Goal: Task Accomplishment & Management: Use online tool/utility

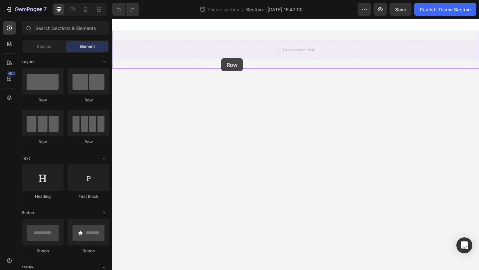
drag, startPoint x: 159, startPoint y: 104, endPoint x: 231, endPoint y: 62, distance: 83.1
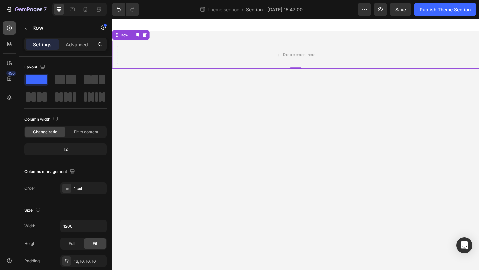
click at [10, 28] on icon at bounding box center [9, 28] width 7 height 7
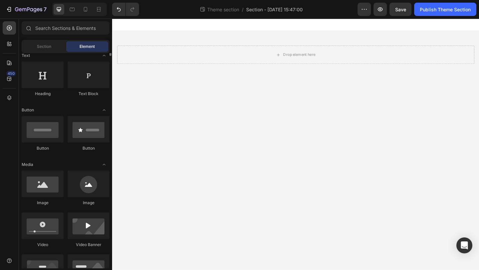
scroll to position [61, 0]
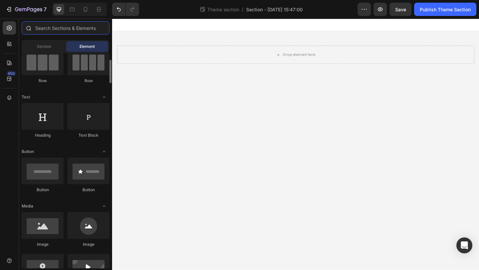
click at [64, 31] on input "text" at bounding box center [66, 27] width 88 height 13
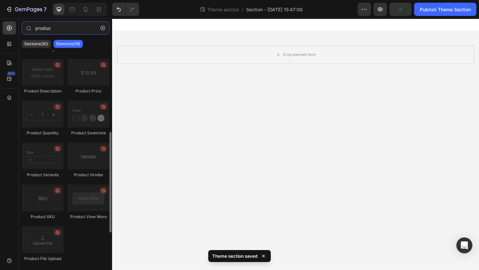
scroll to position [0, 0]
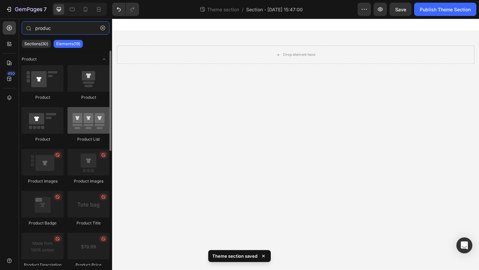
type input "produc"
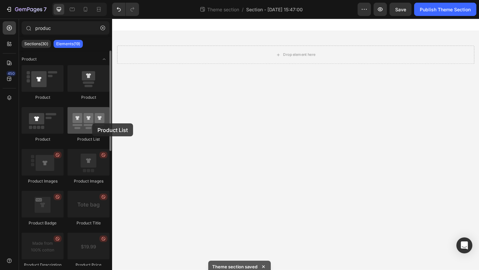
click at [92, 123] on div at bounding box center [89, 120] width 42 height 27
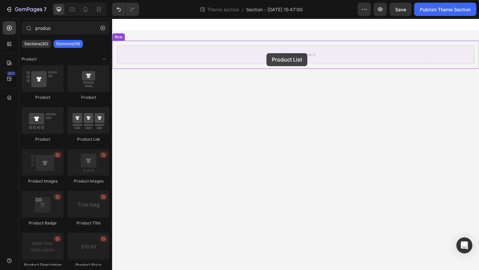
drag, startPoint x: 204, startPoint y: 142, endPoint x: 280, endPoint y: 56, distance: 114.5
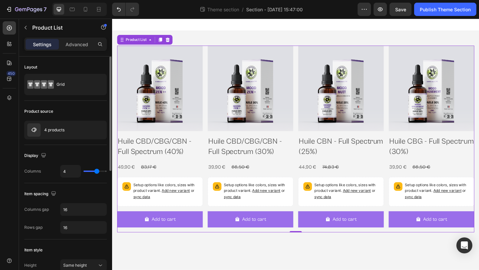
type input "5"
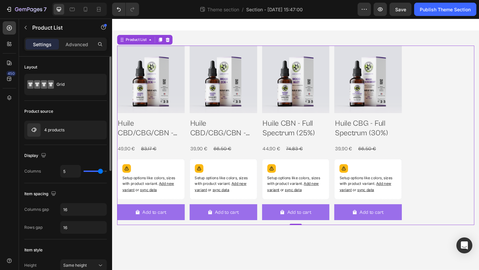
type input "6"
drag, startPoint x: 95, startPoint y: 172, endPoint x: 103, endPoint y: 171, distance: 7.8
click at [103, 171] on input "range" at bounding box center [94, 171] width 23 height 1
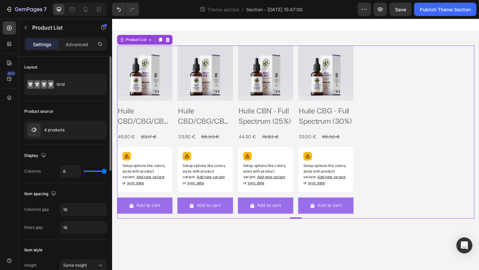
type input "5"
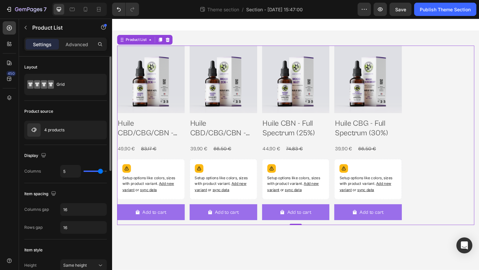
type input "5"
click at [100, 171] on input "range" at bounding box center [94, 171] width 23 height 1
type input "4"
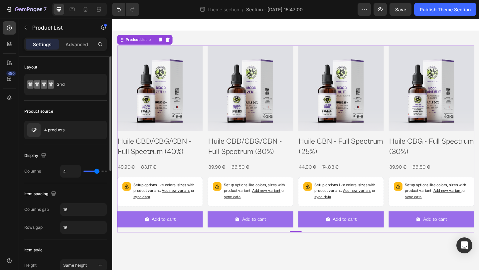
type input "4"
click at [97, 171] on input "range" at bounding box center [94, 171] width 23 height 1
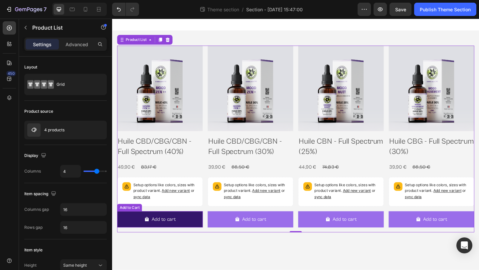
click at [209, 242] on button "Add to cart" at bounding box center [163, 237] width 93 height 18
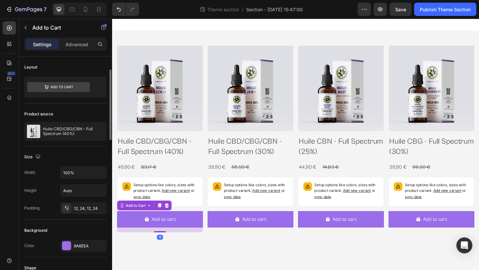
scroll to position [97, 0]
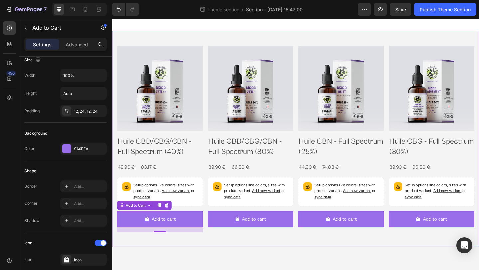
click at [225, 265] on div "Product Images Huile CBD/CBG/CBN - Full Spectrum (40%) Product Title 49,90 € Pr…" at bounding box center [311, 149] width 399 height 235
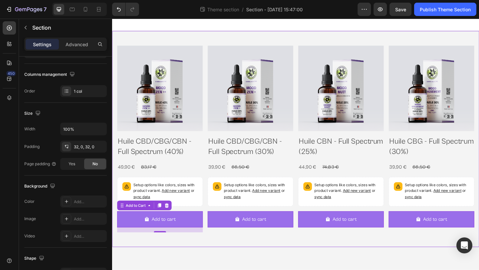
scroll to position [0, 0]
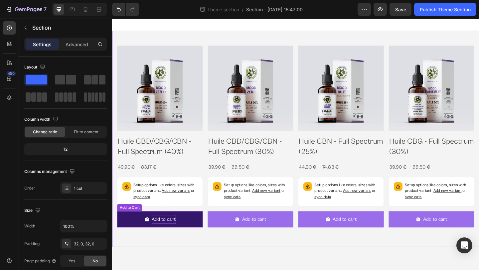
click at [178, 233] on div "Add to cart" at bounding box center [168, 237] width 26 height 10
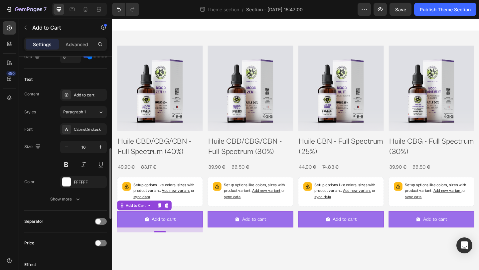
scroll to position [350, 0]
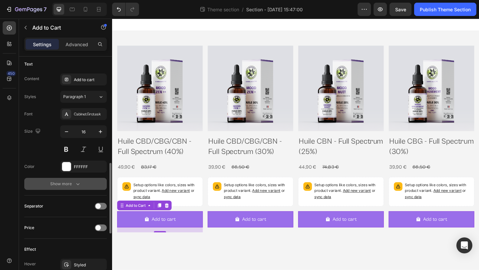
click at [69, 183] on div "Show more" at bounding box center [65, 184] width 31 height 7
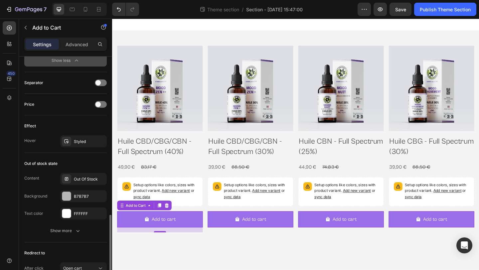
scroll to position [568, 0]
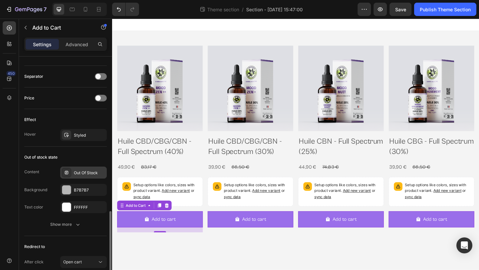
click at [83, 171] on div "Out Of Stock" at bounding box center [89, 173] width 31 height 6
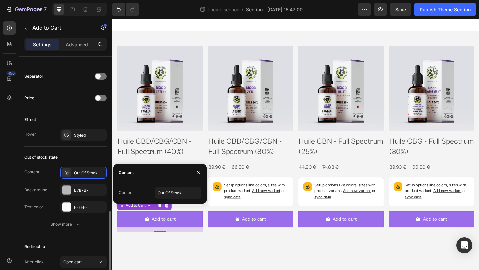
click at [43, 176] on div "Content Out Of Stock" at bounding box center [65, 173] width 83 height 12
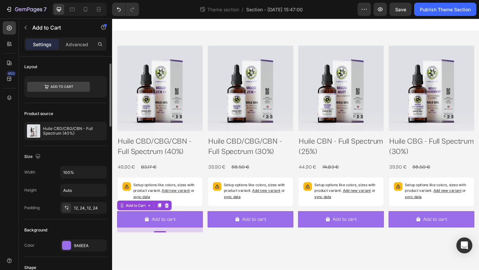
scroll to position [0, 0]
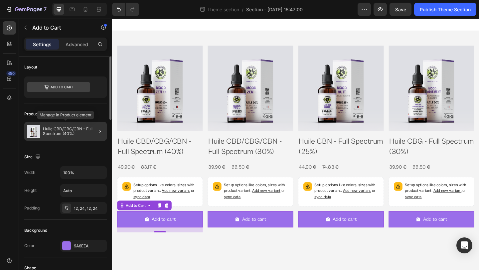
click at [72, 127] on p "Huile CBD/CBG/CBN - Full Spectrum (40%)" at bounding box center [73, 131] width 61 height 9
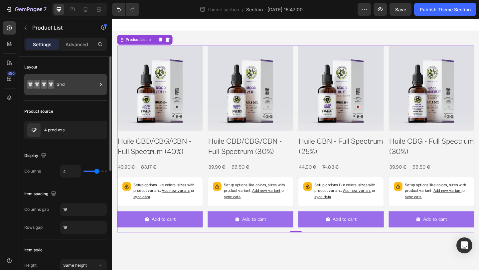
click at [58, 86] on div "Grid" at bounding box center [77, 84] width 41 height 15
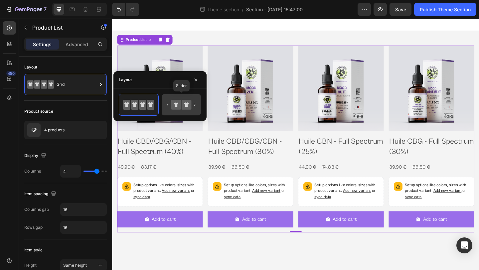
click at [192, 106] on icon at bounding box center [181, 104] width 31 height 13
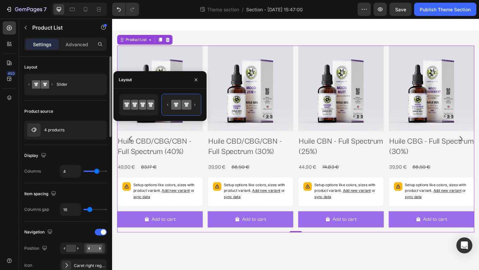
click at [76, 145] on div "Layout Slider" at bounding box center [65, 164] width 83 height 38
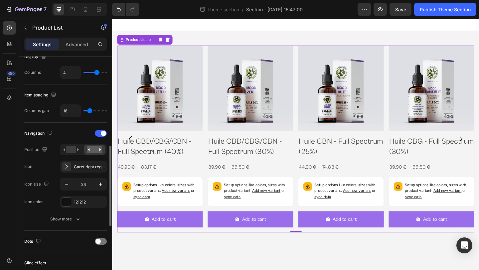
scroll to position [140, 0]
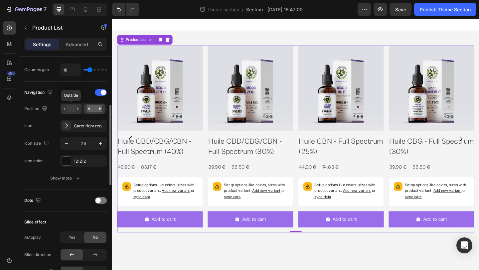
click at [75, 109] on rect at bounding box center [71, 108] width 10 height 7
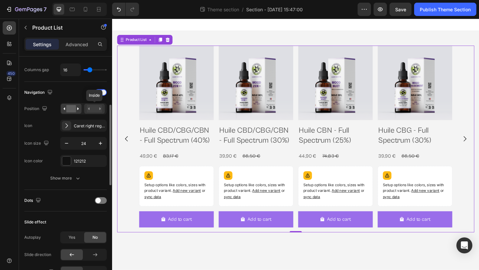
click at [93, 110] on rect at bounding box center [94, 108] width 15 height 7
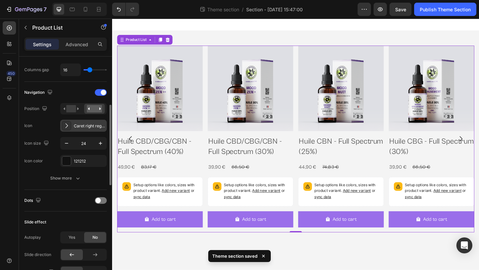
click at [83, 126] on div "Caret right regular" at bounding box center [89, 126] width 31 height 6
click at [35, 168] on div "Navigation Position Icon Caret right regular Icon size 24 Icon color 121212 Sho…" at bounding box center [65, 135] width 83 height 97
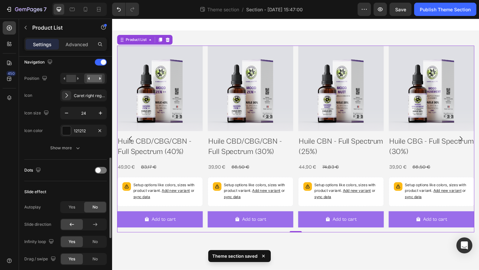
scroll to position [201, 0]
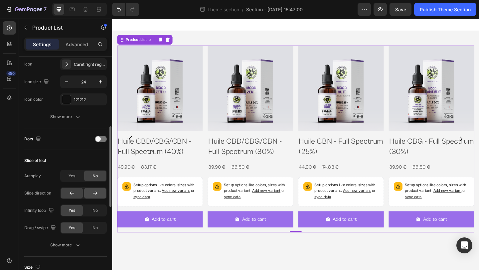
click at [97, 192] on icon at bounding box center [95, 193] width 7 height 7
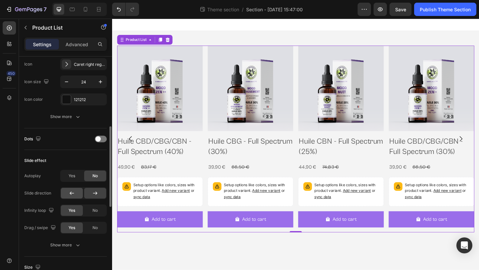
click at [62, 189] on div at bounding box center [72, 193] width 22 height 11
click at [95, 211] on span "No" at bounding box center [94, 211] width 5 height 6
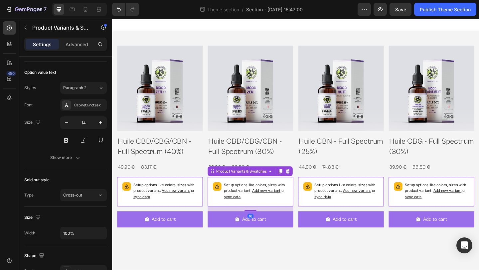
scroll to position [0, 0]
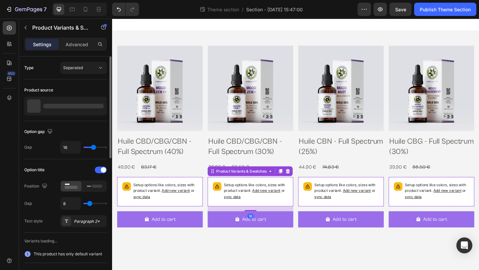
drag, startPoint x: 279, startPoint y: 191, endPoint x: 169, endPoint y: 188, distance: 109.8
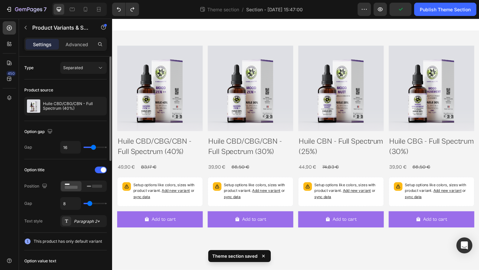
click at [191, 215] on p "Setup options like colors, sizes with product variant. Add new variant or sync …" at bounding box center [170, 206] width 70 height 19
click at [188, 205] on span "Add new variant" at bounding box center [181, 205] width 31 height 5
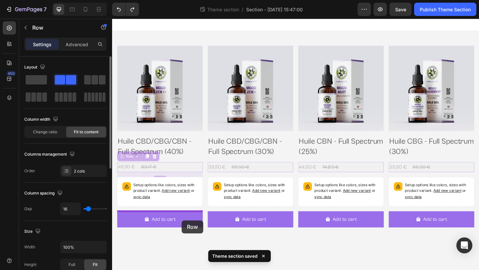
drag, startPoint x: 162, startPoint y: 180, endPoint x: 187, endPoint y: 236, distance: 60.9
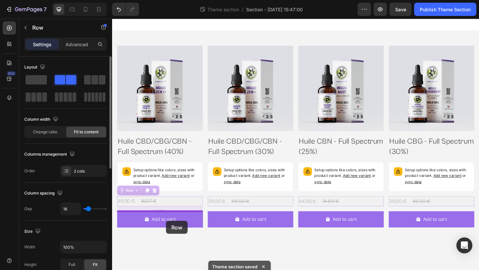
drag, startPoint x: 178, startPoint y: 215, endPoint x: 171, endPoint y: 240, distance: 25.6
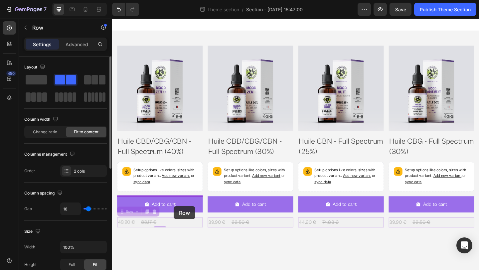
drag, startPoint x: 176, startPoint y: 238, endPoint x: 179, endPoint y: 223, distance: 15.6
click at [179, 223] on div "Product Images Huile CBD/CBG/CBN - Full Spectrum (40%) Product Title Setup opti…" at bounding box center [311, 140] width 399 height 243
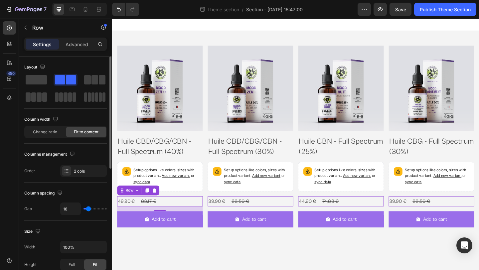
type input "8"
type input "13"
type input "78"
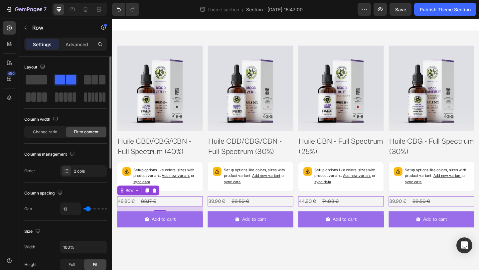
type input "78"
type input "120"
type input "66"
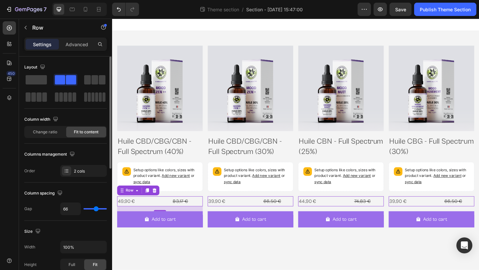
type input "23"
type input "10"
type input "8"
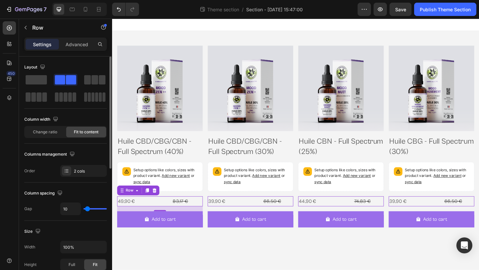
type input "8"
type input "7"
type input "5"
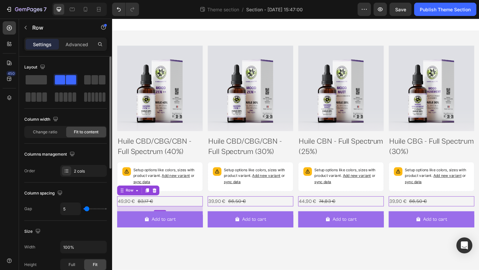
type input "0"
drag, startPoint x: 87, startPoint y: 209, endPoint x: 84, endPoint y: 210, distance: 3.7
type input "0"
click at [84, 210] on input "range" at bounding box center [94, 208] width 23 height 1
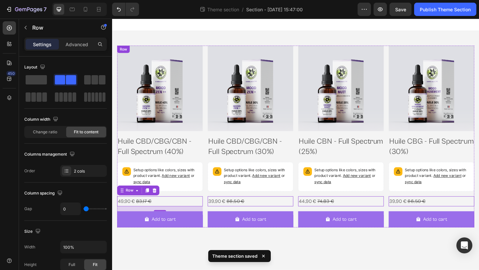
click at [187, 170] on div "Product Images Huile CBD/CBG/CBN - Full Spectrum (40%) Product Title Setup opti…" at bounding box center [163, 147] width 93 height 198
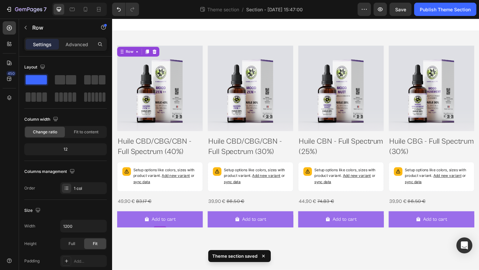
click at [207, 144] on div "Product Images Huile CBD/CBG/CBN - Full Spectrum (40%) Product Title Setup opti…" at bounding box center [163, 147] width 93 height 198
click at [211, 148] on h2 "Huile CBD/CBG/CBN - Full Spectrum (30%)" at bounding box center [163, 157] width 93 height 23
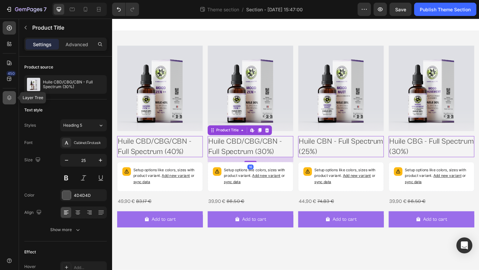
click at [10, 96] on icon at bounding box center [9, 97] width 4 height 5
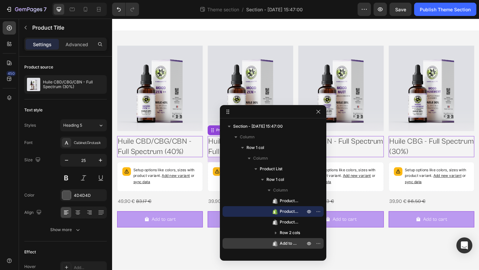
click at [287, 243] on span "Add to Cart" at bounding box center [289, 243] width 19 height 7
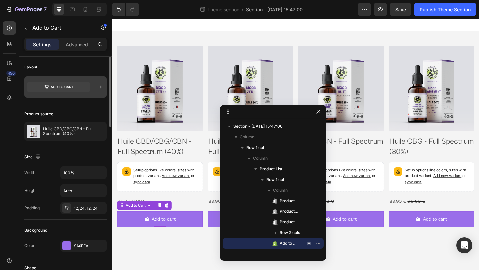
click at [91, 90] on div at bounding box center [65, 87] width 83 height 21
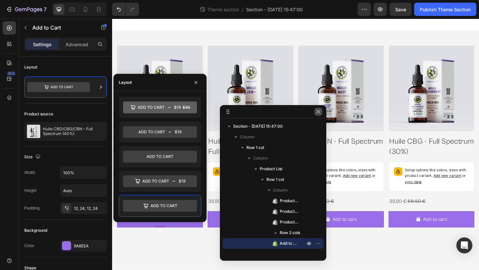
click at [319, 114] on icon "button" at bounding box center [318, 111] width 5 height 5
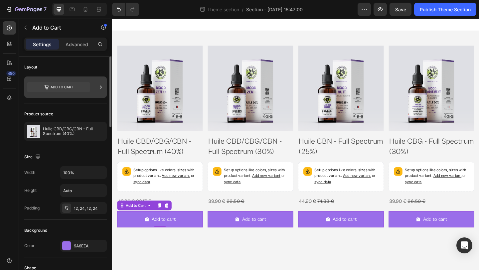
click at [77, 84] on icon at bounding box center [58, 87] width 63 height 10
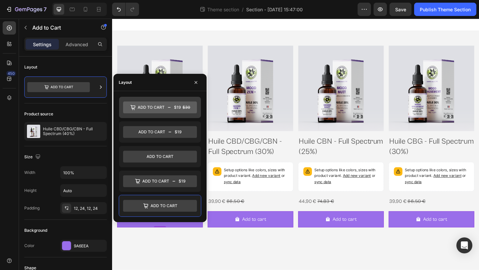
click at [179, 111] on icon at bounding box center [160, 107] width 74 height 12
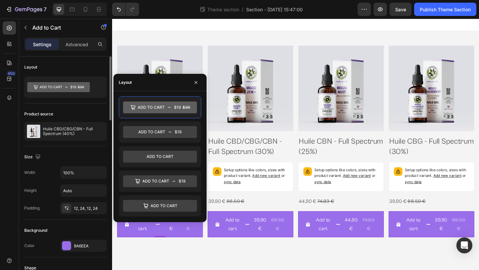
click at [92, 109] on div "Product source" at bounding box center [65, 114] width 83 height 11
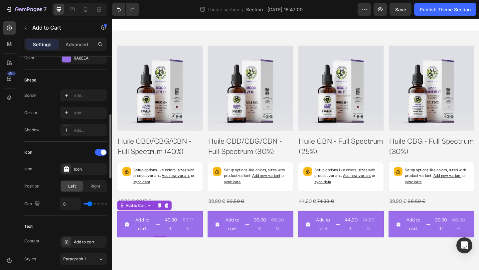
scroll to position [194, 0]
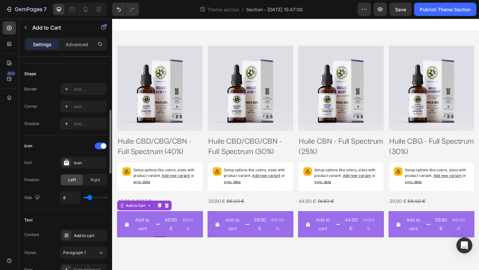
type input "6"
type input "0"
drag, startPoint x: 89, startPoint y: 197, endPoint x: 66, endPoint y: 197, distance: 22.6
type input "0"
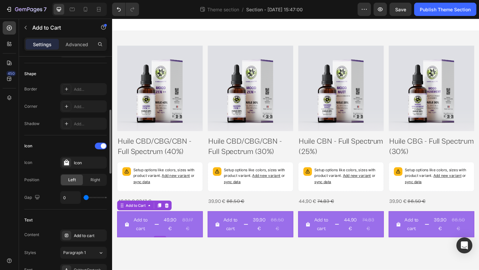
click at [83, 197] on input "range" at bounding box center [94, 197] width 23 height 1
click at [73, 163] on div "Icon" at bounding box center [83, 163] width 47 height 12
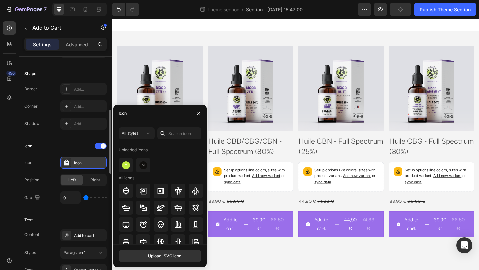
click at [86, 161] on div "Icon" at bounding box center [89, 163] width 31 height 6
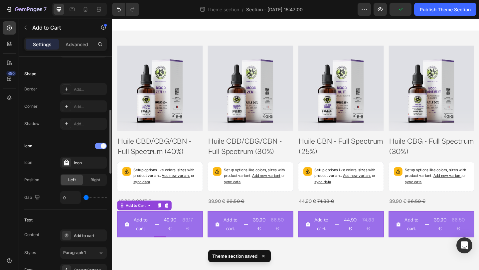
click at [102, 147] on span at bounding box center [103, 145] width 5 height 5
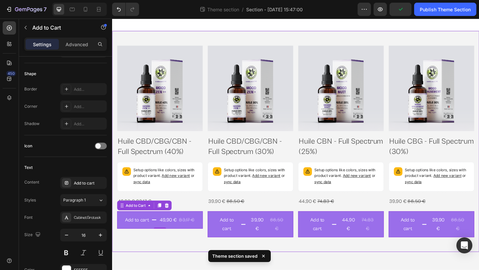
click at [168, 265] on div "Product Images Huile CBD/CBG/CBN - Full Spectrum (40%) Product Title Setup opti…" at bounding box center [311, 152] width 399 height 241
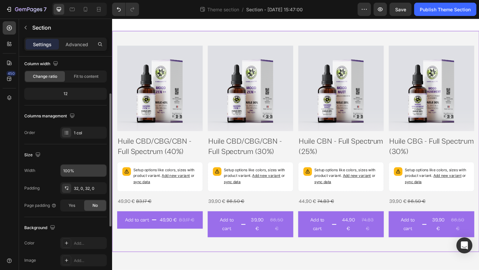
scroll to position [59, 0]
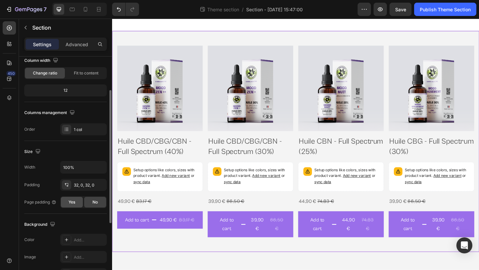
click at [81, 202] on div "Yes" at bounding box center [72, 202] width 22 height 11
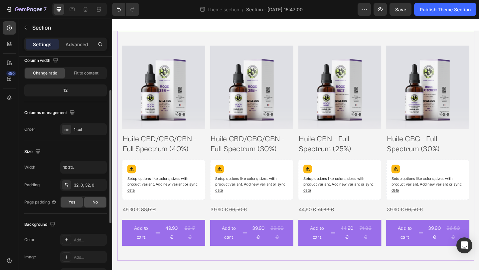
click at [89, 204] on div "No" at bounding box center [95, 202] width 22 height 11
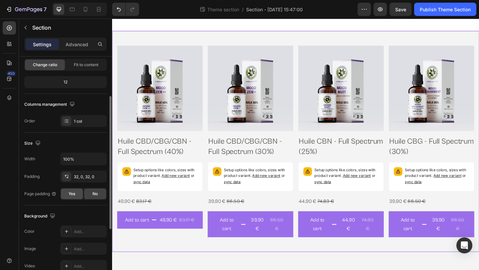
scroll to position [68, 0]
click at [96, 160] on button "button" at bounding box center [100, 158] width 12 height 12
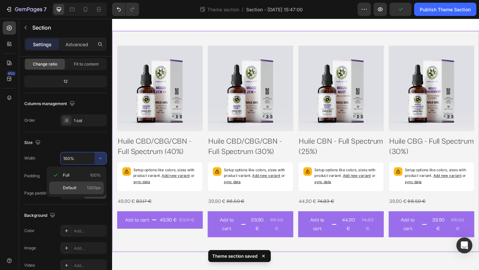
click at [91, 187] on span "1200px" at bounding box center [94, 188] width 14 height 6
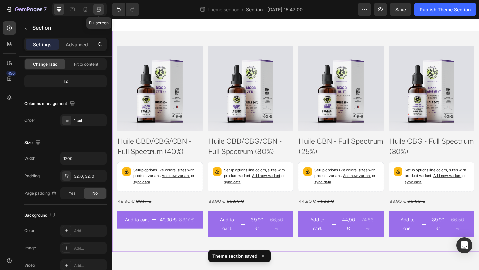
click at [98, 11] on icon at bounding box center [98, 9] width 7 height 7
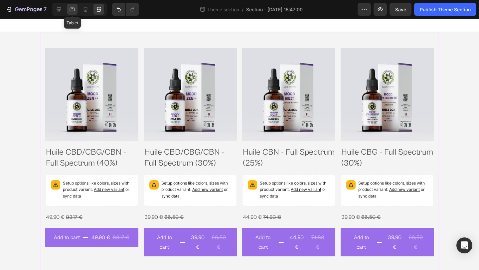
click at [73, 9] on icon at bounding box center [72, 9] width 7 height 7
type input "100%"
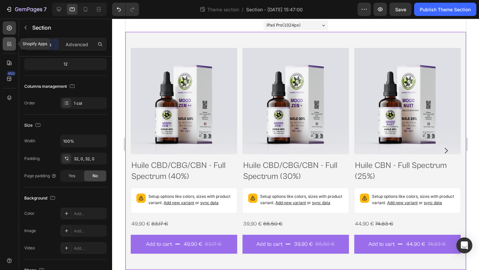
click at [10, 44] on icon at bounding box center [11, 45] width 2 height 2
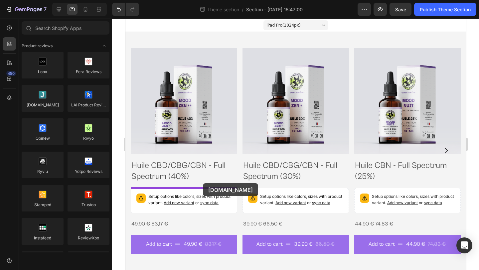
drag, startPoint x: 171, startPoint y: 121, endPoint x: 202, endPoint y: 183, distance: 69.2
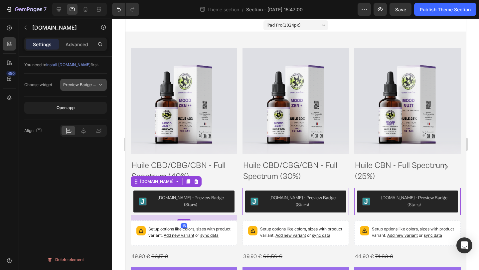
click at [88, 84] on span "Preview Badge (Stars)" at bounding box center [84, 84] width 42 height 5
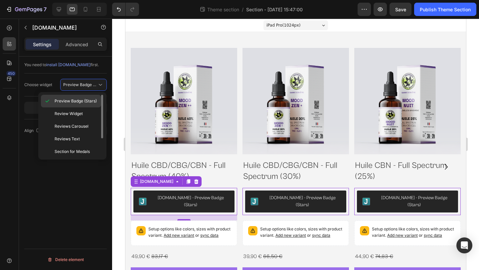
click at [83, 100] on span "Preview Badge (Stars)" at bounding box center [76, 101] width 42 height 6
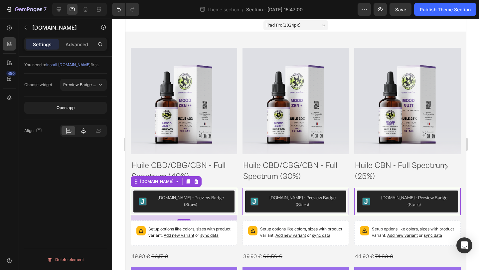
click at [82, 130] on icon at bounding box center [83, 130] width 7 height 7
click at [177, 168] on h2 "Huile CBD/CBG/CBN - Full Spectrum (40%)" at bounding box center [183, 171] width 106 height 23
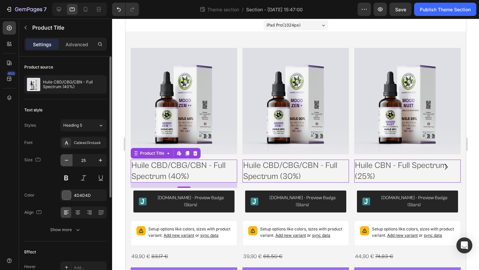
click at [69, 158] on icon "button" at bounding box center [66, 160] width 7 height 7
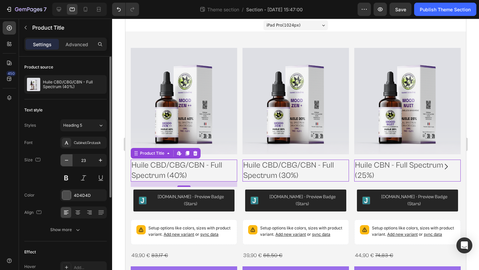
click at [69, 158] on icon "button" at bounding box center [66, 160] width 7 height 7
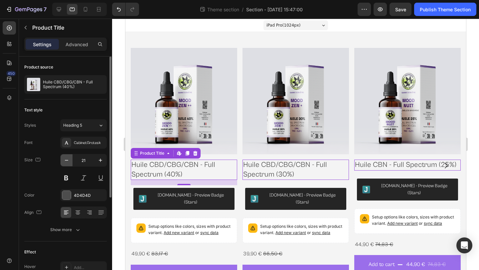
click at [69, 158] on icon "button" at bounding box center [66, 160] width 7 height 7
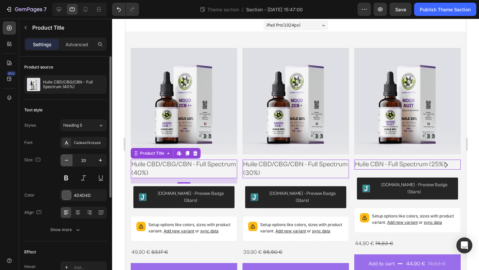
click at [69, 158] on icon "button" at bounding box center [66, 160] width 7 height 7
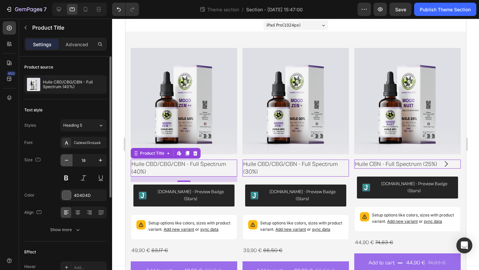
click at [69, 158] on icon "button" at bounding box center [66, 160] width 7 height 7
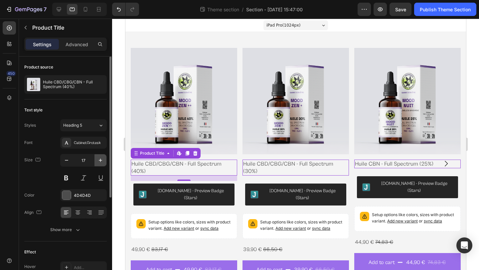
click at [102, 158] on icon "button" at bounding box center [100, 160] width 7 height 7
type input "18"
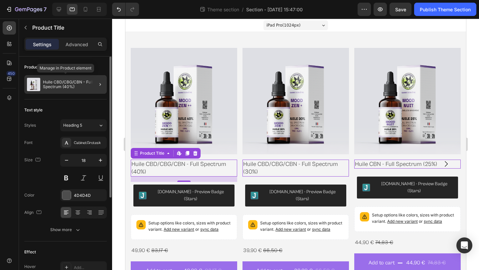
click at [61, 86] on p "Huile CBD/CBG/CBN - Full Spectrum (40%)" at bounding box center [73, 84] width 61 height 9
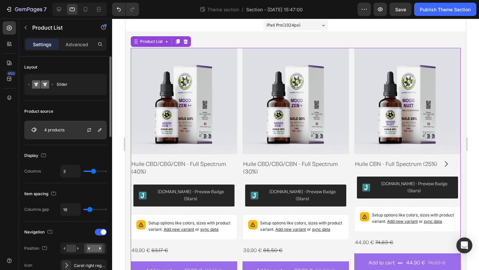
click at [65, 125] on div "4 products" at bounding box center [65, 130] width 83 height 19
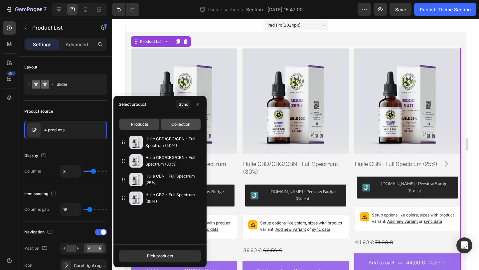
click at [179, 125] on span "Collection" at bounding box center [180, 124] width 19 height 6
type input "10"
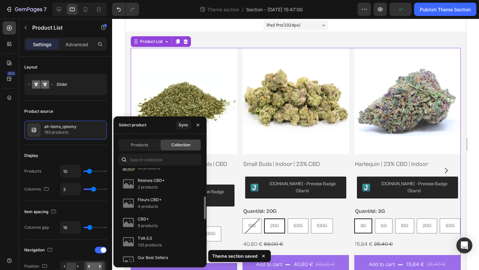
scroll to position [111, 0]
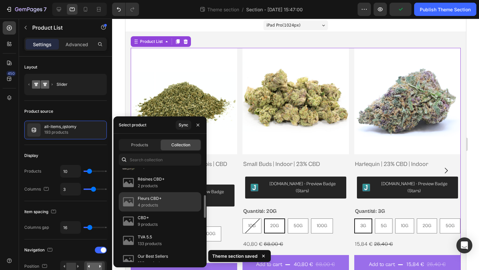
click at [170, 212] on div "Fleurs CBD+ 4 products" at bounding box center [160, 221] width 83 height 19
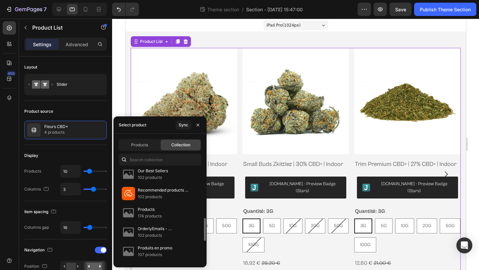
scroll to position [195, 0]
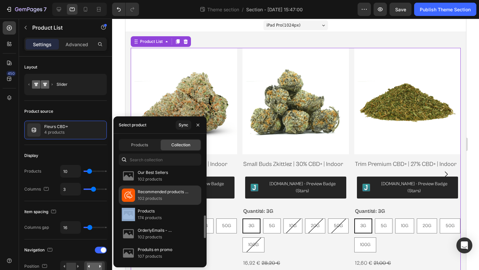
click at [170, 197] on p "102 products" at bounding box center [167, 198] width 58 height 7
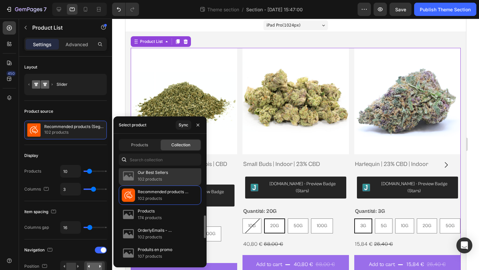
click at [173, 186] on div "Our Best Sellers 102 products" at bounding box center [160, 195] width 83 height 19
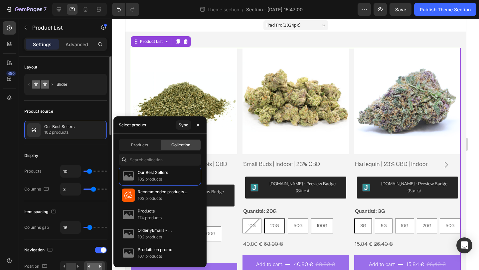
click at [85, 114] on div "Product source" at bounding box center [65, 111] width 83 height 11
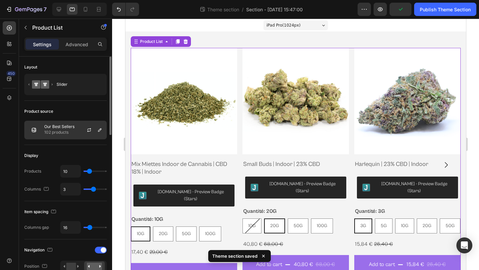
click at [80, 139] on div at bounding box center [91, 130] width 29 height 18
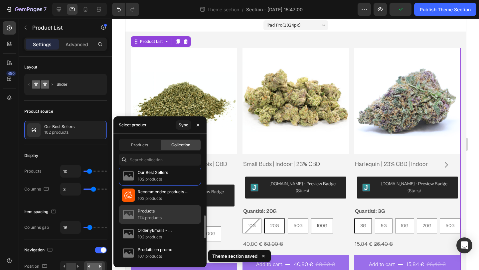
click at [170, 224] on div "Products 174 products" at bounding box center [160, 233] width 83 height 19
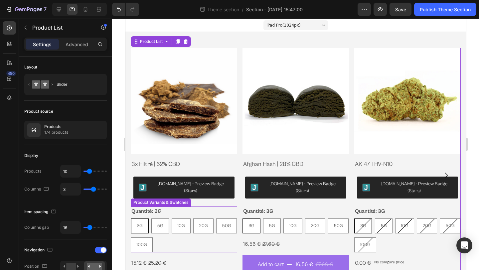
click at [203, 208] on div "Quantité: 3G 3G 3G 3G 5G 5G 5G 10G 10G 10G 20G 20G 20G 50G 50G 50G 100G 100G 10…" at bounding box center [183, 230] width 106 height 46
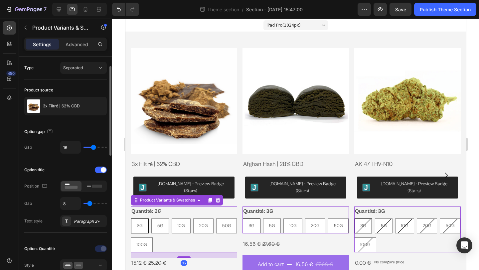
scroll to position [17, 0]
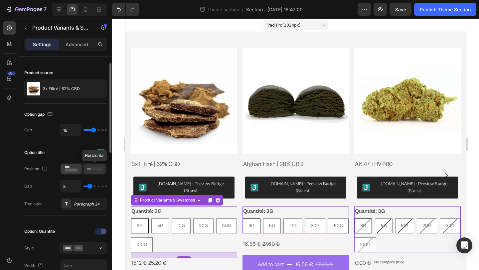
click at [89, 168] on icon at bounding box center [94, 168] width 15 height 7
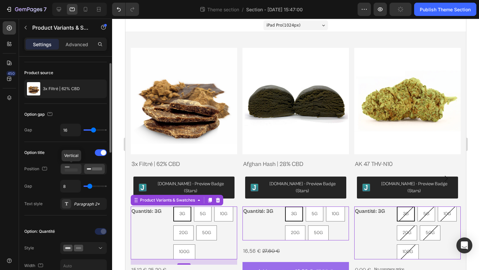
click at [69, 169] on rect at bounding box center [71, 170] width 13 height 3
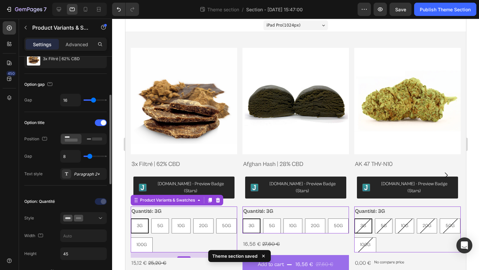
scroll to position [73, 0]
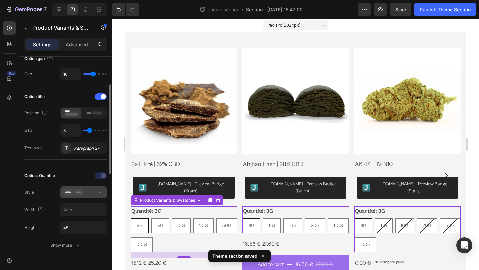
click at [86, 190] on div at bounding box center [83, 192] width 41 height 7
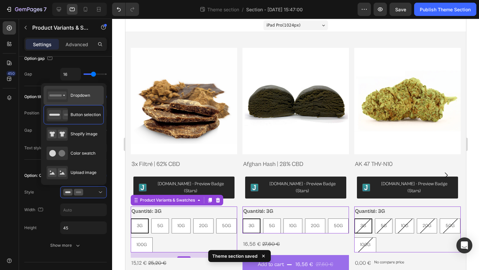
click at [83, 99] on div "Dropdown" at bounding box center [69, 95] width 44 height 13
type input "100%"
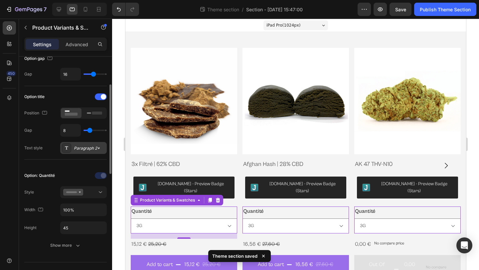
click at [83, 149] on div "Paragraph 2*" at bounding box center [89, 148] width 31 height 6
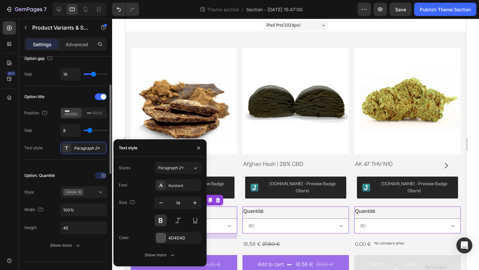
click at [78, 176] on div at bounding box center [101, 175] width 47 height 11
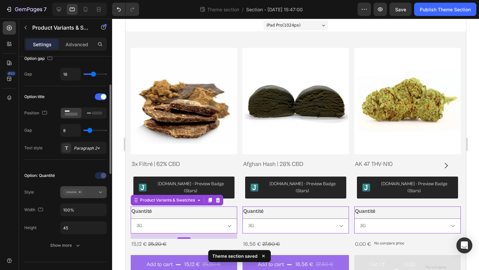
click at [96, 195] on div at bounding box center [83, 192] width 41 height 7
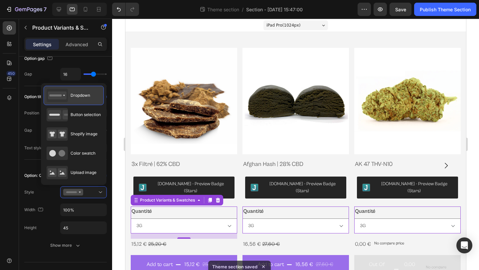
click at [84, 101] on div "Dropdown" at bounding box center [69, 95] width 44 height 13
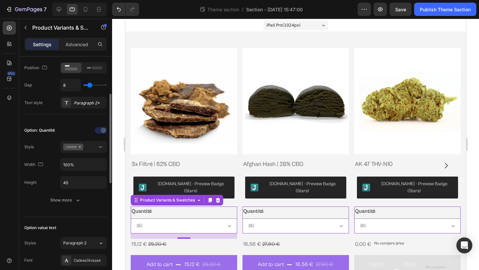
scroll to position [125, 0]
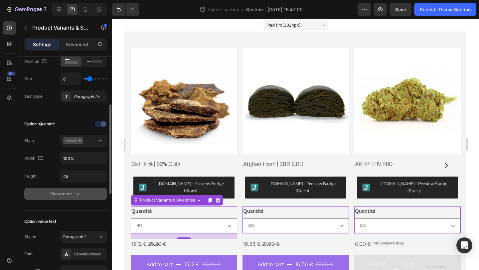
click at [75, 192] on icon "button" at bounding box center [78, 194] width 7 height 7
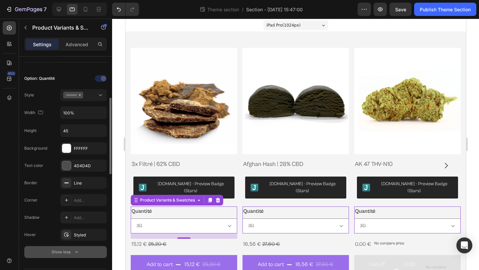
scroll to position [171, 0]
click at [70, 198] on div at bounding box center [66, 199] width 9 height 9
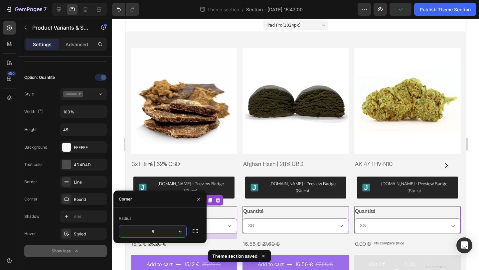
click at [162, 234] on input "8" at bounding box center [152, 232] width 67 height 12
type input "8"
type input "12"
click at [198, 202] on icon "button" at bounding box center [198, 199] width 5 height 5
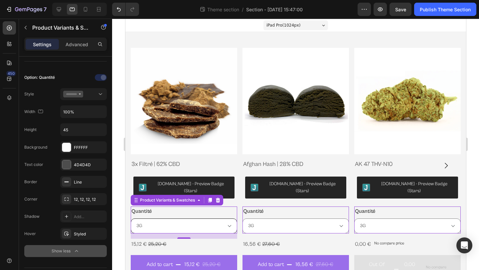
click at [151, 222] on select "3G 5G 10G 20G 50G 100G" at bounding box center [183, 226] width 106 height 15
click at [130, 219] on select "3G 5G 10G 20G 50G 100G" at bounding box center [183, 226] width 106 height 15
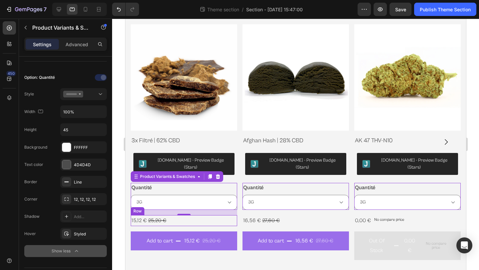
click at [177, 215] on div "15,12 € Product Price Product Price 25,20 € Product Price Product Price Row" at bounding box center [183, 220] width 106 height 11
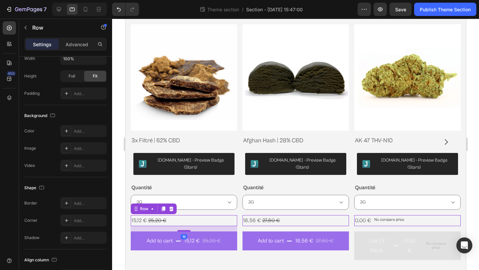
scroll to position [0, 0]
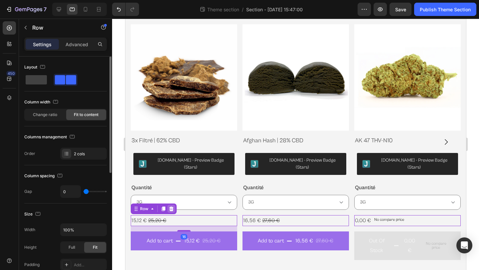
click at [171, 206] on icon at bounding box center [170, 208] width 5 height 5
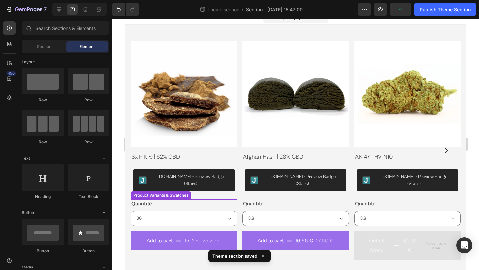
click at [174, 199] on div "Quantité 3G 5G 10G 20G 50G 100G" at bounding box center [183, 212] width 106 height 27
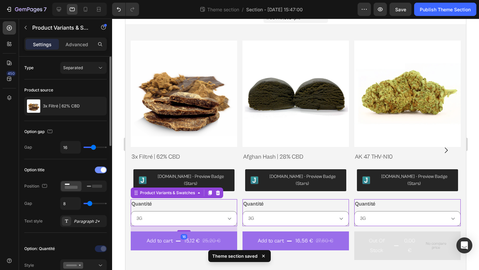
click at [99, 168] on div at bounding box center [101, 170] width 12 height 7
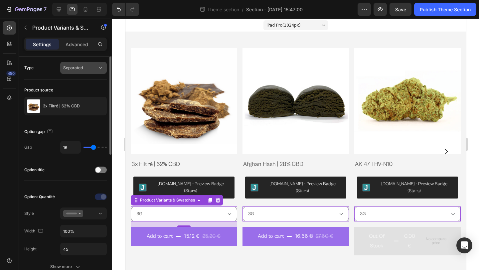
click at [76, 68] on span "Separated" at bounding box center [73, 67] width 20 height 5
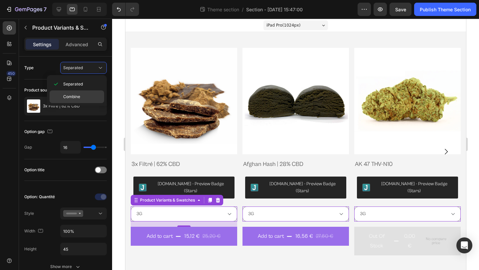
click at [76, 95] on span "Combine" at bounding box center [71, 97] width 17 height 6
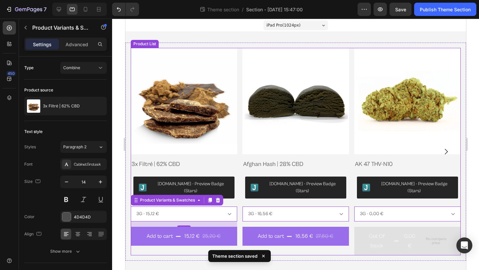
click at [447, 149] on icon "Carousel Next Arrow" at bounding box center [445, 152] width 3 height 6
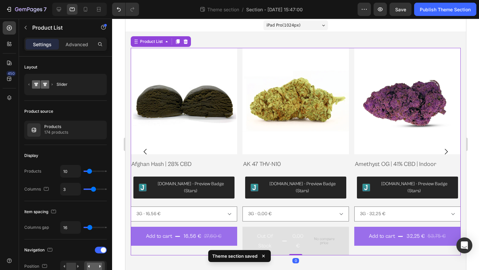
click at [447, 149] on icon "Carousel Next Arrow" at bounding box center [445, 152] width 3 height 6
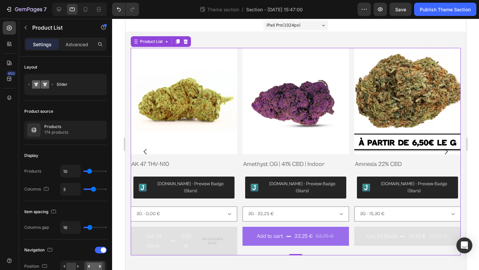
click at [144, 148] on icon "Carousel Back Arrow" at bounding box center [145, 152] width 8 height 8
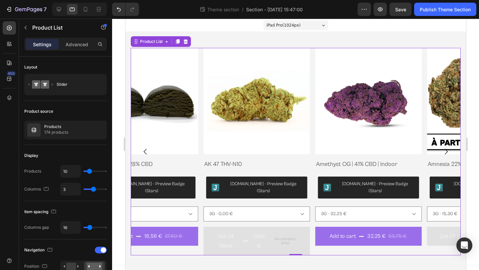
click at [144, 148] on icon "Carousel Back Arrow" at bounding box center [145, 152] width 8 height 8
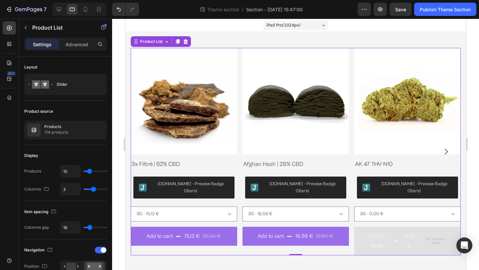
click at [144, 148] on img at bounding box center [183, 101] width 106 height 106
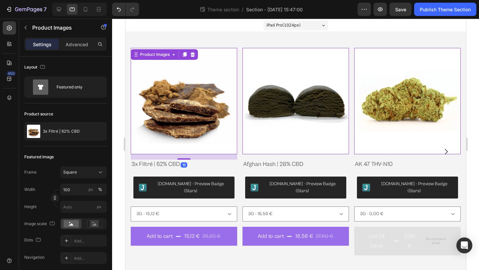
click at [165, 114] on img at bounding box center [183, 101] width 106 height 106
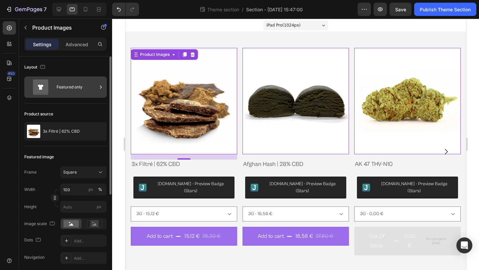
click at [80, 87] on div "Featured only" at bounding box center [77, 87] width 41 height 15
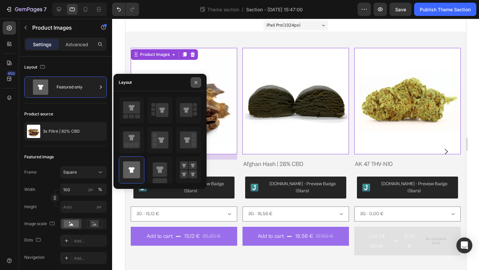
click at [198, 81] on icon "button" at bounding box center [195, 82] width 5 height 5
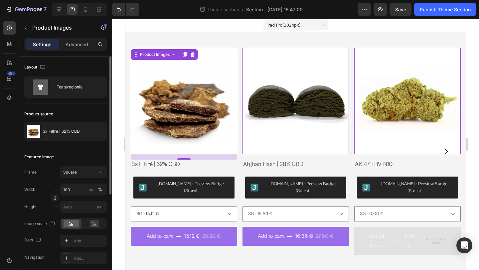
scroll to position [44, 0]
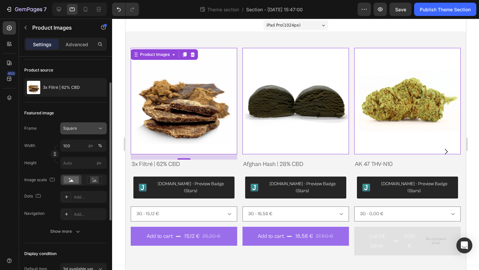
click at [88, 134] on button "Square" at bounding box center [83, 128] width 47 height 12
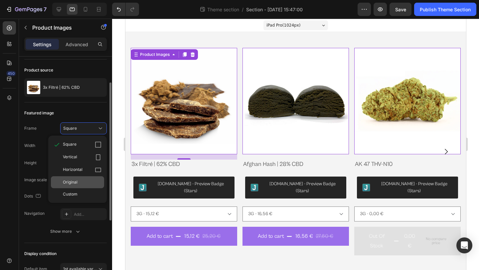
click at [86, 180] on div "Original" at bounding box center [82, 182] width 39 height 6
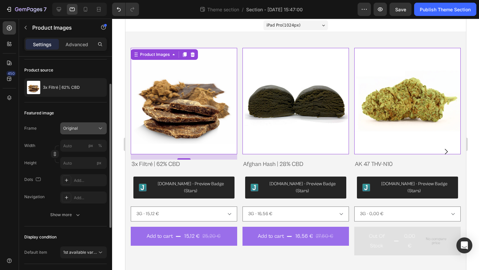
click at [94, 131] on div "Original" at bounding box center [79, 128] width 33 height 6
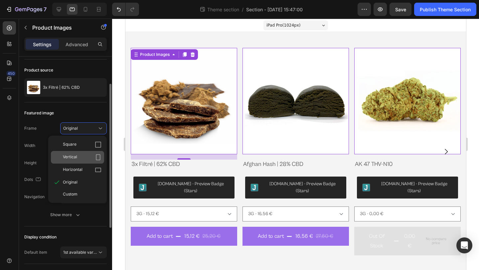
click at [90, 160] on div "Vertical" at bounding box center [82, 157] width 39 height 7
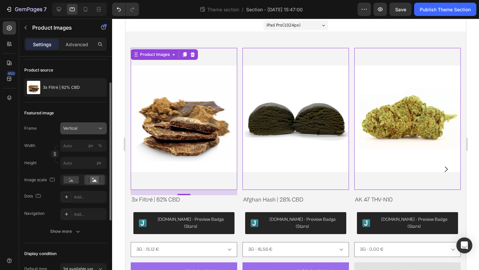
click at [92, 128] on div "Vertical" at bounding box center [79, 128] width 33 height 6
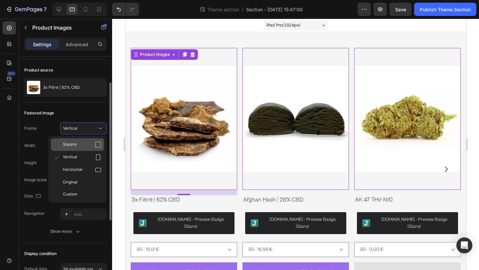
click at [86, 146] on div "Square" at bounding box center [82, 144] width 39 height 7
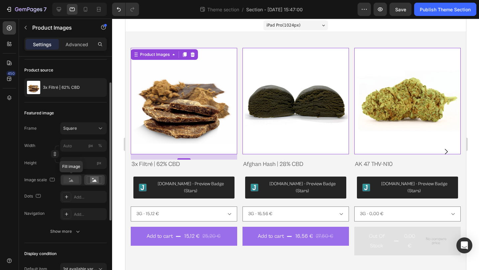
click at [76, 180] on rect at bounding box center [71, 179] width 15 height 7
click at [88, 181] on icon at bounding box center [94, 179] width 15 height 7
click at [74, 181] on rect at bounding box center [71, 179] width 15 height 7
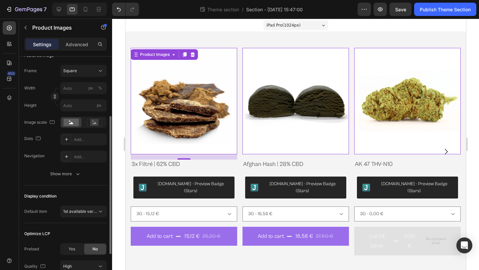
scroll to position [101, 0]
click at [85, 135] on div "Add..." at bounding box center [83, 140] width 47 height 12
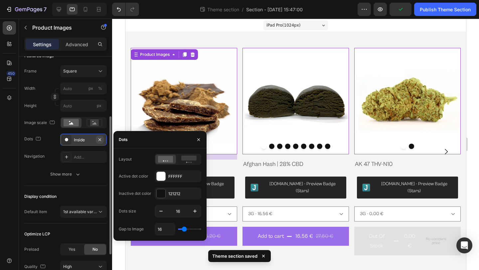
click at [101, 139] on icon "button" at bounding box center [99, 139] width 5 height 5
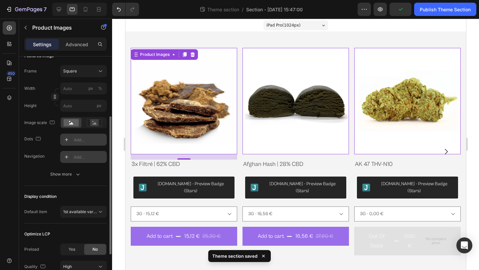
click at [83, 155] on div "Add..." at bounding box center [89, 157] width 31 height 6
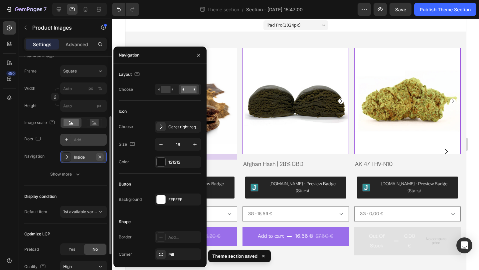
click at [100, 158] on icon "button" at bounding box center [99, 156] width 3 height 3
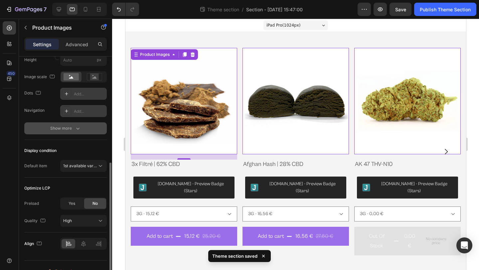
scroll to position [159, 0]
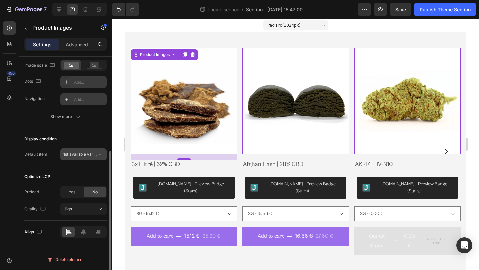
click at [94, 158] on button "1st available variant" at bounding box center [83, 154] width 47 height 12
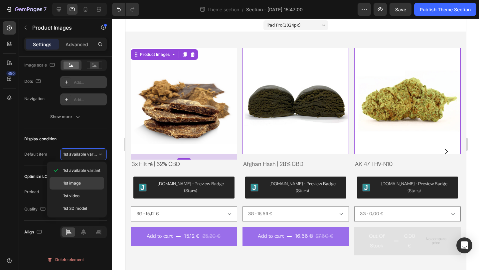
click at [91, 184] on p "1st image" at bounding box center [82, 183] width 38 height 6
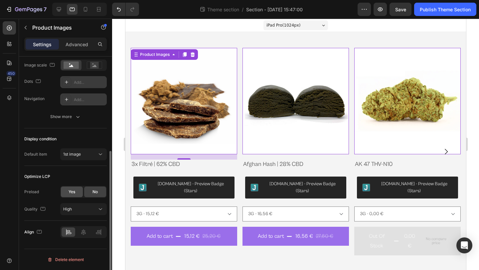
click at [74, 189] on span "Yes" at bounding box center [72, 192] width 7 height 6
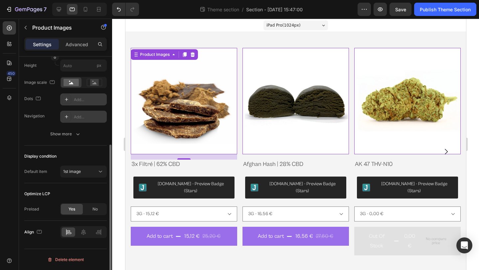
scroll to position [141, 0]
click at [84, 234] on icon at bounding box center [83, 232] width 7 height 7
click at [98, 233] on icon at bounding box center [98, 232] width 7 height 7
click at [83, 233] on icon at bounding box center [83, 232] width 7 height 7
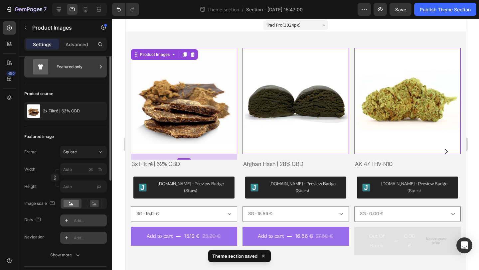
scroll to position [0, 0]
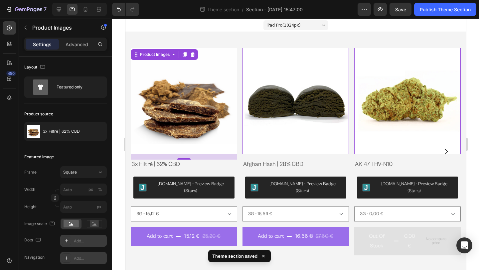
click at [180, 165] on div "16" at bounding box center [183, 164] width 7 height 5
click at [169, 164] on h2 "3x Filtré | 62% CBD" at bounding box center [183, 164] width 106 height 9
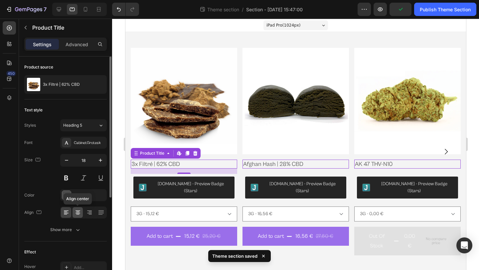
click at [78, 210] on icon at bounding box center [78, 212] width 7 height 7
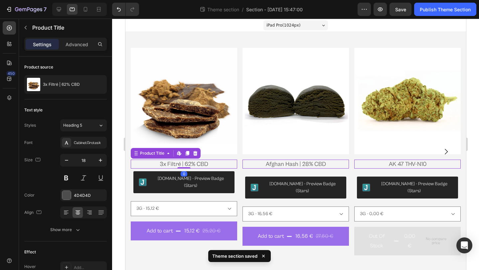
drag, startPoint x: 187, startPoint y: 174, endPoint x: 187, endPoint y: 165, distance: 9.0
click at [187, 165] on div "3x Filtré | 62% CBD Product Title Edit content in Shopify 0" at bounding box center [183, 164] width 106 height 9
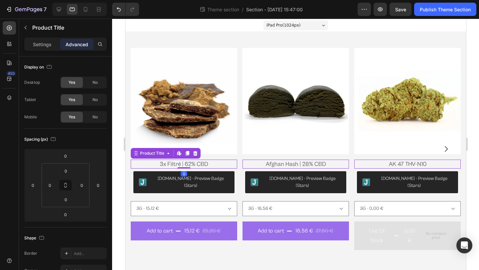
click at [216, 164] on h2 "3x Filtré | 62% CBD" at bounding box center [183, 164] width 106 height 9
click at [36, 42] on p "Settings" at bounding box center [42, 44] width 19 height 7
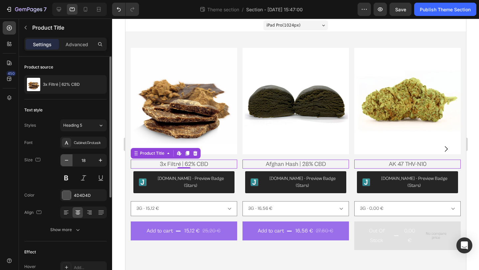
click at [67, 158] on icon "button" at bounding box center [66, 160] width 7 height 7
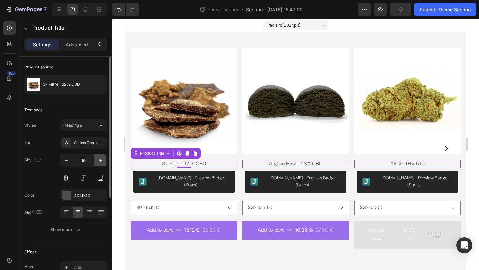
click at [103, 160] on icon "button" at bounding box center [100, 160] width 7 height 7
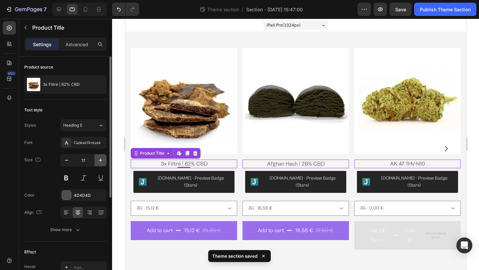
click at [103, 160] on icon "button" at bounding box center [100, 160] width 7 height 7
type input "18"
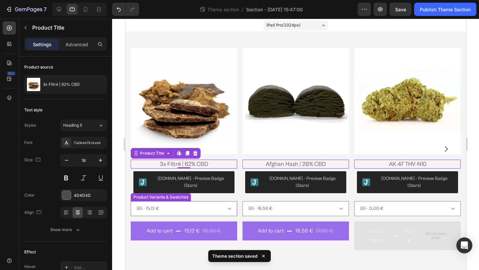
click at [235, 202] on select "3G - 15,12 € 5G - 23,40 € 10G - 43,20 € 20G - 79,20 € 50G - 180,00 € 100G - 324…" at bounding box center [183, 208] width 106 height 15
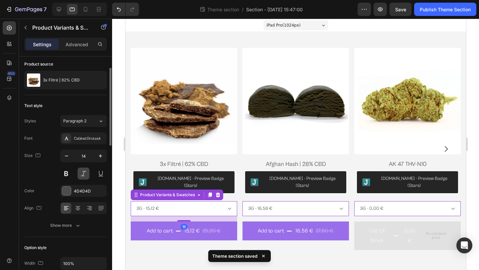
scroll to position [29, 0]
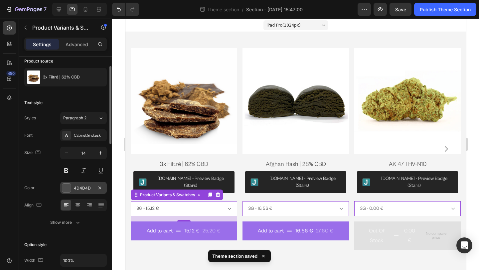
click at [65, 189] on div at bounding box center [66, 188] width 9 height 9
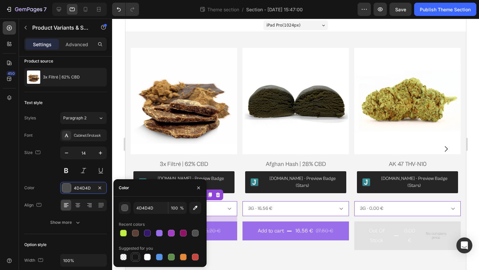
click at [135, 255] on div at bounding box center [135, 257] width 7 height 7
type input "151515"
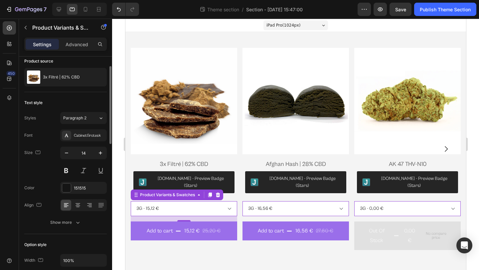
click at [47, 214] on div "Font CabinetGrotesk Size 14 Color 151515 Align Show more" at bounding box center [65, 178] width 83 height 99
click at [154, 203] on select "3G - 15,12 € 5G - 23,40 € 10G - 43,20 € 20G - 79,20 € 50G - 180,00 € 100G - 324…" at bounding box center [183, 208] width 106 height 15
click at [81, 207] on icon at bounding box center [78, 205] width 7 height 7
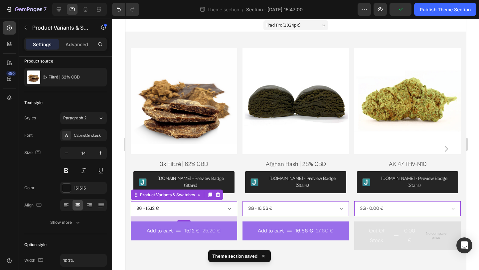
click at [166, 201] on select "3G - 15,12 € 5G - 23,40 € 10G - 43,20 € 20G - 79,20 € 50G - 180,00 € 100G - 324…" at bounding box center [183, 208] width 106 height 15
click at [164, 194] on div "Product Variants & Swatches" at bounding box center [176, 195] width 92 height 11
click at [170, 192] on div "Product Variants & Swatches" at bounding box center [167, 195] width 58 height 6
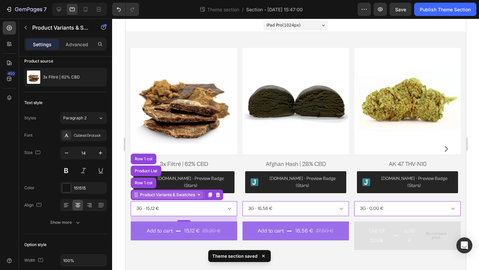
click at [169, 192] on div "Product Variants & Swatches" at bounding box center [167, 195] width 58 height 6
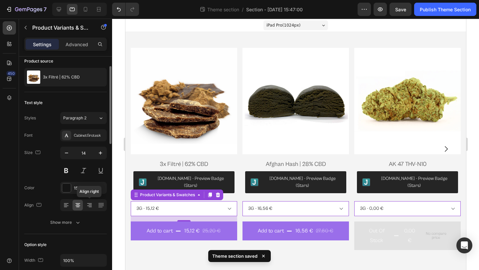
click at [94, 206] on div "Align right" at bounding box center [83, 205] width 47 height 12
click at [98, 206] on icon at bounding box center [101, 205] width 7 height 7
click at [77, 205] on icon at bounding box center [78, 205] width 7 height 7
click at [84, 173] on button at bounding box center [84, 171] width 12 height 12
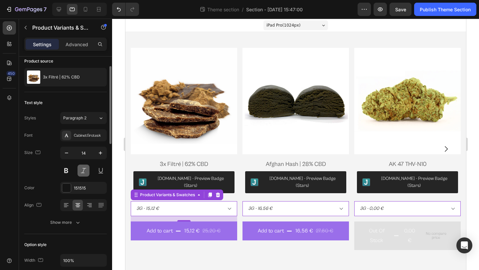
click at [84, 173] on button at bounding box center [84, 171] width 12 height 12
click at [72, 172] on button at bounding box center [66, 171] width 12 height 12
click at [68, 173] on button at bounding box center [66, 171] width 12 height 12
click at [93, 120] on div "Paragraph 2" at bounding box center [80, 118] width 35 height 6
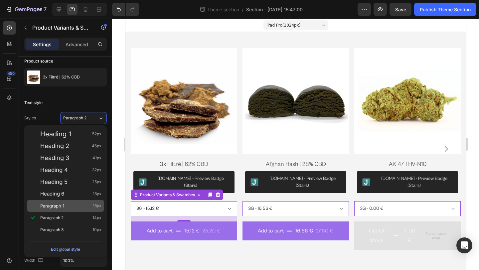
click at [78, 207] on div "Paragraph 1 16px" at bounding box center [70, 206] width 61 height 7
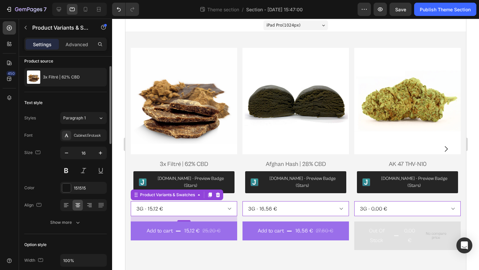
click at [44, 196] on div "Font CabinetGrotesk Size 16 Color 151515 Align Show more" at bounding box center [65, 178] width 83 height 99
click at [67, 152] on icon "button" at bounding box center [66, 153] width 7 height 7
type input "13"
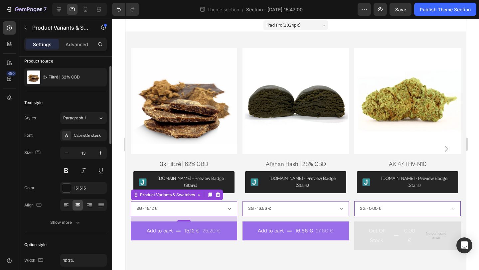
click at [48, 169] on div "Size 13" at bounding box center [65, 162] width 83 height 30
click at [68, 170] on button at bounding box center [66, 171] width 12 height 12
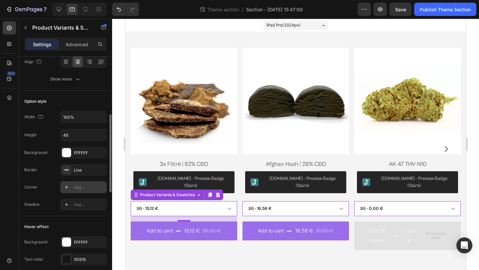
click at [83, 184] on div "Add..." at bounding box center [83, 187] width 47 height 12
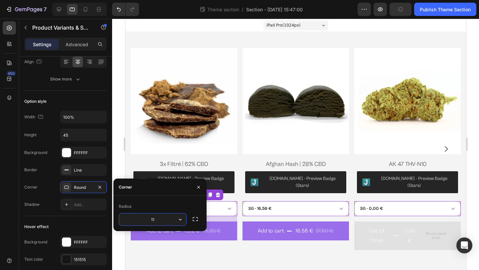
type input "12"
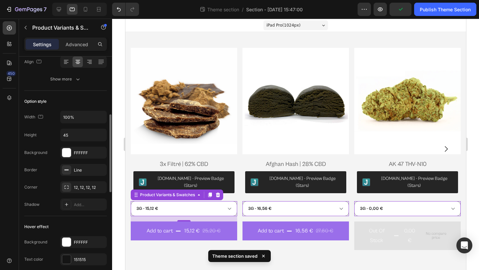
click at [74, 214] on div "Option style Width 100% Height 45 Background FFFFFF Border Line Corner 12, 12, …" at bounding box center [65, 153] width 83 height 125
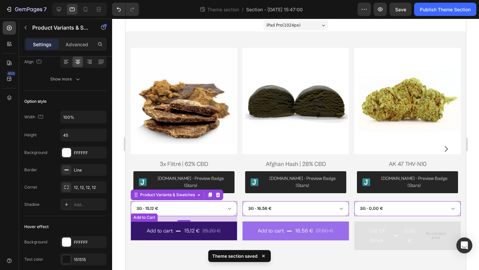
click at [225, 230] on button "Add to cart 15,12 € 25,20 €" at bounding box center [183, 231] width 106 height 19
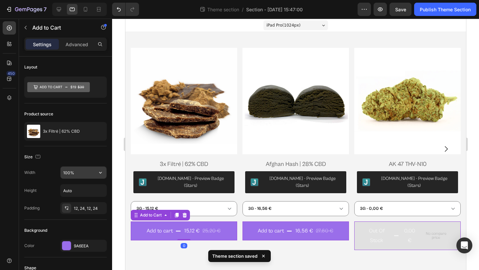
scroll to position [105, 0]
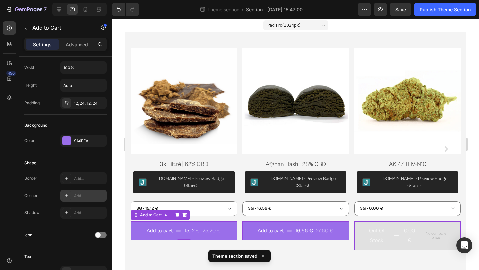
click at [84, 191] on div "Add..." at bounding box center [83, 196] width 47 height 12
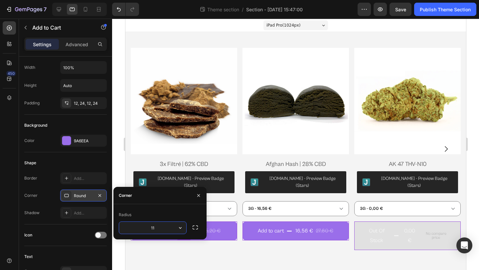
type input "12"
click at [42, 214] on div "Shadow Add..." at bounding box center [65, 213] width 83 height 12
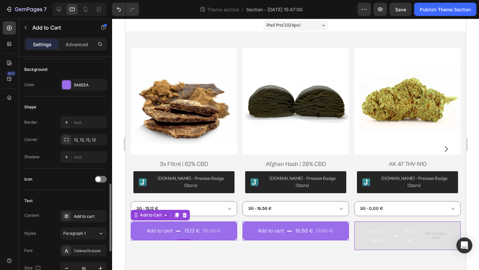
scroll to position [243, 0]
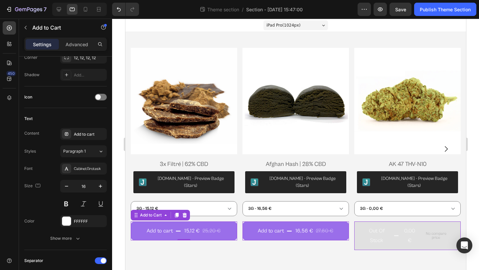
click at [44, 198] on div "Size 16" at bounding box center [65, 195] width 83 height 30
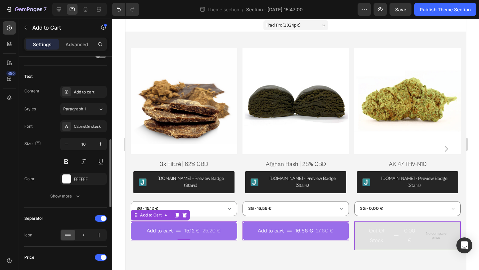
scroll to position [286, 0]
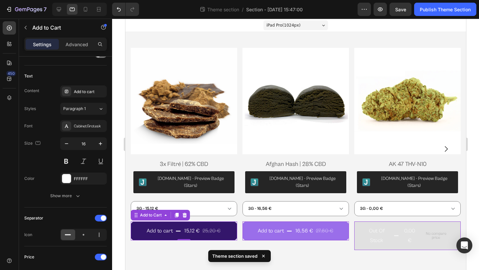
click at [178, 229] on icon "Add to cart" at bounding box center [177, 231] width 5 height 5
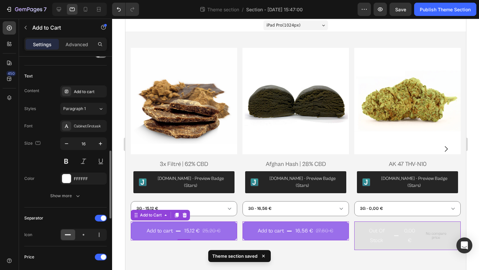
scroll to position [353, 0]
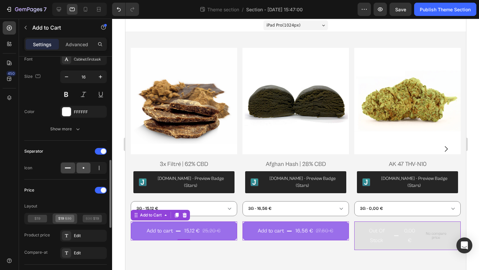
click at [85, 166] on icon at bounding box center [83, 168] width 7 height 7
click at [93, 167] on div at bounding box center [99, 168] width 14 height 11
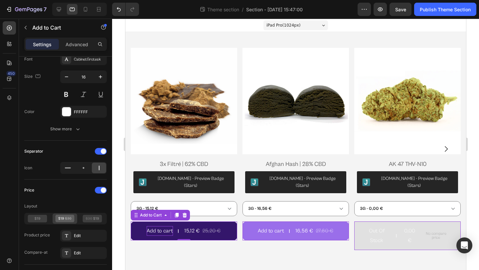
click at [156, 226] on div "Add to cart" at bounding box center [159, 231] width 26 height 10
click at [156, 226] on p "Add to cart" at bounding box center [159, 231] width 26 height 10
click at [130, 222] on button "AJOUTER 15,12 € 25,20 €" at bounding box center [183, 231] width 106 height 19
click at [130, 222] on button "AJOUTER AU 15,12 € 25,20 €" at bounding box center [183, 231] width 106 height 19
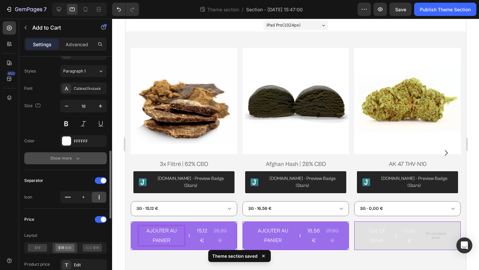
scroll to position [323, 0]
click at [68, 104] on icon "button" at bounding box center [66, 106] width 7 height 7
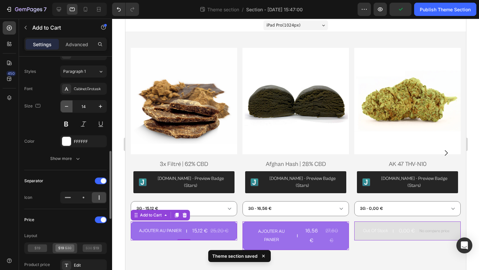
click at [69, 108] on icon "button" at bounding box center [66, 106] width 7 height 7
type input "12"
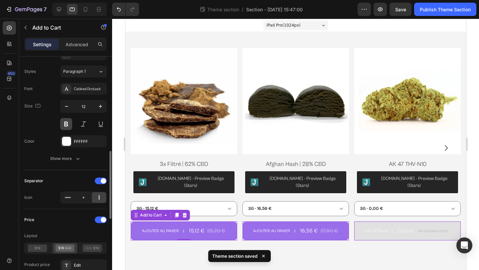
click at [67, 124] on button at bounding box center [66, 124] width 12 height 12
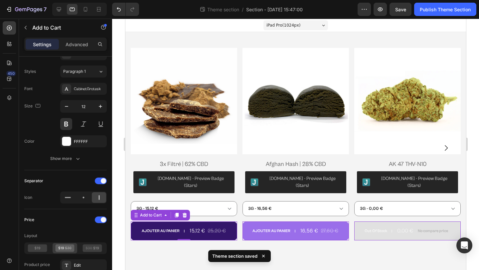
click at [201, 226] on div "15,12 €" at bounding box center [197, 231] width 17 height 11
click at [213, 226] on div "25,20 €" at bounding box center [217, 231] width 20 height 11
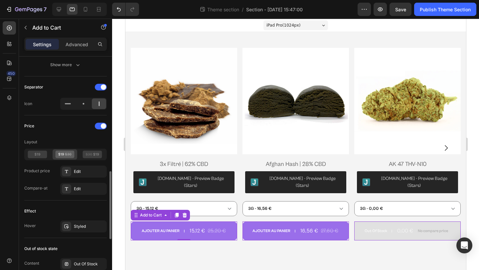
scroll to position [417, 0]
click at [93, 156] on icon at bounding box center [92, 154] width 19 height 8
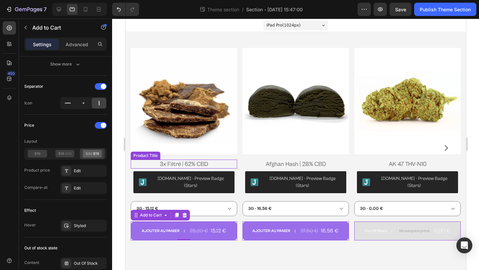
click at [201, 164] on h2 "3x Filtré | 62% CBD" at bounding box center [183, 164] width 106 height 9
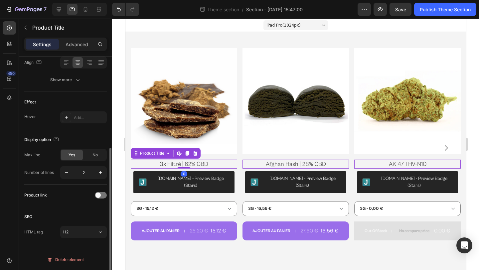
scroll to position [0, 0]
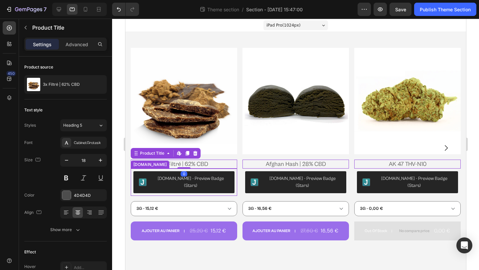
click at [236, 177] on div "[DOMAIN_NAME] - Preview Badge (Stars)" at bounding box center [183, 182] width 106 height 27
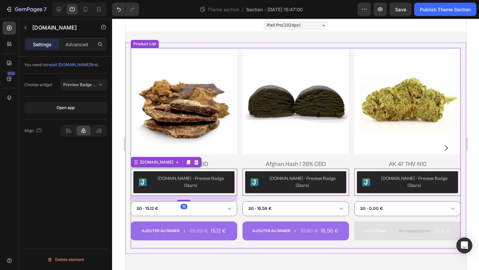
click at [239, 177] on div "Product Images 3x Filtré | 62% CBD Product Title Judge.me - Preview Badge (Star…" at bounding box center [295, 148] width 330 height 201
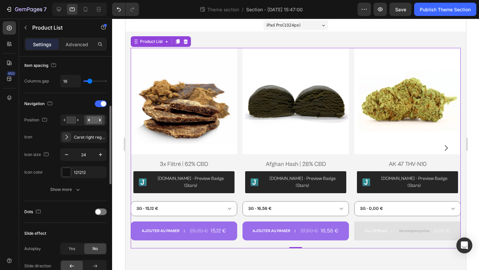
scroll to position [192, 0]
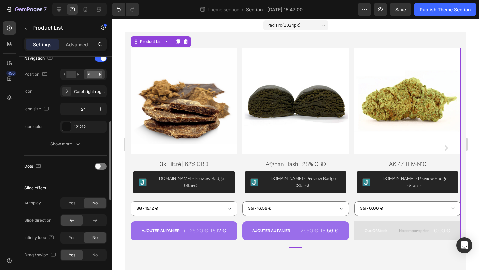
click at [63, 137] on div "Navigation Position Icon Caret right regular Icon size 24 Icon color 121212 Sho…" at bounding box center [65, 101] width 83 height 97
click at [63, 141] on div "Show more" at bounding box center [65, 144] width 31 height 7
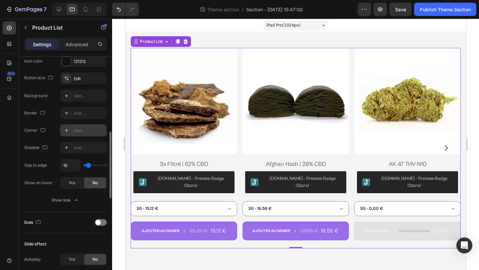
scroll to position [258, 0]
click at [77, 183] on div "Yes" at bounding box center [72, 182] width 22 height 11
click at [93, 180] on span "No" at bounding box center [94, 182] width 5 height 6
type input "0"
drag, startPoint x: 88, startPoint y: 163, endPoint x: 78, endPoint y: 163, distance: 10.6
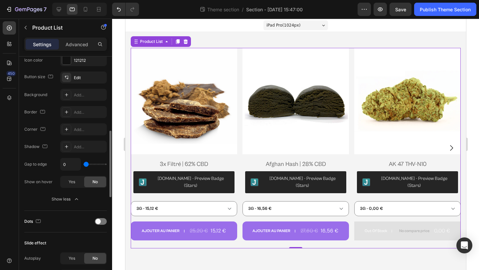
type input "0"
click at [83, 164] on input "range" at bounding box center [94, 164] width 23 height 1
click at [86, 164] on input "range" at bounding box center [94, 164] width 23 height 1
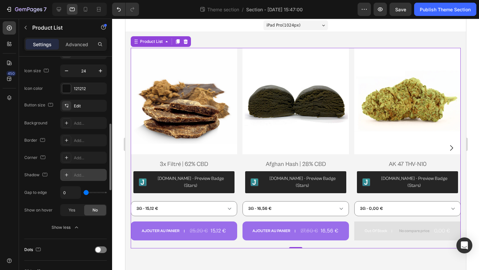
scroll to position [230, 0]
click at [8, 101] on div at bounding box center [9, 97] width 13 height 13
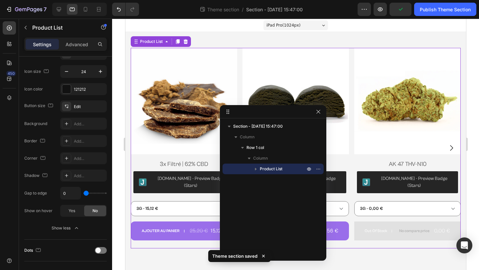
click at [257, 168] on icon "button" at bounding box center [255, 169] width 7 height 7
click at [263, 180] on icon "button" at bounding box center [262, 179] width 7 height 7
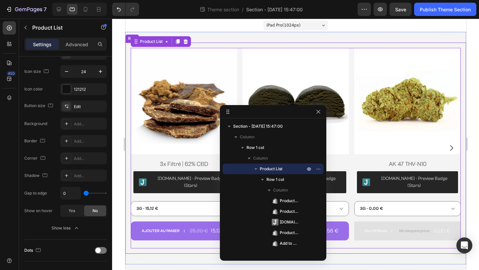
click at [128, 164] on div "Product Images 3x Filtré | 62% CBD Product Title Judge.me - Preview Badge (Star…" at bounding box center [295, 148] width 341 height 211
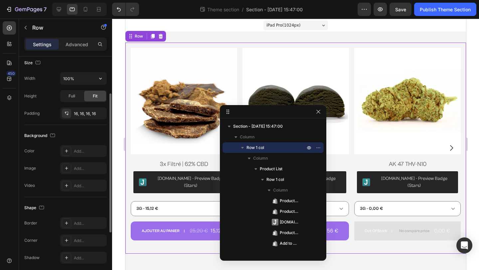
scroll to position [105, 0]
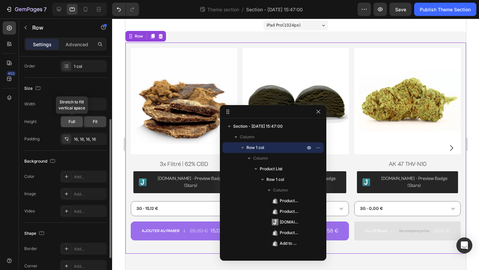
click at [74, 123] on span "Full" at bounding box center [72, 122] width 7 height 6
click at [88, 120] on div "Fit" at bounding box center [95, 121] width 22 height 11
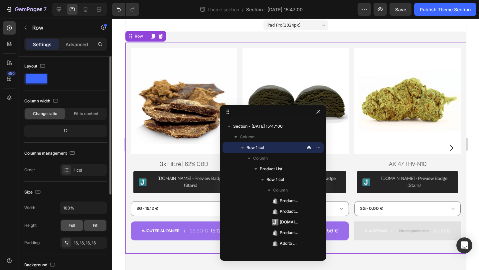
scroll to position [0, 0]
click at [41, 82] on span at bounding box center [36, 79] width 21 height 9
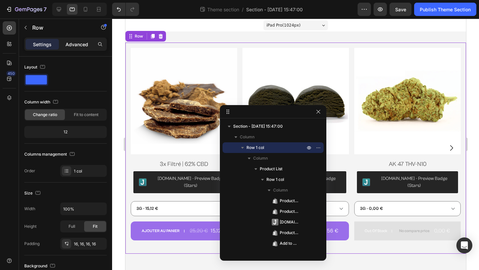
click at [81, 39] on div "Advanced" at bounding box center [76, 44] width 33 height 11
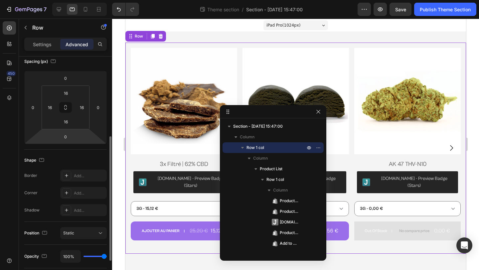
scroll to position [196, 0]
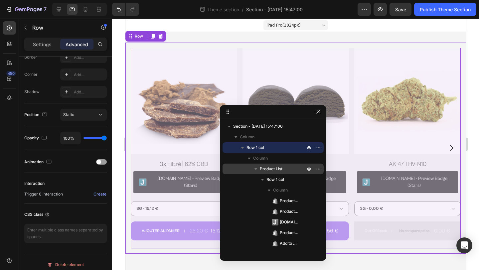
click at [280, 169] on span "Product List" at bounding box center [271, 169] width 23 height 7
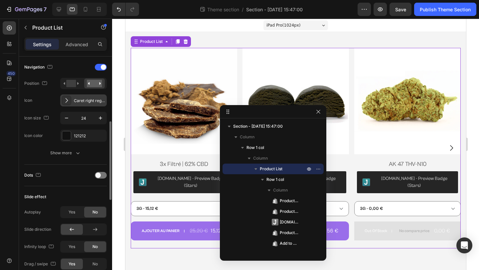
scroll to position [191, 0]
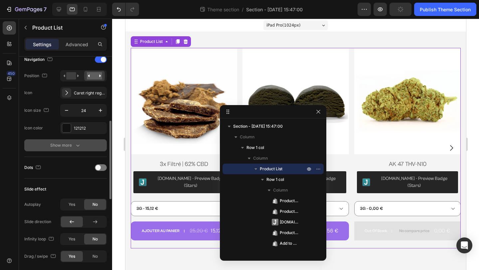
click at [74, 142] on div "Show more" at bounding box center [65, 145] width 31 height 7
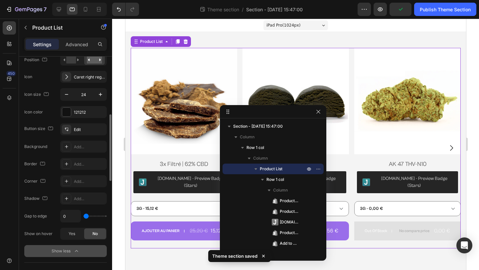
scroll to position [207, 0]
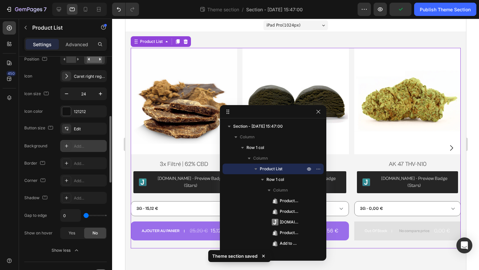
click at [74, 146] on div "Add..." at bounding box center [89, 146] width 31 height 6
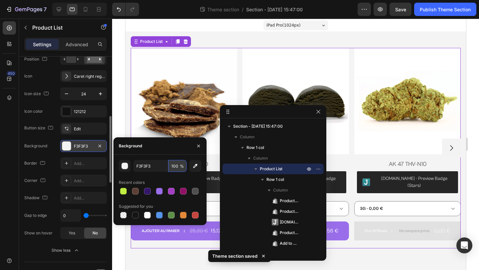
click at [174, 167] on input "100" at bounding box center [177, 166] width 18 height 12
type input "0"
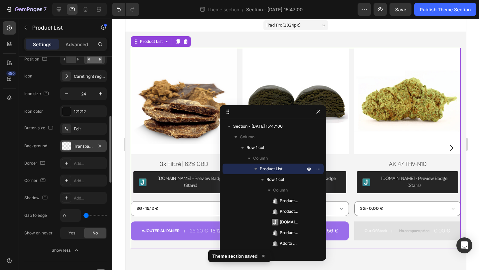
click at [24, 158] on div "Layout Slider Product source Products 174 products Display Products 10 Columns …" at bounding box center [65, 254] width 93 height 810
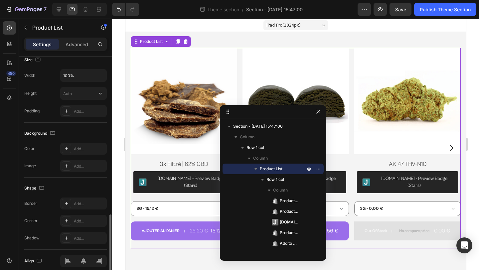
scroll to position [549, 0]
click at [84, 150] on div "Add..." at bounding box center [89, 148] width 31 height 6
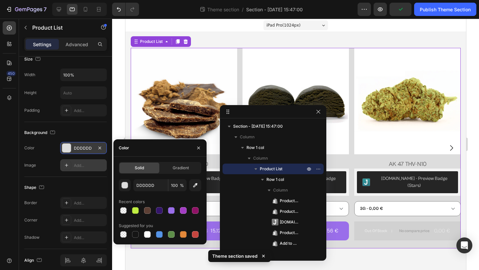
click at [81, 161] on div "Add..." at bounding box center [83, 165] width 47 height 12
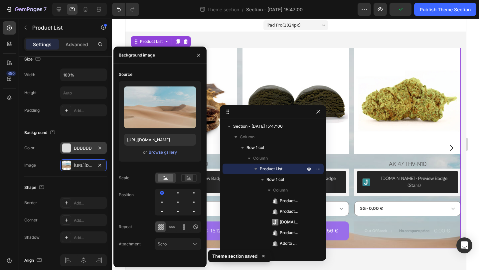
click at [81, 141] on div "Background Color DDDDDD Image https://cdn.shopify.com/s/files/1/2005/9307/files…" at bounding box center [65, 149] width 83 height 55
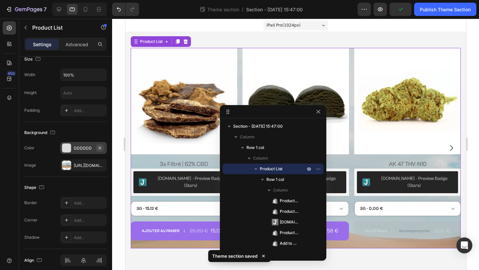
click at [99, 147] on icon "button" at bounding box center [99, 147] width 3 height 3
click at [102, 164] on button "button" at bounding box center [100, 165] width 8 height 8
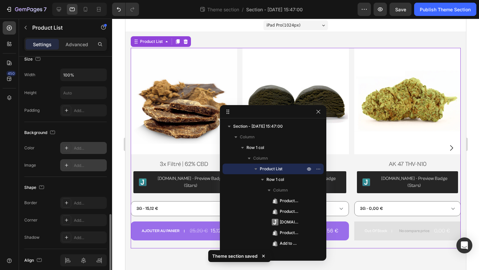
click at [88, 146] on div "Add..." at bounding box center [89, 148] width 31 height 6
type input "DDDDDD"
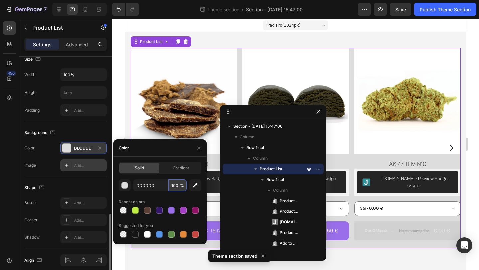
click at [174, 187] on input "100" at bounding box center [177, 185] width 18 height 12
type input "000"
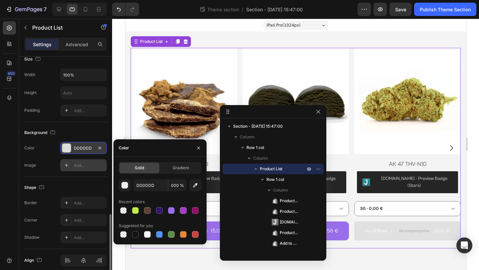
click at [57, 166] on div "Image Add..." at bounding box center [65, 165] width 83 height 12
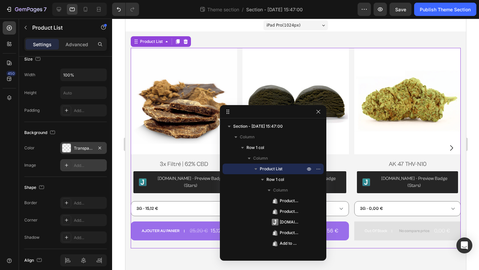
click at [70, 166] on div at bounding box center [66, 165] width 9 height 9
type input "[URL][DOMAIN_NAME]"
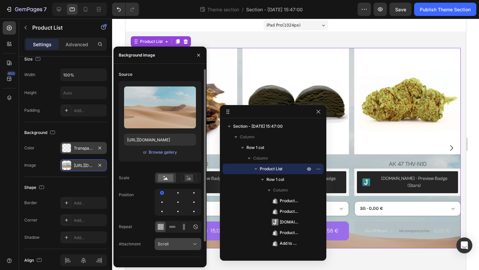
click at [171, 241] on div "Scroll" at bounding box center [175, 244] width 34 height 6
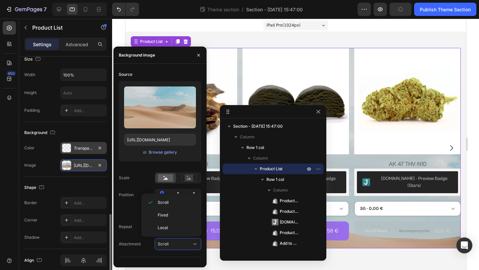
click at [51, 188] on div "Shape" at bounding box center [65, 187] width 83 height 11
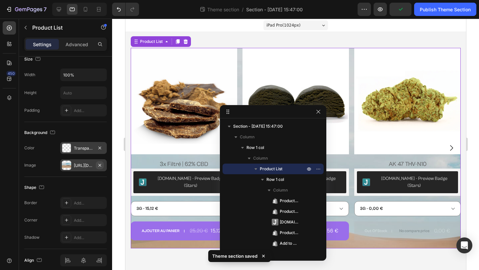
click at [101, 167] on icon "button" at bounding box center [99, 165] width 5 height 5
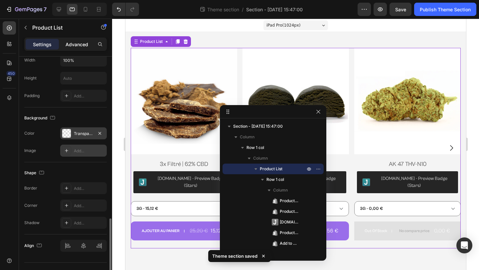
click at [75, 43] on p "Advanced" at bounding box center [77, 44] width 23 height 7
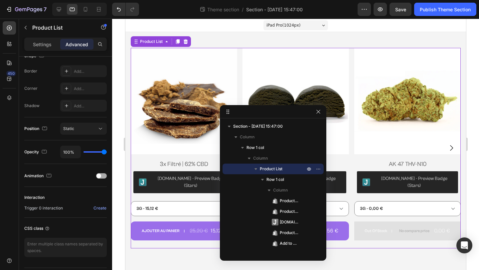
scroll to position [0, 0]
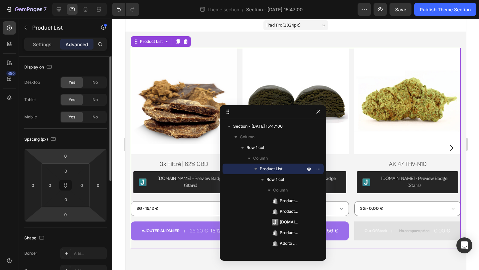
click at [49, 39] on div "Settings" at bounding box center [42, 44] width 33 height 11
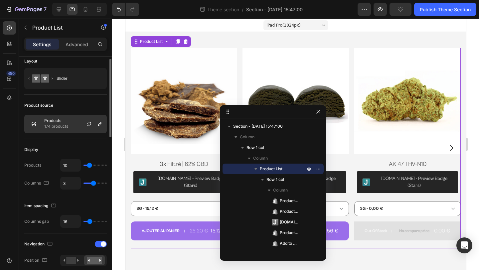
scroll to position [50, 0]
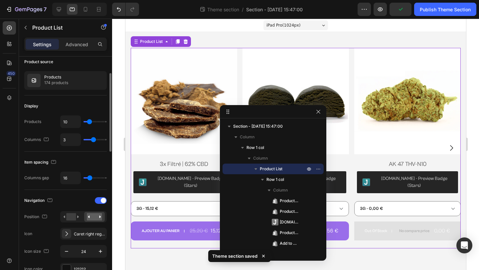
type input "0"
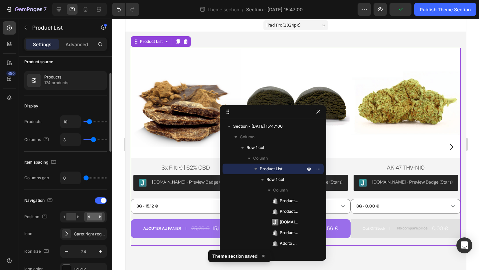
type input "80"
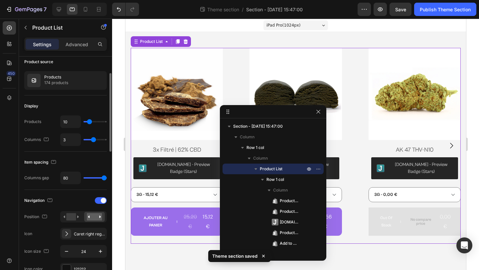
type input "76"
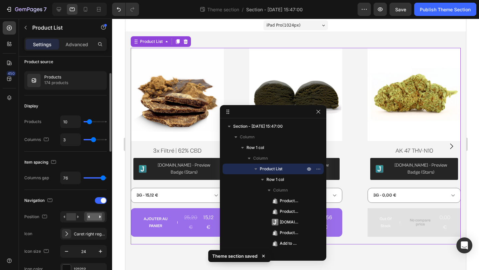
type input "57"
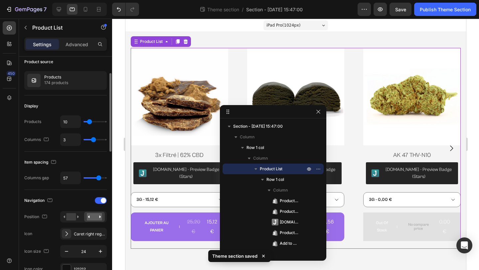
type input "56"
drag, startPoint x: 90, startPoint y: 177, endPoint x: 99, endPoint y: 180, distance: 9.4
type input "56"
click at [99, 179] on input "range" at bounding box center [94, 177] width 23 height 1
click at [92, 134] on div "3" at bounding box center [83, 139] width 47 height 13
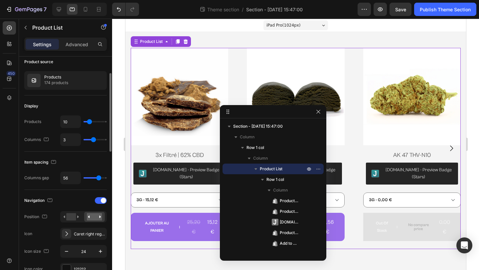
type input "4"
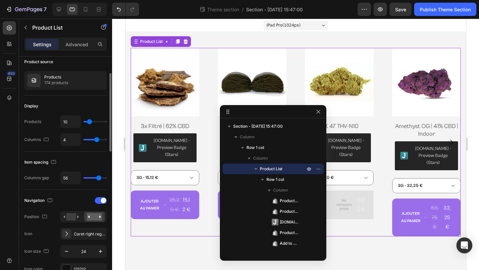
type input "4"
click at [96, 139] on input "range" at bounding box center [94, 139] width 23 height 1
type input "22"
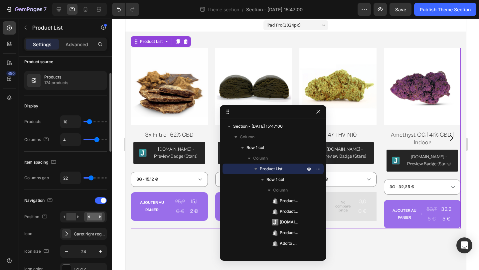
type input "23"
type input "24"
type input "10"
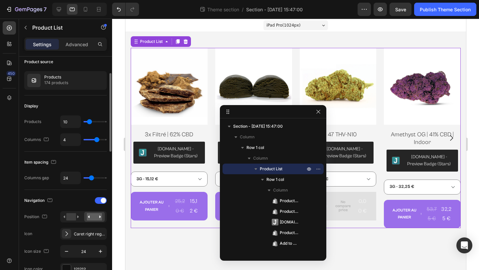
type input "10"
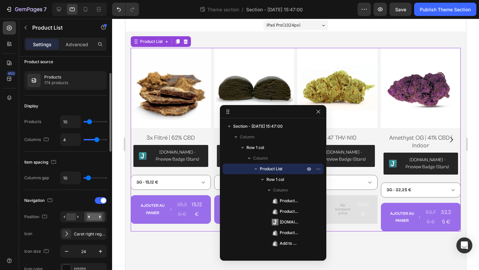
type input "0"
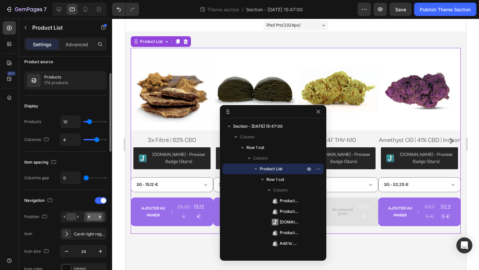
type input "6"
type input "13"
type input "14"
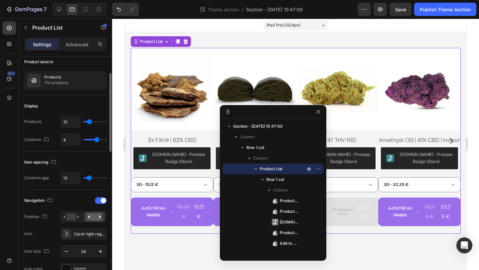
type input "14"
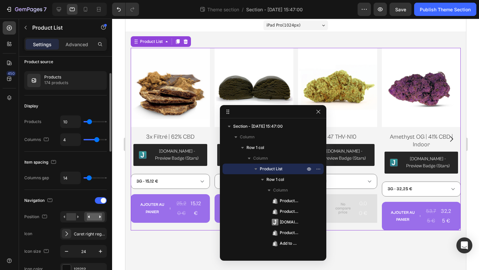
type input "18"
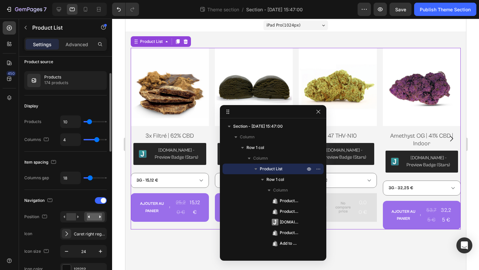
drag, startPoint x: 100, startPoint y: 178, endPoint x: 90, endPoint y: 179, distance: 10.4
type input "18"
click at [90, 179] on input "range" at bounding box center [94, 177] width 23 height 1
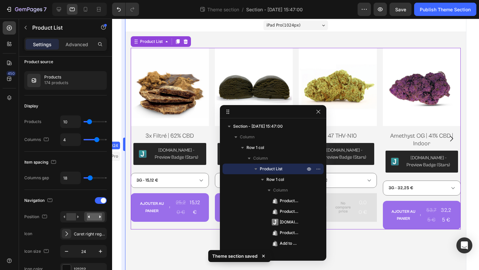
drag, startPoint x: 125, startPoint y: 156, endPoint x: 113, endPoint y: 157, distance: 11.7
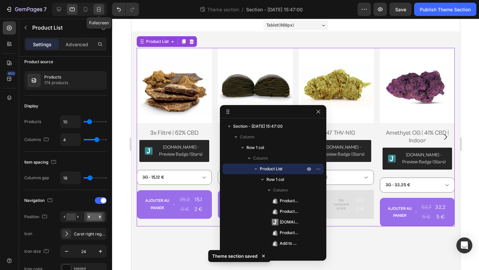
click at [101, 6] on icon at bounding box center [98, 9] width 7 height 7
type input "16"
type input "1200"
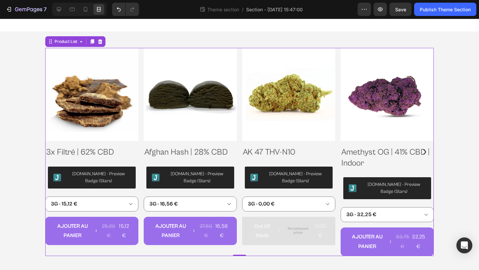
click at [141, 212] on div "Product Images 3x Filtré | 62% CBD Product Title Judge.me - Preview Badge (Star…" at bounding box center [239, 152] width 389 height 208
click at [61, 11] on icon at bounding box center [59, 9] width 7 height 7
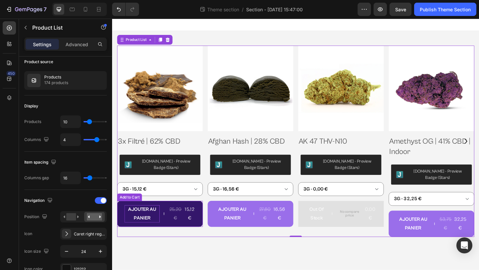
click at [163, 234] on p "AJOUTER AU PANIER" at bounding box center [144, 231] width 38 height 19
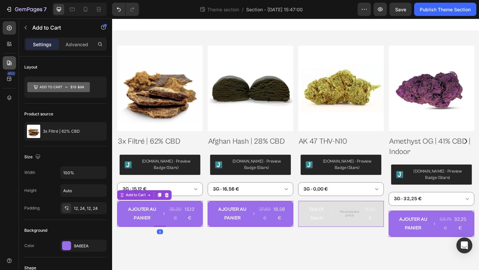
click at [11, 63] on icon at bounding box center [9, 63] width 7 height 7
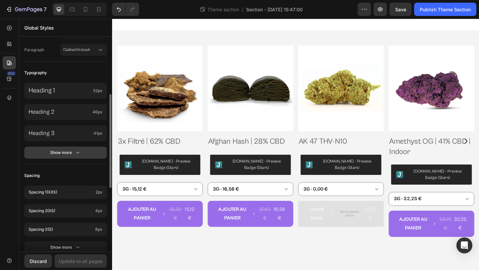
scroll to position [136, 0]
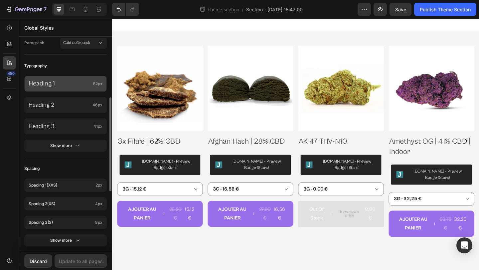
click at [72, 86] on p "Heading 1" at bounding box center [60, 84] width 62 height 9
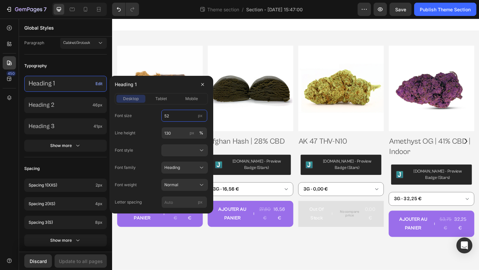
click at [189, 120] on input "52" at bounding box center [184, 116] width 46 height 12
type input "32"
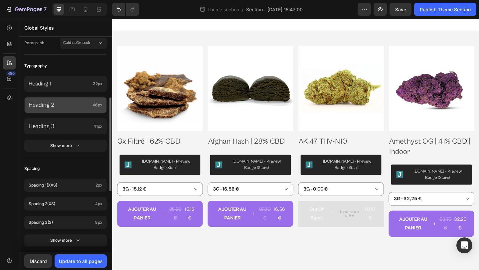
click at [68, 103] on p "Heading 2" at bounding box center [59, 105] width 61 height 8
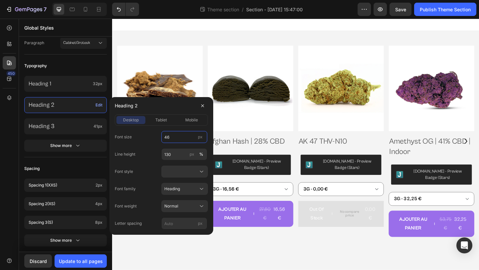
click at [167, 136] on input "46" at bounding box center [184, 137] width 46 height 12
click at [183, 142] on input "26" at bounding box center [184, 137] width 46 height 12
type input "26"
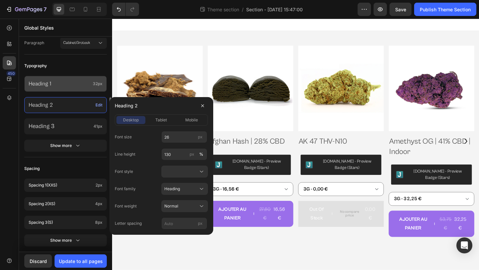
click at [65, 84] on p "Heading 1" at bounding box center [60, 83] width 62 height 7
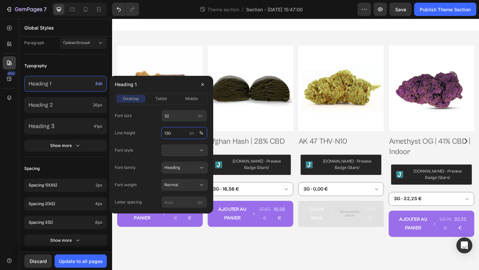
click at [170, 131] on input "130" at bounding box center [184, 133] width 46 height 12
type input "100"
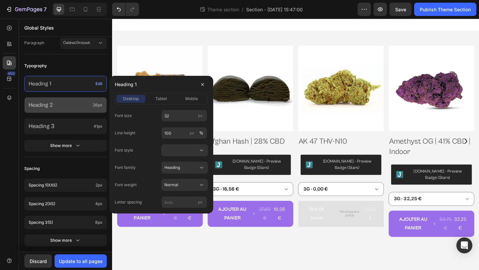
click at [51, 100] on div "Heading 2 26px" at bounding box center [65, 105] width 83 height 16
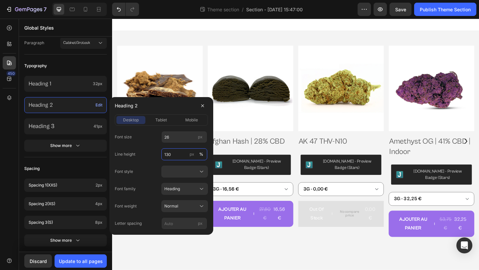
click at [168, 154] on input "130" at bounding box center [184, 154] width 46 height 12
type input "100"
click at [148, 170] on div "Font style" at bounding box center [161, 172] width 93 height 12
click at [187, 171] on div at bounding box center [184, 171] width 41 height 7
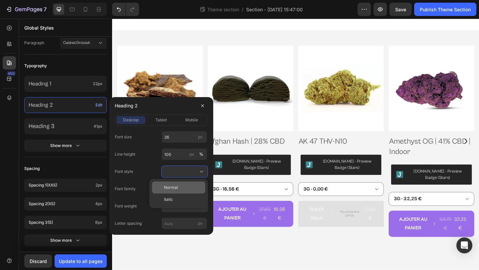
click at [180, 186] on div "Normal" at bounding box center [183, 188] width 39 height 6
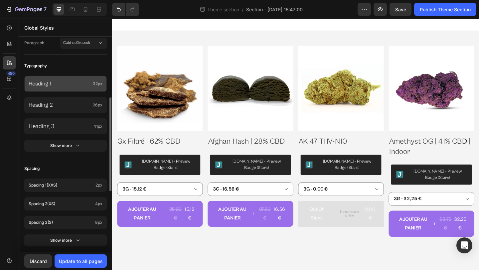
click at [86, 88] on div "Heading 1 32px" at bounding box center [65, 84] width 83 height 16
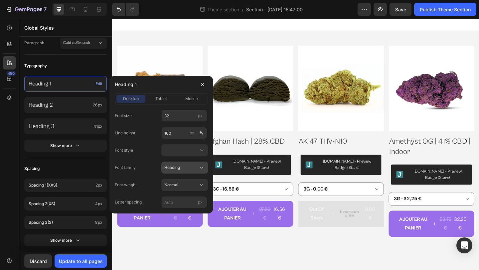
click at [189, 165] on div "Heading" at bounding box center [180, 168] width 33 height 6
click at [187, 147] on div at bounding box center [184, 150] width 41 height 7
click at [184, 165] on div "Normal" at bounding box center [183, 166] width 39 height 6
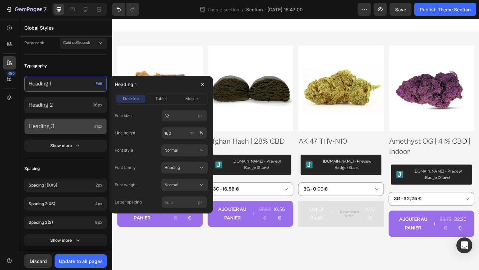
click at [70, 121] on div "Heading 3 41px" at bounding box center [65, 126] width 83 height 16
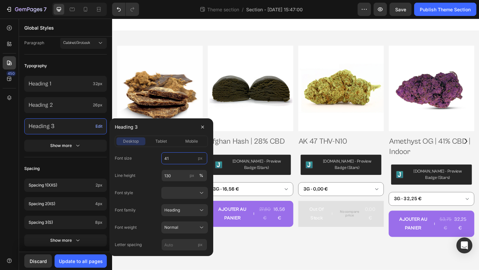
click at [182, 161] on input "41" at bounding box center [184, 158] width 46 height 12
type input "4"
type input "2"
type input "22"
click at [151, 162] on div "Font size 22 px" at bounding box center [161, 158] width 93 height 12
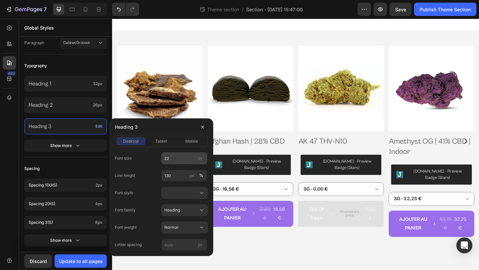
click at [201, 159] on span "px" at bounding box center [200, 158] width 5 height 5
click at [201, 159] on input "22" at bounding box center [184, 158] width 46 height 12
click at [201, 159] on span "px" at bounding box center [200, 158] width 5 height 5
click at [201, 159] on input "22" at bounding box center [184, 158] width 46 height 12
click at [168, 178] on input "130" at bounding box center [184, 176] width 46 height 12
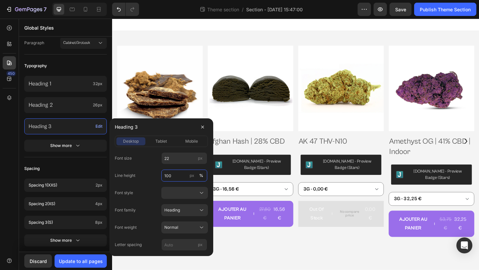
type input "100"
click at [142, 202] on div "Font size 22 px Line height 100 px % Font style Font family Heading Font weight…" at bounding box center [161, 201] width 93 height 98
click at [204, 127] on icon "button" at bounding box center [202, 126] width 5 height 5
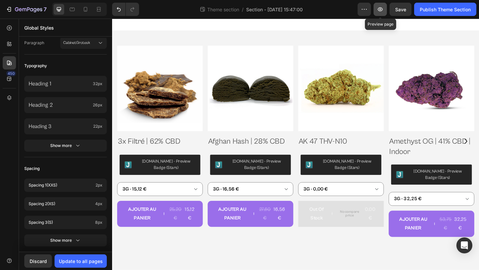
click at [379, 10] on icon "button" at bounding box center [380, 9] width 7 height 7
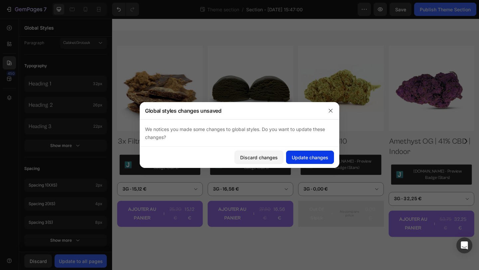
click at [301, 157] on div "Update changes" at bounding box center [310, 157] width 37 height 7
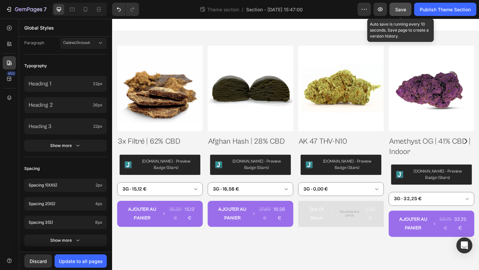
click at [402, 7] on span "Save" at bounding box center [400, 10] width 11 height 6
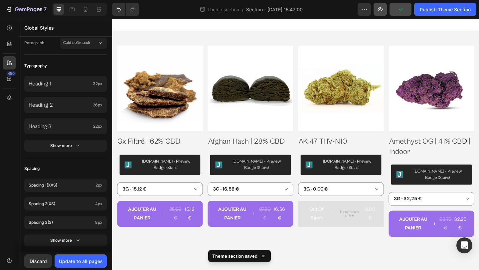
click at [383, 11] on icon "button" at bounding box center [380, 9] width 7 height 7
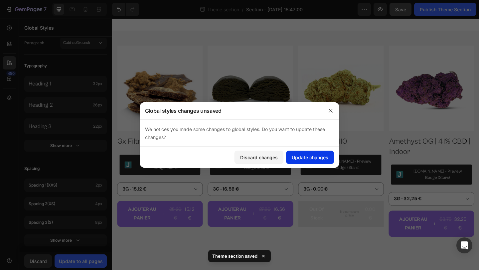
click at [306, 158] on div "Update changes" at bounding box center [310, 157] width 37 height 7
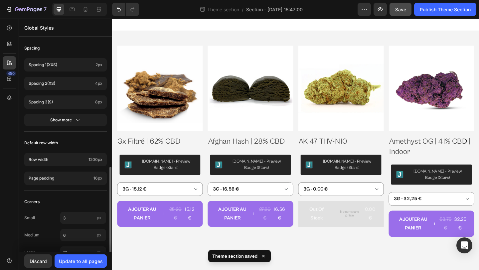
scroll to position [268, 0]
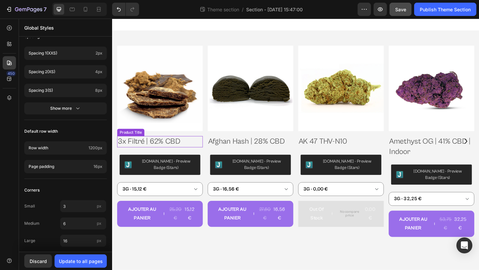
click at [199, 151] on h2 "3x Filtré | 62% CBD" at bounding box center [163, 152] width 93 height 12
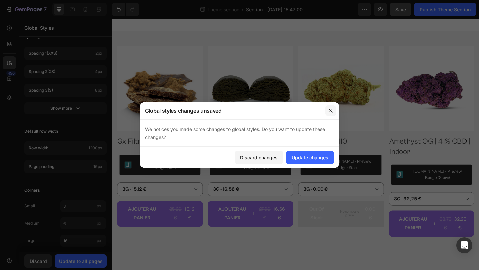
click at [332, 108] on icon "button" at bounding box center [330, 110] width 5 height 5
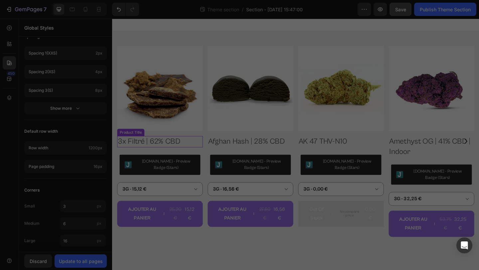
click at [202, 150] on h2 "3x Filtré | 62% CBD" at bounding box center [163, 152] width 93 height 12
click at [194, 140] on div "We notices you made some changes to global styles. Do you want to update these …" at bounding box center [240, 132] width 200 height 27
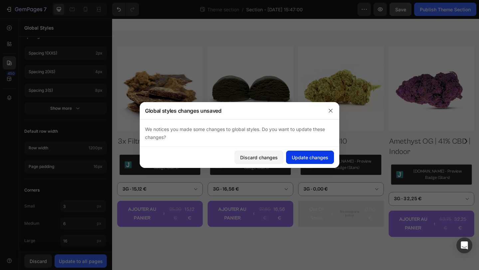
click at [302, 154] on div "Update changes" at bounding box center [310, 157] width 37 height 7
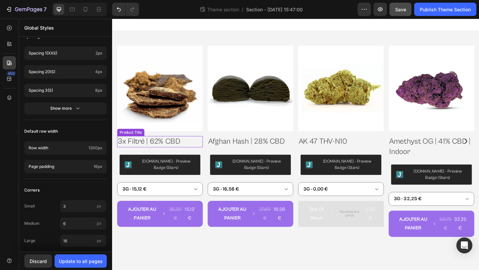
click at [190, 153] on h2 "3x Filtré | 62% CBD" at bounding box center [163, 152] width 93 height 12
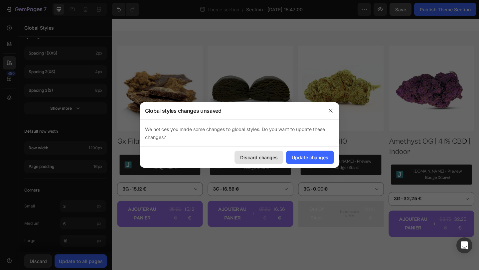
click at [277, 159] on div "Discard changes" at bounding box center [259, 157] width 38 height 7
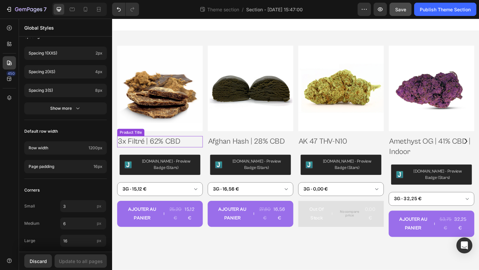
click at [196, 151] on h2 "3x Filtré | 62% CBD" at bounding box center [163, 152] width 93 height 12
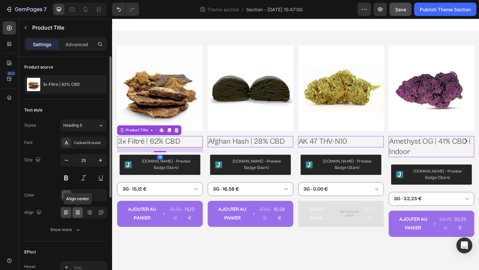
click at [81, 213] on div at bounding box center [78, 212] width 10 height 11
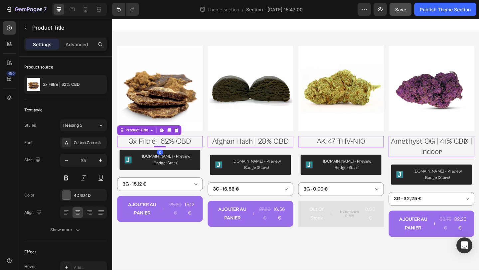
drag, startPoint x: 167, startPoint y: 163, endPoint x: 167, endPoint y: 152, distance: 11.3
click at [167, 152] on div "3x Filtré | 62% CBD Product Title Edit content in Shopify 0" at bounding box center [163, 152] width 93 height 12
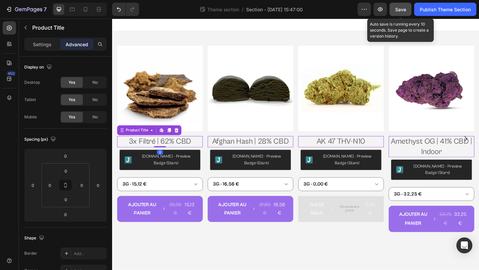
click at [405, 11] on span "Save" at bounding box center [400, 10] width 11 height 6
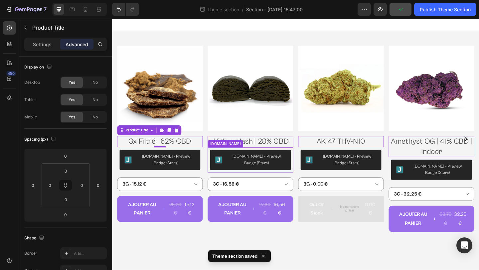
click at [203, 170] on div "[DOMAIN_NAME] - Preview Badge (Stars)" at bounding box center [163, 172] width 77 height 14
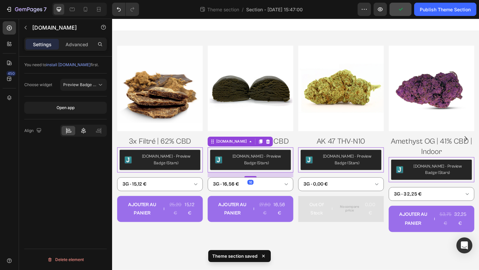
click at [82, 129] on icon at bounding box center [83, 130] width 7 height 7
click at [78, 85] on span "Preview Badge (Stars)" at bounding box center [84, 84] width 42 height 5
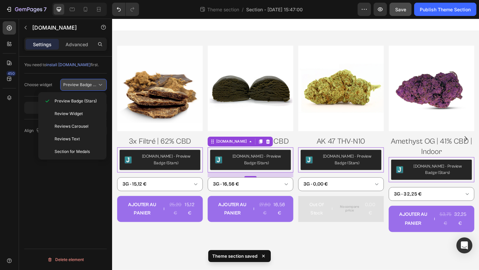
click at [78, 85] on span "Preview Badge (Stars)" at bounding box center [84, 84] width 42 height 5
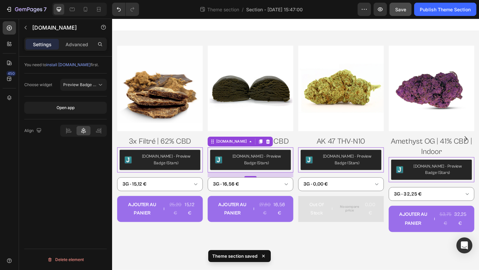
click at [82, 50] on div "Settings Advanced" at bounding box center [65, 44] width 83 height 13
click at [80, 43] on p "Advanced" at bounding box center [77, 44] width 23 height 7
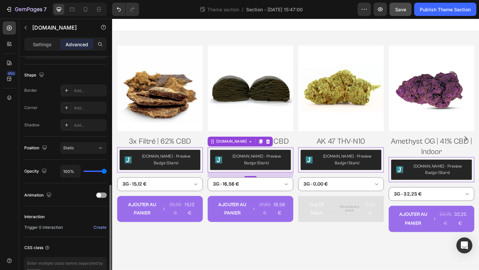
scroll to position [200, 0]
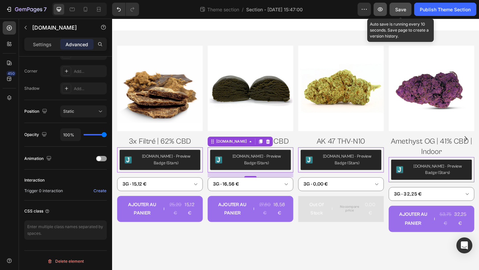
click at [382, 8] on icon "button" at bounding box center [380, 9] width 5 height 4
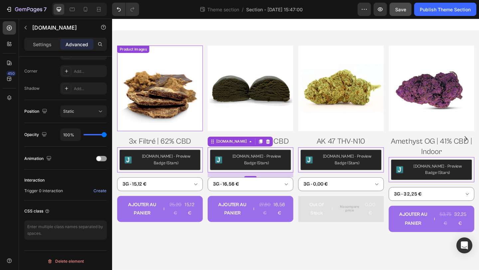
click at [205, 101] on img at bounding box center [163, 94] width 93 height 93
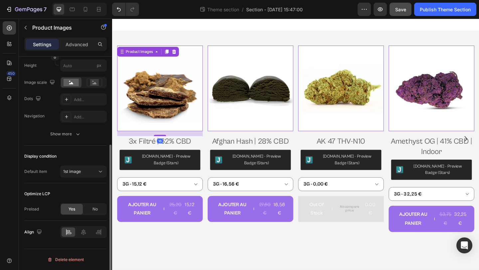
scroll to position [0, 0]
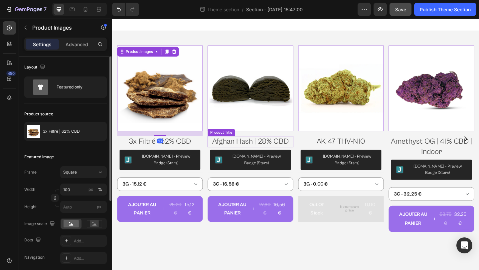
click at [211, 152] on h2 "Afghan Hash | 28% CBD" at bounding box center [163, 152] width 93 height 12
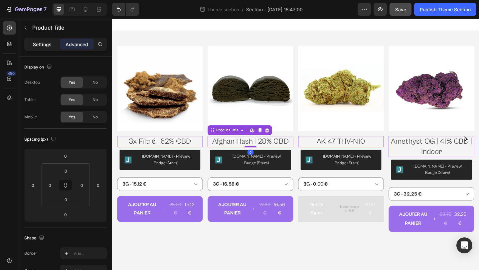
click at [44, 46] on p "Settings" at bounding box center [42, 44] width 19 height 7
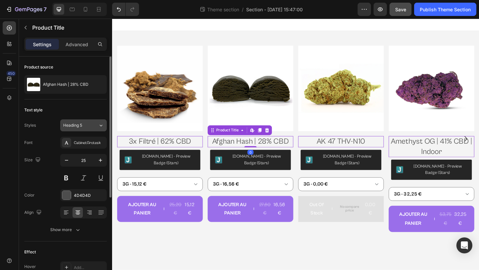
click at [77, 125] on span "Heading 5" at bounding box center [72, 125] width 19 height 6
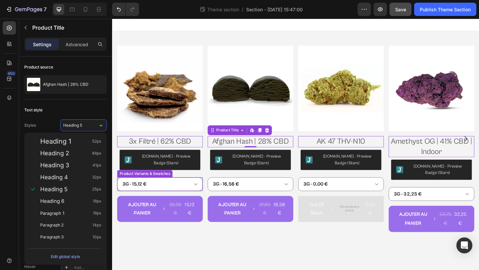
click at [197, 199] on select "3G - 15,12 € 5G - 23,40 € 10G - 43,20 € 20G - 79,20 € 50G - 180,00 € 100G - 324…" at bounding box center [163, 198] width 93 height 15
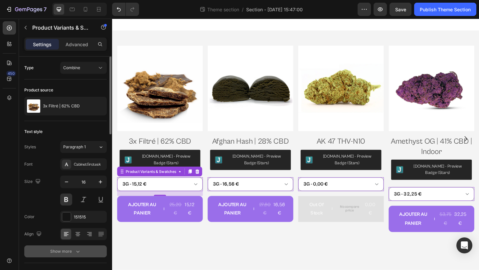
click at [67, 252] on div "Show more" at bounding box center [65, 251] width 31 height 7
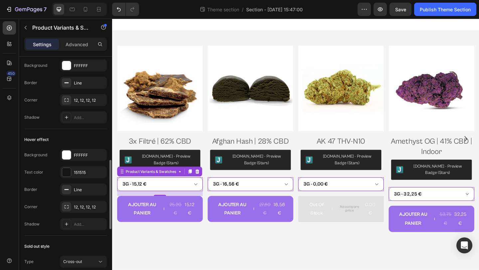
scroll to position [348, 0]
click at [80, 190] on div "Line" at bounding box center [83, 190] width 19 height 6
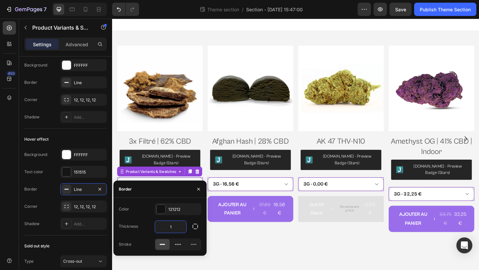
click at [172, 227] on input "1" at bounding box center [170, 227] width 31 height 12
type input "2"
click at [158, 206] on div at bounding box center [161, 209] width 9 height 9
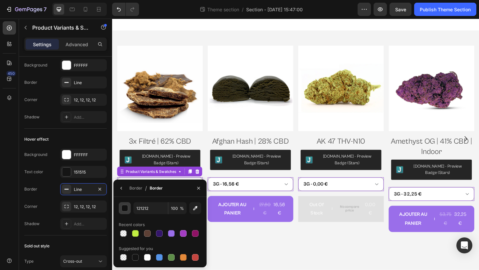
click at [121, 207] on button "button" at bounding box center [125, 208] width 12 height 12
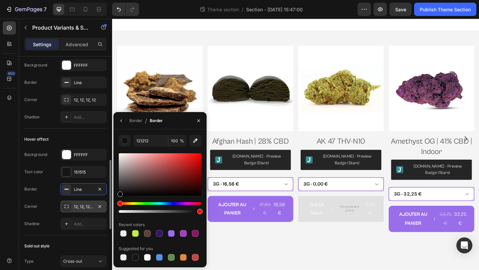
drag, startPoint x: 165, startPoint y: 171, endPoint x: 100, endPoint y: 202, distance: 71.7
click at [100, 202] on div "450 Sections(30) Elements(81) Section Element Hero Section Product Detail Brand…" at bounding box center [56, 144] width 112 height 251
type input "000000"
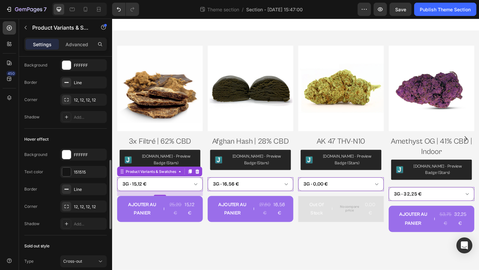
click at [42, 188] on div "Border Line" at bounding box center [65, 189] width 83 height 12
click at [223, 267] on body "Product Images 3x Filtré | 62% CBD Product Title Judge.me - Preview Badge (Star…" at bounding box center [311, 155] width 399 height 273
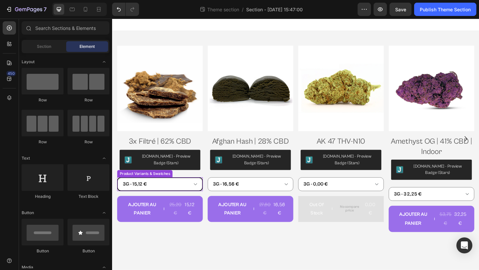
click at [191, 196] on select "3G - 15,12 € 5G - 23,40 € 10G - 43,20 € 20G - 79,20 € 50G - 180,00 € 100G - 324…" at bounding box center [163, 198] width 93 height 15
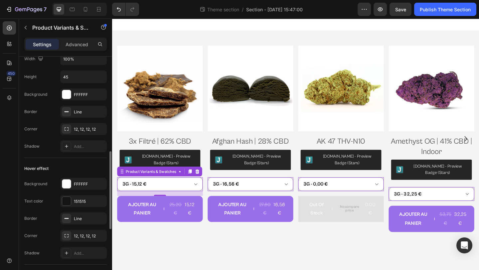
scroll to position [264, 0]
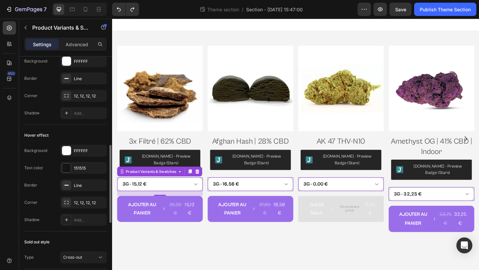
click at [47, 188] on div "Border Line" at bounding box center [65, 185] width 83 height 12
click at [80, 185] on div "Line" at bounding box center [83, 186] width 19 height 6
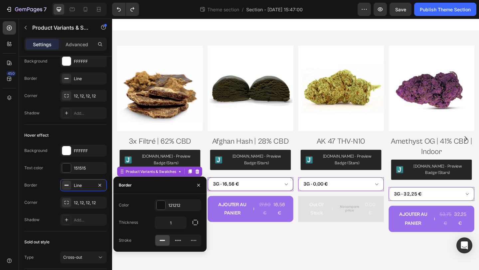
click at [211, 200] on select "3G - 16,56 € 5G - 25,20 € 10G - 45,60 € 20G - 81,60 € 50G - 180,00 €" at bounding box center [163, 198] width 93 height 15
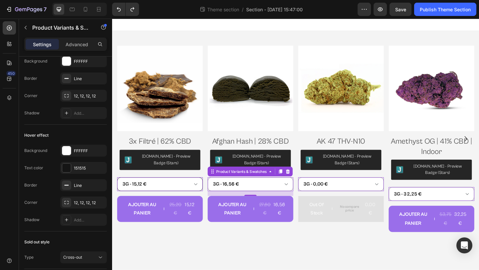
click at [191, 200] on select "3G - 15,12 € 5G - 23,40 € 10G - 43,20 € 20G - 79,20 € 50G - 180,00 € 100G - 324…" at bounding box center [163, 198] width 93 height 15
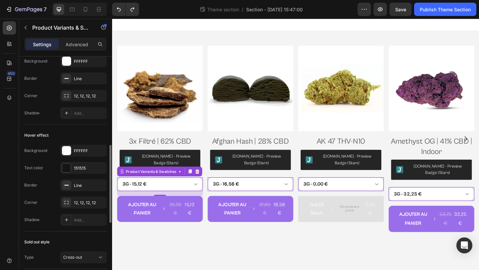
click at [88, 193] on div "Background FFFFFF Text color 151515 Border Line Corner 12, 12, 12, 12 Shadow Ad…" at bounding box center [65, 185] width 83 height 81
click at [90, 186] on div "Line" at bounding box center [83, 186] width 19 height 6
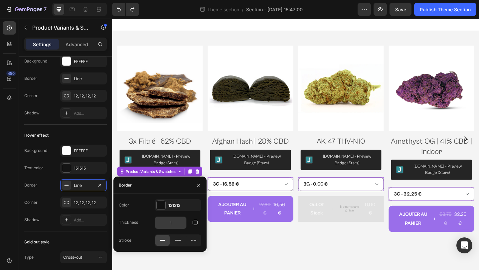
click at [178, 223] on input "1" at bounding box center [170, 223] width 31 height 12
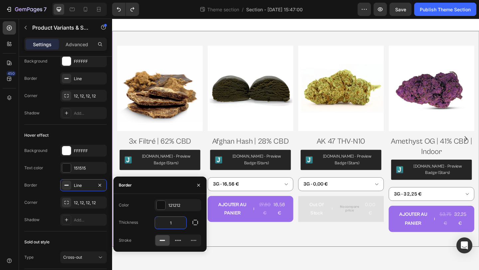
click at [269, 264] on div "Product Images 3x Filtré | 62% CBD Product Title Judge.me - Preview Badge (Star…" at bounding box center [311, 149] width 399 height 235
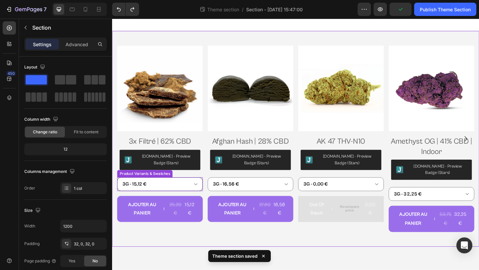
click at [204, 199] on select "3G - 15,12 € 5G - 23,40 € 10G - 43,20 € 20G - 79,20 € 50G - 180,00 € 100G - 324…" at bounding box center [163, 198] width 93 height 15
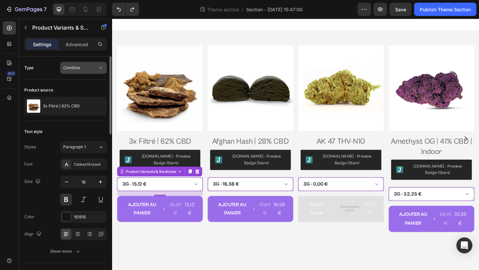
click at [82, 67] on div "Combine" at bounding box center [80, 68] width 34 height 6
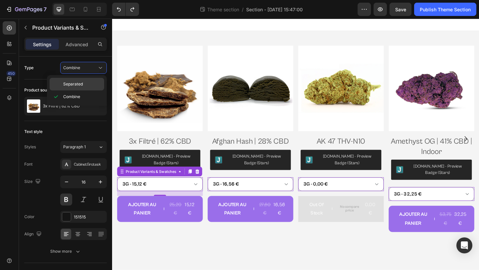
click at [82, 85] on span "Separated" at bounding box center [73, 84] width 20 height 6
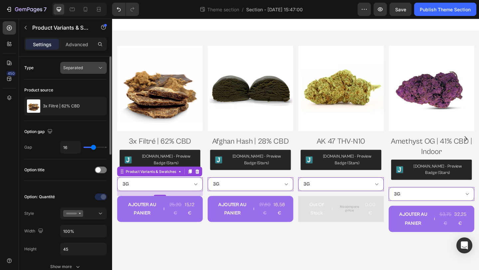
click at [88, 70] on div "Separated" at bounding box center [80, 68] width 34 height 6
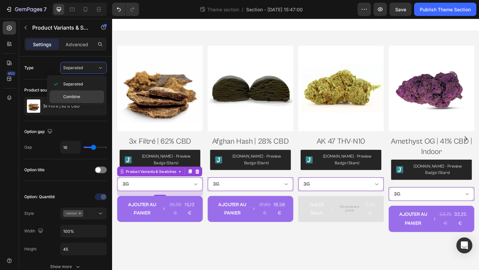
click at [83, 96] on p "Combine" at bounding box center [82, 97] width 38 height 6
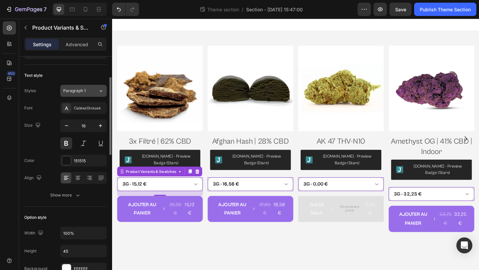
scroll to position [79, 0]
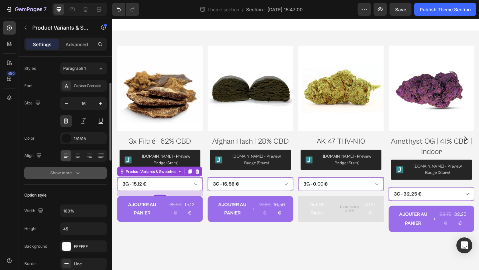
click at [70, 171] on div "Show more" at bounding box center [65, 173] width 31 height 7
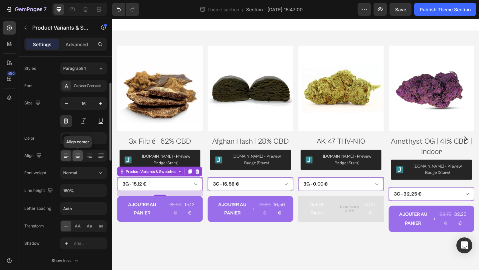
click at [77, 156] on icon at bounding box center [78, 156] width 5 height 1
click at [66, 156] on icon at bounding box center [66, 155] width 7 height 7
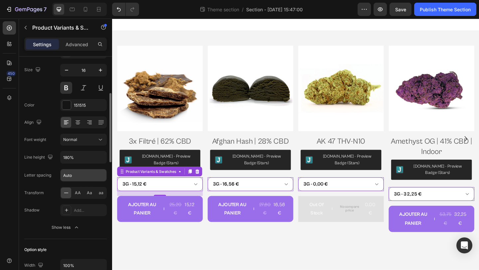
scroll to position [121, 0]
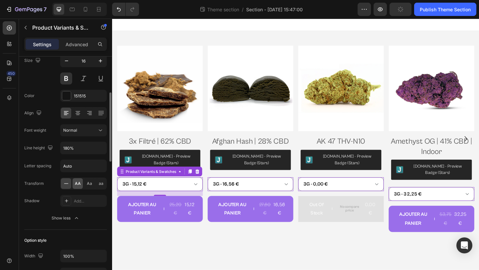
click at [80, 185] on span "AA" at bounding box center [78, 184] width 6 height 6
click at [91, 185] on span "Aa" at bounding box center [89, 184] width 5 height 6
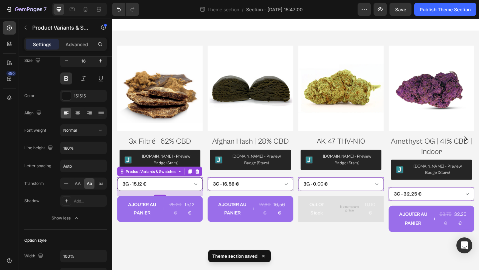
click at [145, 200] on select "3G - 15,12 € 5G - 23,40 € 10G - 43,20 € 20G - 79,20 € 50G - 180,00 € 100G - 324…" at bounding box center [163, 198] width 93 height 15
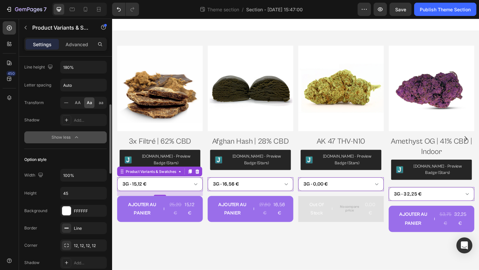
scroll to position [204, 0]
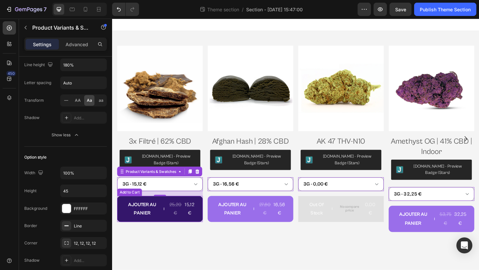
click at [171, 226] on button "AJOUTER AU PANIER 25,20 € 15,12 €" at bounding box center [163, 226] width 93 height 29
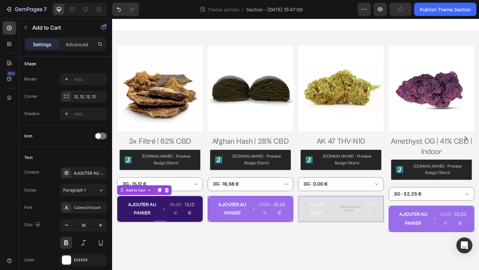
scroll to position [0, 0]
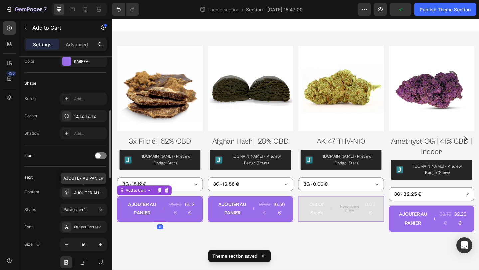
scroll to position [187, 0]
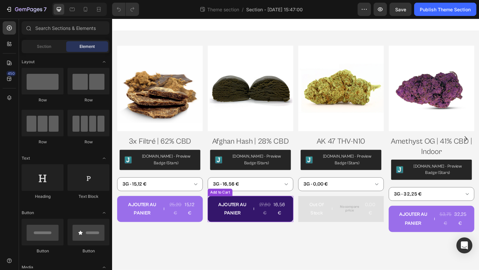
click at [170, 225] on icon "AJOUTER AU PANIER" at bounding box center [168, 225] width 4 height 5
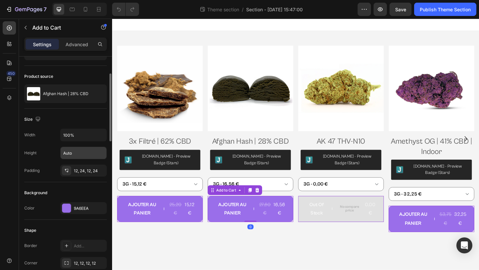
scroll to position [44, 0]
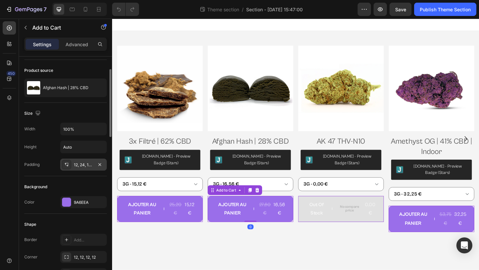
click at [86, 159] on div "12, 24, 12, 24" at bounding box center [83, 165] width 47 height 12
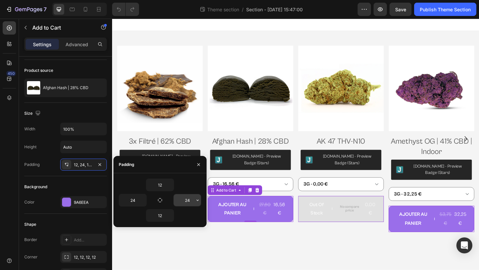
click at [184, 197] on input "24" at bounding box center [187, 200] width 27 height 12
type input "8"
click at [137, 201] on input "24" at bounding box center [132, 200] width 27 height 12
type input "8"
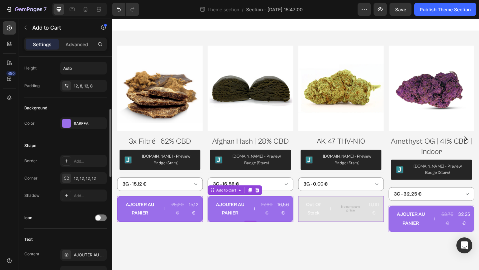
scroll to position [135, 0]
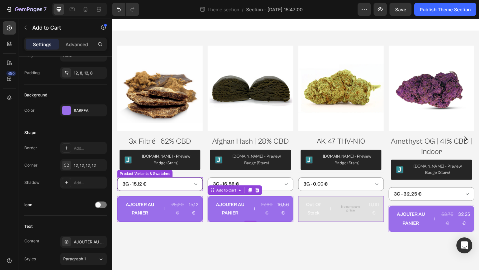
click at [160, 195] on select "3G - 15,12 € 5G - 23,40 € 10G - 43,20 € 20G - 79,20 € 50G - 180,00 € 100G - 324…" at bounding box center [163, 198] width 93 height 15
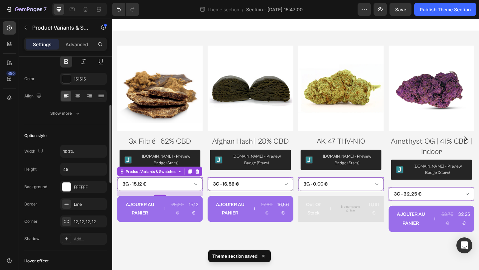
scroll to position [142, 0]
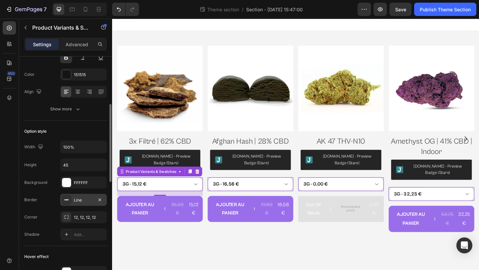
click at [81, 201] on div "Line" at bounding box center [83, 200] width 19 height 6
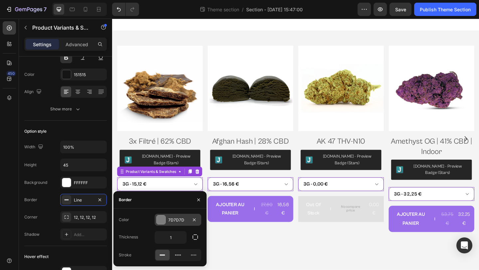
click at [162, 220] on div at bounding box center [161, 220] width 9 height 9
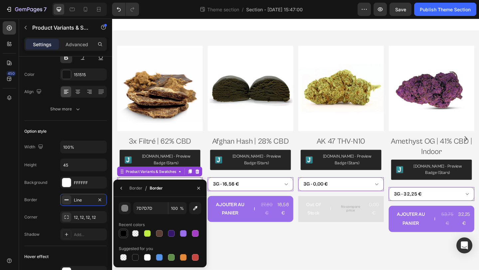
click at [124, 236] on div at bounding box center [123, 233] width 7 height 7
type input "000000"
click at [48, 225] on div "Width 100% Height 45 Background FFFFFF Border Line Corner 12, 12, 12, 12 Shadow…" at bounding box center [65, 191] width 83 height 100
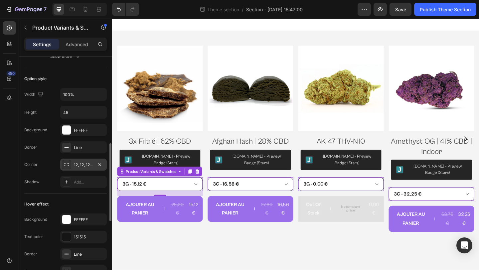
scroll to position [276, 0]
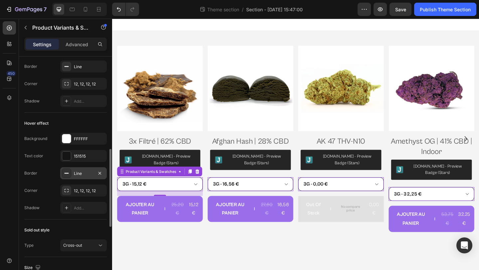
click at [71, 178] on div "Line" at bounding box center [83, 173] width 47 height 12
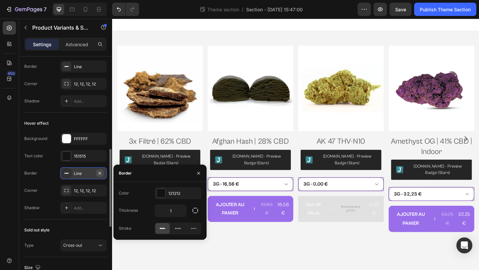
click at [100, 173] on icon "button" at bounding box center [99, 173] width 3 height 3
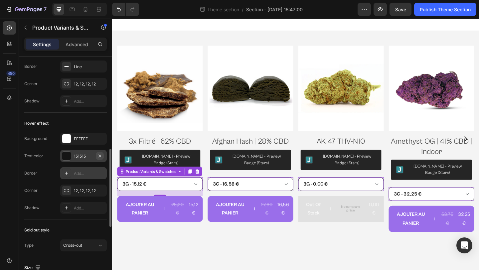
click at [102, 155] on icon "button" at bounding box center [99, 155] width 5 height 5
click at [100, 136] on icon "button" at bounding box center [99, 138] width 5 height 5
click at [101, 189] on icon "button" at bounding box center [99, 190] width 5 height 5
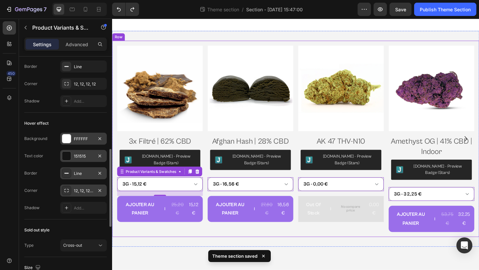
click at [293, 255] on div "Product Images 3x Filtré | 62% CBD Product Title Judge.me - Preview Badge (Star…" at bounding box center [311, 150] width 399 height 214
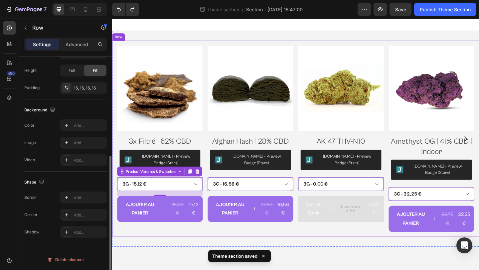
scroll to position [0, 0]
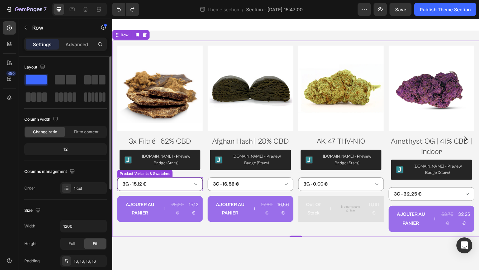
click at [185, 198] on select "3G - 15,12 € 5G - 23,40 € 10G - 43,20 € 20G - 79,20 € 50G - 180,00 € 100G - 324…" at bounding box center [163, 198] width 93 height 15
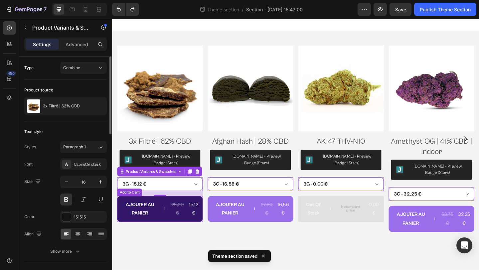
click at [171, 237] on button "AJOUTER AU PANIER 25,20 € 15,12 €" at bounding box center [163, 226] width 93 height 29
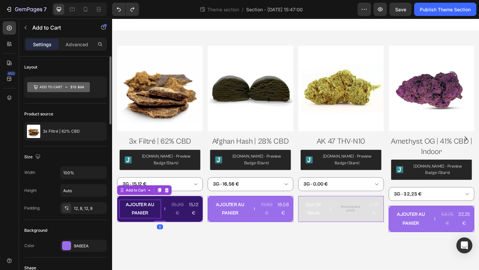
click at [148, 227] on div "AJOUTER AU PANIER" at bounding box center [142, 225] width 44 height 19
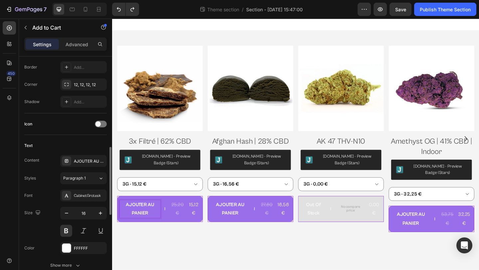
scroll to position [238, 0]
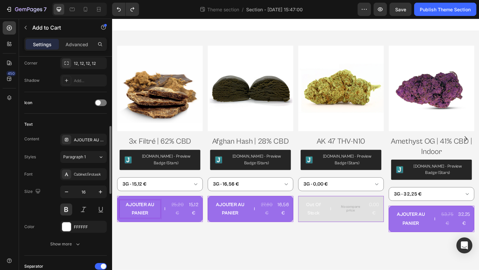
click at [68, 252] on div "Text Content AJOUTER AU PANIER Styles Paragraph 1 Font CabinetGrotesk Size 16 C…" at bounding box center [65, 185] width 83 height 142
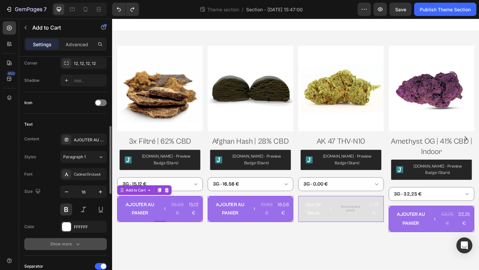
click at [71, 243] on div "Show more" at bounding box center [65, 244] width 31 height 7
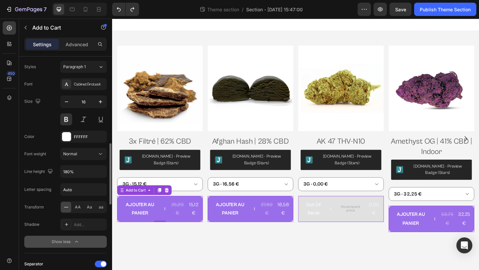
scroll to position [328, 0]
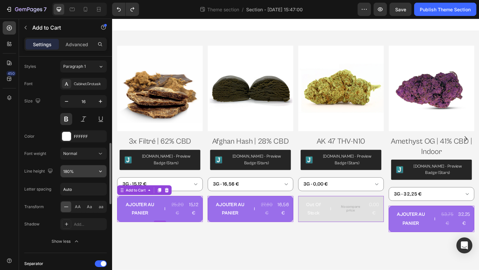
click at [69, 173] on input "180%" at bounding box center [84, 171] width 46 height 12
type input "100%"
click at [43, 185] on div "Letter spacing" at bounding box center [37, 189] width 27 height 11
click at [85, 206] on div "Aa" at bounding box center [89, 207] width 10 height 11
click at [80, 206] on span "AA" at bounding box center [78, 207] width 6 height 6
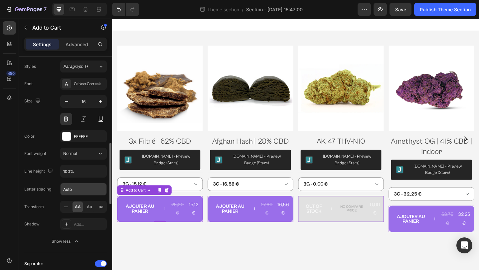
click at [80, 191] on input "Auto" at bounding box center [84, 189] width 46 height 12
type input "0"
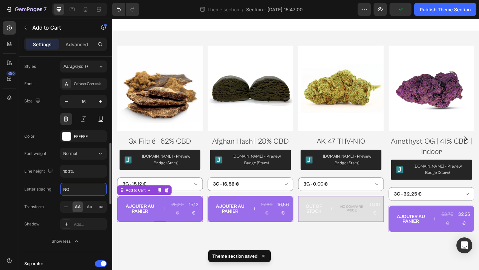
type input "N"
click at [49, 208] on div "Transform AA Aa aa" at bounding box center [65, 207] width 83 height 12
click at [81, 118] on button at bounding box center [84, 119] width 12 height 12
click at [70, 116] on button at bounding box center [66, 119] width 12 height 12
click at [69, 118] on button at bounding box center [66, 119] width 12 height 12
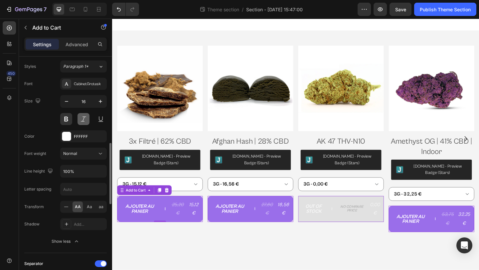
click at [78, 118] on button at bounding box center [84, 119] width 12 height 12
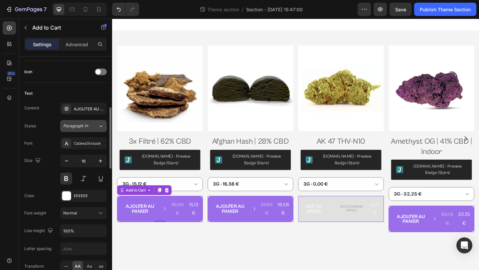
scroll to position [273, 0]
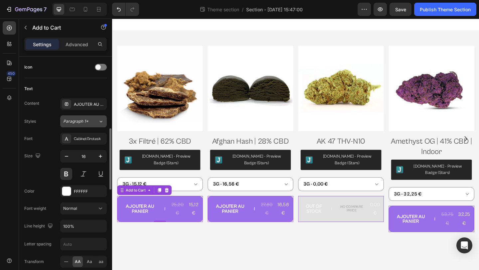
click at [89, 124] on div "Paragraph 1*" at bounding box center [76, 121] width 27 height 6
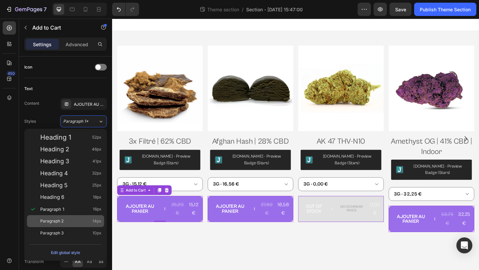
click at [75, 219] on div "Paragraph 2 14px" at bounding box center [70, 221] width 61 height 7
type input "14"
type input "180%"
type input "Auto"
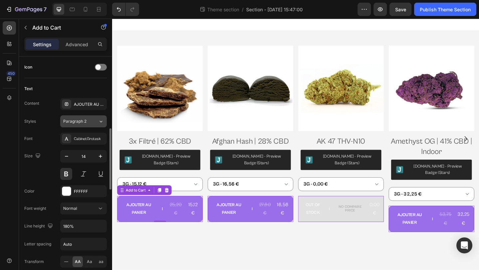
click at [96, 126] on button "Paragraph 2" at bounding box center [83, 121] width 47 height 12
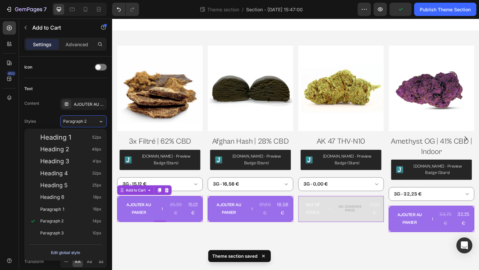
click at [71, 251] on div "Edit global style" at bounding box center [65, 253] width 29 height 8
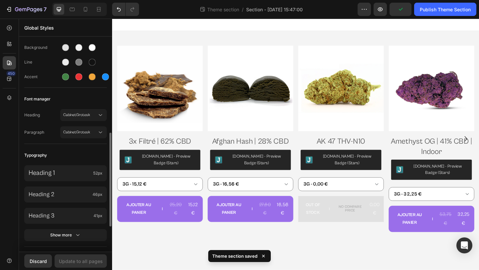
scroll to position [98, 0]
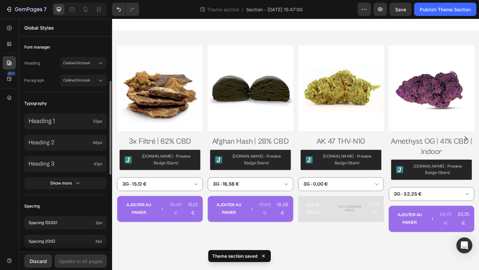
click at [70, 187] on button "Show more" at bounding box center [65, 183] width 83 height 12
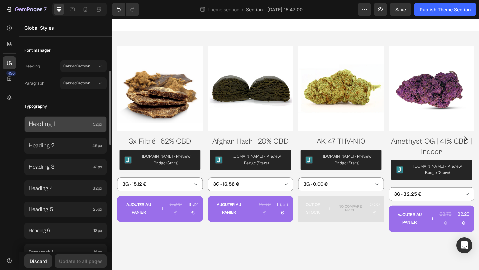
scroll to position [87, 0]
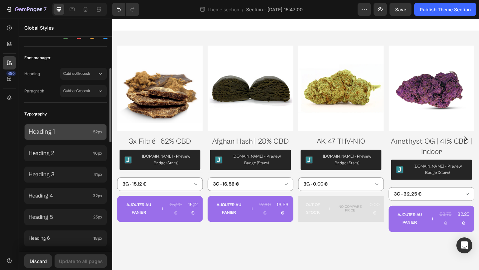
click at [72, 132] on p "Heading 1" at bounding box center [60, 132] width 62 height 9
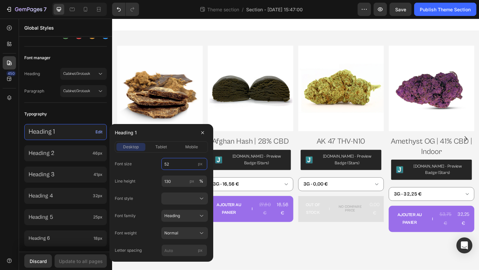
click at [184, 163] on input "52" at bounding box center [184, 164] width 46 height 12
type input "32"
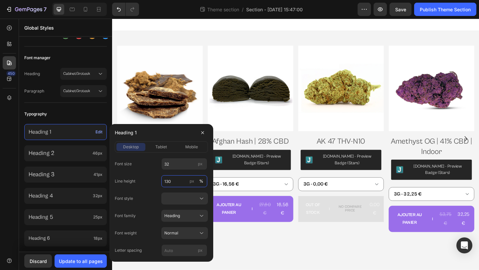
click at [179, 182] on input "130" at bounding box center [184, 181] width 46 height 12
type input "100"
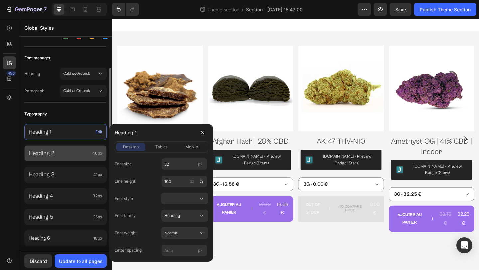
click at [77, 252] on div "Heading 2 46px" at bounding box center [65, 260] width 83 height 16
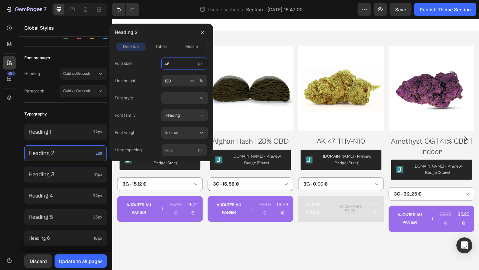
click at [179, 65] on input "46" at bounding box center [184, 64] width 46 height 12
type input "3"
type input "26"
click at [176, 81] on input "130" at bounding box center [184, 81] width 46 height 12
type input "100"
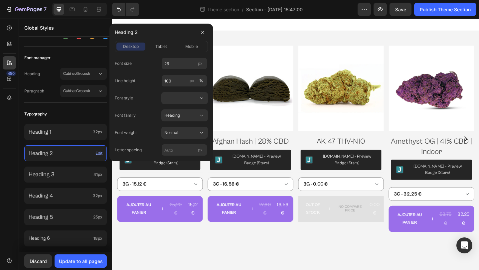
click at [146, 123] on div "Font size 26 px Line height 100 px % Font style Font family Heading Font weight…" at bounding box center [161, 107] width 93 height 98
click at [205, 35] on icon "button" at bounding box center [202, 32] width 5 height 5
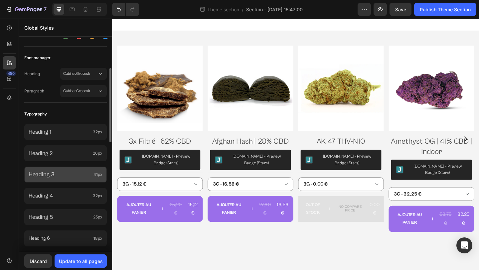
click at [76, 168] on div "Heading 3 41px" at bounding box center [65, 175] width 83 height 16
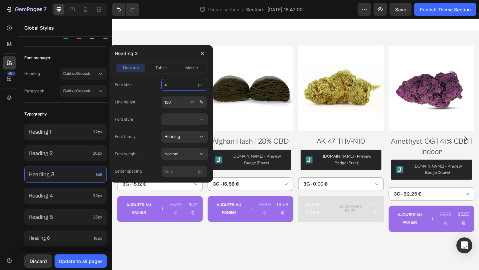
click at [172, 88] on input "41" at bounding box center [184, 85] width 46 height 12
type input "2"
type input "22"
click at [150, 108] on div "Line height 130 px %" at bounding box center [161, 102] width 93 height 12
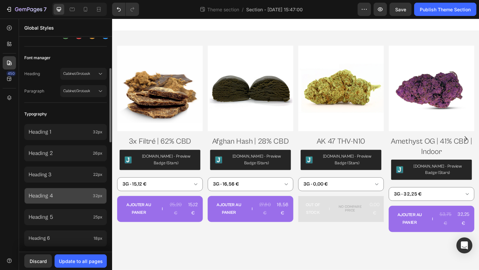
click at [52, 201] on div "Heading 4 32px" at bounding box center [65, 196] width 83 height 16
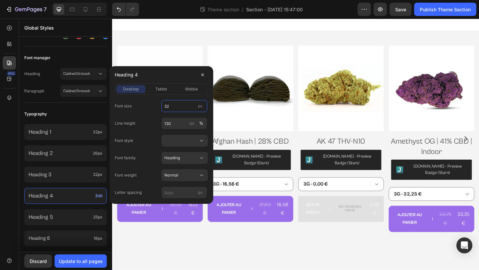
click at [175, 109] on input "32" at bounding box center [184, 106] width 46 height 12
type input "18"
click at [175, 127] on input "130" at bounding box center [184, 123] width 46 height 12
type input "100"
click at [149, 149] on div "Font size 18 px Line height 100 px % Font style Font family Heading Font weight…" at bounding box center [161, 149] width 93 height 98
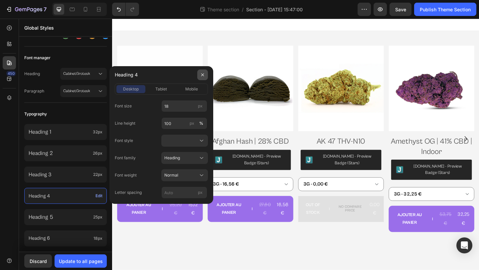
click at [204, 74] on icon "button" at bounding box center [202, 75] width 3 height 3
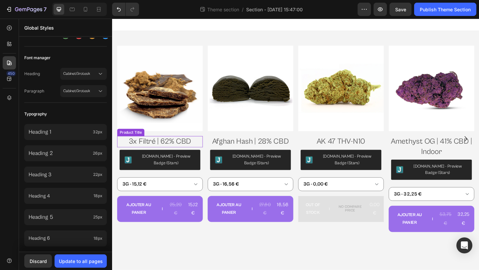
click at [166, 150] on h2 "3x Filtré | 62% CBD" at bounding box center [163, 152] width 93 height 12
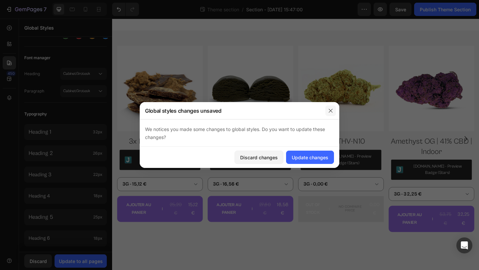
click at [330, 111] on icon "button" at bounding box center [331, 111] width 4 height 4
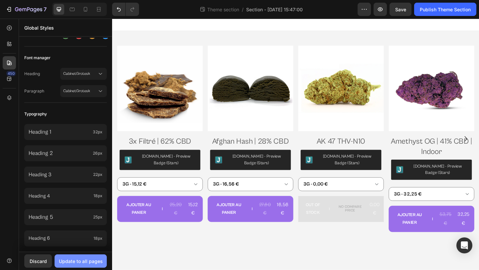
click at [86, 260] on div "Update to all pages" at bounding box center [81, 261] width 44 height 7
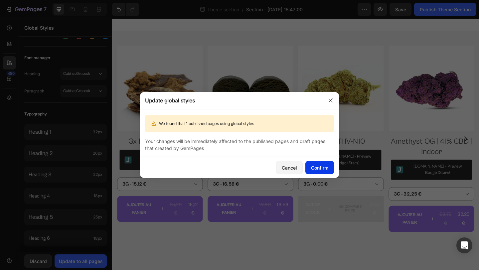
click at [314, 167] on div "Confirm" at bounding box center [319, 167] width 17 height 7
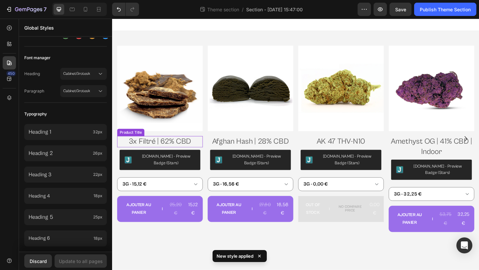
click at [194, 153] on h2 "3x Filtré | 62% CBD" at bounding box center [163, 152] width 93 height 12
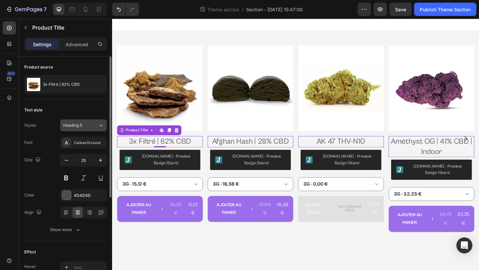
click at [91, 125] on div "Heading 5" at bounding box center [80, 125] width 35 height 6
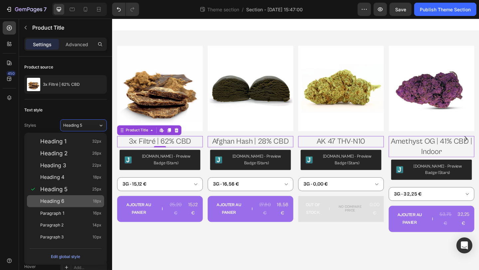
click at [80, 196] on div "Heading 6 18px" at bounding box center [65, 201] width 77 height 12
type input "18"
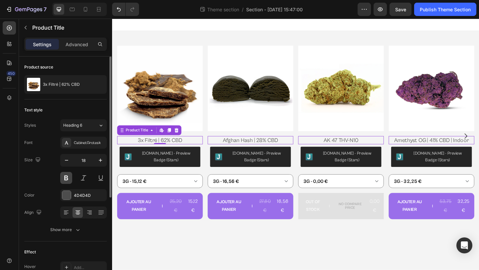
click at [68, 176] on button at bounding box center [66, 178] width 12 height 12
click at [68, 198] on div at bounding box center [66, 195] width 9 height 9
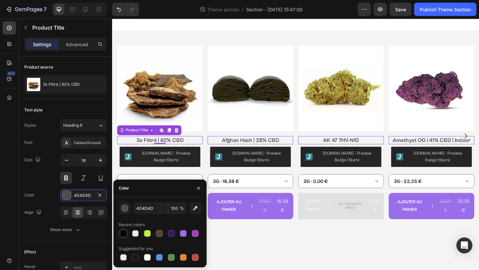
click at [121, 231] on div at bounding box center [123, 233] width 7 height 7
type input "000000"
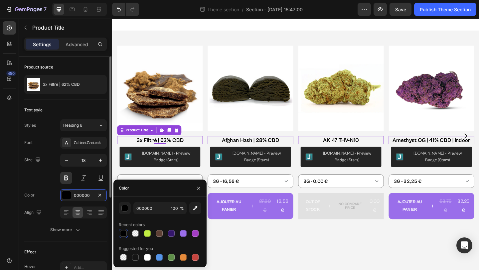
click at [31, 199] on div "Color" at bounding box center [29, 195] width 10 height 11
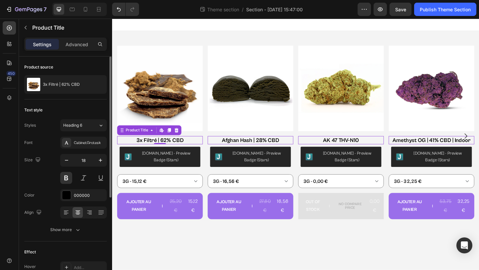
click at [50, 154] on div "Size 18" at bounding box center [65, 169] width 83 height 30
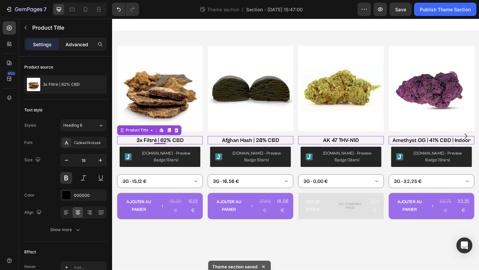
click at [68, 42] on p "Advanced" at bounding box center [77, 44] width 23 height 7
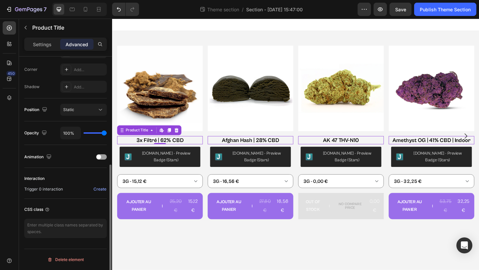
scroll to position [0, 0]
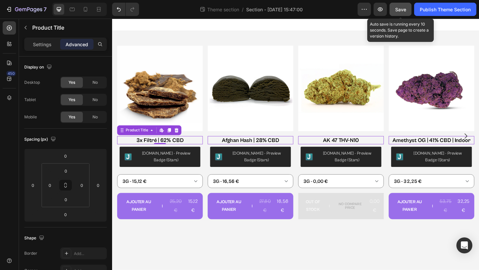
click at [403, 14] on button "Save" at bounding box center [401, 9] width 22 height 13
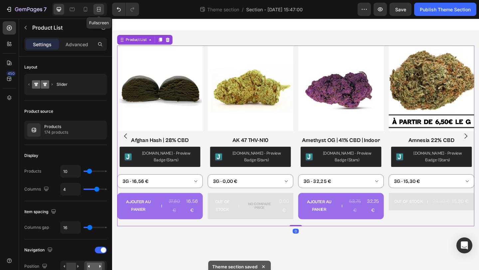
click at [99, 6] on icon at bounding box center [98, 9] width 7 height 7
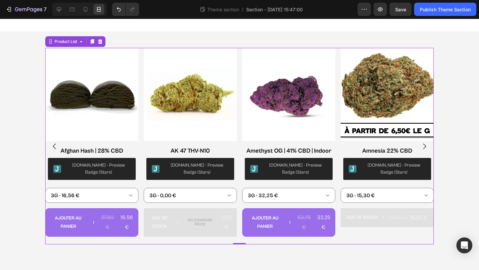
click at [425, 147] on icon "Carousel Next Arrow" at bounding box center [424, 146] width 8 height 8
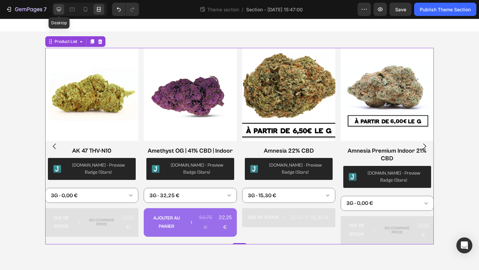
click at [61, 9] on icon at bounding box center [59, 9] width 7 height 7
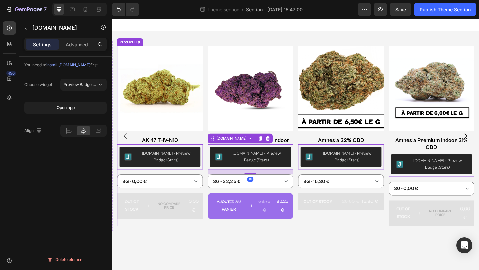
click at [212, 179] on div "Product Images 3x Filtré | 62% CBD Product Title Judge.me - Preview Badge (Star…" at bounding box center [311, 146] width 389 height 197
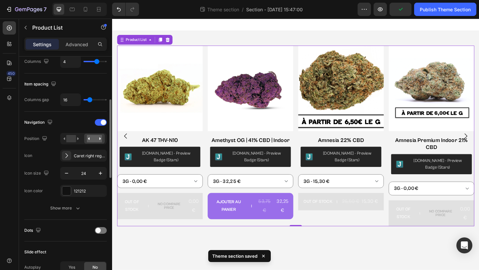
scroll to position [129, 0]
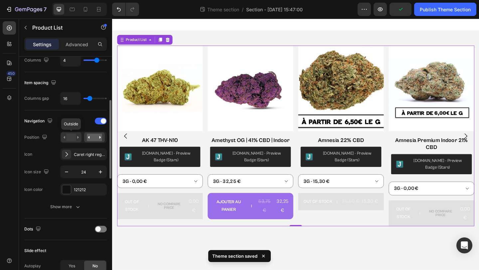
click at [75, 137] on rect at bounding box center [71, 137] width 10 height 7
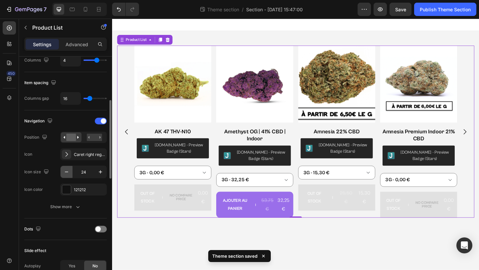
click at [66, 173] on icon "button" at bounding box center [66, 172] width 7 height 7
type input "22"
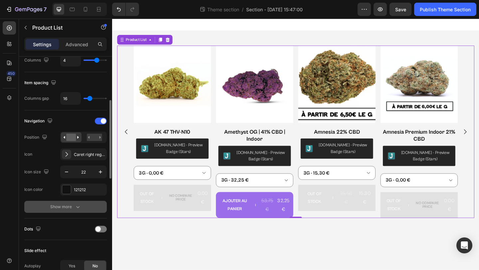
click at [70, 204] on div "Show more" at bounding box center [65, 207] width 31 height 7
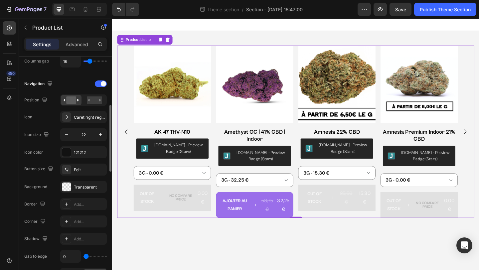
scroll to position [167, 0]
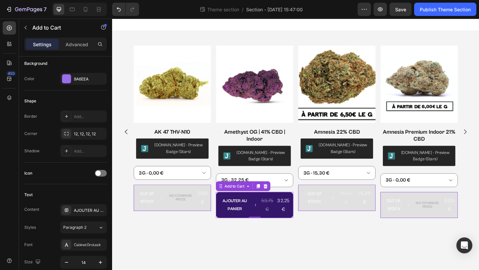
scroll to position [0, 0]
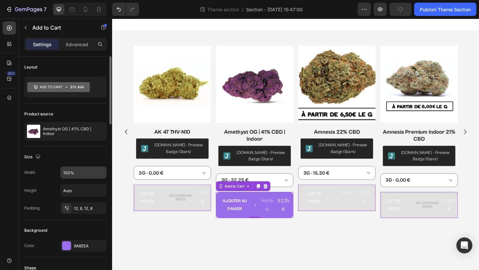
click at [88, 168] on input "100%" at bounding box center [84, 173] width 46 height 12
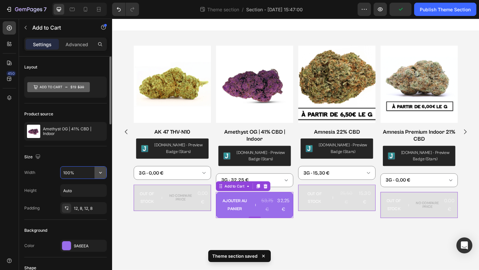
click at [104, 170] on button "button" at bounding box center [100, 173] width 12 height 12
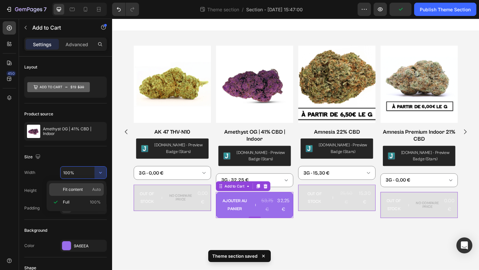
click at [94, 188] on span "Auto" at bounding box center [96, 190] width 9 height 6
type input "Auto"
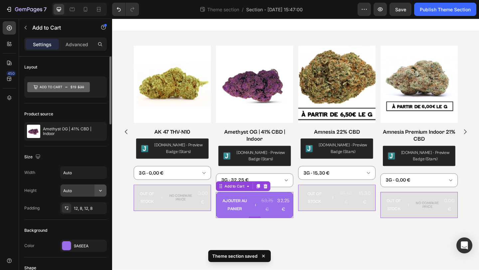
click at [94, 194] on button "button" at bounding box center [100, 191] width 12 height 12
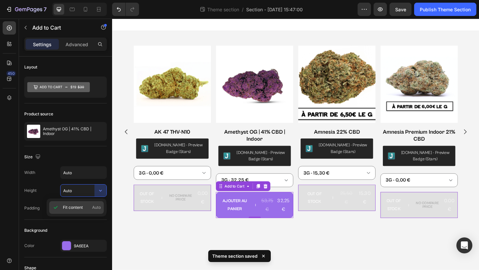
click at [81, 210] on span "Fit content" at bounding box center [73, 208] width 20 height 6
click at [98, 208] on icon "button" at bounding box center [99, 208] width 5 height 5
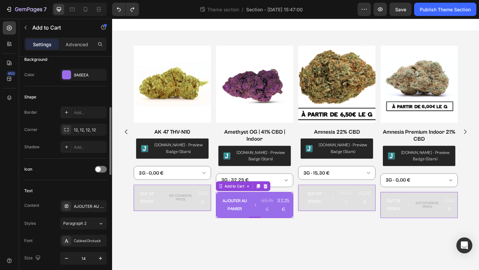
scroll to position [171, 0]
click at [100, 169] on span at bounding box center [97, 168] width 5 height 5
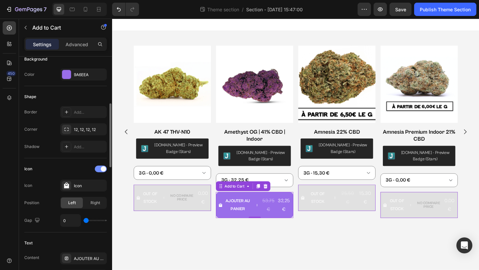
click at [100, 169] on div at bounding box center [101, 169] width 12 height 7
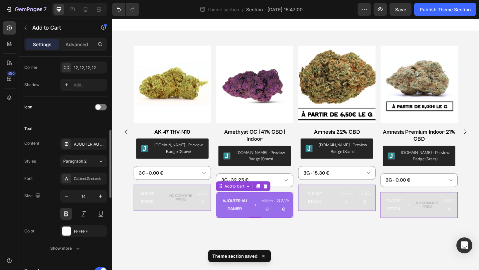
scroll to position [238, 0]
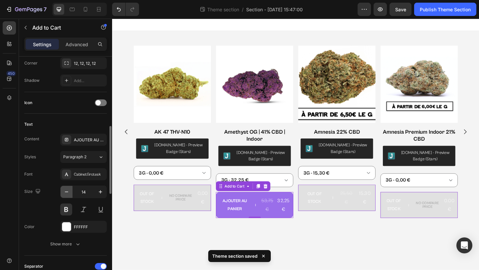
click at [67, 190] on icon "button" at bounding box center [66, 192] width 7 height 7
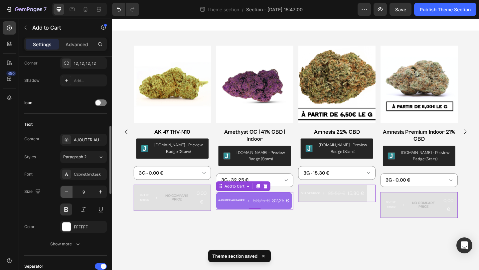
click at [67, 190] on icon "button" at bounding box center [66, 192] width 7 height 7
type input "7"
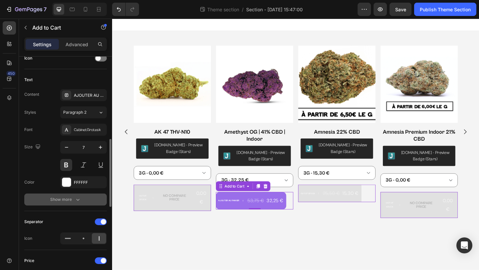
click at [77, 199] on icon "button" at bounding box center [78, 199] width 7 height 7
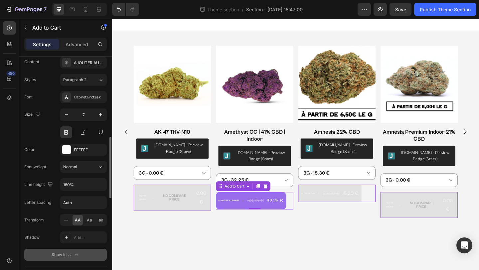
scroll to position [315, 0]
click at [57, 197] on div "Letter spacing Auto" at bounding box center [65, 202] width 83 height 13
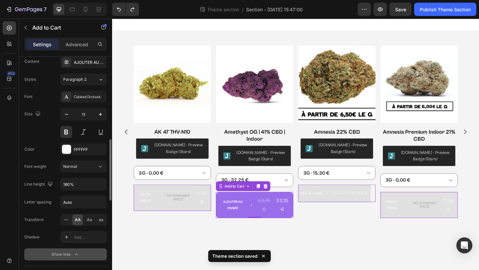
type input "12"
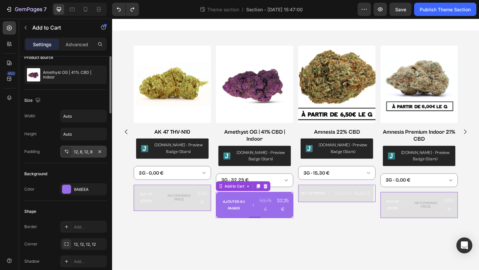
scroll to position [0, 0]
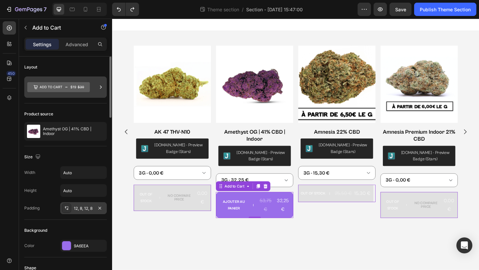
click at [95, 87] on div at bounding box center [65, 87] width 83 height 21
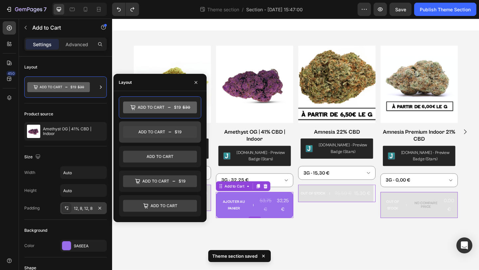
click at [171, 133] on icon at bounding box center [160, 132] width 74 height 12
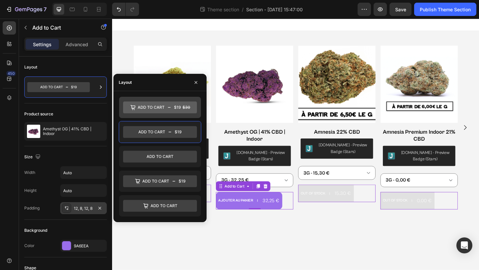
click at [175, 113] on icon at bounding box center [160, 107] width 74 height 13
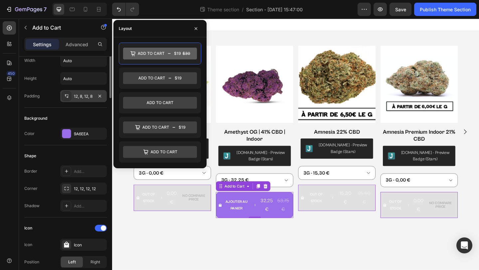
scroll to position [172, 0]
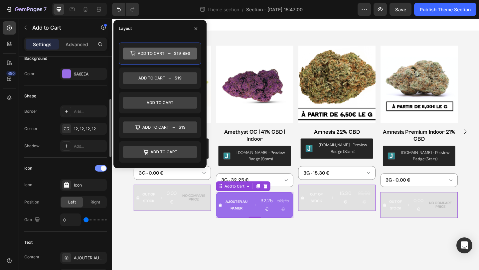
click at [97, 168] on div at bounding box center [101, 168] width 12 height 7
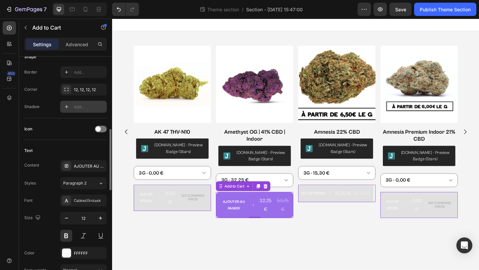
scroll to position [227, 0]
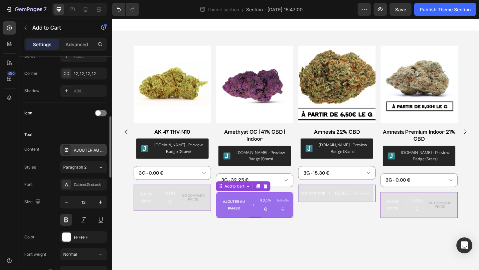
click at [84, 150] on div "AJOUTER AU PANIER" at bounding box center [89, 150] width 31 height 6
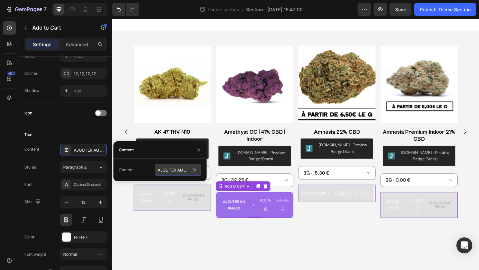
click at [188, 172] on input "AJOUTER AU PANIER" at bounding box center [178, 170] width 47 height 12
click at [49, 164] on div "Styles Paragraph 2" at bounding box center [65, 167] width 83 height 12
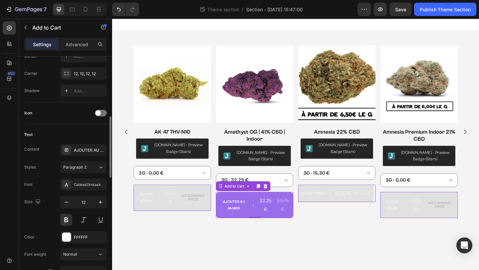
scroll to position [0, 0]
click at [80, 168] on span "Paragraph 2" at bounding box center [74, 167] width 23 height 6
click at [39, 171] on div "Styles Paragraph 2" at bounding box center [65, 167] width 83 height 12
click at [74, 184] on div "CabinetGrotesk" at bounding box center [89, 185] width 31 height 6
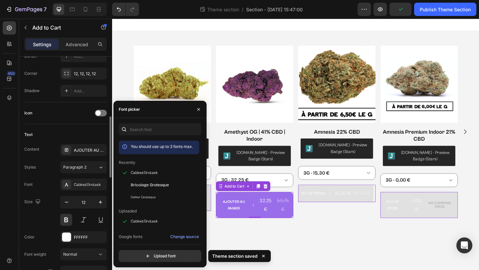
click at [36, 190] on div "Font CabinetGrotesk" at bounding box center [65, 185] width 83 height 12
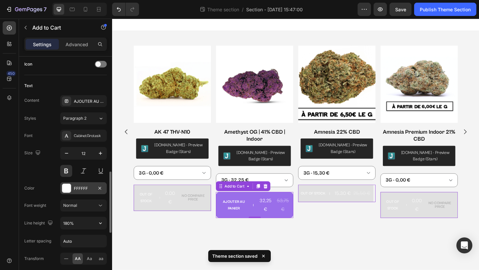
scroll to position [321, 0]
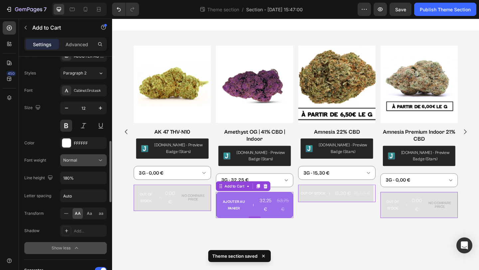
click at [89, 159] on div "Normal" at bounding box center [80, 160] width 34 height 6
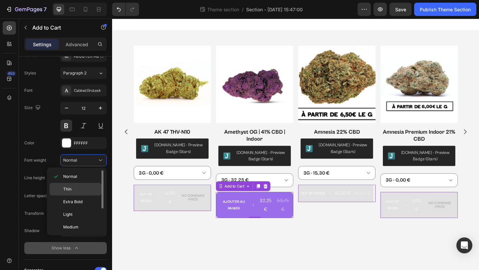
click at [74, 189] on p "Thin" at bounding box center [80, 189] width 35 height 6
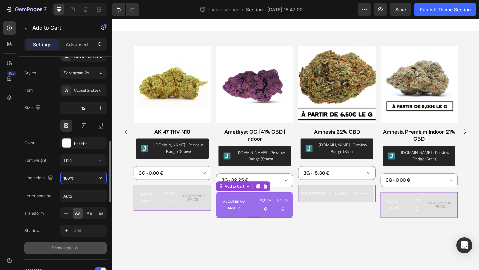
click at [83, 177] on input "180%" at bounding box center [84, 178] width 46 height 12
click at [87, 164] on button "Thin" at bounding box center [83, 160] width 47 height 12
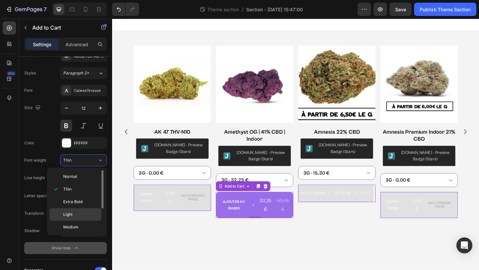
click at [82, 221] on div "Light" at bounding box center [76, 227] width 52 height 13
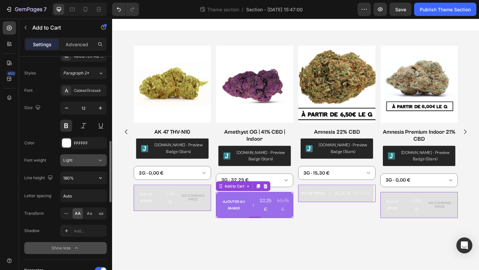
click at [99, 164] on button "Light" at bounding box center [83, 160] width 47 height 12
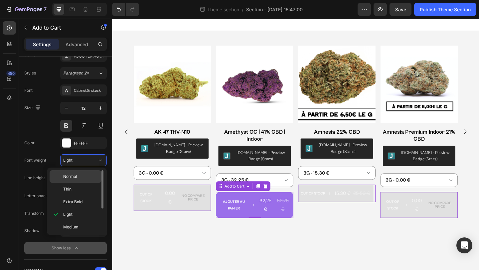
click at [90, 176] on p "Normal" at bounding box center [80, 177] width 35 height 6
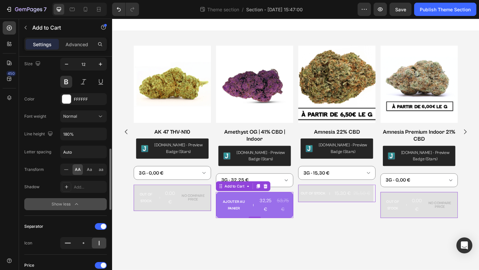
scroll to position [366, 0]
click at [63, 205] on div "Show less" at bounding box center [66, 204] width 28 height 7
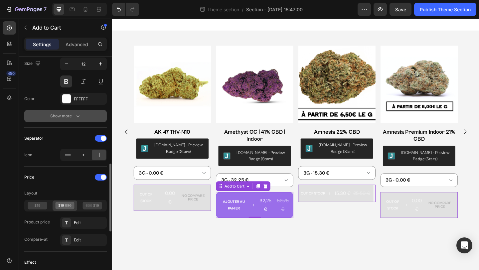
click at [63, 205] on icon at bounding box center [61, 205] width 6 height 3
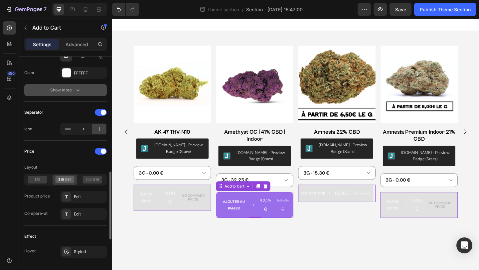
scroll to position [392, 0]
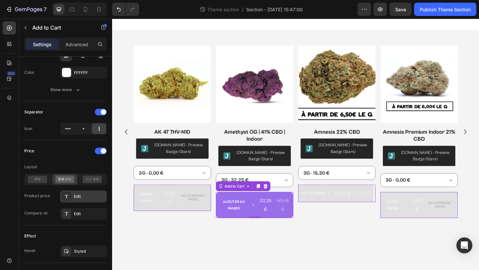
click at [75, 201] on div "Edit" at bounding box center [83, 197] width 47 height 12
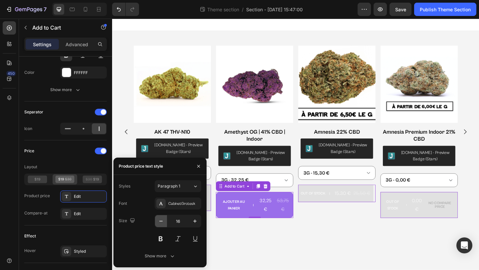
click at [164, 222] on icon "button" at bounding box center [161, 221] width 7 height 7
type input "13"
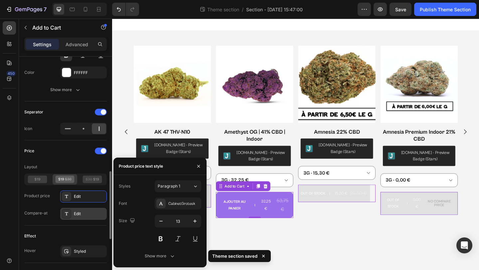
click at [82, 210] on div "Edit" at bounding box center [83, 214] width 47 height 12
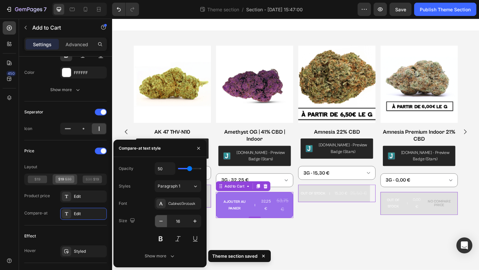
click at [162, 217] on button "button" at bounding box center [161, 221] width 12 height 12
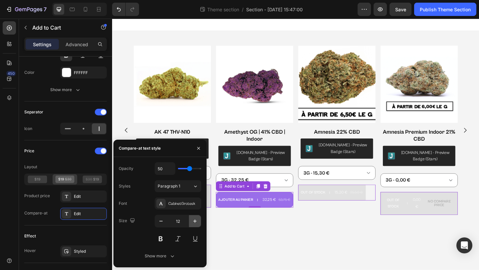
click at [197, 220] on icon "button" at bounding box center [195, 221] width 7 height 7
type input "14"
type input "56"
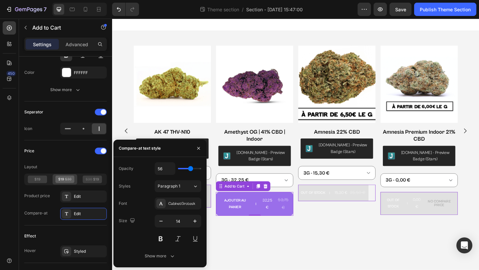
type input "59"
type input "61"
type input "63"
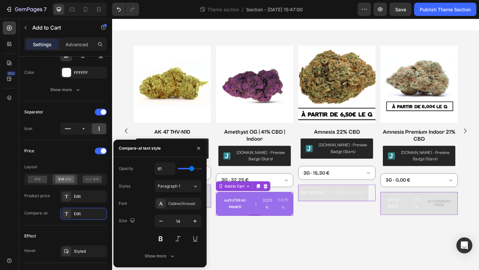
type input "63"
type input "64"
type input "65"
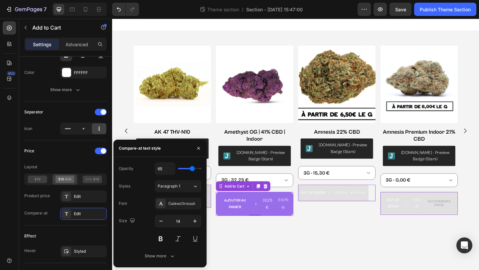
type input "66"
type input "67"
type input "68"
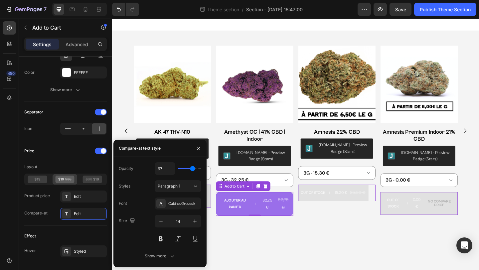
type input "68"
type input "69"
type input "71"
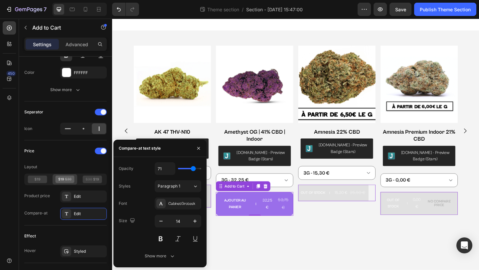
type input "72"
type input "73"
type input "74"
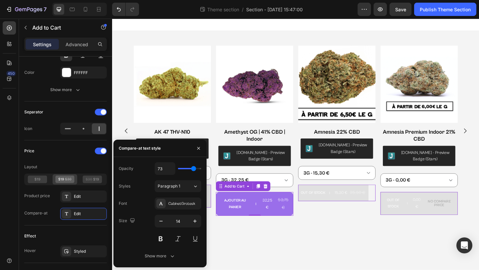
type input "74"
type input "75"
type input "76"
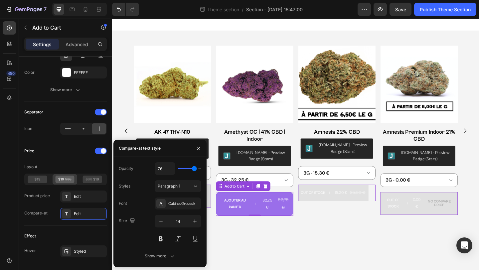
type input "81"
type input "86"
type input "90"
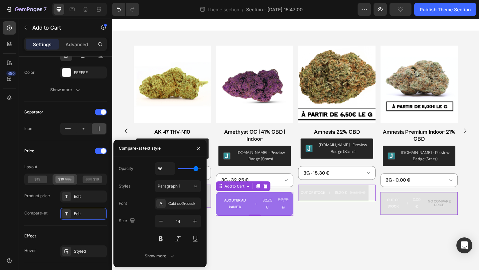
type input "90"
type input "94"
type input "96"
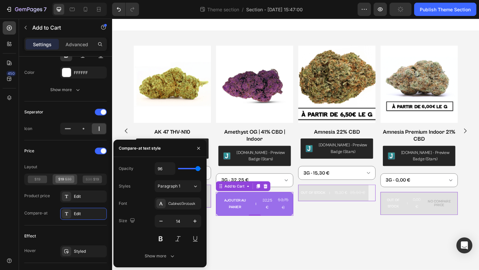
type input "99"
type input "100"
type input "91"
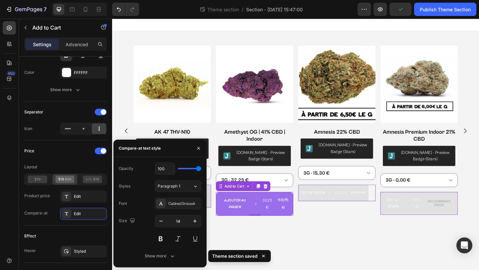
type input "91"
type input "87"
type input "86"
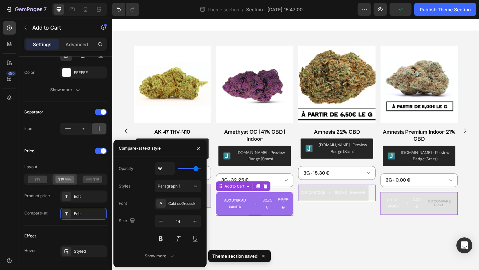
type input "85"
type input "84"
type input "82"
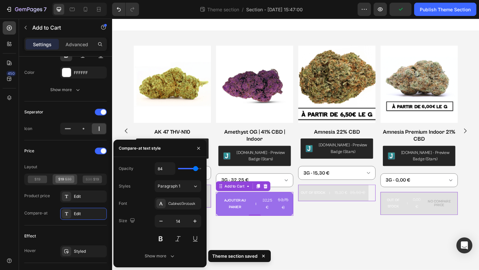
type input "82"
type input "80"
type input "78"
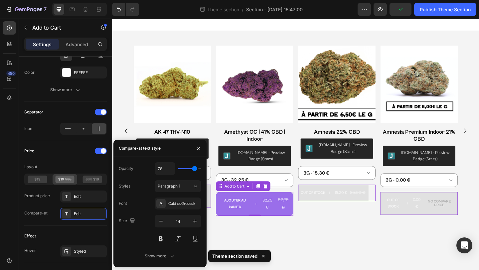
type input "77"
type input "76"
type input "75"
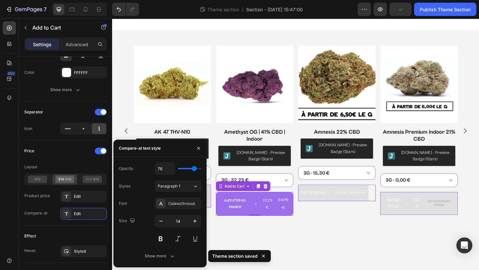
type input "75"
type input "74"
type input "73"
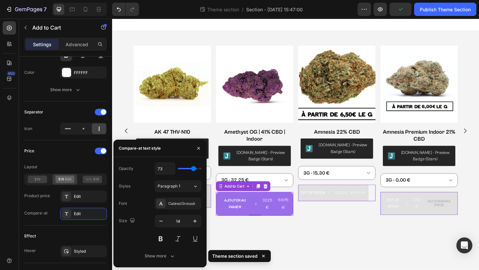
type input "72"
type input "71"
type input "70"
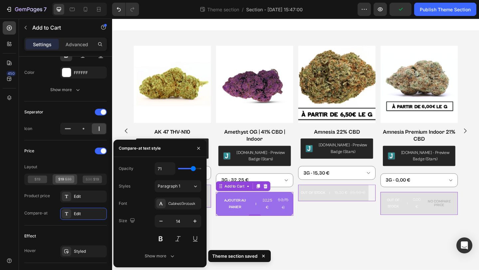
type input "70"
type input "69"
type input "70"
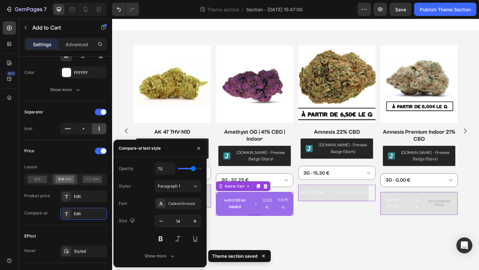
click at [193, 169] on input "range" at bounding box center [189, 168] width 23 height 1
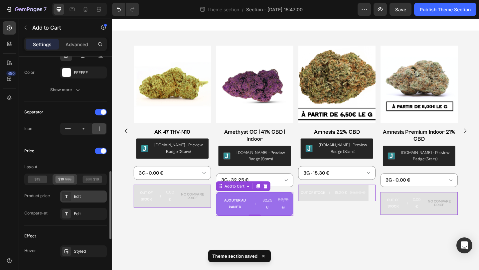
click at [95, 199] on div "Edit" at bounding box center [89, 197] width 31 height 6
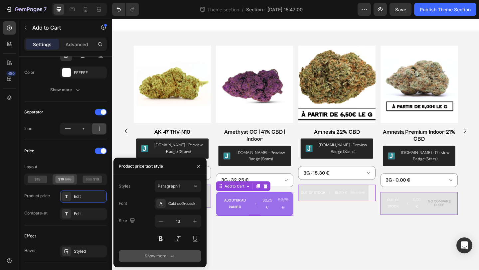
click at [168, 253] on div "Show more" at bounding box center [160, 256] width 31 height 7
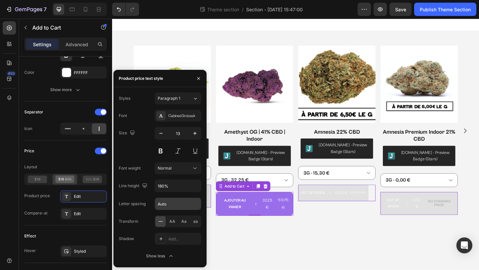
click at [170, 204] on input "Auto" at bounding box center [178, 204] width 46 height 12
type input "0"
click at [141, 210] on div "Letter spacing 0" at bounding box center [160, 204] width 83 height 13
click at [172, 220] on span "AA" at bounding box center [172, 222] width 6 height 6
click at [167, 218] on div "AA" at bounding box center [172, 221] width 10 height 11
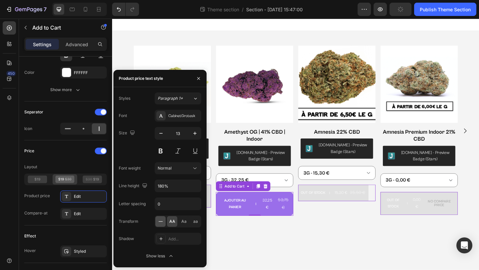
click at [163, 218] on icon at bounding box center [160, 221] width 7 height 7
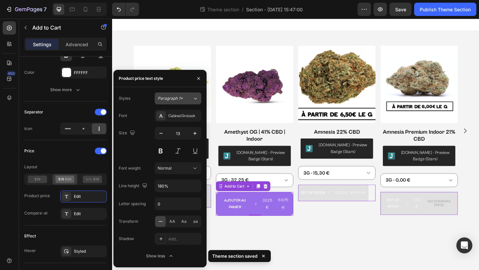
click at [190, 101] on button "Paragraph 1*" at bounding box center [178, 98] width 47 height 12
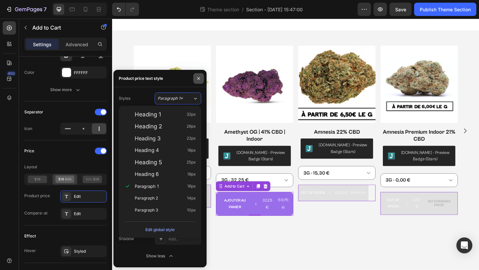
click at [199, 79] on icon "button" at bounding box center [198, 78] width 5 height 5
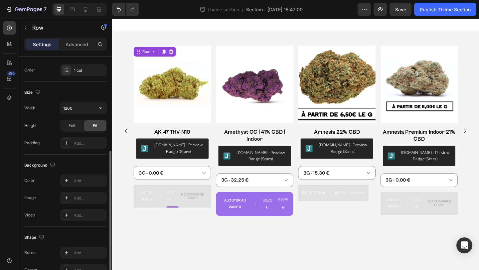
scroll to position [100, 0]
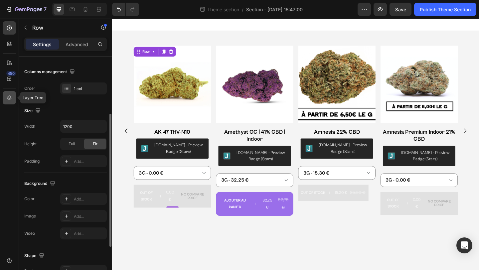
click at [9, 96] on icon at bounding box center [9, 97] width 4 height 5
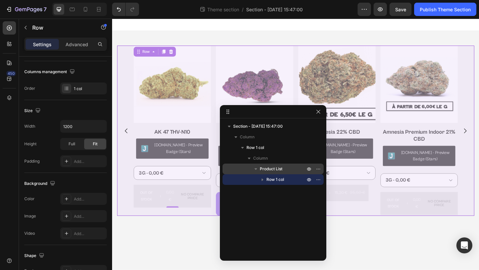
click at [256, 170] on icon "button" at bounding box center [255, 169] width 7 height 7
click at [267, 168] on span "Product List" at bounding box center [271, 169] width 23 height 7
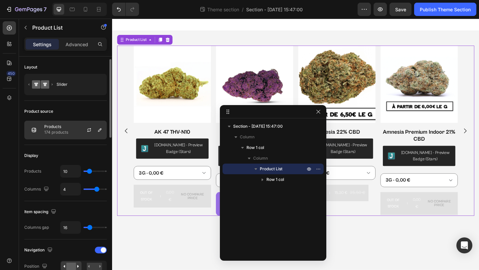
scroll to position [12, 0]
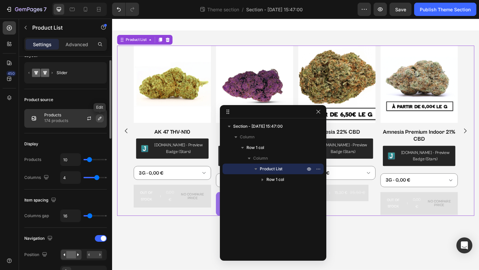
click at [101, 118] on icon "button" at bounding box center [99, 118] width 5 height 5
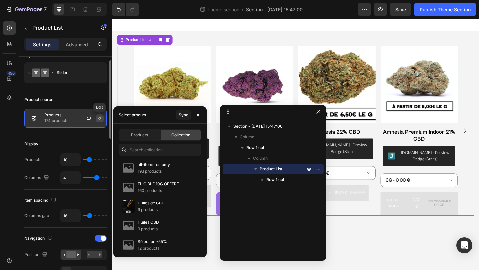
click at [101, 118] on icon "button" at bounding box center [99, 118] width 5 height 5
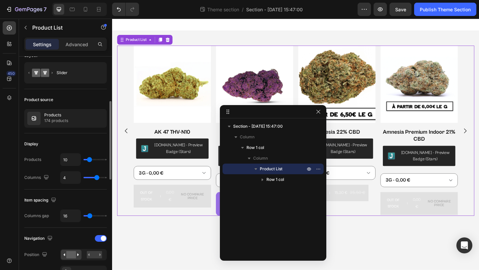
scroll to position [105, 0]
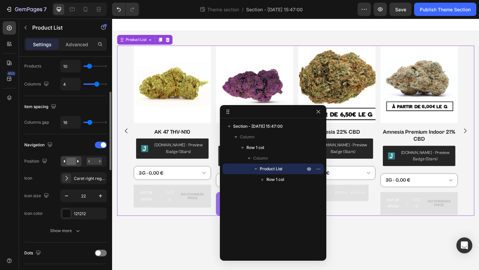
type input "0"
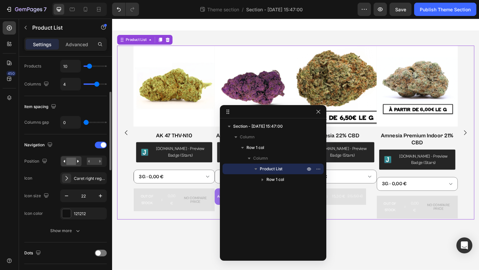
type input "11"
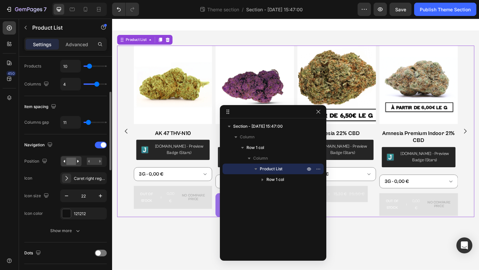
type input "16"
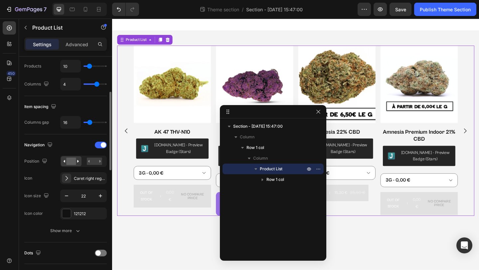
type input "26"
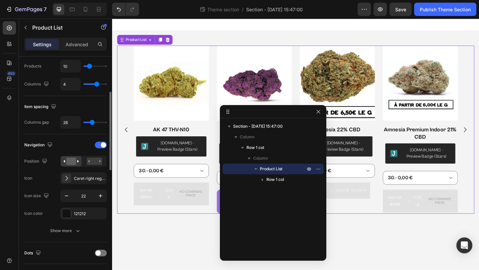
type input "46"
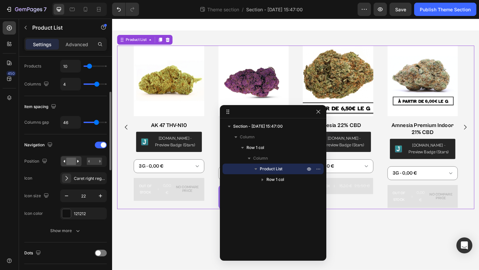
type input "55"
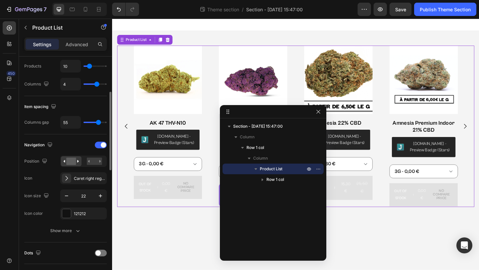
type input "4"
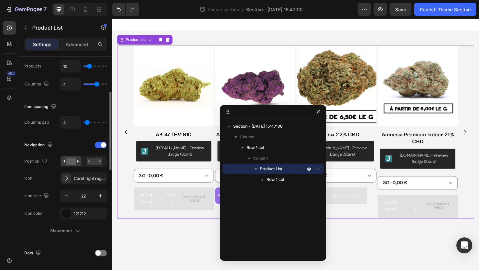
type input "0"
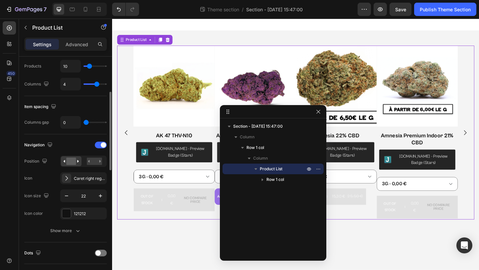
type input "10"
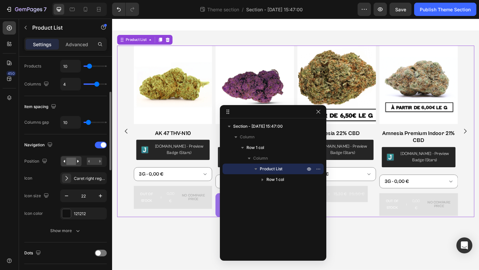
type input "11"
click at [88, 122] on input "range" at bounding box center [94, 122] width 23 height 1
click at [76, 228] on icon "button" at bounding box center [78, 231] width 7 height 7
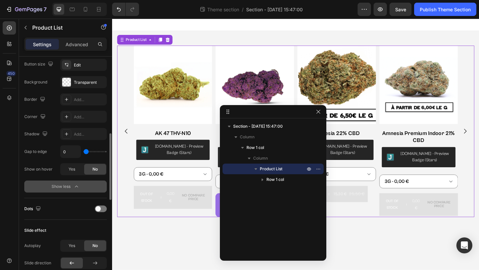
scroll to position [271, 0]
click at [102, 209] on div at bounding box center [101, 209] width 12 height 7
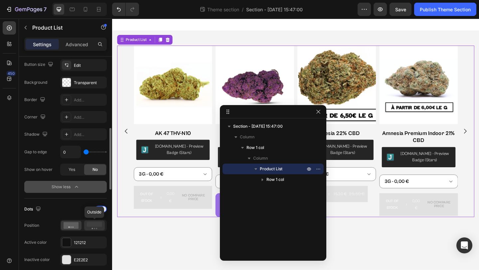
click at [103, 225] on div at bounding box center [94, 226] width 21 height 10
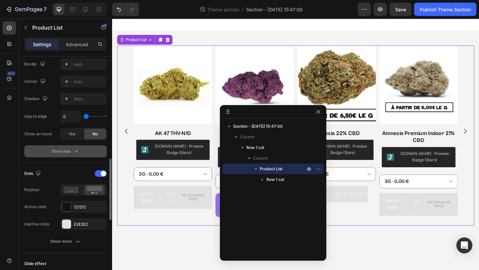
scroll to position [323, 0]
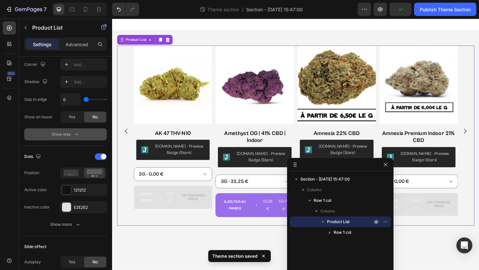
drag, startPoint x: 296, startPoint y: 111, endPoint x: 363, endPoint y: 164, distance: 85.5
click at [387, 167] on icon "button" at bounding box center [385, 164] width 5 height 5
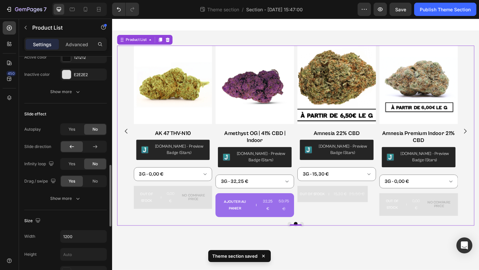
scroll to position [456, 0]
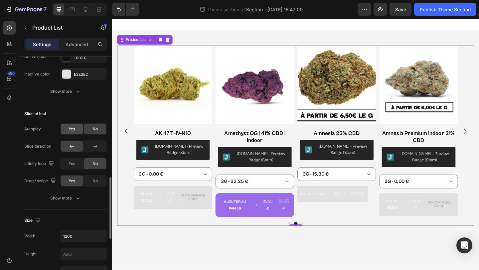
click at [77, 131] on div "Yes" at bounding box center [72, 129] width 22 height 11
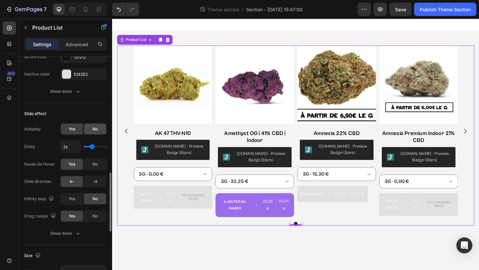
click at [94, 129] on span "No" at bounding box center [94, 129] width 5 height 6
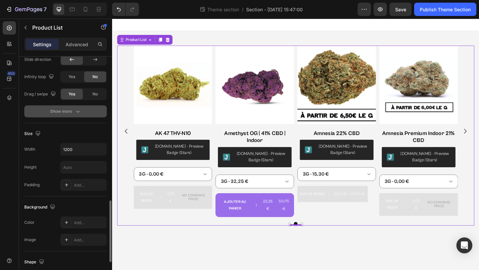
scroll to position [544, 0]
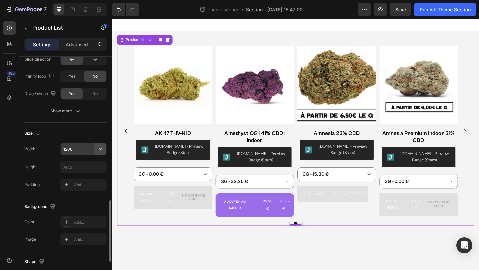
click at [103, 152] on icon "button" at bounding box center [100, 149] width 7 height 7
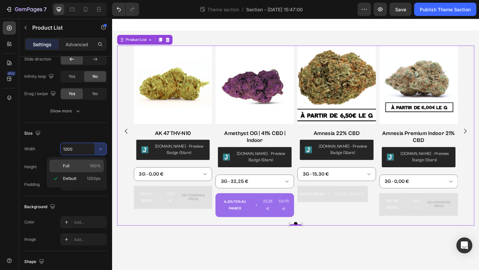
click at [95, 165] on span "100%" at bounding box center [95, 166] width 11 height 6
type input "100%"
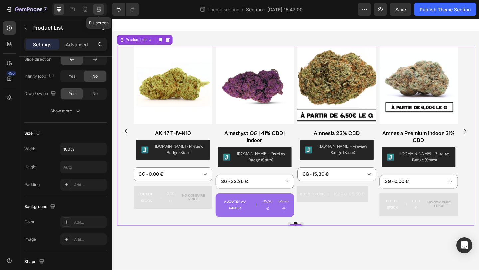
click at [101, 9] on icon at bounding box center [98, 9] width 7 height 7
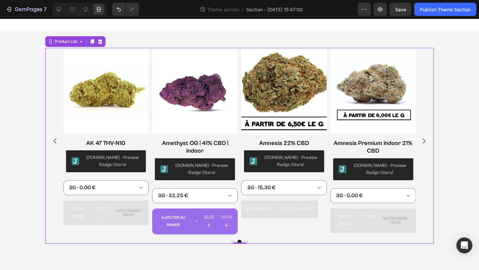
click at [448, 120] on div "Product Images 3x Filtré | 62% CBD Product Title Judge.me - Preview Badge (Star…" at bounding box center [239, 146] width 479 height 228
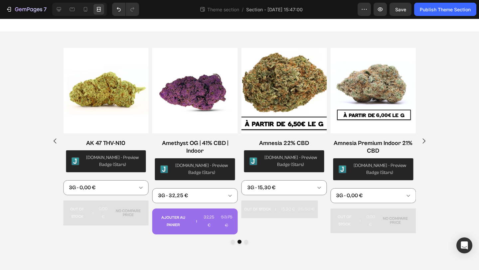
click at [443, 118] on section "Product Images 3x Filtré | 62% CBD Product Title Judge.me - Preview Badge (Star…" at bounding box center [240, 146] width 410 height 228
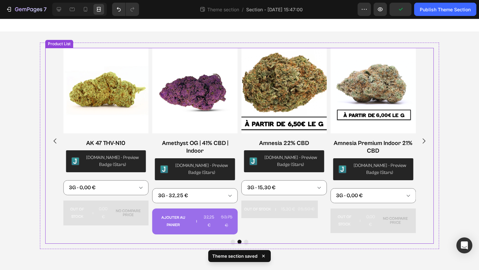
click at [328, 158] on div "Product Images 3x Filtré | 62% CBD Product Title Judge.me - Preview Badge (Star…" at bounding box center [239, 141] width 353 height 187
click at [60, 9] on icon at bounding box center [59, 9] width 4 height 4
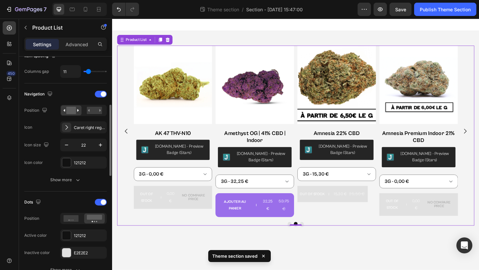
scroll to position [156, 0]
click at [75, 183] on icon "button" at bounding box center [78, 179] width 7 height 7
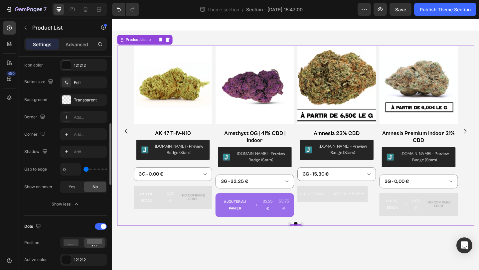
scroll to position [254, 0]
click at [85, 77] on div "Edit" at bounding box center [83, 82] width 47 height 12
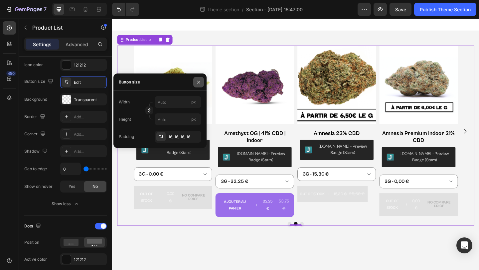
click at [199, 83] on icon "button" at bounding box center [198, 82] width 3 height 3
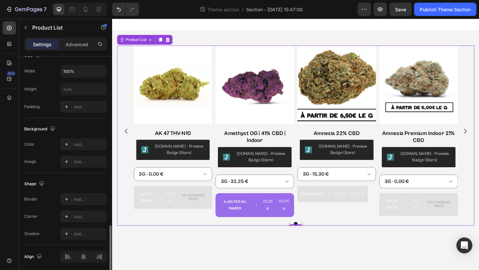
scroll to position [646, 0]
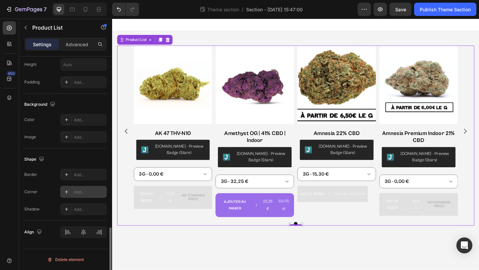
click at [70, 193] on div at bounding box center [66, 191] width 9 height 9
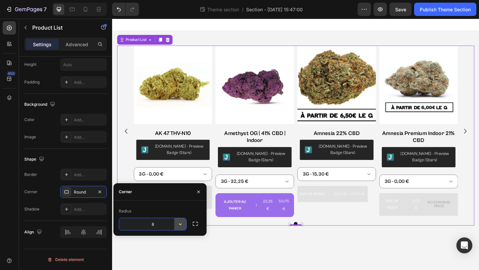
click at [183, 224] on icon "button" at bounding box center [180, 224] width 7 height 7
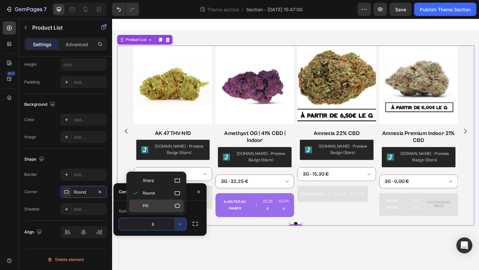
click at [179, 207] on icon at bounding box center [177, 206] width 7 height 7
type input "9999"
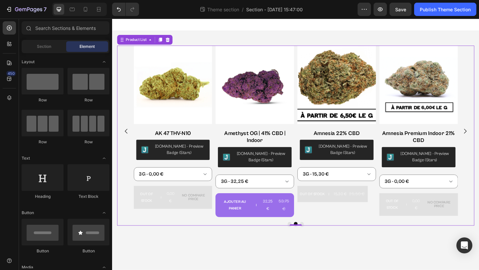
click at [229, 260] on body "Product Images 3x Filtré | 62% CBD Product Title Judge.me - Preview Badge (Star…" at bounding box center [311, 155] width 399 height 273
click at [224, 234] on div "Product Images 3x Filtré | 62% CBD Product Title Judge.me - Preview Badge (Star…" at bounding box center [311, 141] width 353 height 187
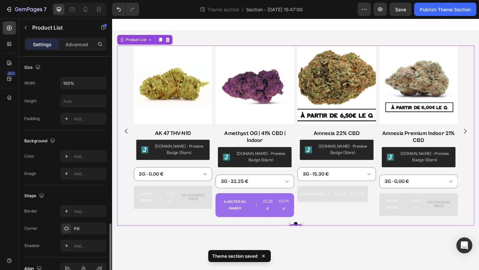
scroll to position [508, 0]
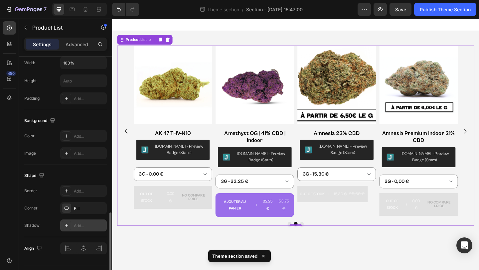
click at [68, 223] on icon at bounding box center [66, 225] width 5 height 5
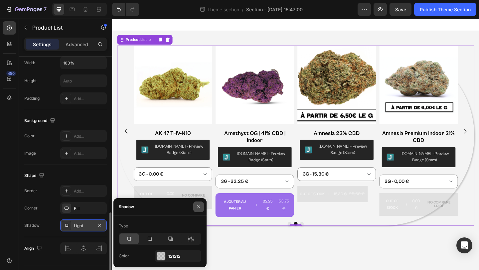
click at [200, 207] on icon "button" at bounding box center [198, 206] width 5 height 5
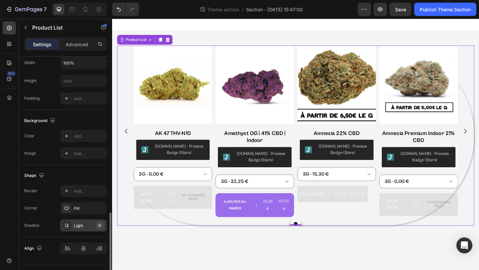
click at [99, 223] on icon "button" at bounding box center [99, 225] width 5 height 5
click at [100, 209] on icon "button" at bounding box center [99, 208] width 5 height 5
click at [62, 191] on div at bounding box center [66, 190] width 9 height 9
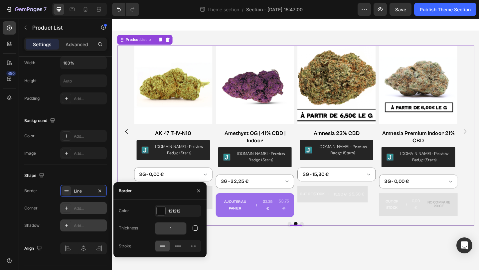
click at [170, 228] on input "1" at bounding box center [170, 229] width 31 height 12
type input "6"
click at [101, 190] on icon "button" at bounding box center [99, 190] width 3 height 3
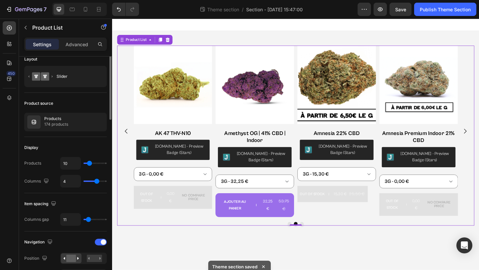
scroll to position [0, 0]
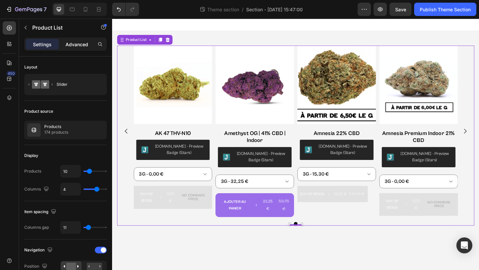
click at [73, 46] on p "Advanced" at bounding box center [77, 44] width 23 height 7
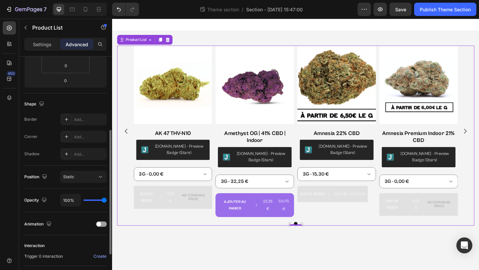
scroll to position [135, 0]
click at [82, 139] on div "Add..." at bounding box center [83, 136] width 47 height 12
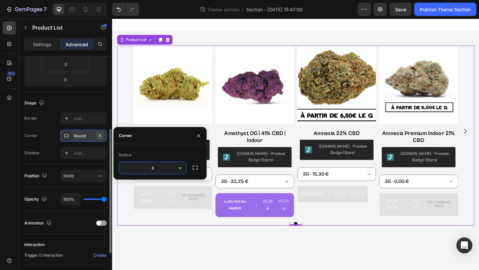
click at [98, 137] on icon "button" at bounding box center [99, 135] width 5 height 5
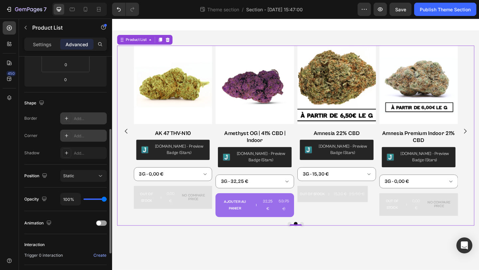
click at [85, 120] on div "Add..." at bounding box center [89, 119] width 31 height 6
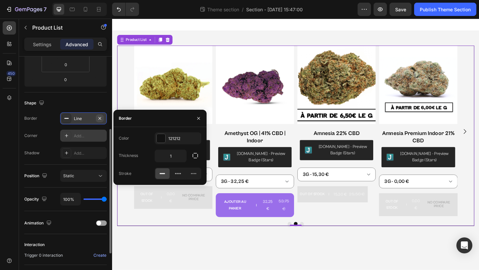
click at [100, 118] on icon "button" at bounding box center [99, 118] width 5 height 5
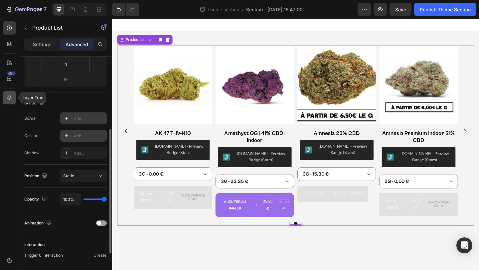
click at [12, 93] on div at bounding box center [9, 97] width 13 height 13
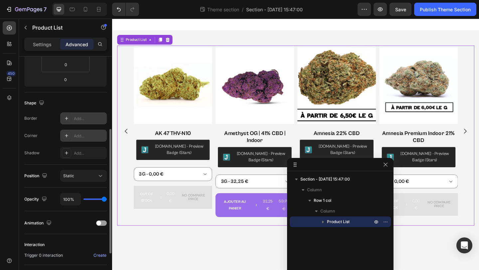
click at [323, 223] on icon "button" at bounding box center [323, 222] width 7 height 7
click at [335, 235] on span "Row 1 col" at bounding box center [343, 232] width 18 height 7
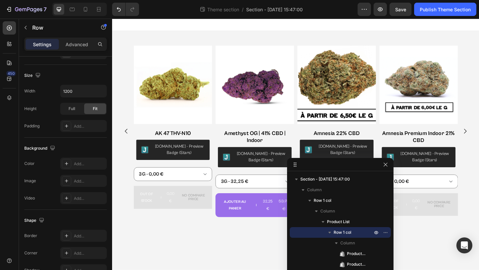
scroll to position [0, 0]
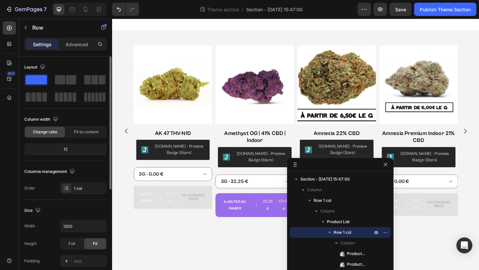
click at [331, 236] on button "button" at bounding box center [330, 233] width 8 height 8
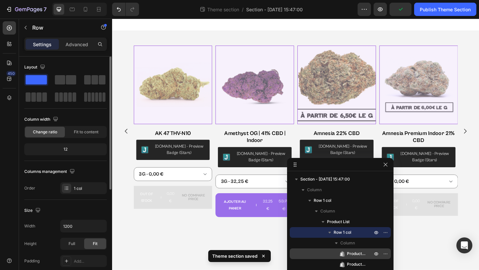
click at [353, 252] on span "Product Images" at bounding box center [356, 253] width 19 height 7
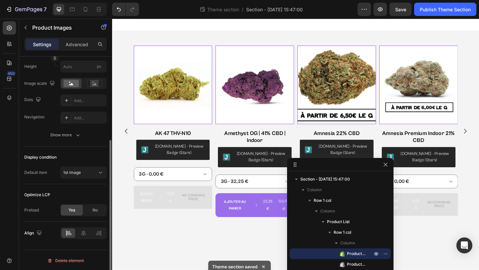
scroll to position [141, 0]
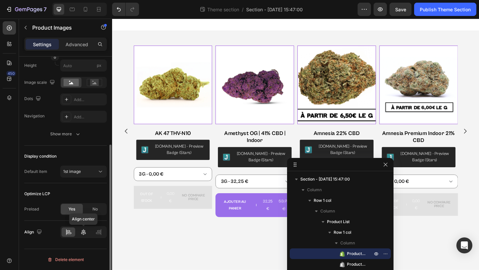
click at [83, 235] on icon at bounding box center [83, 232] width 5 height 6
click at [73, 233] on div at bounding box center [69, 232] width 14 height 9
click at [78, 49] on div "Advanced" at bounding box center [76, 44] width 33 height 11
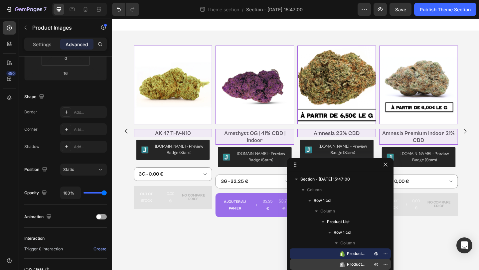
click at [352, 263] on span "Product Title" at bounding box center [356, 264] width 19 height 7
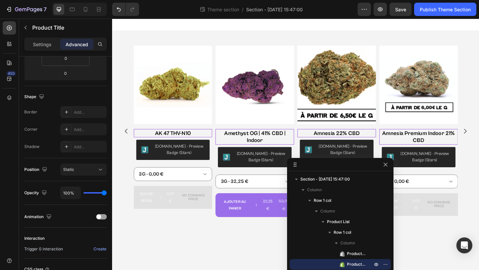
scroll to position [0, 0]
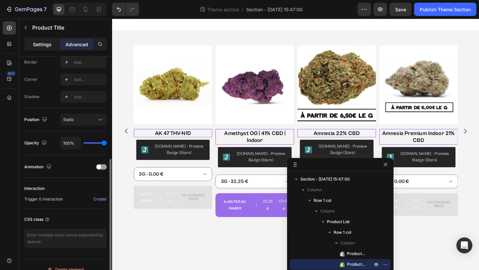
click at [41, 43] on p "Settings" at bounding box center [42, 44] width 19 height 7
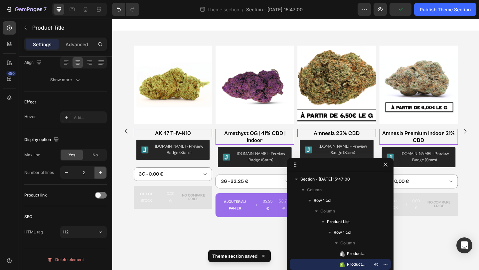
click at [97, 173] on icon "button" at bounding box center [100, 172] width 7 height 7
click at [64, 173] on icon "button" at bounding box center [66, 172] width 7 height 7
type input "2"
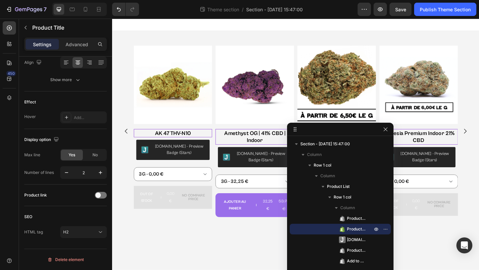
drag, startPoint x: 361, startPoint y: 165, endPoint x: 361, endPoint y: 95, distance: 69.5
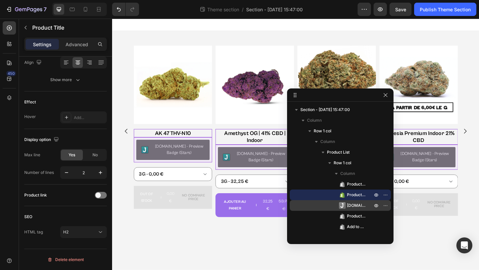
click at [356, 207] on span "[DOMAIN_NAME]" at bounding box center [356, 205] width 19 height 7
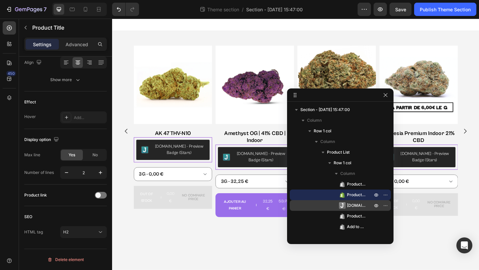
scroll to position [0, 0]
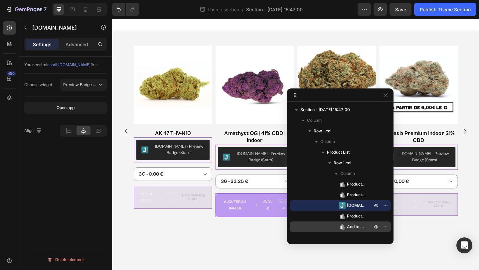
click at [354, 225] on span "Add to Cart" at bounding box center [356, 227] width 19 height 7
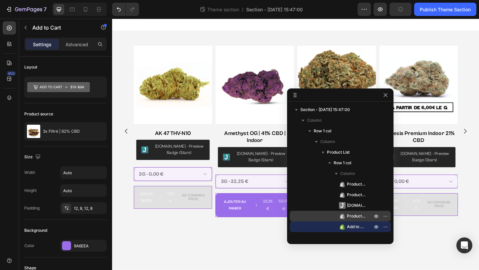
click at [358, 216] on span "Product Variants & Swatches" at bounding box center [356, 216] width 19 height 7
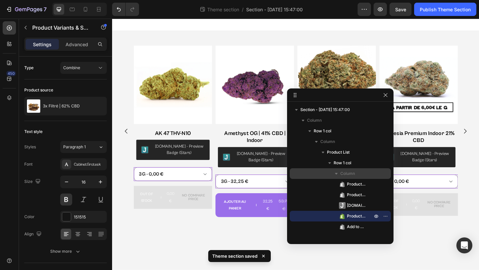
click at [348, 172] on span "Column" at bounding box center [347, 173] width 15 height 7
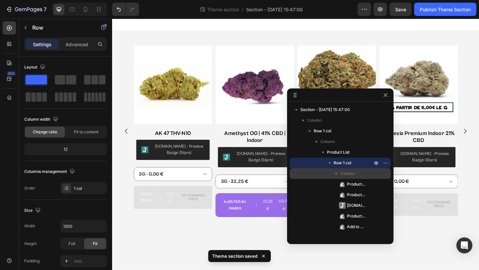
click at [355, 172] on span "Column" at bounding box center [347, 173] width 15 height 7
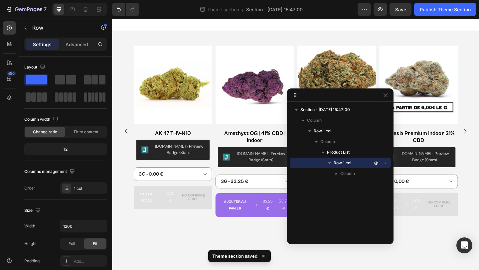
click at [351, 161] on span "Row 1 col" at bounding box center [343, 163] width 18 height 7
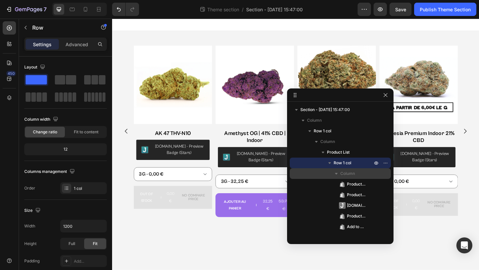
click at [348, 171] on span "Column" at bounding box center [347, 173] width 15 height 7
click at [348, 173] on span "Column" at bounding box center [347, 173] width 15 height 7
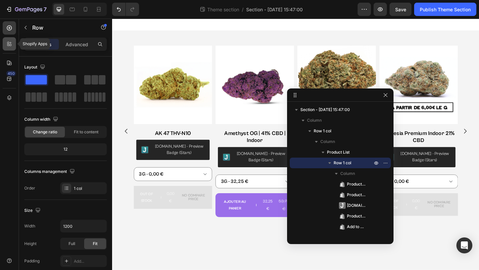
click at [8, 43] on icon at bounding box center [9, 44] width 7 height 7
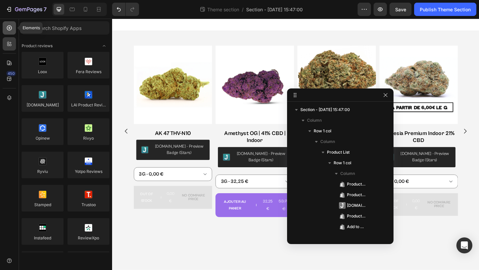
click at [8, 26] on icon at bounding box center [9, 28] width 7 height 7
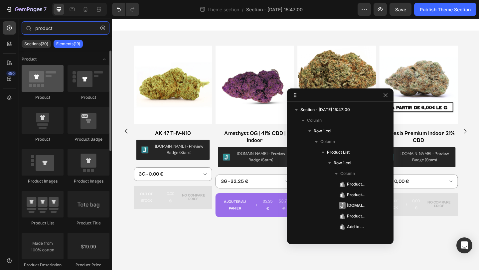
type input "product"
click at [54, 82] on div at bounding box center [43, 78] width 42 height 27
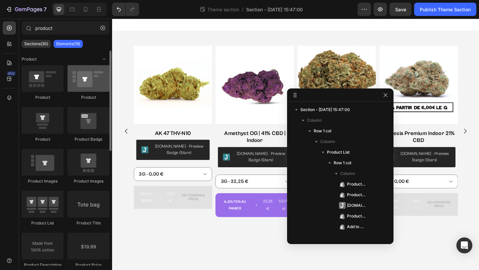
click at [91, 82] on div at bounding box center [89, 78] width 42 height 27
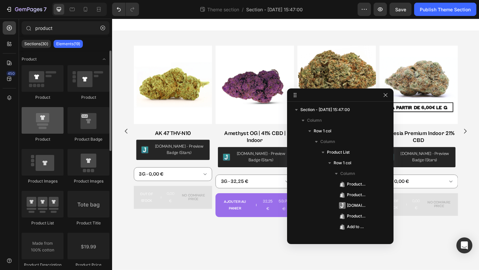
click at [56, 112] on div at bounding box center [43, 120] width 42 height 27
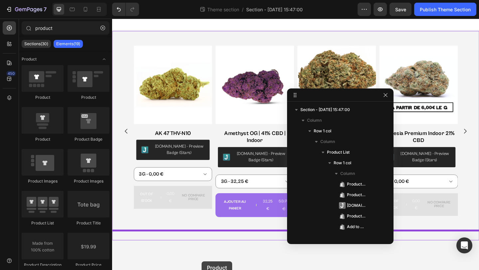
drag, startPoint x: 158, startPoint y: 143, endPoint x: 210, endPoint y: 283, distance: 149.1
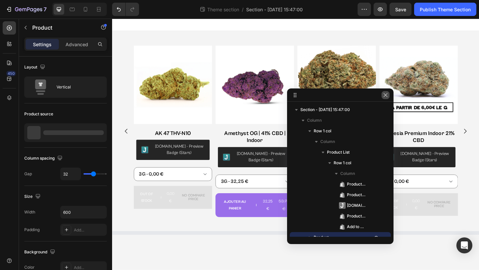
click at [385, 93] on icon "button" at bounding box center [385, 94] width 5 height 5
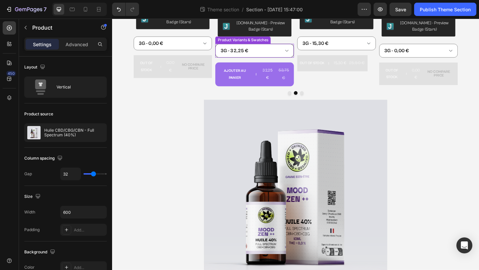
scroll to position [101, 0]
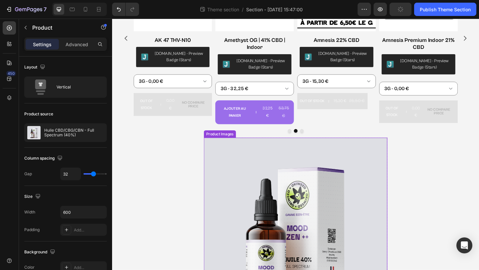
click at [402, 185] on img at bounding box center [312, 248] width 200 height 200
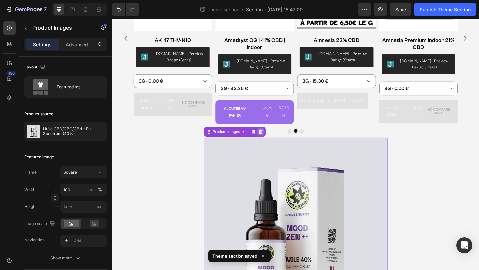
click at [277, 144] on div at bounding box center [274, 142] width 8 height 8
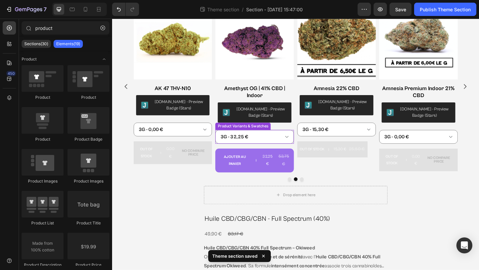
scroll to position [102, 0]
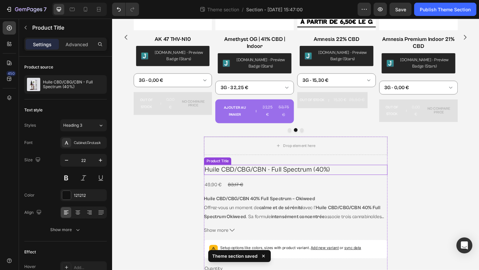
click at [337, 187] on h2 "Huile CBD/CBG/CBN - Full Spectrum (40%)" at bounding box center [312, 183] width 200 height 11
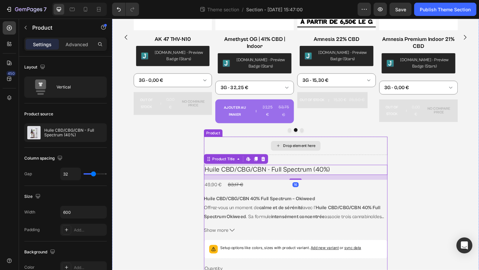
click at [333, 167] on div "Drop element here" at bounding box center [312, 157] width 200 height 20
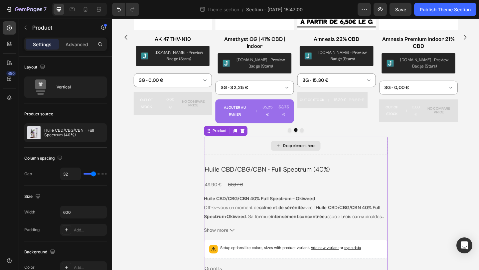
click at [213, 151] on div "Drop element here" at bounding box center [312, 157] width 200 height 20
click at [194, 156] on div "Product Images 3x Filtré | 62% CBD Product Title Judge.me - Preview Badge (Star…" at bounding box center [311, 153] width 399 height 427
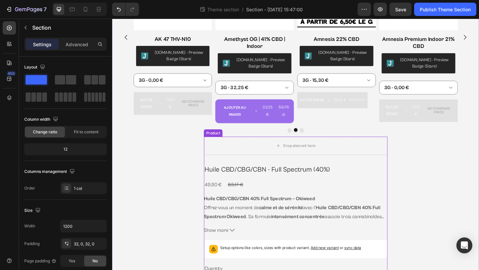
click at [215, 174] on div "Drop element here Huile CBD/CBG/CBN - Full Spectrum (40%) Product Title 49,90 €…" at bounding box center [312, 257] width 200 height 220
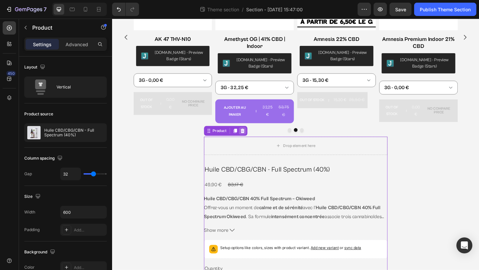
click at [253, 138] on icon at bounding box center [253, 140] width 5 height 5
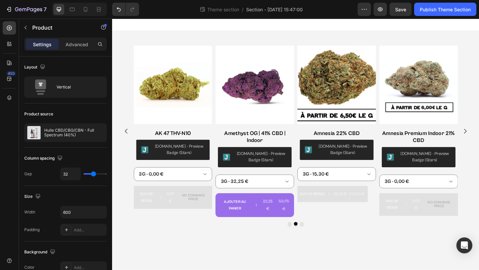
scroll to position [0, 0]
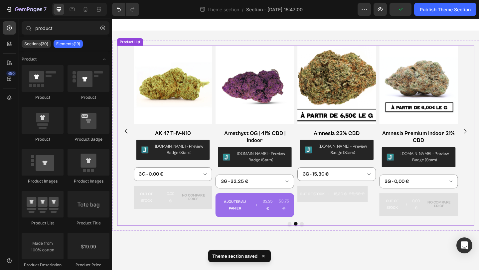
click at [223, 200] on div "Product Images 3x Filtré | 62% CBD Product Title Judge.me - Preview Badge (Star…" at bounding box center [311, 141] width 353 height 187
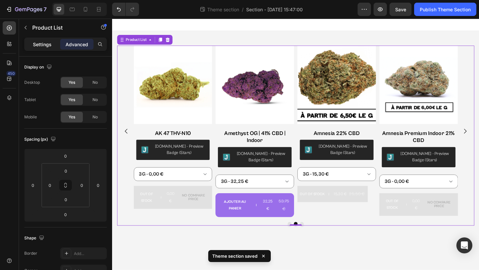
click at [46, 40] on div "Settings" at bounding box center [42, 44] width 33 height 11
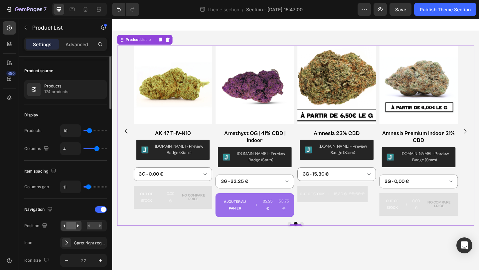
scroll to position [41, 0]
click at [100, 90] on icon "button" at bounding box center [99, 89] width 5 height 5
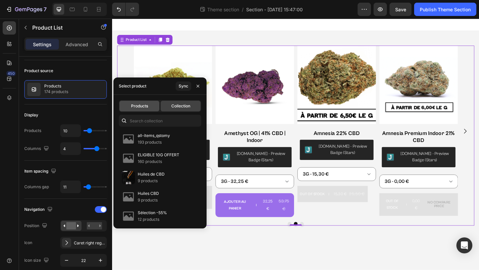
click at [142, 106] on span "Products" at bounding box center [139, 106] width 17 height 6
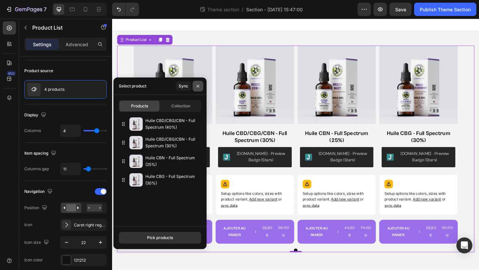
click at [196, 86] on icon "button" at bounding box center [197, 85] width 5 height 5
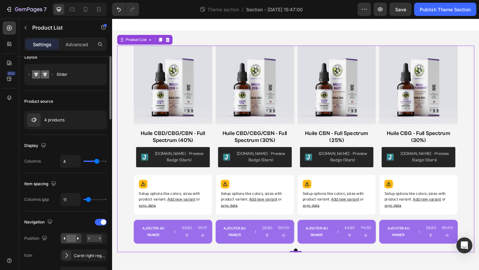
scroll to position [0, 0]
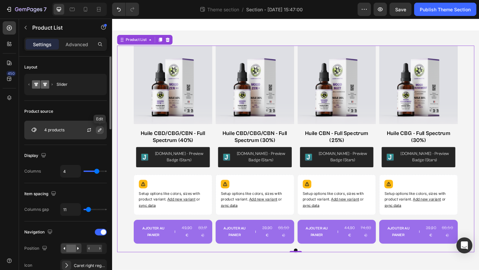
click at [98, 128] on icon "button" at bounding box center [99, 129] width 5 height 5
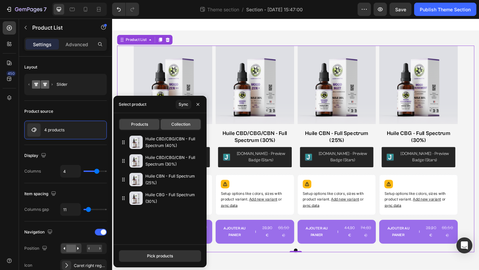
click at [174, 127] on div "Collection" at bounding box center [181, 124] width 40 height 11
type input "10"
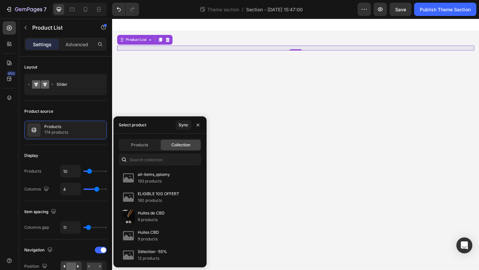
scroll to position [111, 0]
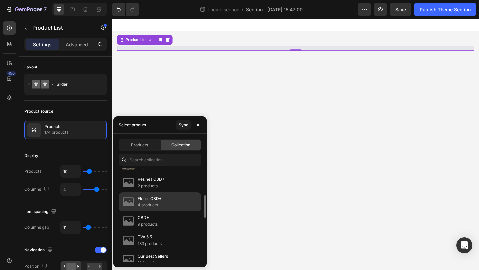
click at [154, 195] on p "Fleurs CBD+" at bounding box center [150, 198] width 24 height 7
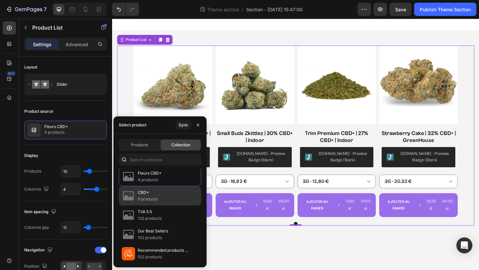
scroll to position [197, 0]
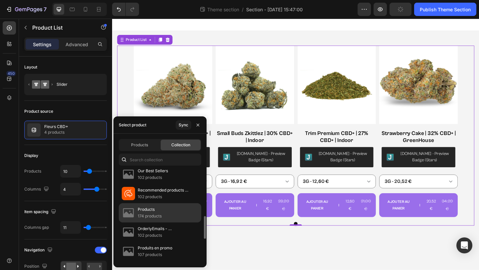
click at [156, 213] on p "Products" at bounding box center [150, 209] width 24 height 7
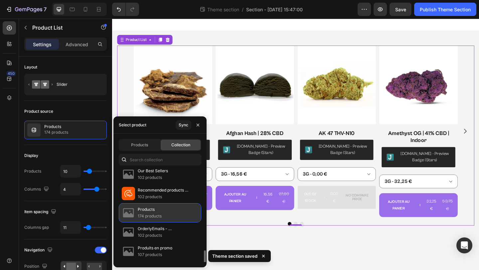
scroll to position [304, 0]
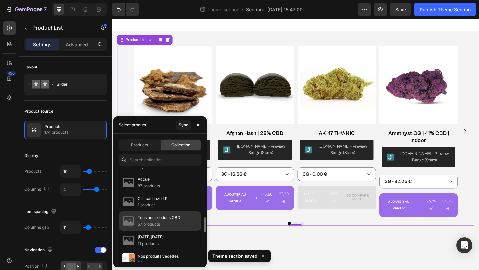
click at [167, 217] on p "Tous nos produits CBD" at bounding box center [159, 218] width 43 height 7
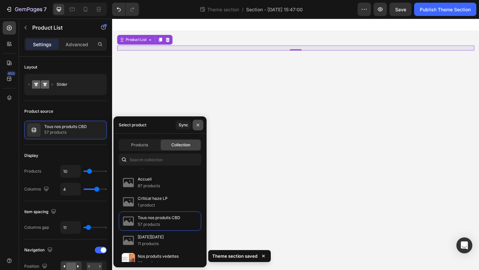
click at [197, 126] on icon "button" at bounding box center [197, 124] width 5 height 5
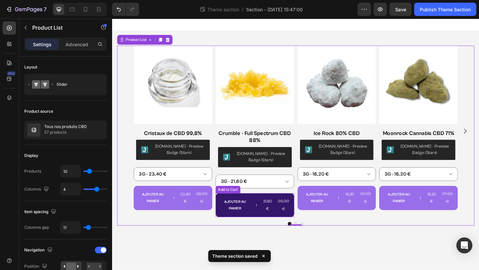
click at [221, 227] on button "AJOUTER AU PANIER 21,60 € 36,00 €" at bounding box center [177, 214] width 85 height 26
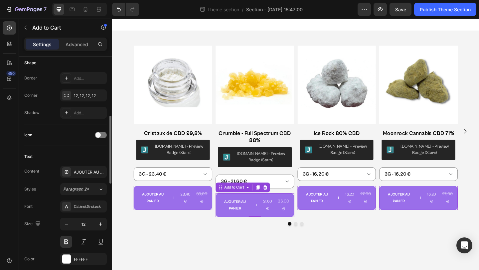
scroll to position [205, 0]
click at [101, 136] on div at bounding box center [101, 135] width 12 height 7
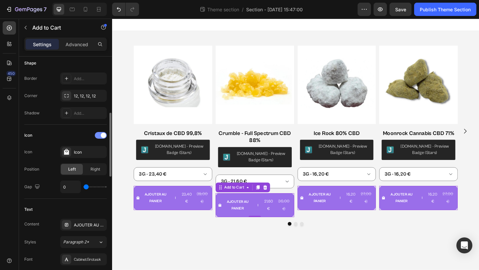
click at [101, 136] on span at bounding box center [103, 135] width 5 height 5
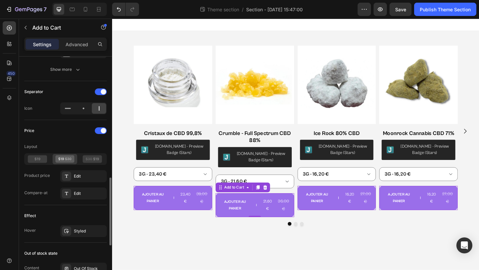
scroll to position [415, 0]
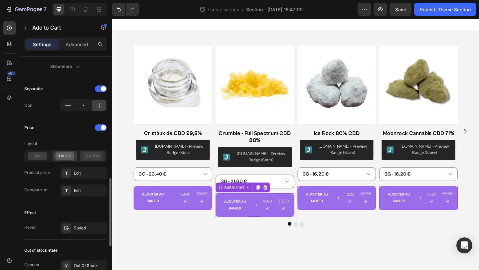
click at [94, 156] on icon at bounding box center [92, 156] width 19 height 8
click at [67, 156] on icon at bounding box center [64, 156] width 19 height 8
click at [87, 156] on icon at bounding box center [92, 156] width 19 height 8
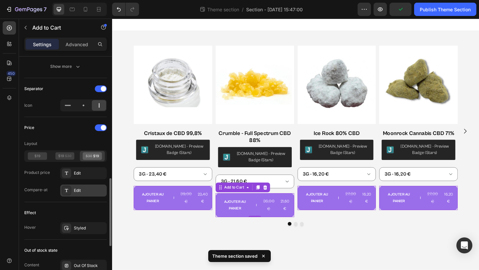
click at [83, 189] on div "Edit" at bounding box center [89, 191] width 31 height 6
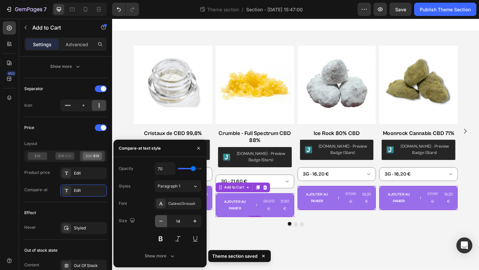
click at [159, 220] on icon "button" at bounding box center [161, 221] width 7 height 7
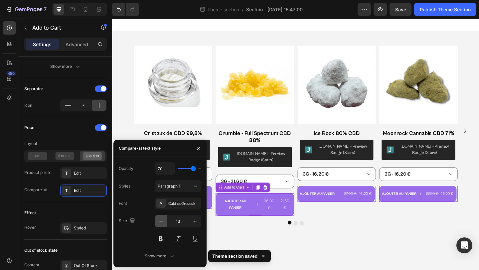
type input "12"
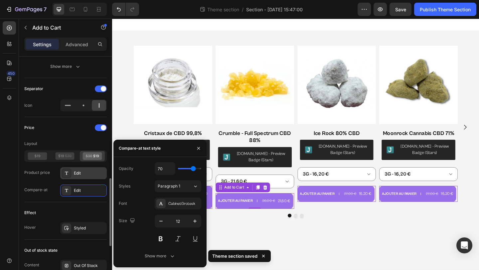
click at [84, 170] on div "Edit" at bounding box center [89, 173] width 31 height 6
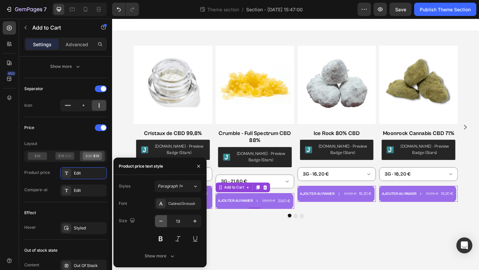
click at [165, 222] on button "button" at bounding box center [161, 221] width 12 height 12
type input "12"
click at [165, 238] on button at bounding box center [161, 239] width 12 height 12
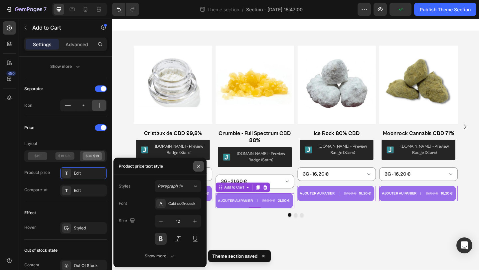
click at [197, 166] on icon "button" at bounding box center [198, 166] width 5 height 5
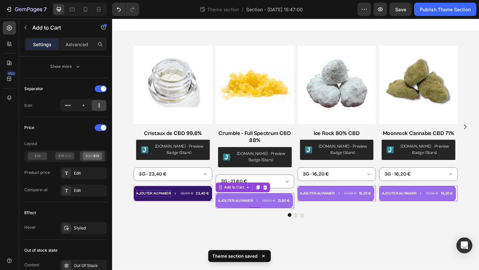
click at [168, 210] on div "AJOUTER AU PANIER" at bounding box center [157, 208] width 38 height 7
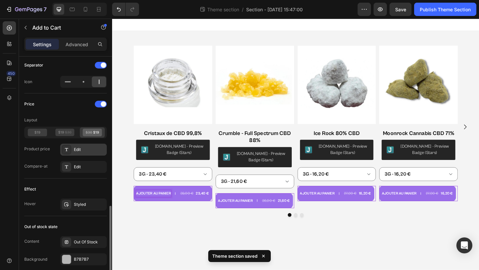
scroll to position [463, 0]
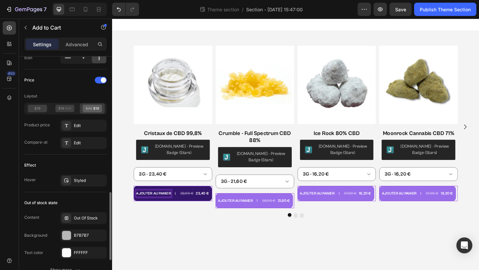
click at [157, 209] on p "AJOUTER AU PANIER" at bounding box center [157, 208] width 38 height 7
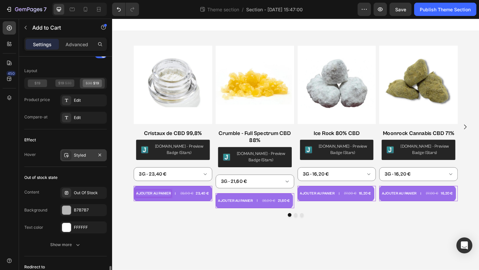
scroll to position [551, 0]
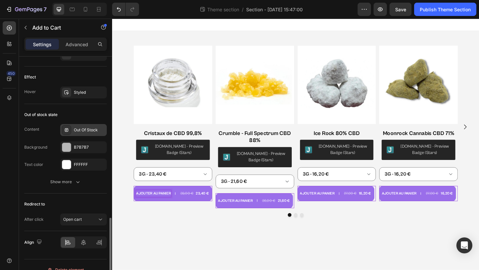
click at [89, 129] on div "Out Of Stock" at bounding box center [89, 130] width 31 height 6
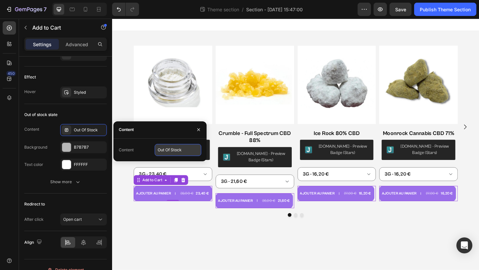
click at [171, 153] on input "Out Of Stock" at bounding box center [178, 150] width 47 height 12
type input "Épuisé"
click at [201, 129] on icon "button" at bounding box center [198, 129] width 5 height 5
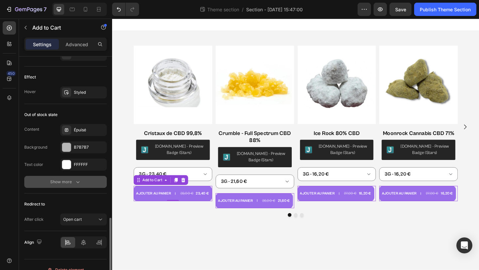
click at [81, 182] on icon "button" at bounding box center [78, 182] width 7 height 7
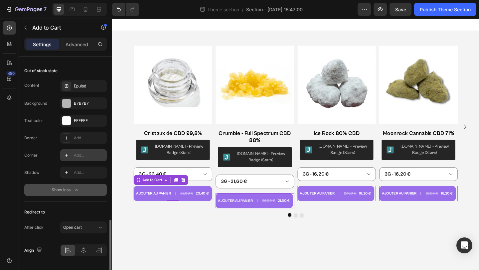
scroll to position [596, 0]
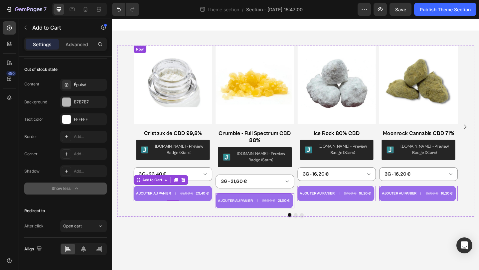
click at [197, 175] on div "Product Images Cristaux de CBD 99,8% Product Title Judge.me - Preview Badge (St…" at bounding box center [177, 132] width 85 height 169
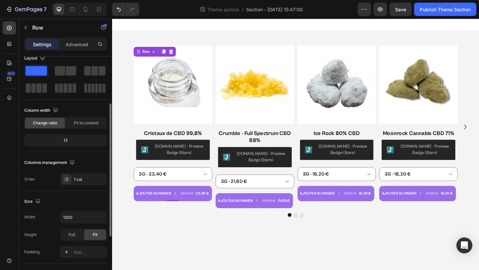
scroll to position [0, 0]
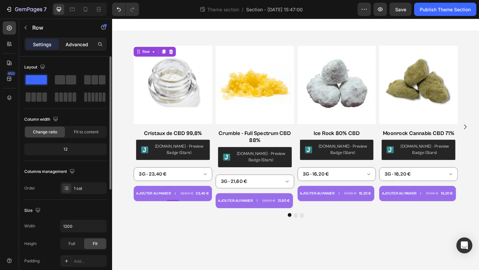
click at [76, 47] on p "Advanced" at bounding box center [77, 44] width 23 height 7
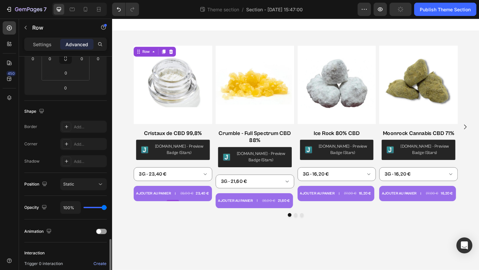
scroll to position [201, 0]
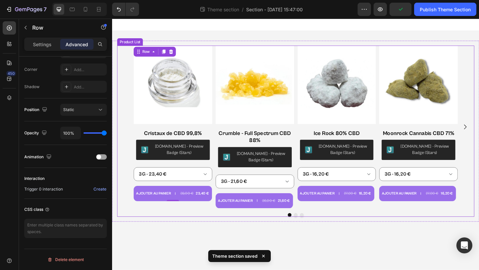
click at [223, 176] on div "Product Images Cristaux de CBD 99,8% Product Title Judge.me - Preview Badge (St…" at bounding box center [311, 136] width 353 height 177
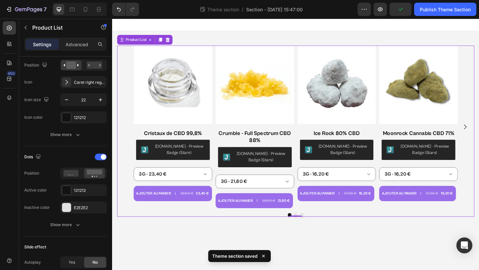
scroll to position [0, 0]
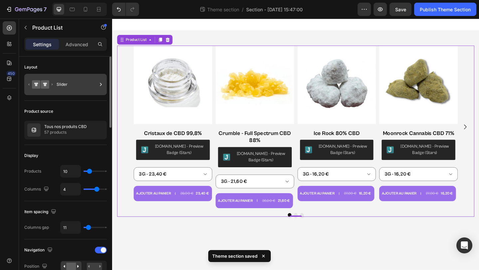
click at [74, 87] on div "Slider" at bounding box center [77, 84] width 41 height 15
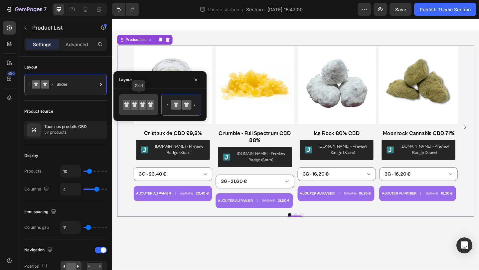
click at [145, 109] on icon at bounding box center [142, 105] width 7 height 10
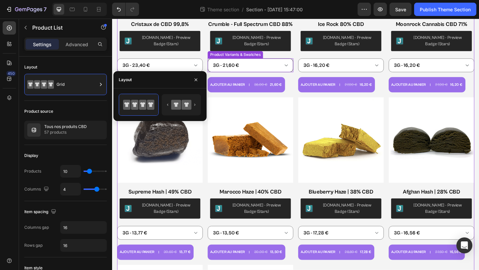
scroll to position [84, 0]
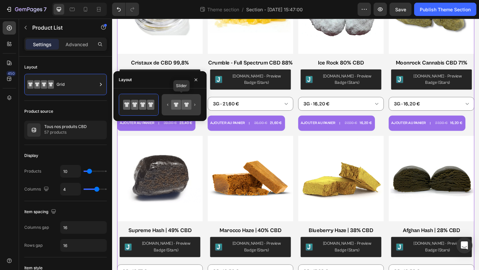
click at [178, 102] on icon at bounding box center [176, 105] width 10 height 10
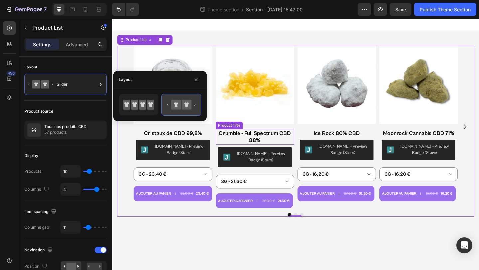
scroll to position [0, 0]
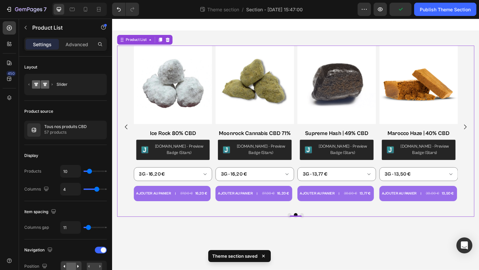
click at [402, 141] on div "Product Images Cristaux de CBD 99,8% Product Title Judge.me - Preview Badge (St…" at bounding box center [311, 136] width 353 height 177
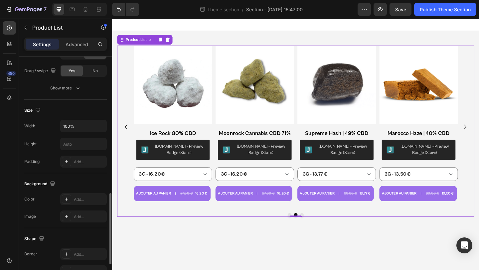
scroll to position [446, 0]
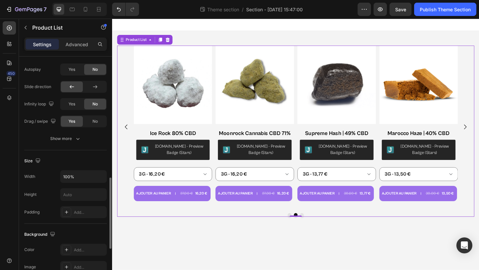
scroll to position [407, 0]
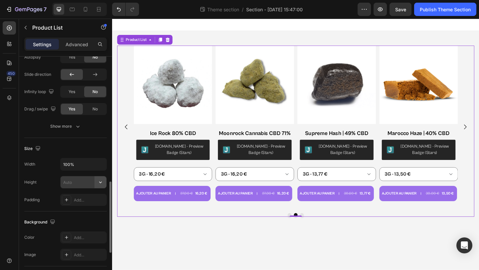
click at [102, 182] on icon "button" at bounding box center [100, 182] width 7 height 7
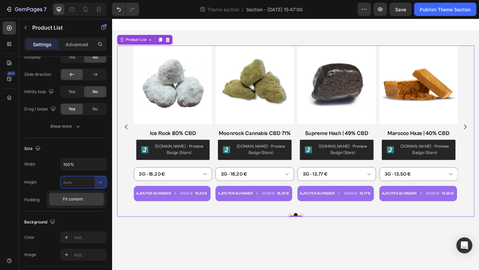
click at [85, 200] on p "Fit content" at bounding box center [82, 199] width 38 height 6
type input "Auto"
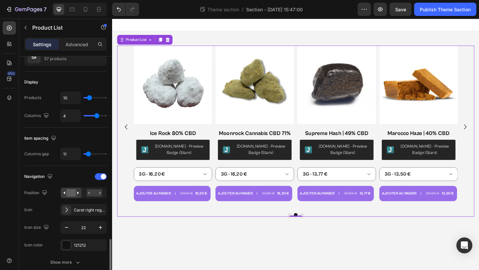
scroll to position [0, 0]
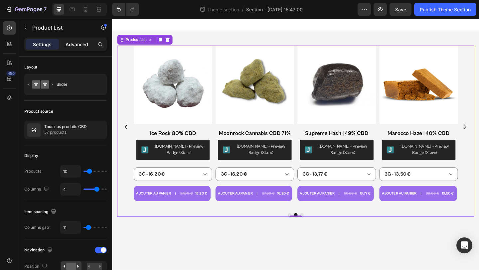
click at [70, 48] on div "Advanced" at bounding box center [76, 44] width 33 height 11
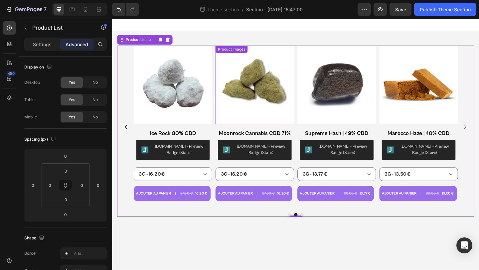
click at [224, 87] on div "Product Images Cristaux de CBD 99,8% Product Title Judge.me - Preview Badge (St…" at bounding box center [311, 136] width 353 height 177
click at [223, 83] on div "Product Images Cristaux de CBD 99,8% Product Title Judge.me - Preview Badge (St…" at bounding box center [311, 136] width 353 height 177
click at [45, 47] on p "Settings" at bounding box center [42, 44] width 19 height 7
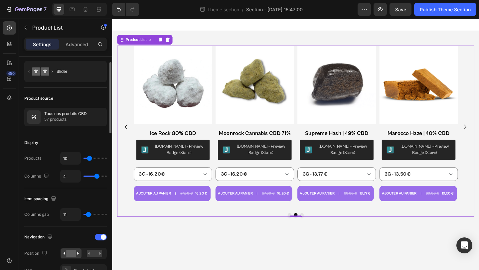
scroll to position [15, 0]
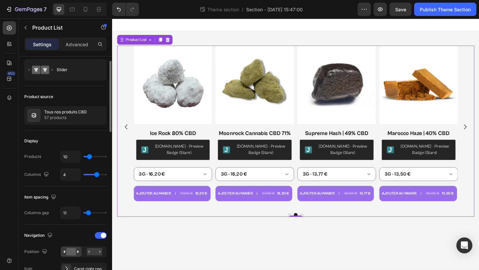
type input "30"
type input "43"
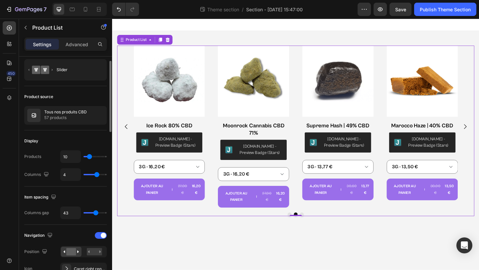
type input "34"
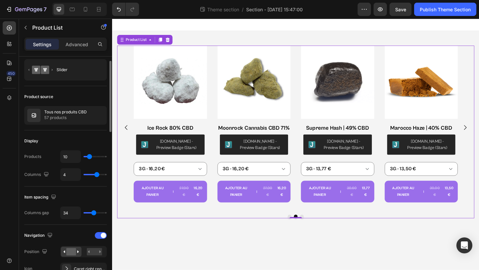
type input "30"
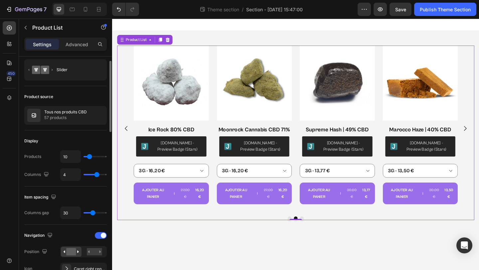
type input "26"
type input "25"
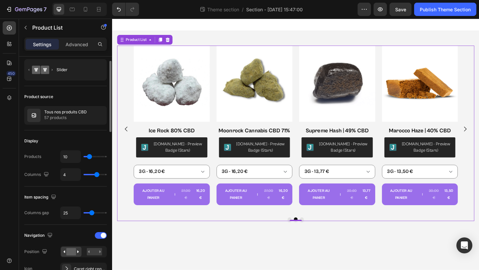
type input "22"
type input "21"
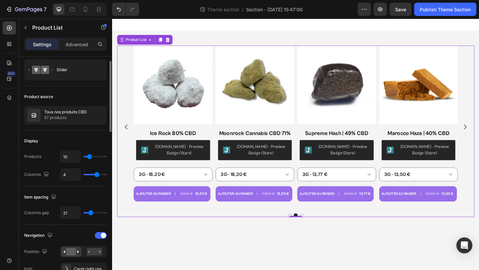
type input "10"
type input "9"
type input "7"
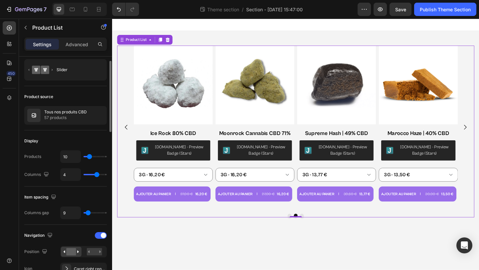
type input "7"
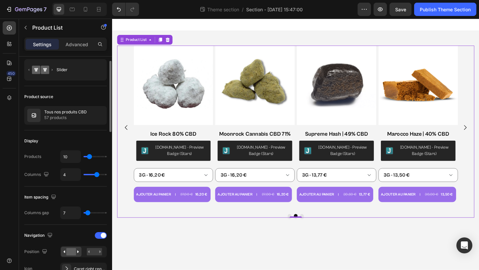
type input "0"
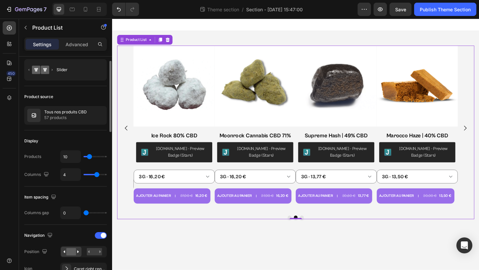
type input "10"
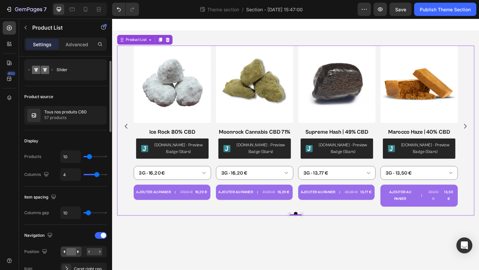
type input "16"
type input "12"
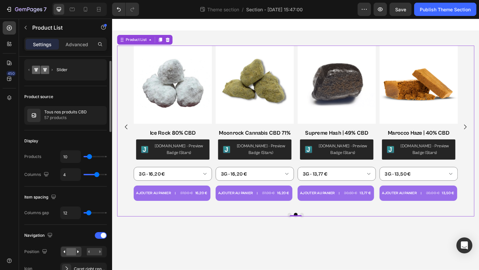
type input "11"
type input "10"
type input "9"
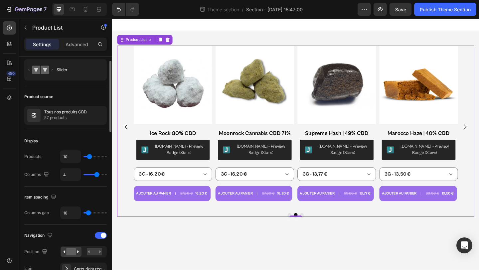
type input "9"
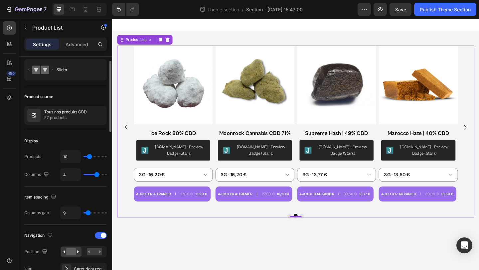
type input "8"
click at [88, 214] on input "range" at bounding box center [94, 212] width 23 height 1
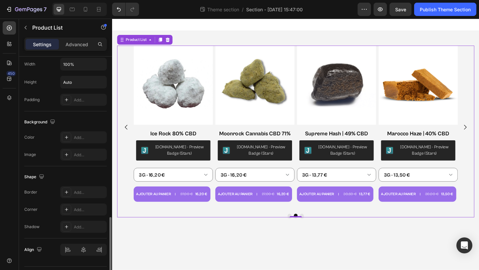
scroll to position [510, 0]
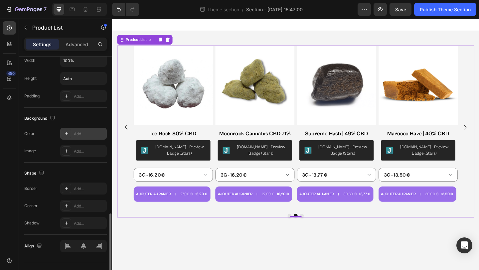
click at [68, 134] on icon at bounding box center [66, 133] width 5 height 5
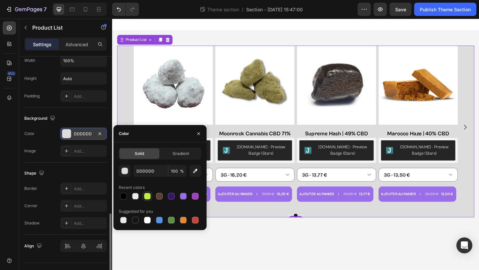
click at [148, 196] on div at bounding box center [147, 196] width 7 height 7
type input "C1EE42"
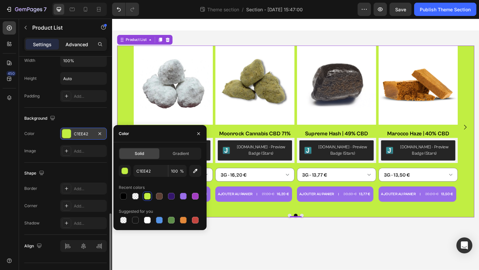
click at [81, 47] on p "Advanced" at bounding box center [77, 44] width 23 height 7
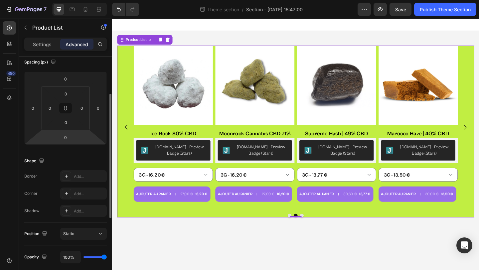
scroll to position [78, 0]
click at [72, 194] on div "Add..." at bounding box center [83, 193] width 47 height 12
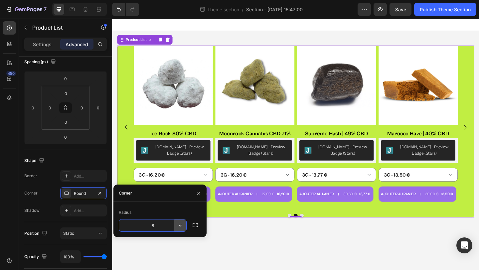
click at [181, 224] on icon "button" at bounding box center [180, 225] width 7 height 7
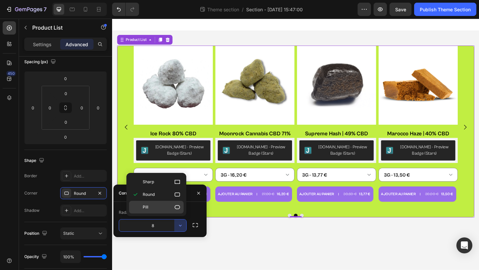
click at [167, 209] on p "Pill" at bounding box center [162, 207] width 38 height 7
type input "9999"
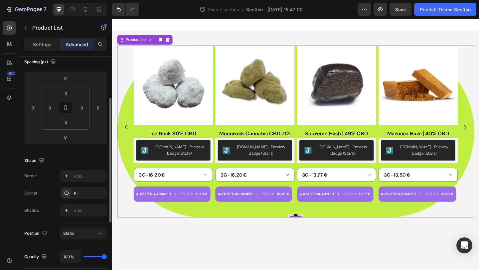
click at [51, 163] on div "Shape" at bounding box center [65, 160] width 83 height 11
click at [44, 178] on div "Product Images Ice Rock 80% CBD Product Title Judge.me - Preview Badge (Stars) …" at bounding box center [1, 133] width 86 height 170
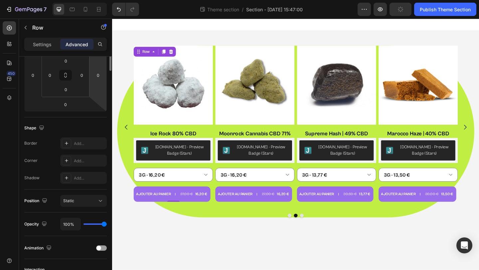
scroll to position [0, 0]
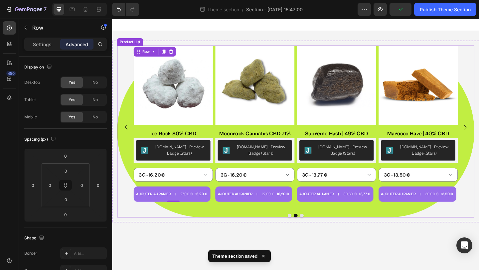
click at [312, 174] on div "Product Images Cristaux de CBD 99,8% Product Title Judge.me - Preview Badge (St…" at bounding box center [311, 137] width 353 height 178
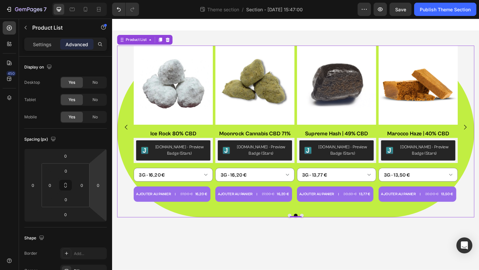
click at [479, 226] on div "Product Images Cristaux de CBD 99,8% Product Title Judge.me - Preview Badge (St…" at bounding box center [311, 141] width 389 height 187
click at [38, 41] on p "Settings" at bounding box center [42, 44] width 19 height 7
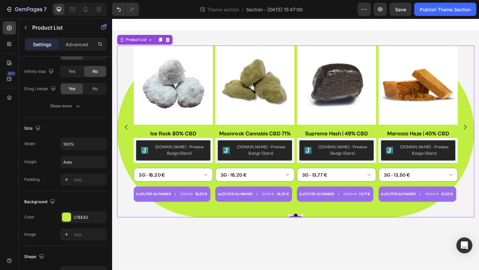
scroll to position [524, 0]
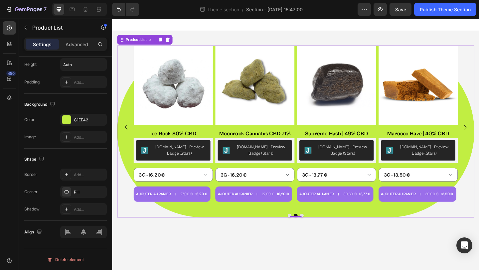
click at [132, 172] on div "Product Images Cristaux de CBD 99,8% Product Title Judge.me - Preview Badge (St…" at bounding box center [311, 137] width 389 height 178
click at [100, 189] on icon "button" at bounding box center [99, 191] width 5 height 5
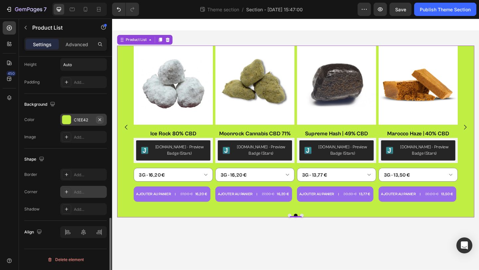
click at [99, 119] on icon "button" at bounding box center [99, 119] width 3 height 3
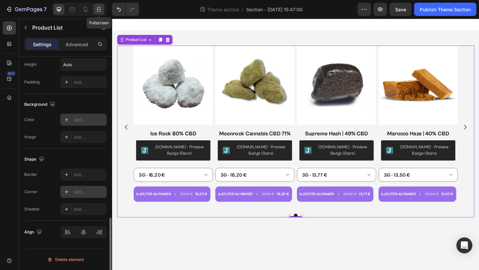
click at [96, 13] on div at bounding box center [98, 9] width 11 height 11
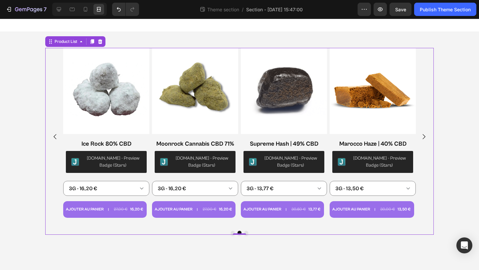
click at [453, 127] on div "Product Images Cristaux de CBD 99,8% Product Title Judge.me - Preview Badge (St…" at bounding box center [239, 141] width 479 height 219
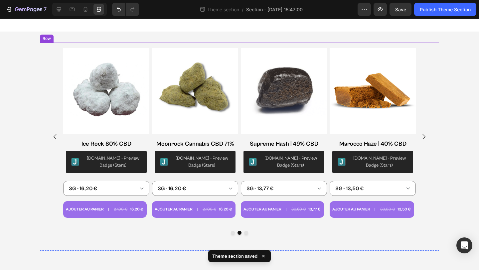
click at [437, 187] on div "Product Images Cristaux de CBD 99,8% Product Title Judge.me - Preview Badge (St…" at bounding box center [239, 142] width 399 height 198
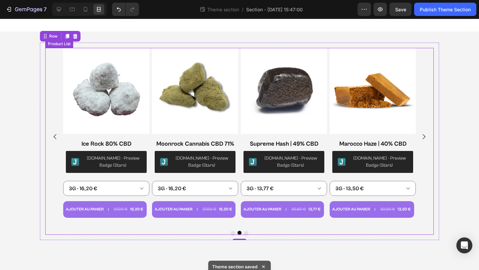
click at [425, 180] on div "Product Images Cristaux de CBD 99,8% Product Title Judge.me - Preview Badge (St…" at bounding box center [239, 137] width 389 height 178
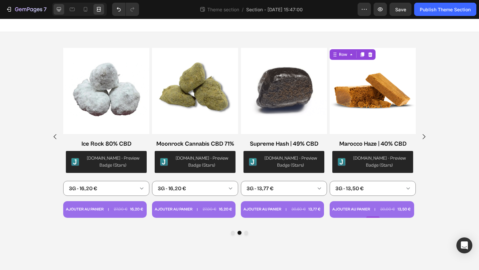
click at [62, 8] on div at bounding box center [59, 9] width 11 height 11
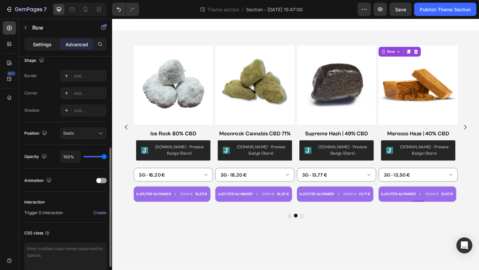
click at [45, 48] on div "Settings" at bounding box center [42, 44] width 33 height 11
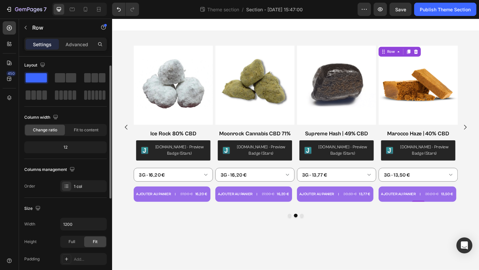
scroll to position [44, 0]
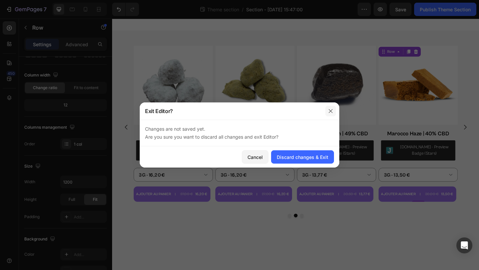
click at [330, 111] on icon "button" at bounding box center [331, 111] width 4 height 4
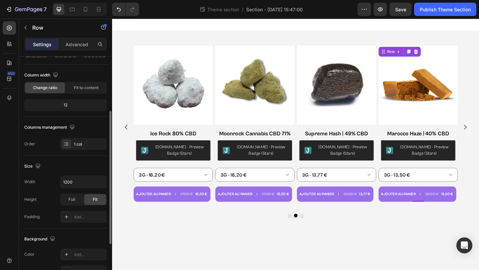
scroll to position [89, 0]
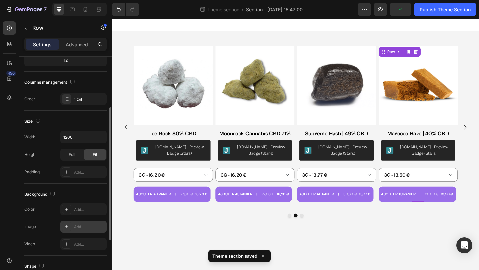
click at [70, 231] on div at bounding box center [66, 226] width 9 height 9
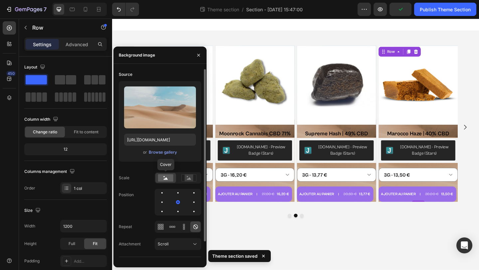
scroll to position [89, 0]
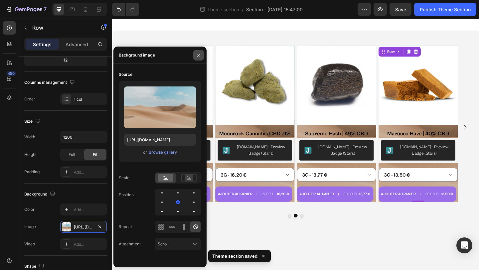
click at [201, 57] on icon "button" at bounding box center [198, 55] width 5 height 5
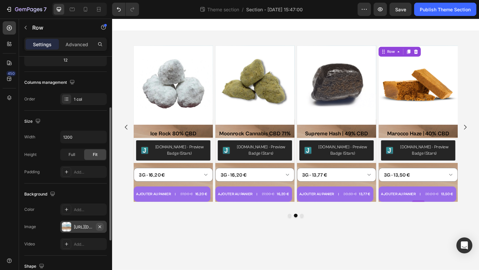
click at [100, 228] on icon "button" at bounding box center [99, 226] width 5 height 5
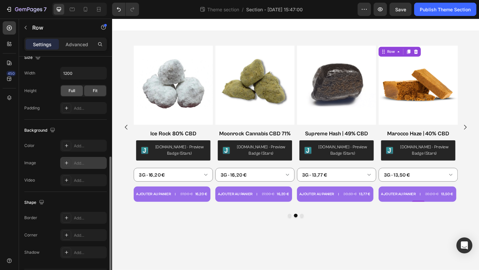
scroll to position [173, 0]
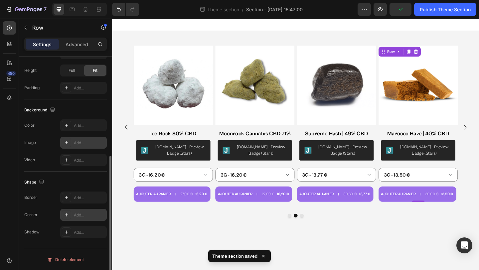
click at [68, 217] on icon at bounding box center [66, 214] width 5 height 5
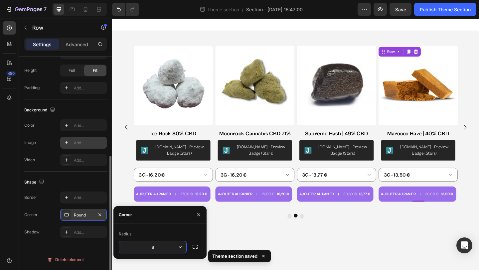
click at [46, 131] on div "Color Add..." at bounding box center [65, 125] width 83 height 12
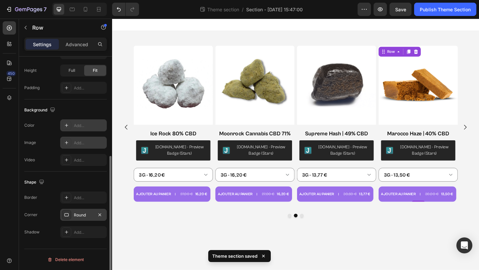
click at [72, 126] on div "Add..." at bounding box center [83, 125] width 47 height 12
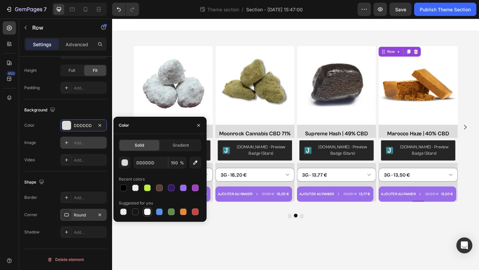
click at [146, 210] on div at bounding box center [147, 212] width 7 height 7
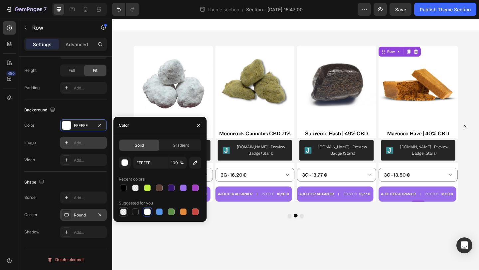
click at [124, 211] on div at bounding box center [123, 212] width 7 height 7
type input "000000"
type input "0"
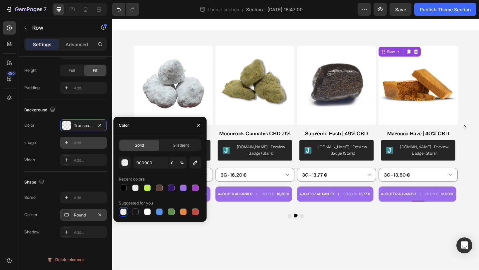
click at [93, 179] on div "Shape" at bounding box center [65, 182] width 83 height 11
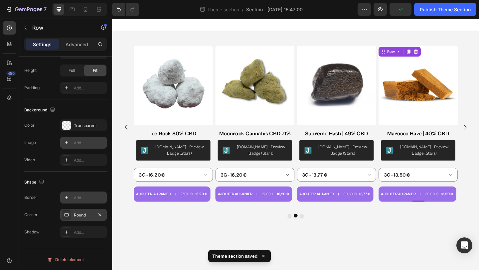
click at [70, 197] on div at bounding box center [66, 197] width 9 height 9
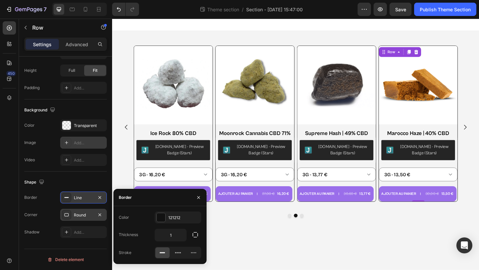
click at [79, 199] on div "Line" at bounding box center [83, 198] width 19 height 6
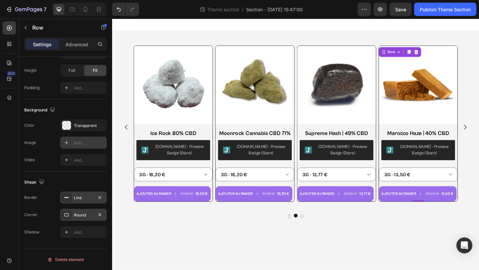
click at [79, 199] on div "Line" at bounding box center [83, 198] width 19 height 6
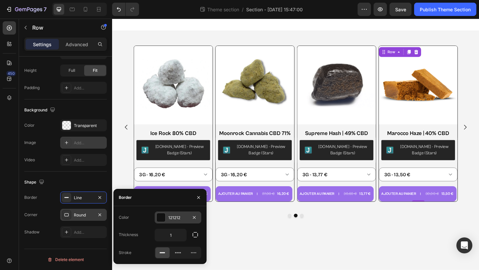
click at [172, 218] on div "121212" at bounding box center [177, 218] width 19 height 6
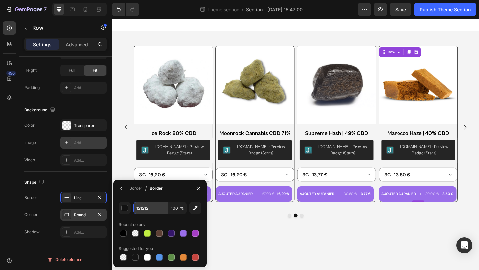
click at [0, 0] on input "121212" at bounding box center [0, 0] width 0 height 0
paste input "CECECE"
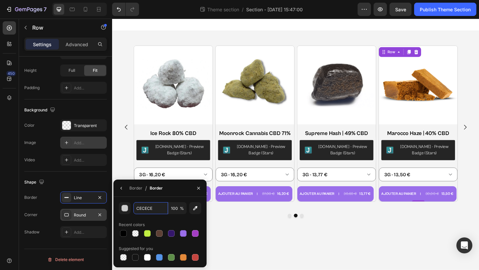
type input "CECECE"
click at [164, 221] on div "Recent colors" at bounding box center [160, 225] width 83 height 11
click at [196, 189] on icon "button" at bounding box center [198, 188] width 5 height 5
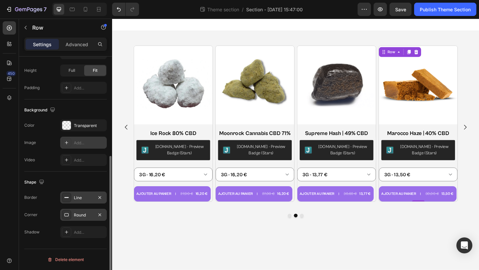
click at [84, 198] on div "Line" at bounding box center [83, 198] width 19 height 6
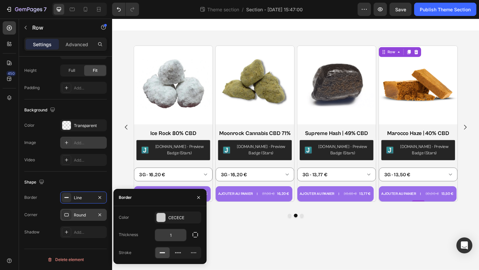
click at [172, 234] on input "1" at bounding box center [170, 235] width 31 height 12
type input "1"
click at [102, 177] on div "Shape" at bounding box center [65, 182] width 83 height 11
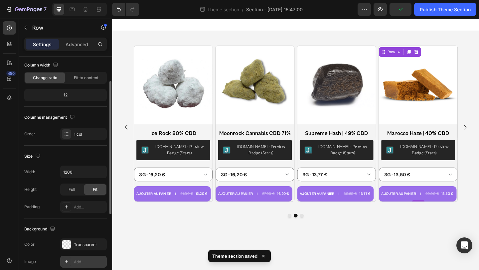
scroll to position [0, 0]
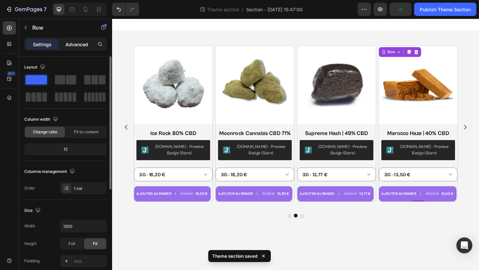
click at [71, 45] on p "Advanced" at bounding box center [77, 44] width 23 height 7
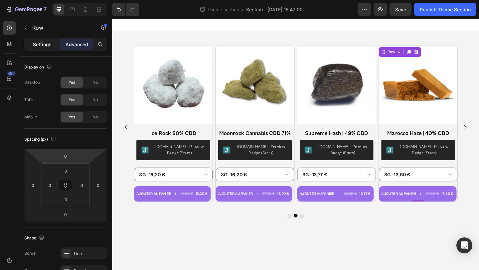
click at [51, 47] on p "Settings" at bounding box center [42, 44] width 19 height 7
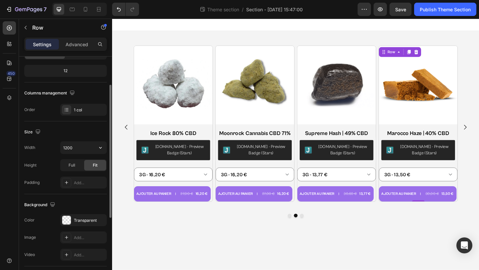
scroll to position [68, 0]
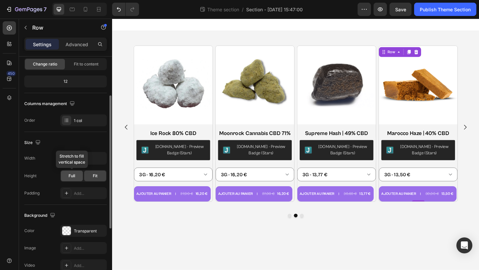
click at [70, 176] on span "Full" at bounding box center [72, 176] width 7 height 6
click at [87, 174] on div "Fit" at bounding box center [95, 176] width 22 height 11
click at [70, 177] on span "Full" at bounding box center [72, 176] width 7 height 6
click at [88, 176] on div "Fit" at bounding box center [95, 176] width 22 height 11
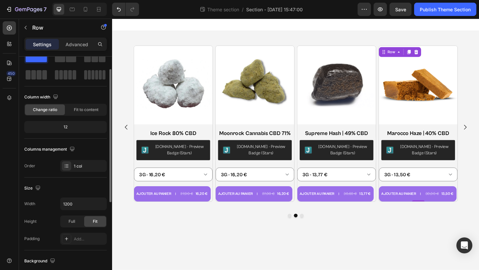
click at [67, 128] on div "12" at bounding box center [66, 126] width 80 height 9
click at [79, 111] on span "Fit to content" at bounding box center [86, 110] width 25 height 6
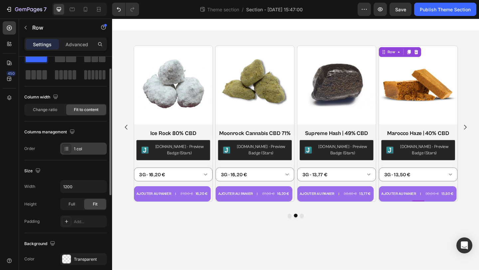
click at [79, 147] on div "1 col" at bounding box center [89, 149] width 31 height 6
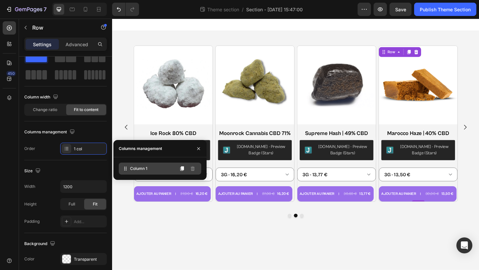
click at [147, 167] on span "Column 1" at bounding box center [138, 169] width 17 height 6
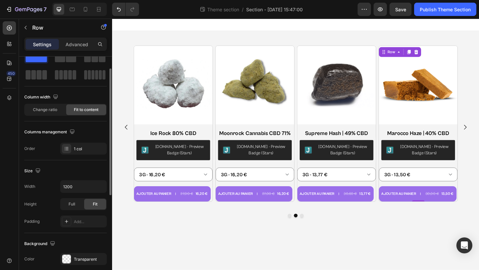
click at [89, 135] on div "Columns management" at bounding box center [65, 132] width 83 height 11
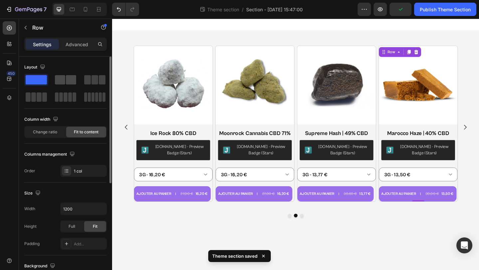
click at [65, 83] on span at bounding box center [60, 79] width 10 height 9
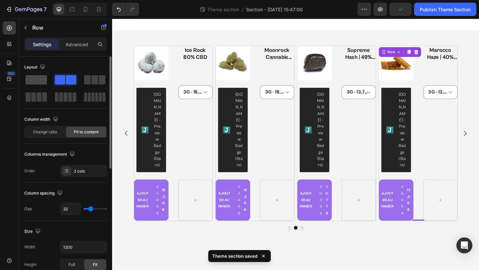
click at [39, 77] on span at bounding box center [36, 79] width 21 height 9
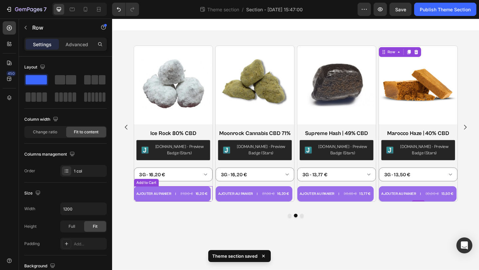
click at [44, 214] on div "AJOUTER AU PANIER 27,00 € 16,20 € Add to Cart" at bounding box center [0, 209] width 85 height 17
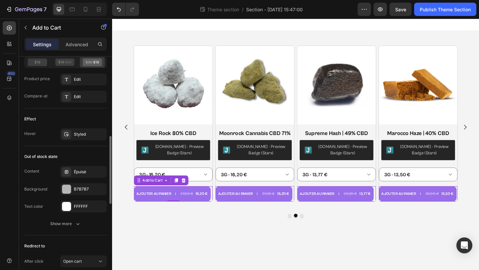
scroll to position [561, 0]
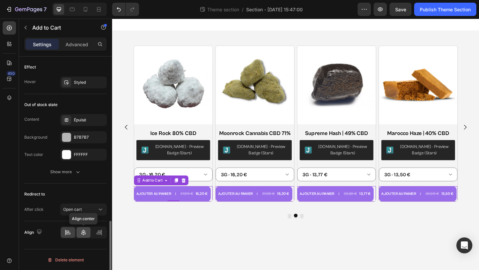
click at [84, 231] on icon at bounding box center [83, 233] width 5 height 6
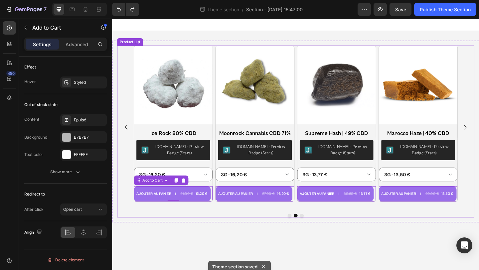
click at [235, 233] on div at bounding box center [311, 233] width 389 height 4
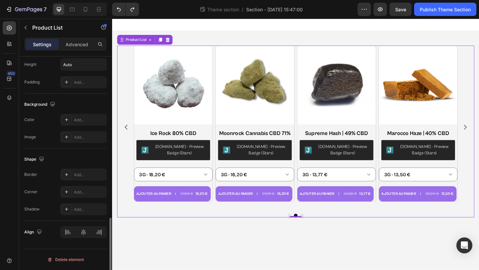
scroll to position [0, 0]
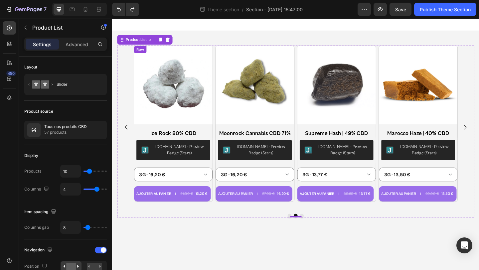
click at [44, 199] on div "Product Images Ice Rock 80% CBD Product Title Judge.me - Preview Badge (Stars) …" at bounding box center [1, 133] width 86 height 170
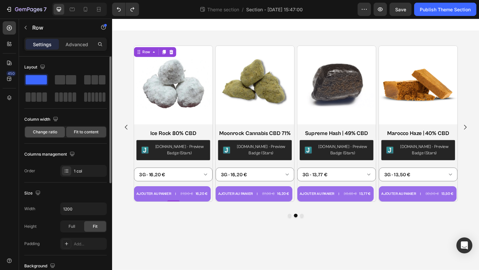
click at [57, 132] on div "Change ratio" at bounding box center [45, 132] width 40 height 11
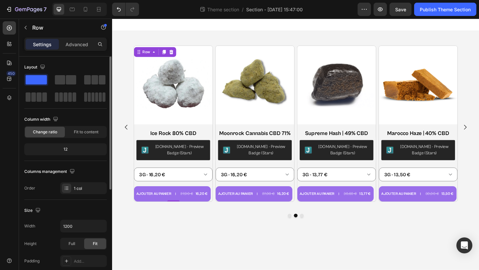
click at [70, 148] on div "12" at bounding box center [66, 149] width 80 height 9
click at [63, 150] on div "12" at bounding box center [66, 149] width 80 height 9
click at [64, 150] on div "12" at bounding box center [66, 149] width 80 height 9
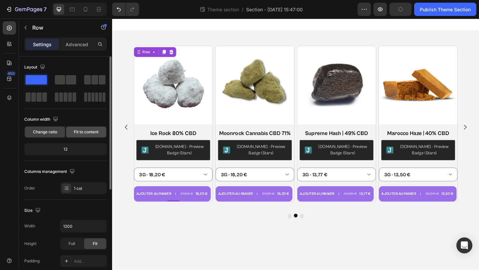
click at [75, 131] on span "Fit to content" at bounding box center [86, 132] width 25 height 6
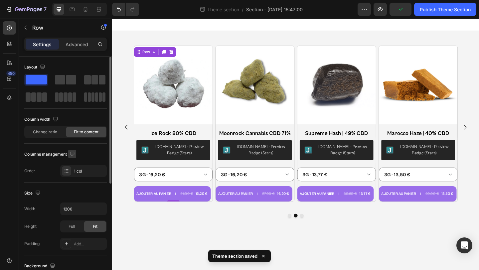
scroll to position [75, 0]
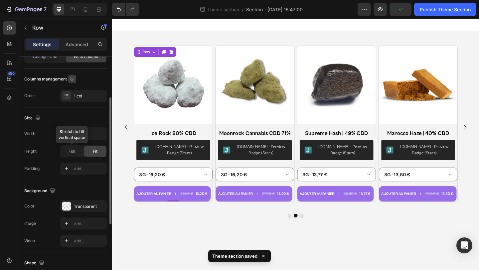
click at [69, 152] on span "Full" at bounding box center [72, 151] width 7 height 6
click at [73, 152] on span "Full" at bounding box center [72, 151] width 7 height 6
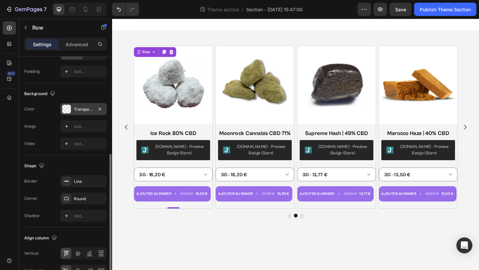
scroll to position [211, 0]
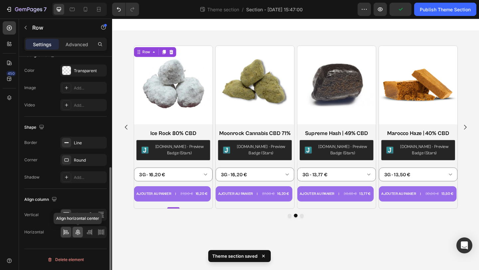
click at [78, 232] on icon at bounding box center [78, 232] width 7 height 7
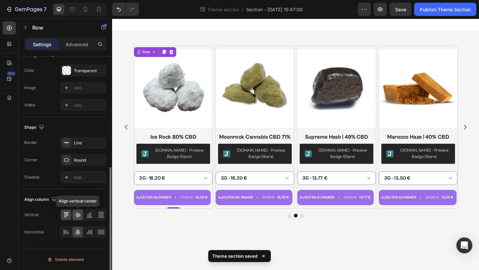
click at [81, 215] on icon at bounding box center [78, 215] width 7 height 7
click at [90, 214] on icon at bounding box center [89, 215] width 7 height 7
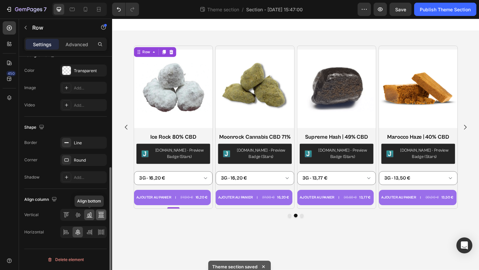
click at [98, 215] on icon at bounding box center [101, 215] width 7 height 7
click at [77, 215] on icon at bounding box center [77, 215] width 5 height 5
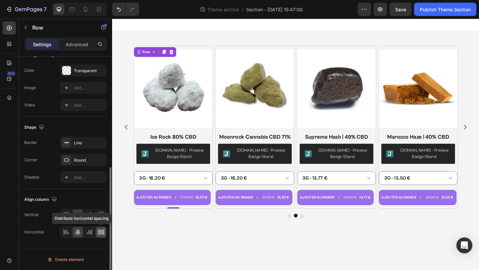
click at [101, 232] on icon at bounding box center [101, 232] width 1 height 5
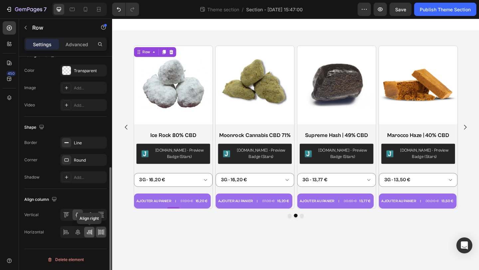
click at [92, 232] on div at bounding box center [89, 232] width 10 height 11
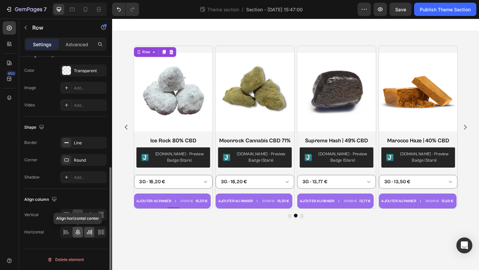
click at [77, 233] on icon at bounding box center [78, 232] width 7 height 7
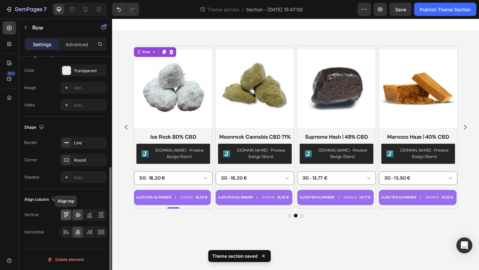
click at [67, 212] on icon at bounding box center [66, 212] width 6 height 0
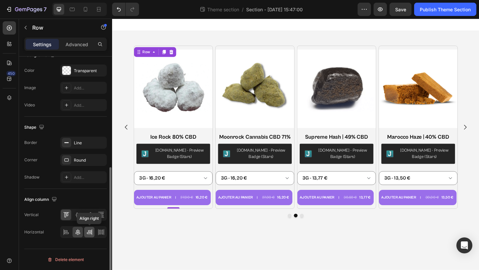
click at [92, 231] on icon at bounding box center [89, 232] width 7 height 7
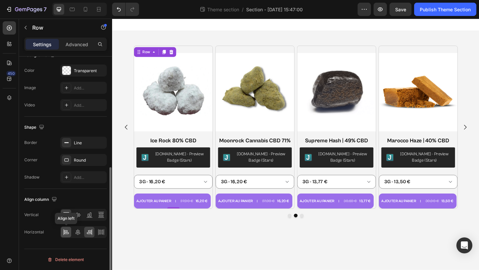
click at [67, 230] on icon at bounding box center [66, 232] width 7 height 7
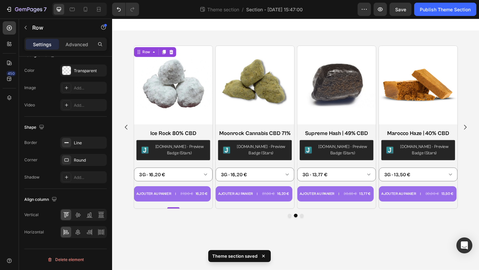
click at [44, 138] on div "Product Images Ice Rock 80% CBD Product Title Judge.me - Preview Badge (Stars) …" at bounding box center [1, 137] width 86 height 178
click at [65, 71] on div at bounding box center [66, 70] width 9 height 9
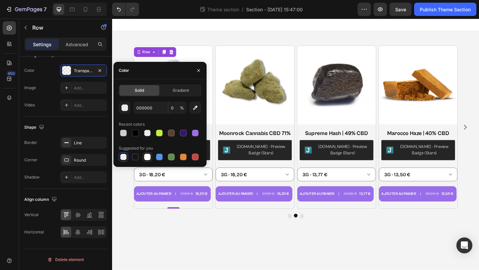
click at [148, 159] on div at bounding box center [147, 157] width 7 height 7
type input "FFFFFF"
type input "100"
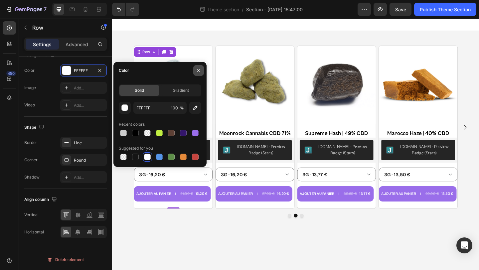
click at [197, 70] on icon "button" at bounding box center [198, 70] width 5 height 5
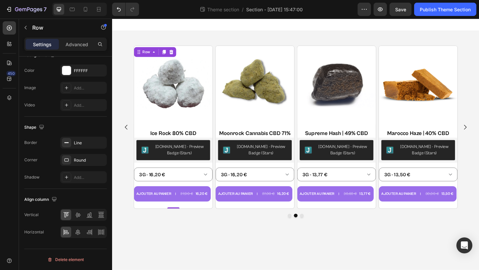
click at [44, 178] on div "Product Images Ice Rock 80% CBD Product Title Judge.me - Preview Badge (Stars) …" at bounding box center [1, 137] width 86 height 178
click at [41, 171] on button "[DOMAIN_NAME] - Preview Badge (Stars)" at bounding box center [1, 162] width 80 height 22
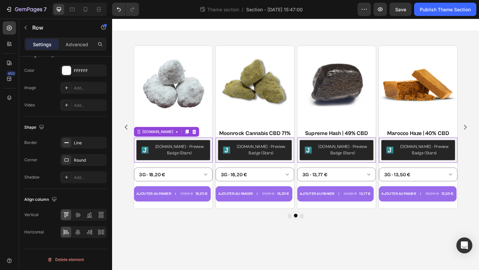
scroll to position [0, 0]
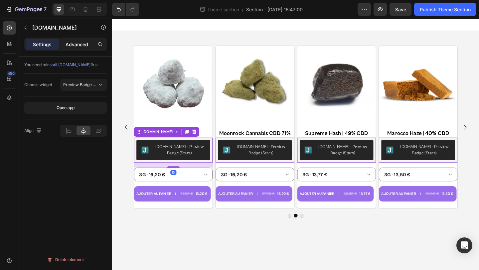
click at [83, 46] on p "Advanced" at bounding box center [77, 44] width 23 height 7
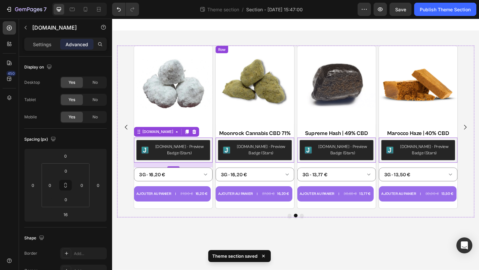
click at [44, 221] on div "Product Images Moonrock Cannabis CBD 71% Product Title Judge.me - Preview Badge…" at bounding box center [1, 137] width 86 height 178
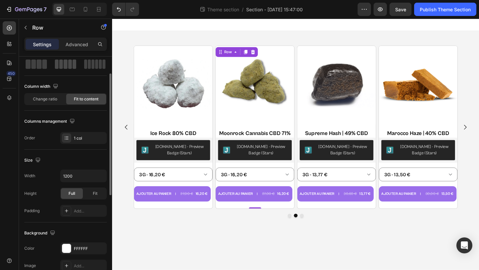
scroll to position [114, 0]
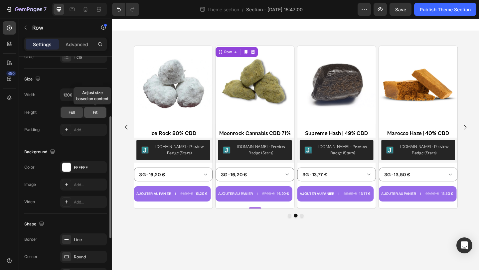
click at [89, 111] on div "Fit" at bounding box center [95, 112] width 22 height 11
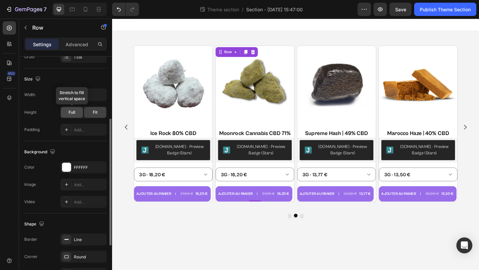
click at [80, 113] on div "Full" at bounding box center [72, 112] width 22 height 11
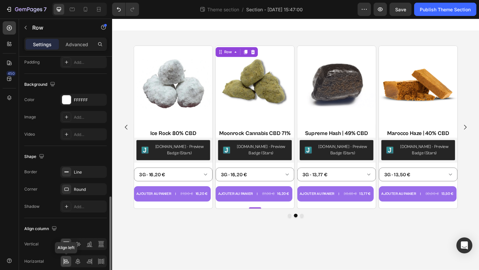
scroll to position [211, 0]
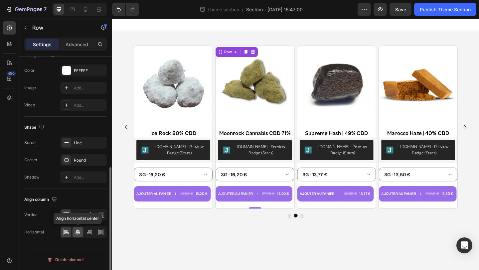
click at [79, 231] on icon at bounding box center [78, 232] width 7 height 7
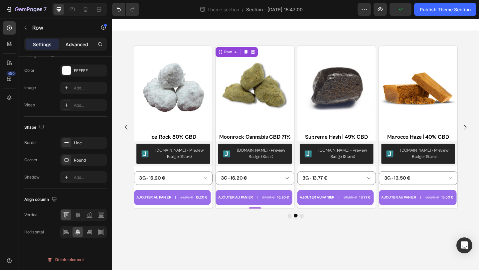
click at [80, 45] on p "Advanced" at bounding box center [77, 44] width 23 height 7
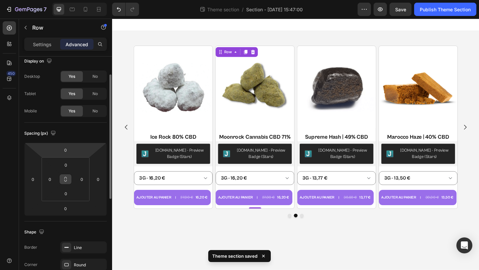
scroll to position [6, 0]
click at [66, 179] on icon at bounding box center [66, 180] width 2 height 2
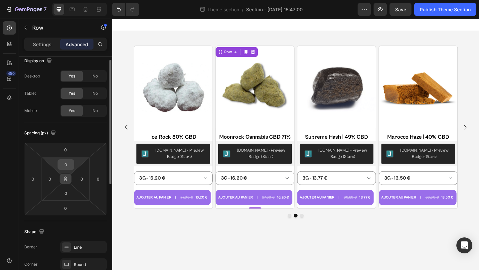
click at [71, 163] on input "0" at bounding box center [65, 165] width 13 height 10
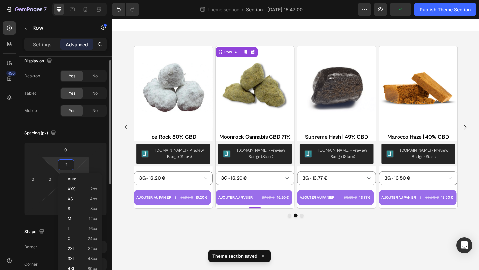
type input "20"
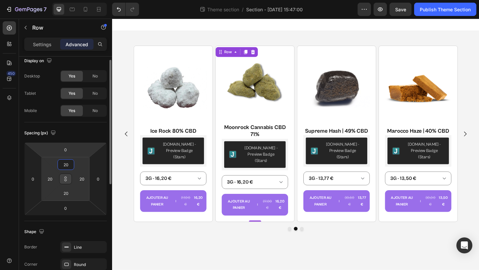
type input "20"
click at [87, 0] on html "7 Theme section / Section - Aug 28 15:47:00 Preview Save Publish Theme Section …" at bounding box center [239, 0] width 479 height 0
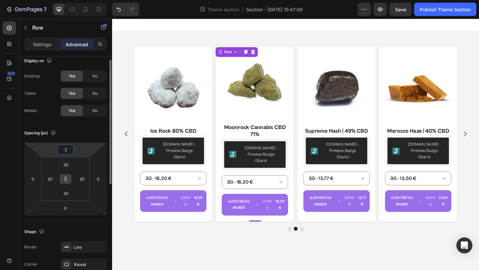
type input "20"
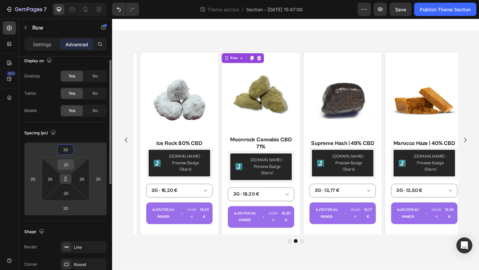
type input "20"
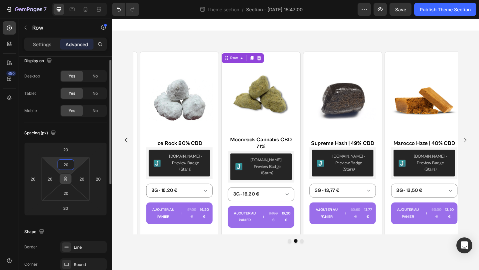
click at [70, 164] on input "20" at bounding box center [65, 165] width 13 height 10
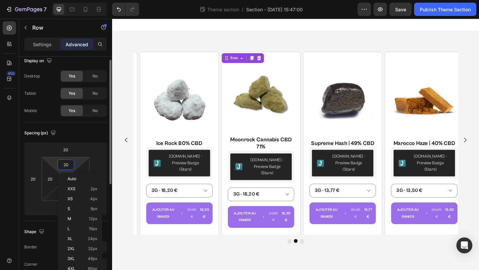
type input "0"
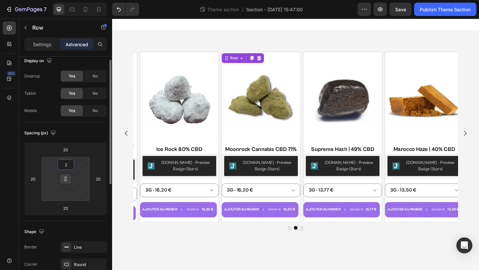
type input "20"
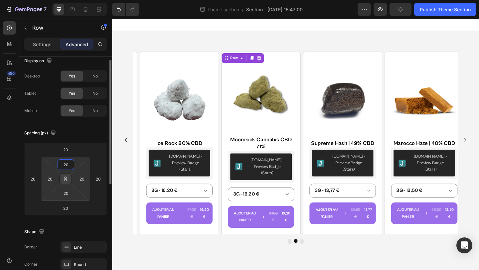
type input "19"
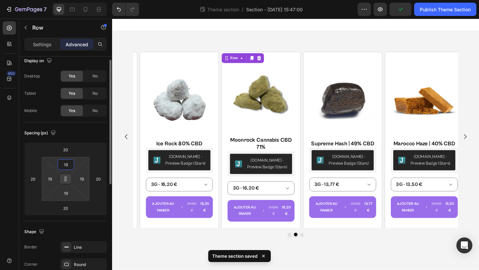
type input "18"
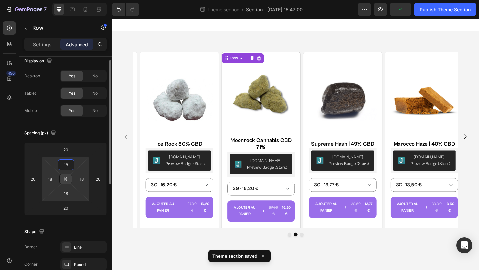
type input "17"
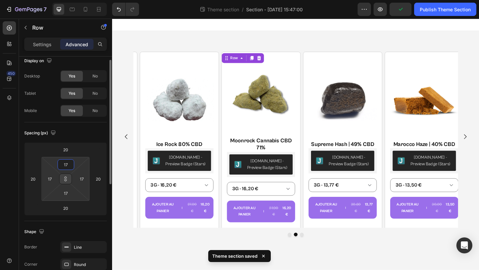
type input "16"
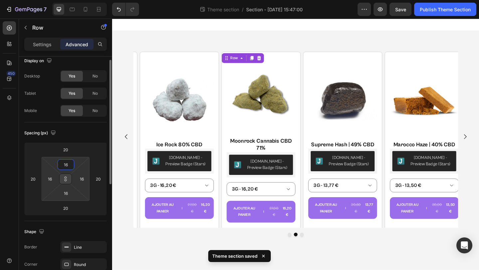
type input "15"
type input "14"
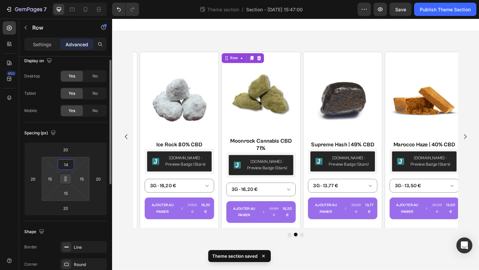
type input "14"
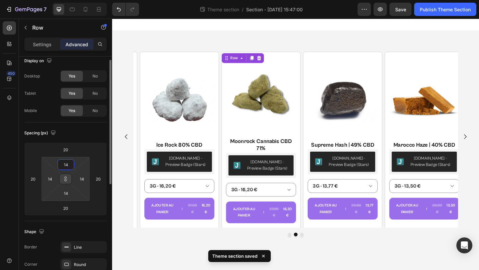
type input "13"
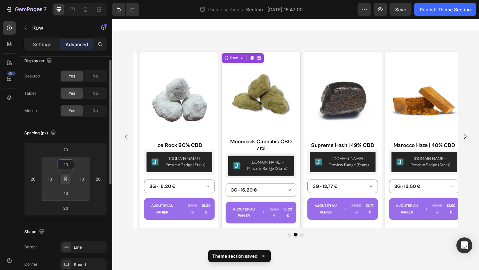
type input "14"
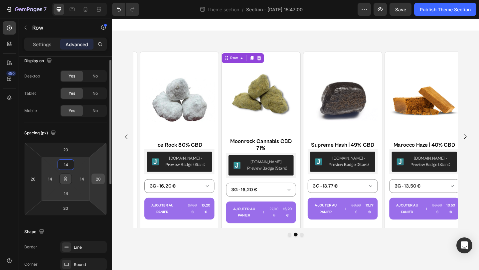
click at [100, 183] on input "20" at bounding box center [98, 179] width 10 height 10
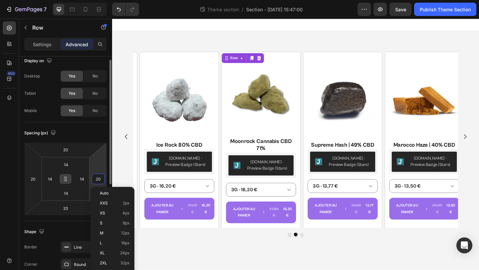
type input "19"
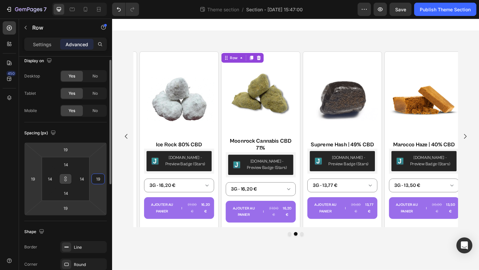
type input "18"
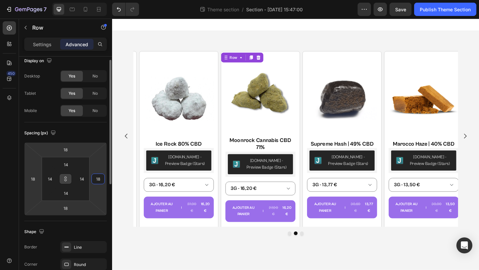
type input "17"
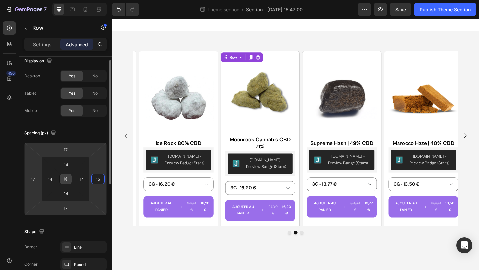
type input "14"
type input "13"
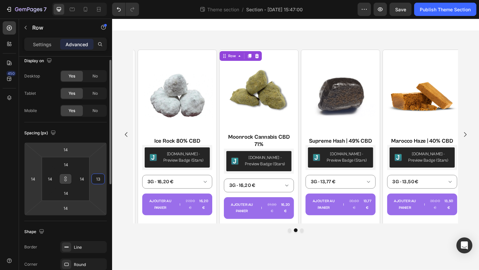
type input "13"
click at [96, 180] on input "13" at bounding box center [98, 179] width 10 height 10
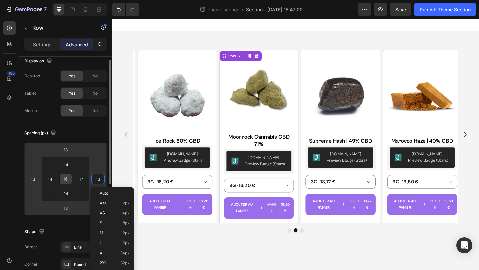
click at [96, 180] on input "13" at bounding box center [98, 179] width 10 height 10
type input "0"
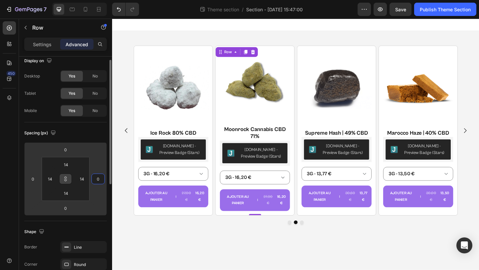
type input "0"
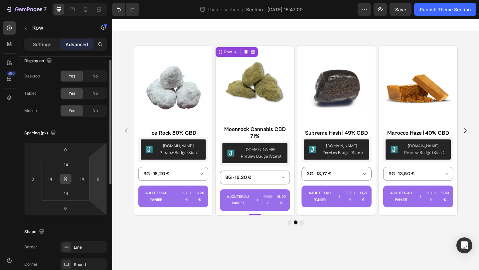
click at [0, 0] on div "Spacing (px) 0 0 0 0 14 14 14 14" at bounding box center [0, 0] width 0 height 0
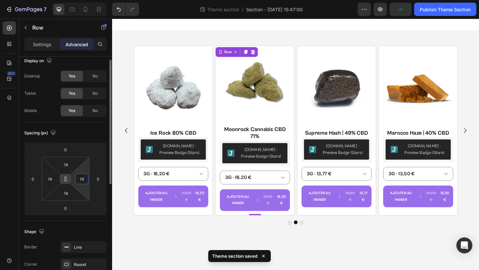
click at [81, 177] on input "14" at bounding box center [82, 179] width 10 height 10
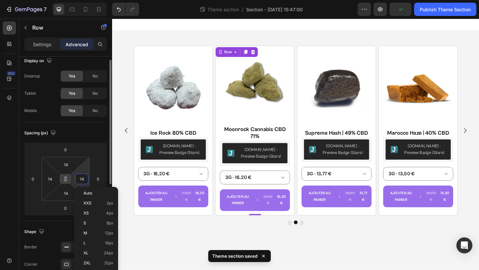
type input "15"
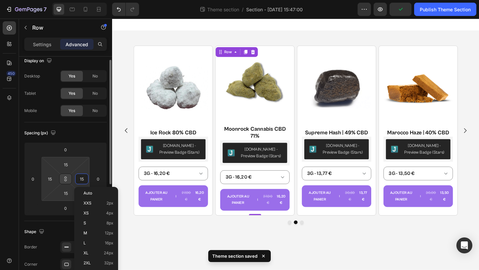
type input "16"
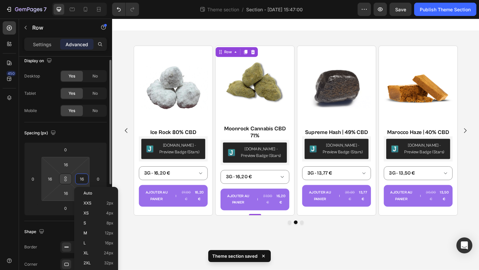
type input "17"
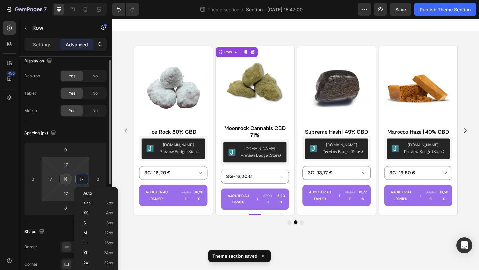
type input "18"
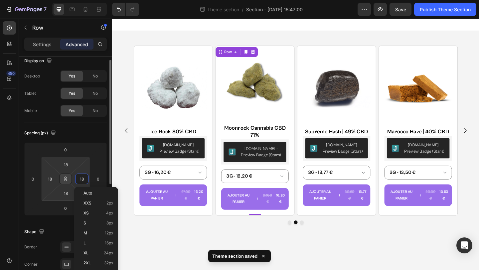
type input "19"
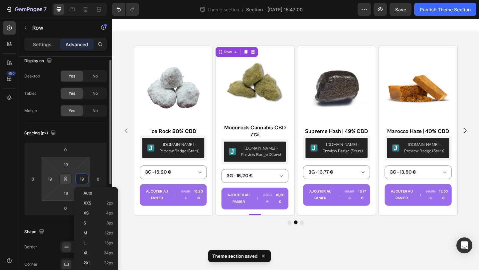
type input "20"
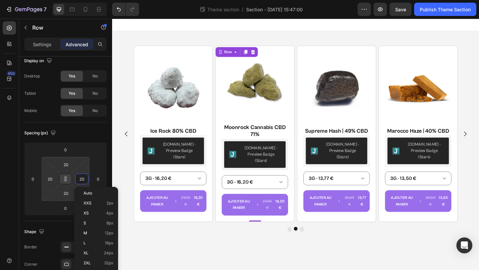
click at [64, 182] on button at bounding box center [65, 179] width 13 height 11
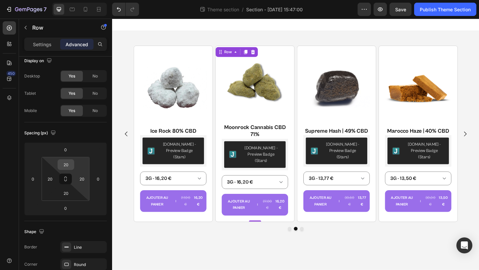
click at [67, 165] on input "20" at bounding box center [65, 165] width 13 height 10
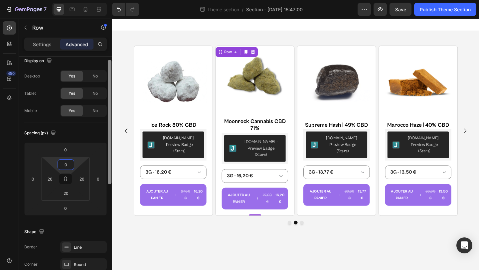
type input "0"
click at [107, 223] on div at bounding box center [109, 173] width 5 height 233
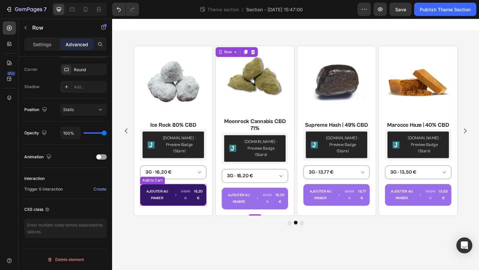
click at [34, 205] on div "16,20 €" at bounding box center [27, 211] width 13 height 16
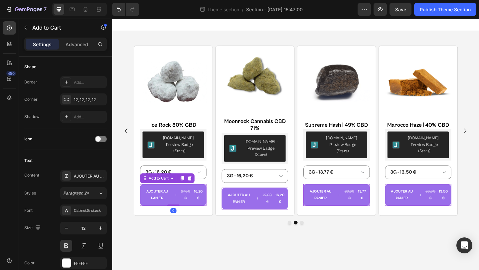
scroll to position [0, 0]
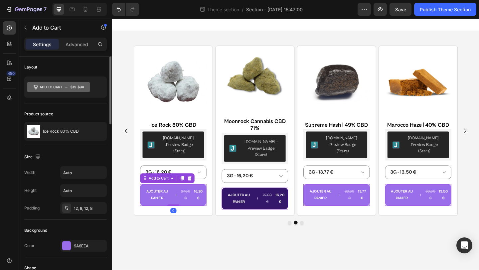
click at [20, 212] on div "27,00 €" at bounding box center [13, 211] width 13 height 16
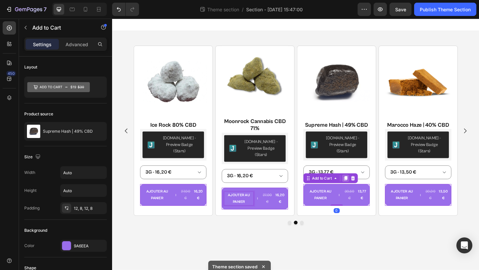
drag, startPoint x: 359, startPoint y: 213, endPoint x: 363, endPoint y: 188, distance: 25.9
click at [37, 199] on div "AJOUTER AU PANIER 30,60 € 13,77 € Add to Cart 0" at bounding box center [1, 211] width 72 height 24
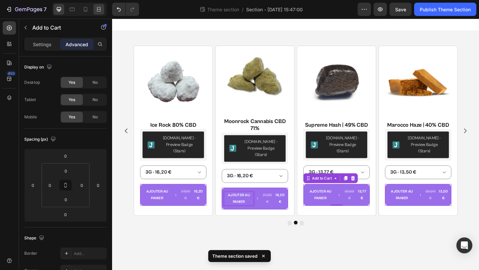
click at [98, 11] on icon at bounding box center [98, 9] width 7 height 7
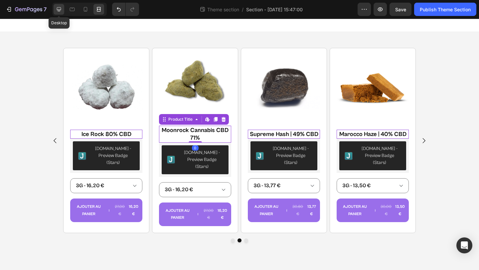
click at [61, 8] on icon at bounding box center [59, 9] width 4 height 4
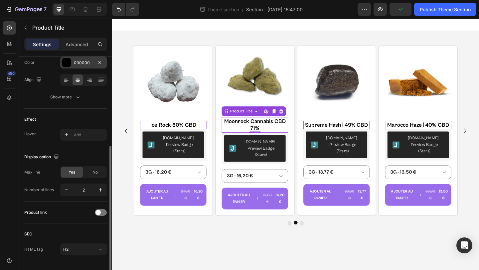
scroll to position [138, 0]
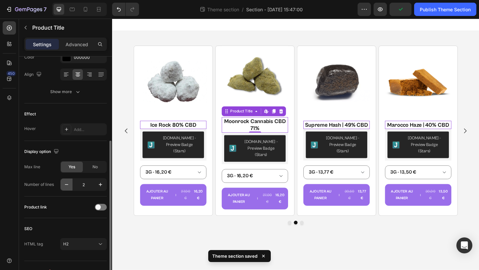
click at [68, 185] on icon "button" at bounding box center [66, 184] width 7 height 7
type input "1"
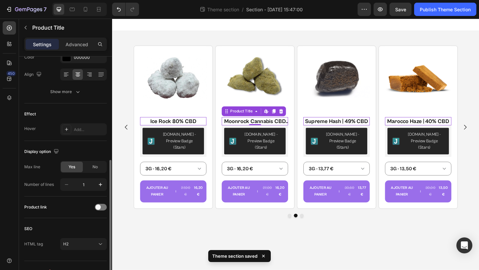
scroll to position [150, 0]
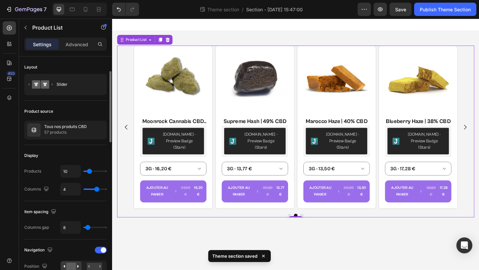
scroll to position [73, 0]
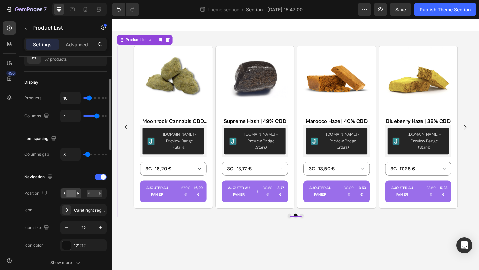
type input "49"
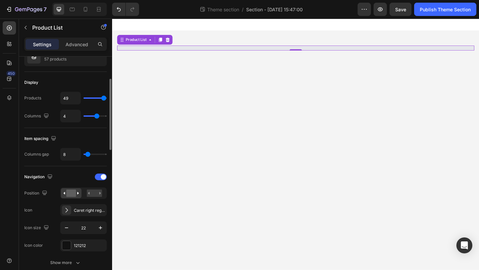
drag, startPoint x: 90, startPoint y: 96, endPoint x: 103, endPoint y: 96, distance: 13.3
type input "49"
click at [103, 97] on input "range" at bounding box center [94, 97] width 23 height 1
type input "48"
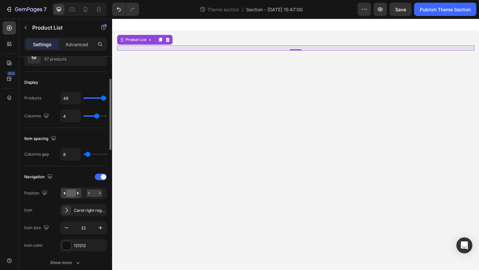
type input "47"
type input "42"
type input "36"
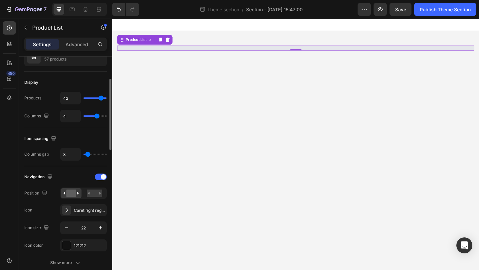
type input "36"
type input "28"
type input "22"
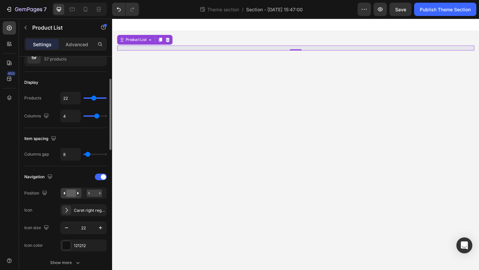
type input "18"
type input "16"
type input "17"
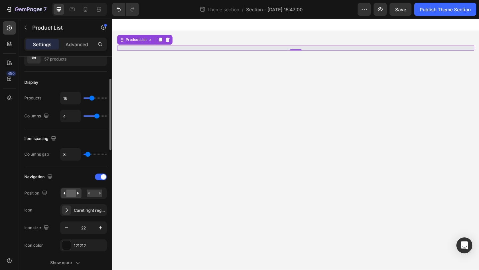
type input "17"
type input "16"
drag, startPoint x: 103, startPoint y: 96, endPoint x: 91, endPoint y: 96, distance: 12.0
type input "16"
click at [91, 97] on input "range" at bounding box center [94, 97] width 23 height 1
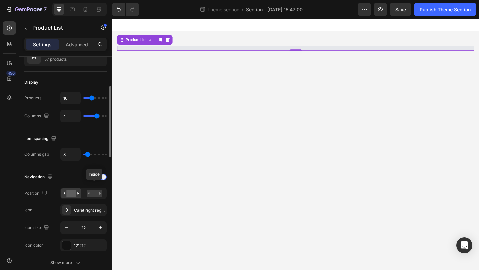
scroll to position [110, 0]
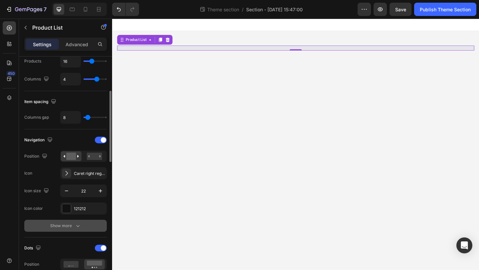
select select "580457601338049150"
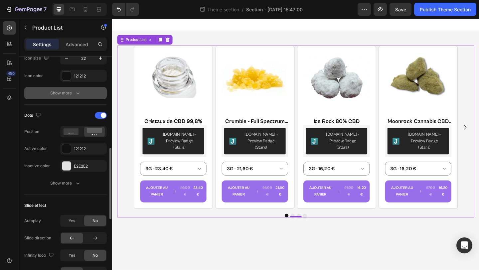
scroll to position [256, 0]
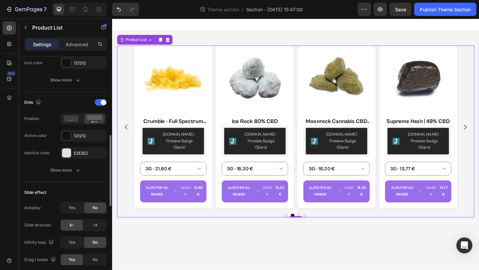
scroll to position [268, 0]
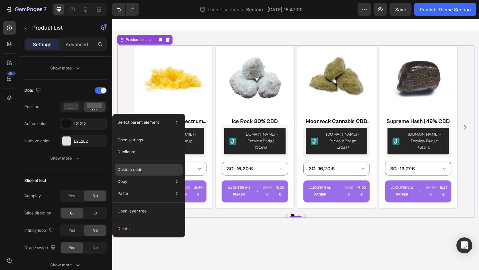
click at [138, 171] on p "Custom code" at bounding box center [129, 170] width 25 height 6
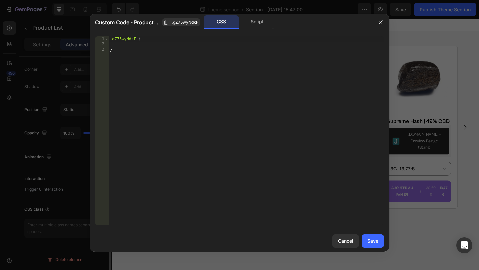
scroll to position [201, 0]
click at [380, 23] on icon "button" at bounding box center [380, 22] width 5 height 5
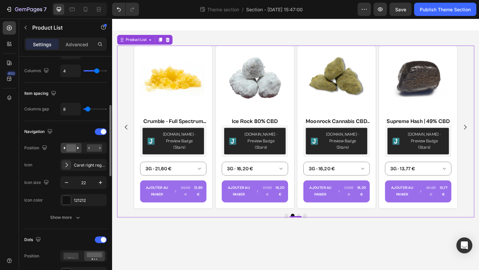
scroll to position [128, 0]
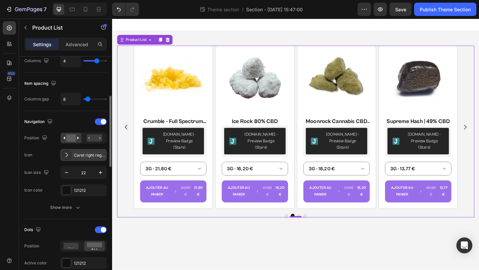
click at [89, 156] on div "Caret right regular" at bounding box center [89, 155] width 31 height 6
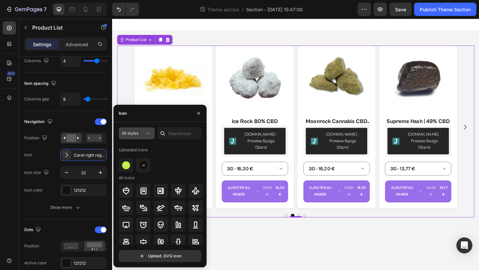
click at [145, 136] on icon at bounding box center [148, 133] width 7 height 7
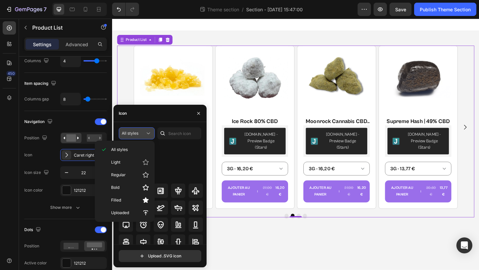
click at [145, 136] on icon at bounding box center [148, 133] width 7 height 7
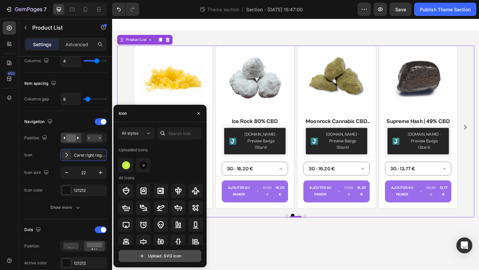
click at [159, 251] on input "file" at bounding box center [160, 255] width 82 height 11
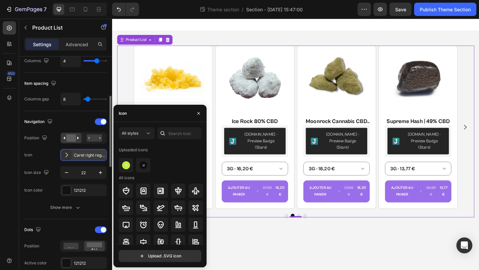
click at [84, 154] on div "Caret right regular" at bounding box center [89, 155] width 31 height 6
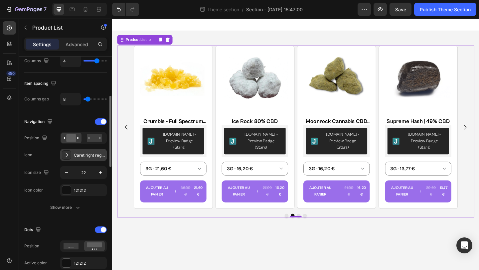
click at [90, 156] on div "Caret right regular" at bounding box center [89, 155] width 31 height 6
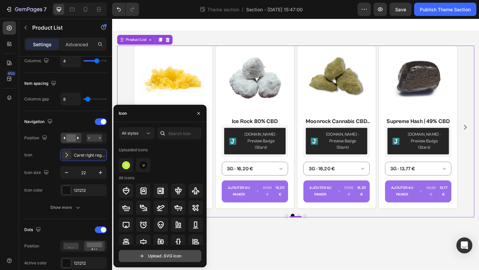
click at [180, 259] on input "file" at bounding box center [160, 255] width 82 height 11
type input "C:\fakepath\Group 1410103554.svg"
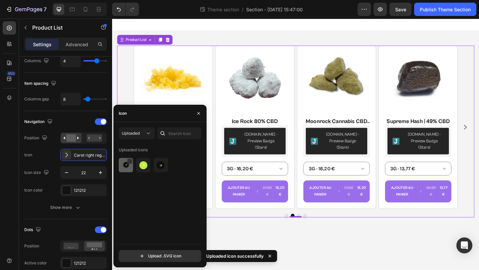
click at [122, 163] on img at bounding box center [126, 165] width 8 height 8
click at [199, 115] on icon "button" at bounding box center [198, 113] width 5 height 5
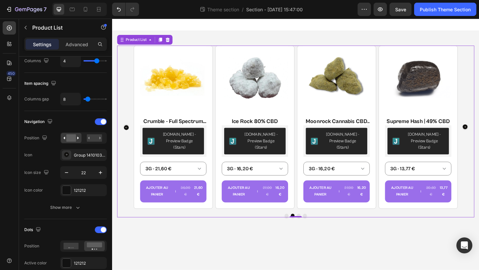
click at [127, 134] on circle "Carousel Back Arrow" at bounding box center [127, 136] width 5 height 5
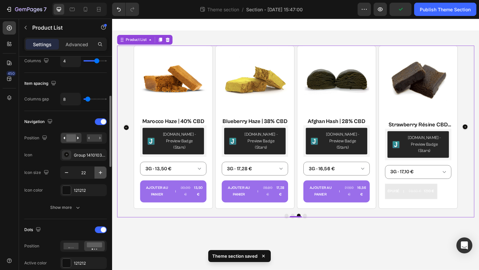
click at [105, 172] on button "button" at bounding box center [100, 173] width 12 height 12
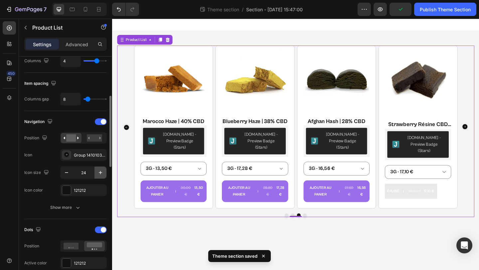
click at [105, 172] on button "button" at bounding box center [100, 173] width 12 height 12
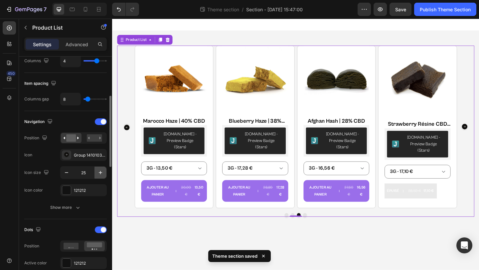
click at [105, 172] on button "button" at bounding box center [100, 173] width 12 height 12
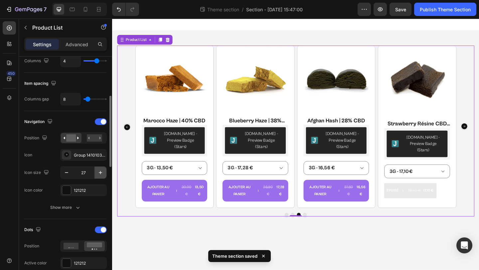
click at [105, 172] on button "button" at bounding box center [100, 173] width 12 height 12
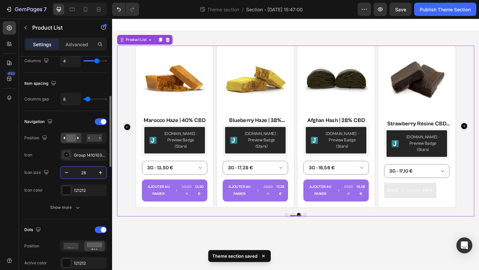
click at [84, 172] on input "28" at bounding box center [84, 173] width 22 height 12
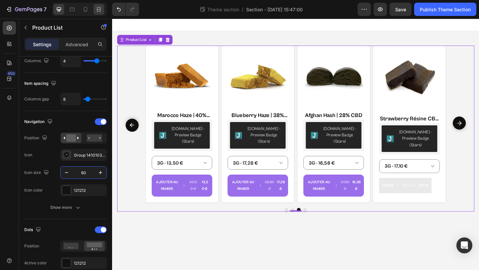
click at [99, 10] on icon at bounding box center [98, 9] width 2 height 2
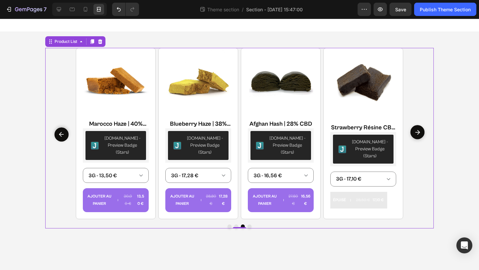
click at [66, 10] on div at bounding box center [79, 9] width 55 height 13
click at [63, 9] on div at bounding box center [59, 9] width 11 height 11
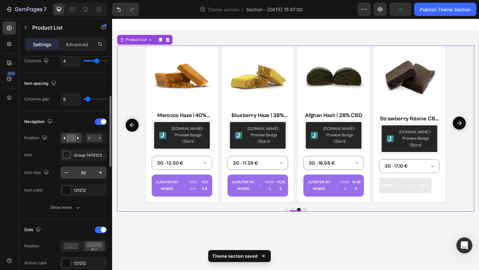
click at [85, 174] on input "60" at bounding box center [84, 173] width 22 height 12
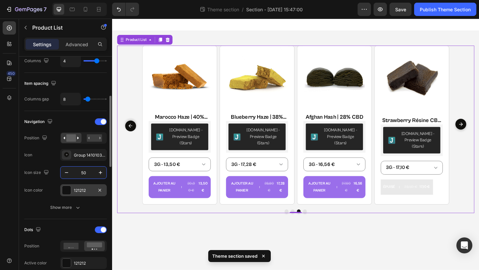
type input "50"
click at [51, 193] on div "Icon color 121212" at bounding box center [65, 190] width 83 height 12
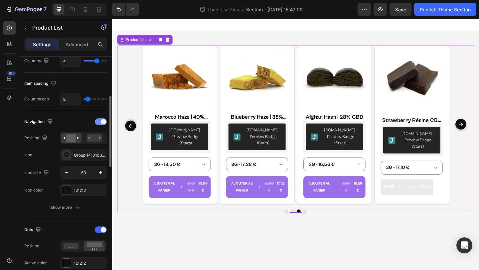
click at [102, 119] on span at bounding box center [103, 121] width 5 height 5
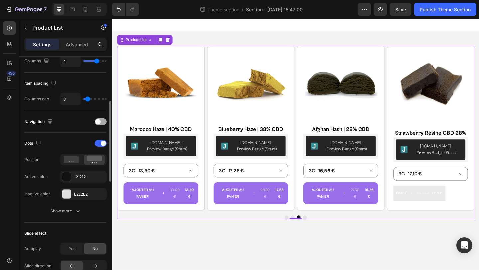
click at [102, 119] on div at bounding box center [101, 121] width 12 height 7
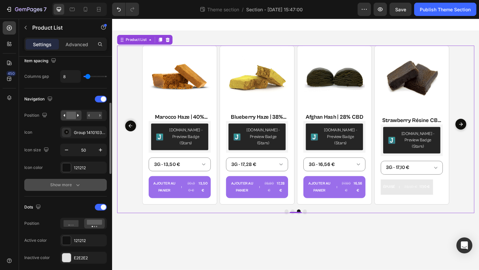
click at [76, 183] on icon "button" at bounding box center [78, 185] width 7 height 7
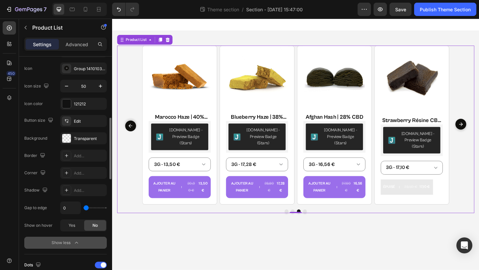
scroll to position [220, 0]
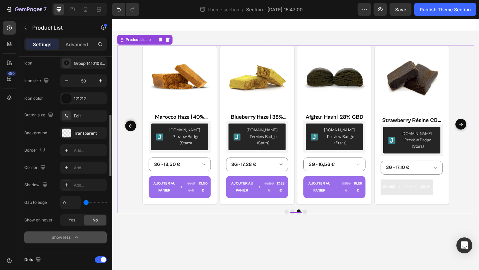
type input "78"
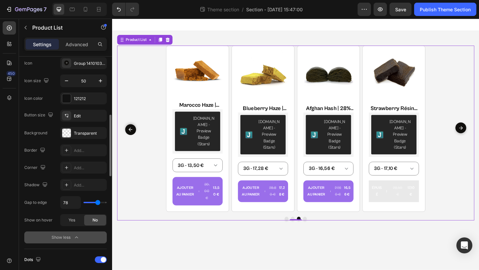
type input "0"
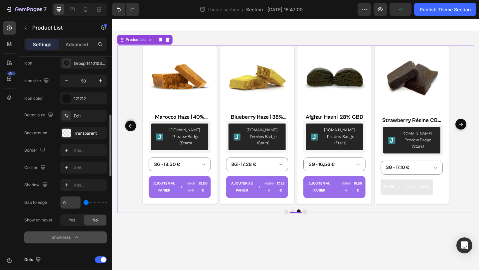
drag, startPoint x: 87, startPoint y: 203, endPoint x: 74, endPoint y: 202, distance: 13.0
click at [83, 202] on input "range" at bounding box center [94, 202] width 23 height 1
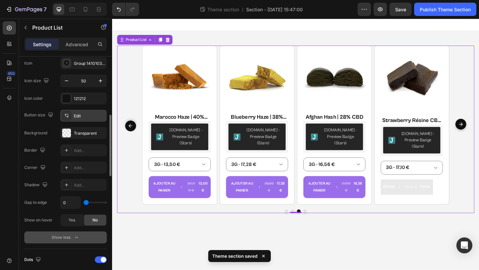
click at [85, 116] on div "Edit" at bounding box center [89, 116] width 31 height 6
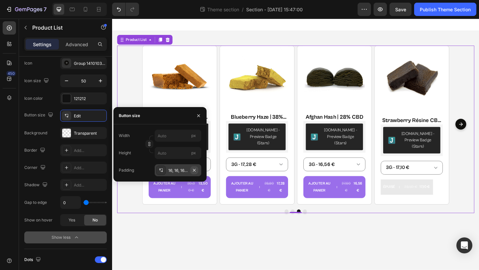
click at [194, 169] on icon "button" at bounding box center [194, 170] width 5 height 5
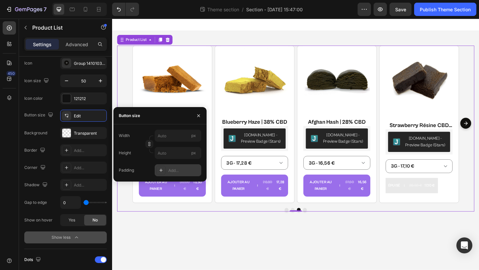
click at [174, 169] on div "Add..." at bounding box center [183, 171] width 31 height 6
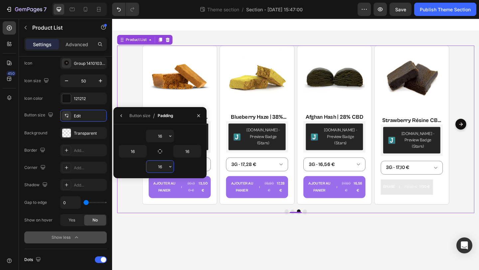
click at [161, 167] on input "16" at bounding box center [159, 167] width 27 height 12
click at [157, 136] on input "16" at bounding box center [159, 136] width 27 height 12
type input "16"
click at [160, 149] on icon "button" at bounding box center [160, 151] width 4 height 4
click at [170, 135] on icon "button" at bounding box center [170, 135] width 5 height 5
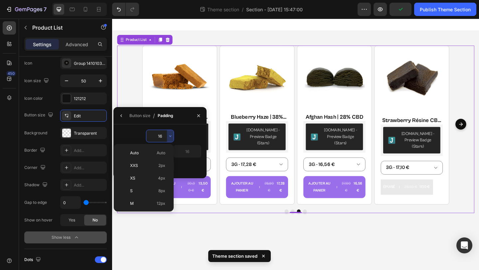
click at [163, 137] on input "16" at bounding box center [159, 136] width 27 height 12
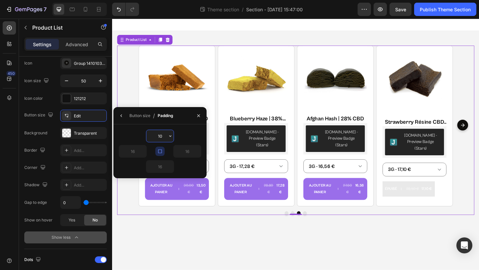
type input "1"
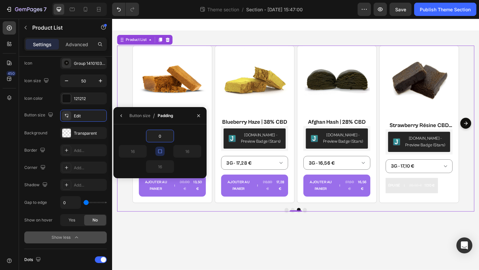
type input "0"
click at [182, 137] on div "0" at bounding box center [160, 136] width 83 height 13
type input "0"
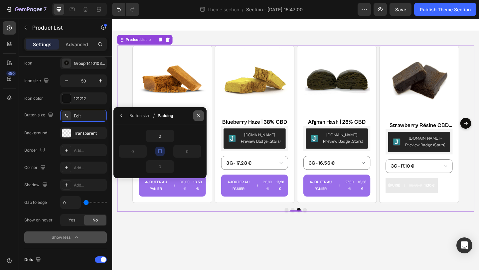
click at [196, 116] on icon "button" at bounding box center [198, 115] width 5 height 5
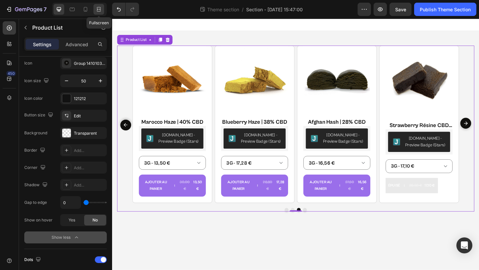
click at [98, 10] on icon at bounding box center [98, 9] width 7 height 7
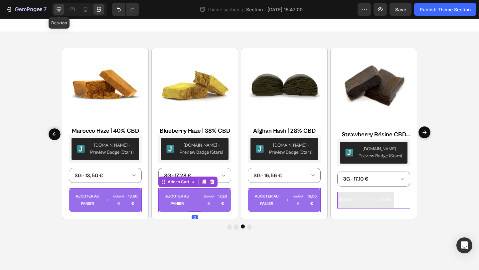
click at [58, 10] on icon at bounding box center [59, 9] width 7 height 7
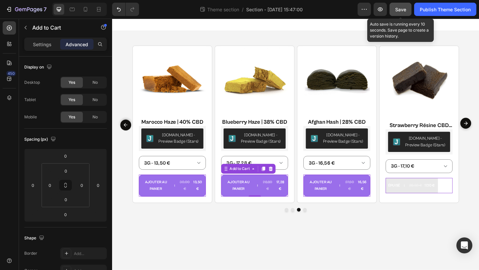
click at [401, 14] on button "Save" at bounding box center [401, 9] width 22 height 13
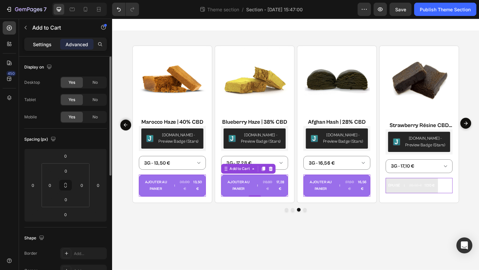
click at [48, 47] on p "Settings" at bounding box center [42, 44] width 19 height 7
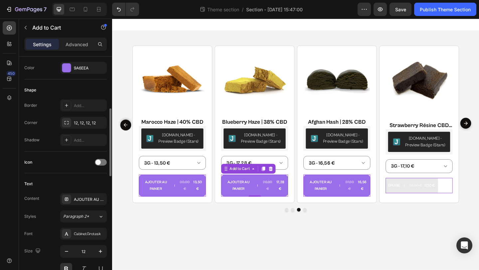
scroll to position [172, 0]
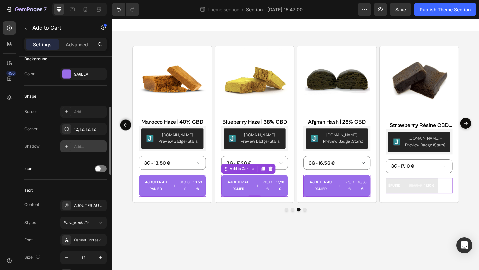
click at [68, 148] on icon at bounding box center [66, 146] width 5 height 5
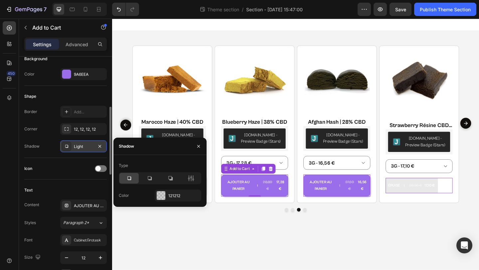
click at [136, 177] on div at bounding box center [128, 178] width 19 height 11
click at [189, 177] on icon at bounding box center [191, 178] width 7 height 7
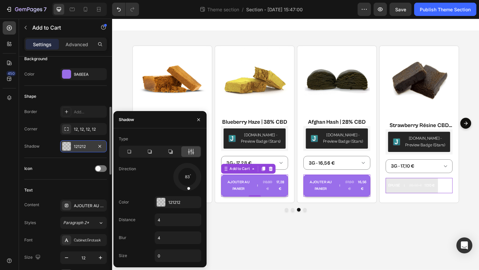
drag, startPoint x: 192, startPoint y: 182, endPoint x: 188, endPoint y: 188, distance: 7.4
click at [188, 188] on div at bounding box center [188, 184] width 6 height 15
click at [195, 204] on icon "button" at bounding box center [194, 202] width 5 height 5
click at [179, 203] on div "Add..." at bounding box center [183, 203] width 31 height 6
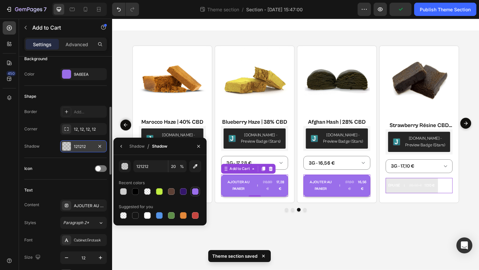
click at [194, 192] on div at bounding box center [195, 191] width 7 height 7
type input "9A6EEA"
click at [174, 167] on input "100" at bounding box center [177, 166] width 18 height 12
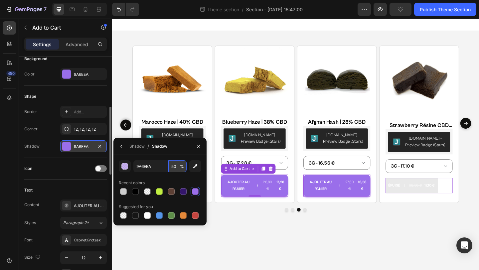
type input "50"
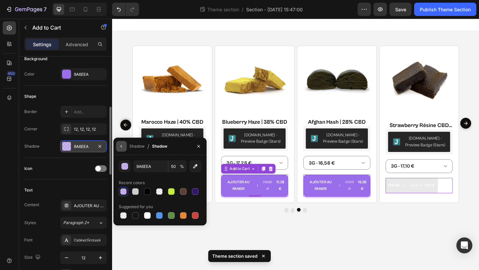
click at [122, 145] on icon "button" at bounding box center [120, 146] width 1 height 3
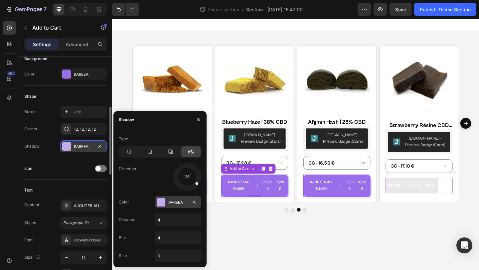
drag, startPoint x: 188, startPoint y: 184, endPoint x: 188, endPoint y: 177, distance: 7.0
click at [188, 177] on div at bounding box center [193, 181] width 14 height 12
click at [188, 177] on div at bounding box center [193, 180] width 15 height 10
drag, startPoint x: 197, startPoint y: 179, endPoint x: 188, endPoint y: 186, distance: 11.4
click at [188, 186] on div at bounding box center [188, 184] width 6 height 15
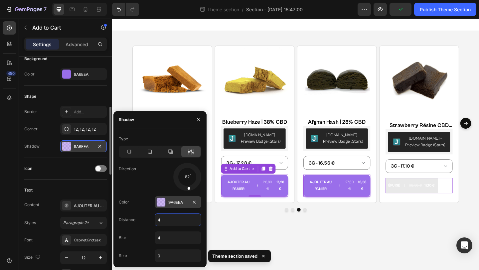
click at [167, 221] on input "4" at bounding box center [178, 220] width 46 height 12
type input "6"
click at [166, 234] on input "4" at bounding box center [178, 238] width 46 height 12
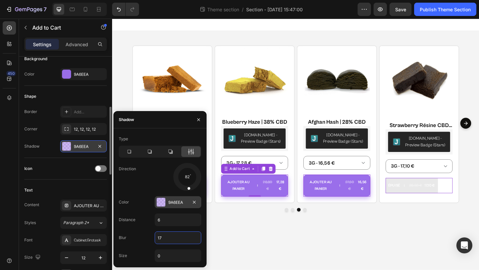
type input "18"
click at [175, 221] on input "6" at bounding box center [178, 220] width 46 height 12
type input "3"
click at [198, 121] on icon "button" at bounding box center [198, 119] width 5 height 5
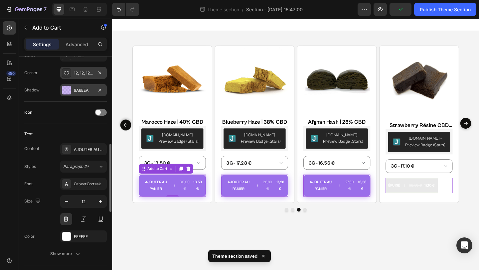
scroll to position [244, 0]
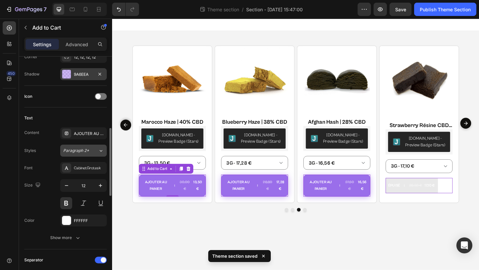
click at [81, 149] on span "Paragraph 2*" at bounding box center [76, 151] width 26 height 6
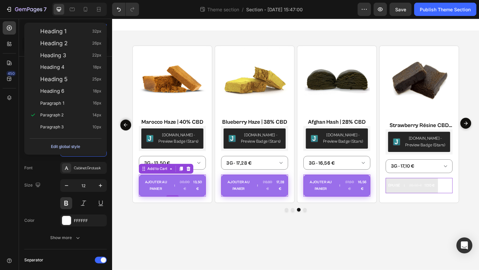
click at [77, 144] on div "Edit global style" at bounding box center [65, 147] width 29 height 8
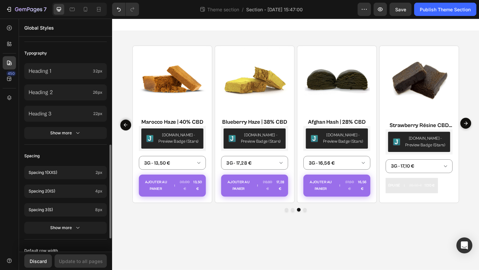
scroll to position [177, 0]
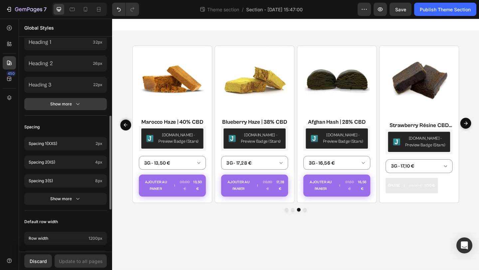
click at [84, 101] on button "Show more" at bounding box center [65, 104] width 83 height 12
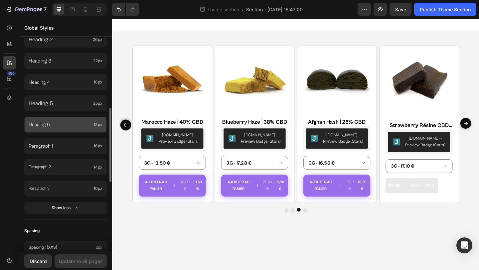
scroll to position [212, 0]
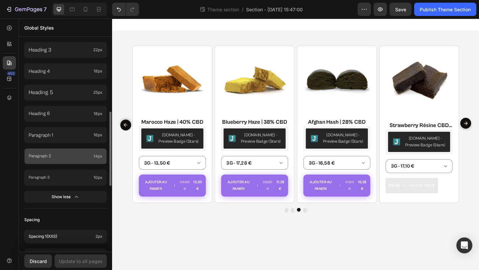
click at [94, 154] on span "14px" at bounding box center [97, 156] width 9 height 6
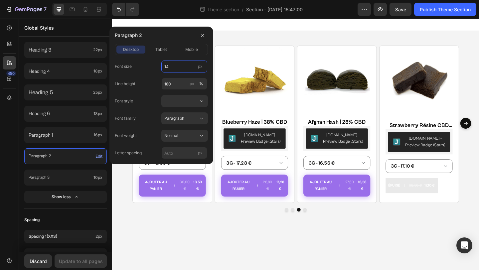
click at [176, 68] on input "14" at bounding box center [184, 67] width 46 height 12
type input "12"
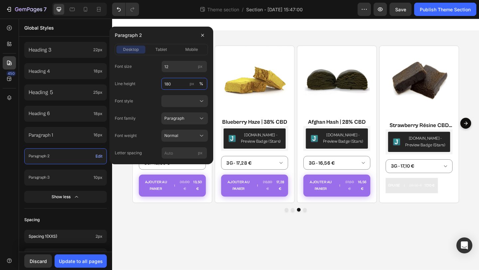
click at [171, 81] on input "180" at bounding box center [184, 84] width 46 height 12
type input "100"
click at [145, 125] on div "Font size 12 px Line height 100 px % Font style Font family Paragraph Font weig…" at bounding box center [161, 110] width 93 height 98
click at [175, 105] on button at bounding box center [184, 101] width 47 height 12
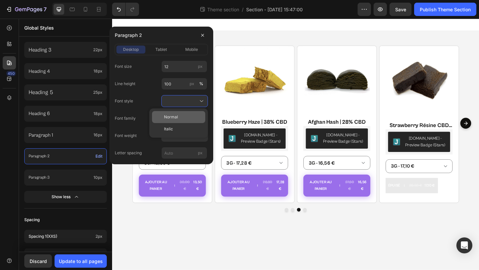
click at [176, 114] on span "Normal" at bounding box center [171, 117] width 14 height 6
click at [192, 122] on button "Paragraph" at bounding box center [184, 118] width 47 height 12
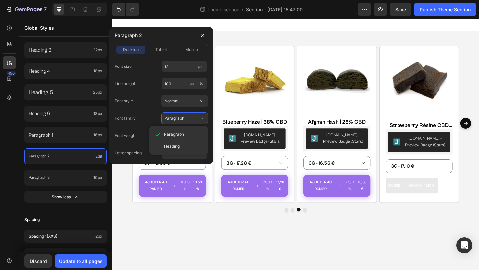
click at [142, 112] on div "Font size 12 px Line height 100 px % Font style Normal Font family Paragraph Pa…" at bounding box center [161, 110] width 93 height 98
click at [181, 153] on input "px" at bounding box center [184, 153] width 46 height 12
type input "0"
click at [152, 160] on div "Paragraph 2 desktop tablet mobile Font size 12 px Line height 100 px % Font sty…" at bounding box center [161, 96] width 104 height 138
click at [202, 33] on icon "button" at bounding box center [202, 35] width 5 height 5
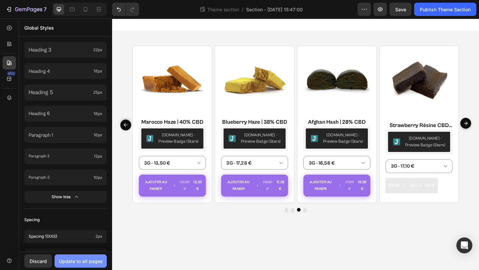
click at [81, 258] on div "Update to all pages" at bounding box center [81, 261] width 44 height 7
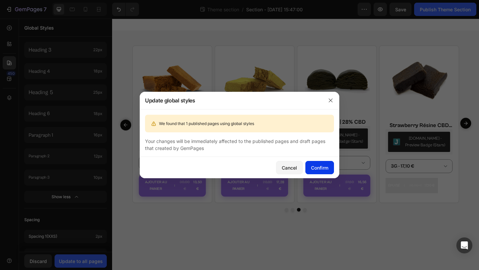
click at [314, 165] on div "Confirm" at bounding box center [319, 167] width 17 height 7
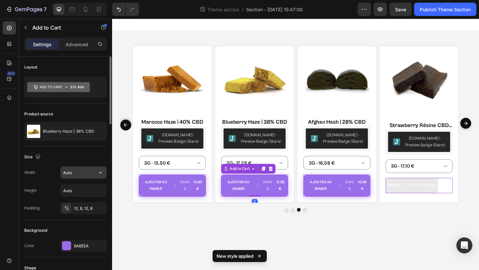
click at [85, 177] on input "Auto" at bounding box center [84, 173] width 46 height 12
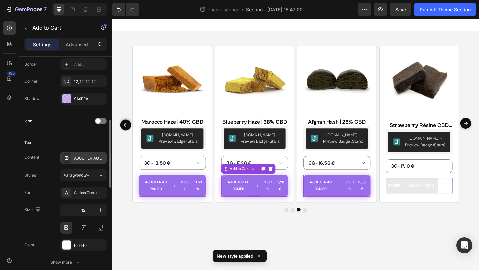
scroll to position [218, 0]
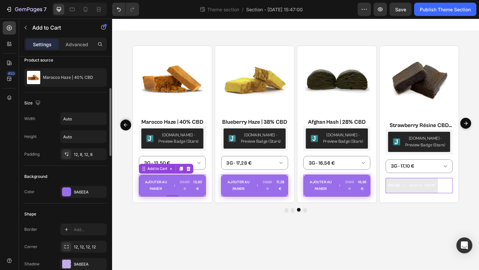
scroll to position [66, 0]
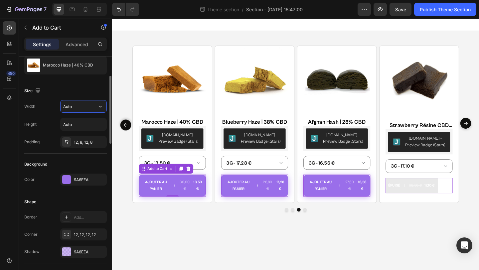
click at [87, 106] on input "Auto" at bounding box center [84, 106] width 46 height 12
click at [97, 106] on icon "button" at bounding box center [100, 106] width 7 height 7
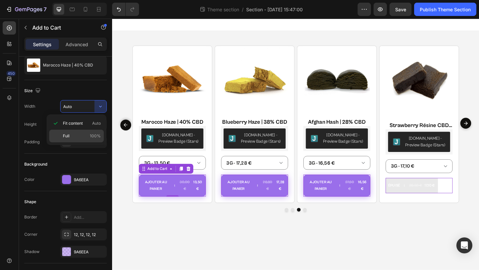
click at [84, 137] on p "Full 100%" at bounding box center [82, 136] width 38 height 6
type input "100%"
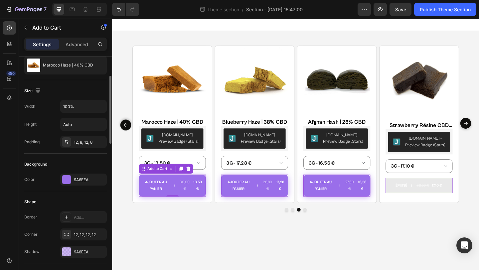
click at [65, 165] on div "Background" at bounding box center [65, 164] width 83 height 11
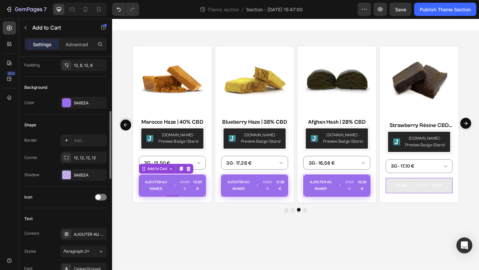
scroll to position [153, 0]
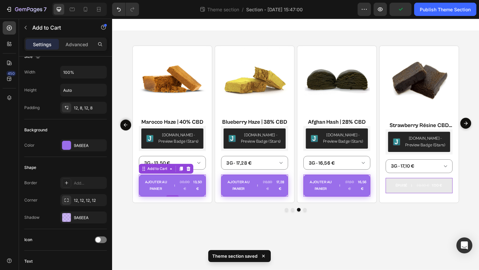
scroll to position [0, 0]
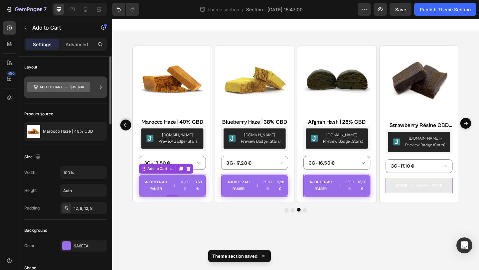
click at [85, 90] on icon at bounding box center [58, 87] width 63 height 10
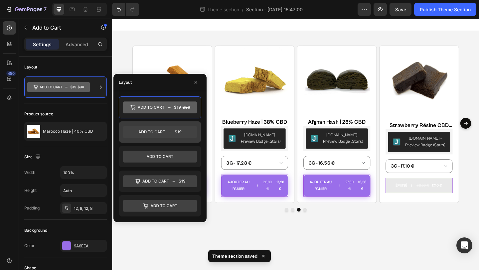
click at [142, 133] on icon at bounding box center [160, 132] width 74 height 12
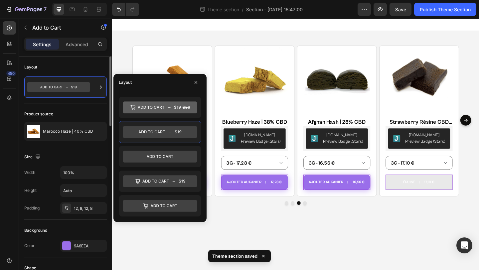
click at [93, 112] on div "Product source" at bounding box center [65, 114] width 83 height 11
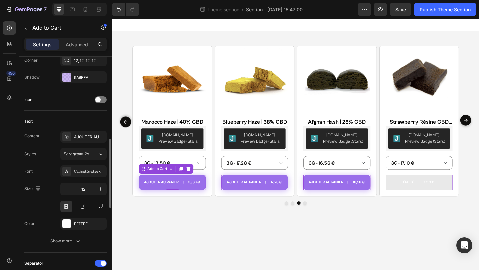
scroll to position [264, 0]
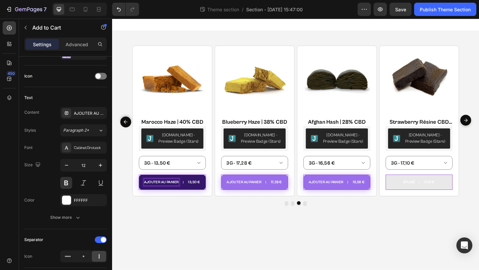
click at [158, 194] on p "AJOUTER AU PANIER" at bounding box center [166, 196] width 38 height 7
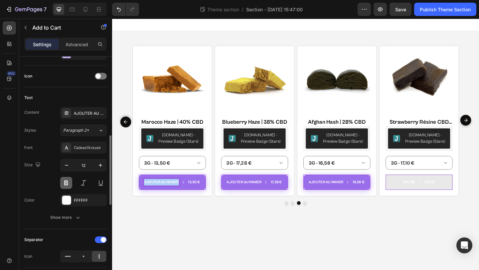
click at [71, 181] on button at bounding box center [66, 183] width 12 height 12
click at [54, 178] on div "Size 12" at bounding box center [65, 174] width 83 height 30
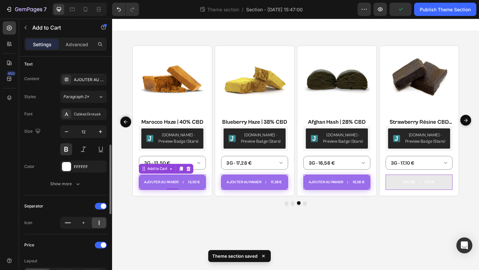
scroll to position [299, 0]
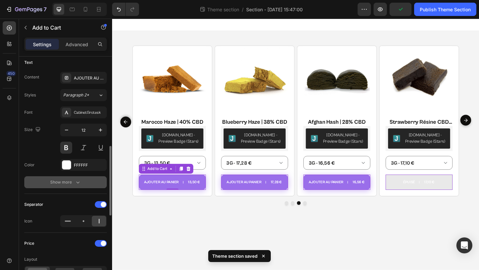
click at [78, 181] on icon "button" at bounding box center [78, 182] width 7 height 7
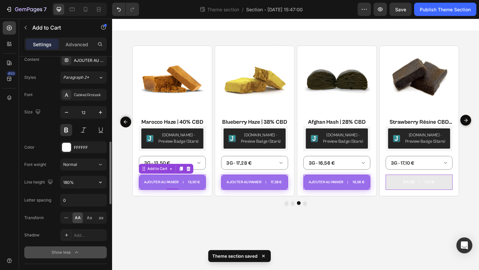
scroll to position [318, 0]
click at [84, 167] on div "Normal" at bounding box center [83, 163] width 41 height 7
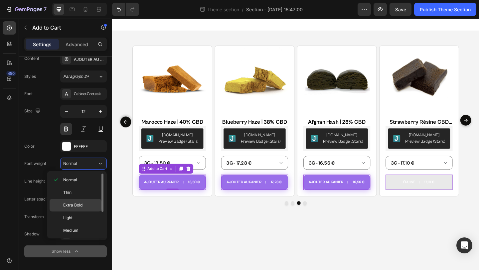
click at [83, 204] on p "Extra Bold" at bounding box center [80, 205] width 35 height 6
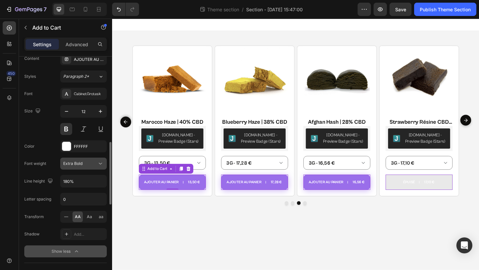
click at [92, 165] on div "Extra Bold" at bounding box center [80, 164] width 34 height 6
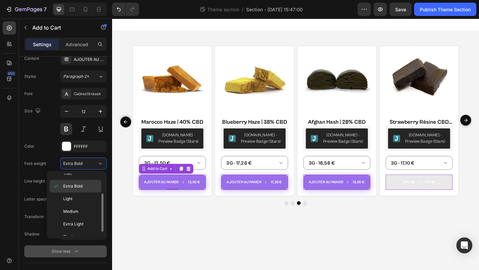
scroll to position [25, 0]
click at [81, 237] on div "Black" at bounding box center [76, 243] width 52 height 13
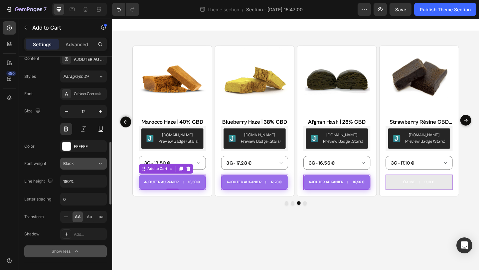
click at [95, 164] on div "Black" at bounding box center [80, 164] width 34 height 6
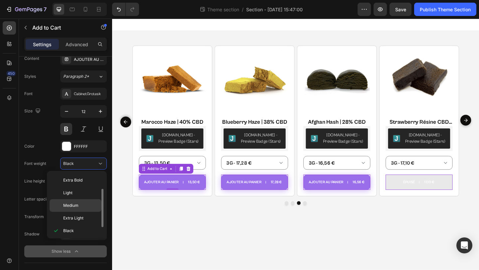
click at [89, 207] on p "Medium" at bounding box center [80, 206] width 35 height 6
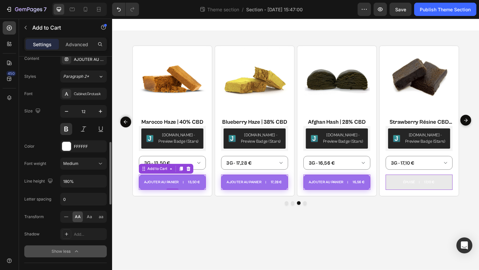
click at [24, 193] on div "Layout Product source Marocco Haze | 40% CBD Size Width 100% Height Auto Paddin…" at bounding box center [65, 171] width 93 height 864
click at [70, 200] on input "0" at bounding box center [84, 199] width 46 height 12
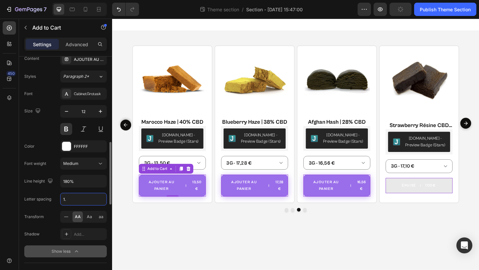
type input "1"
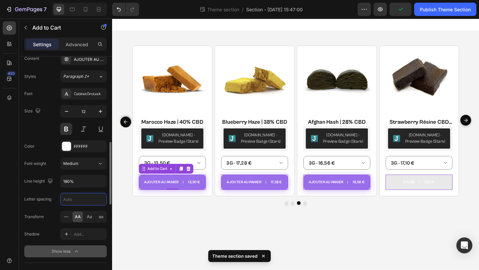
click at [52, 204] on div "Letter spacing" at bounding box center [65, 199] width 83 height 13
click at [101, 12] on icon at bounding box center [98, 9] width 7 height 7
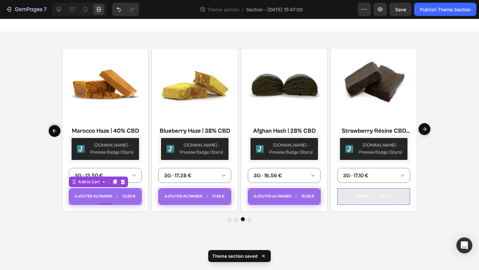
click at [440, 117] on section "Product Images Cristaux de CBD 99,8% Product Title Judge.me - Preview Badge (St…" at bounding box center [240, 134] width 410 height 205
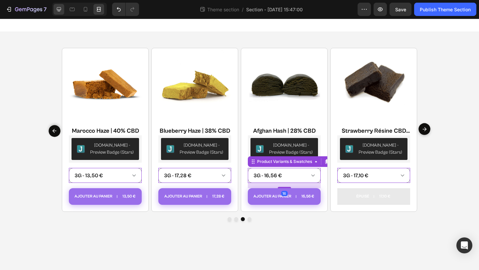
click at [59, 10] on icon at bounding box center [59, 9] width 7 height 7
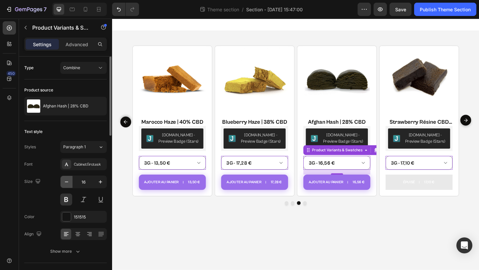
click at [68, 183] on icon "button" at bounding box center [66, 182] width 7 height 7
click at [67, 182] on icon "button" at bounding box center [66, 182] width 3 height 1
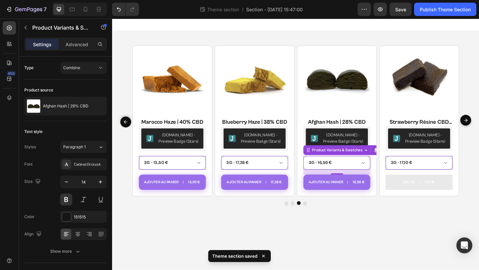
type input "13"
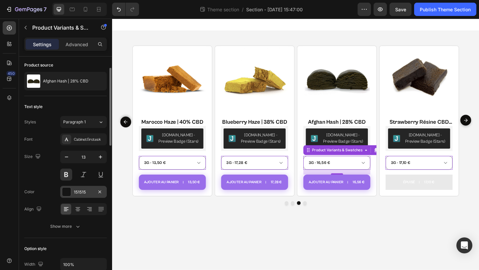
scroll to position [28, 0]
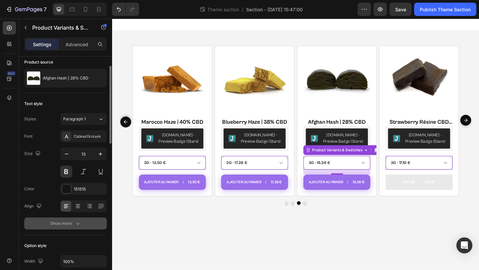
click at [73, 222] on div "Show more" at bounding box center [65, 223] width 31 height 7
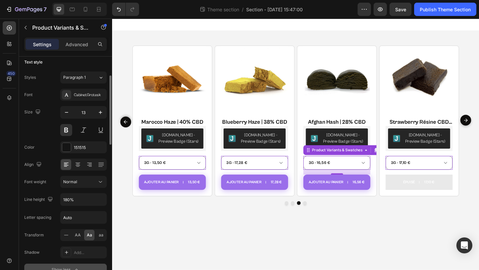
scroll to position [70, 0]
click at [96, 234] on div "aa" at bounding box center [101, 234] width 10 height 11
click at [91, 235] on span "Aa" at bounding box center [89, 235] width 5 height 6
click at [95, 235] on div "AA Aa aa" at bounding box center [83, 235] width 47 height 12
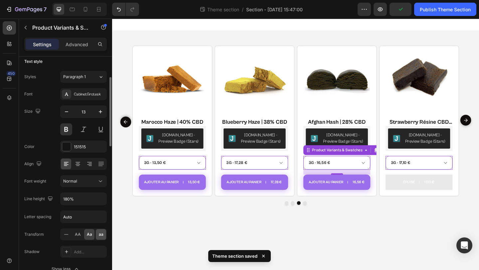
click at [97, 235] on div "aa" at bounding box center [101, 234] width 10 height 11
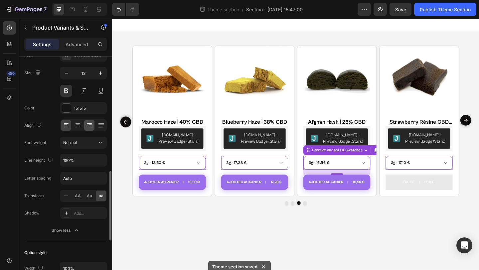
scroll to position [172, 0]
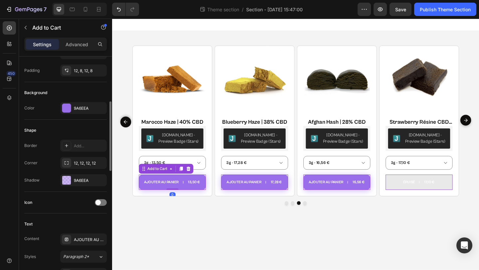
scroll to position [141, 0]
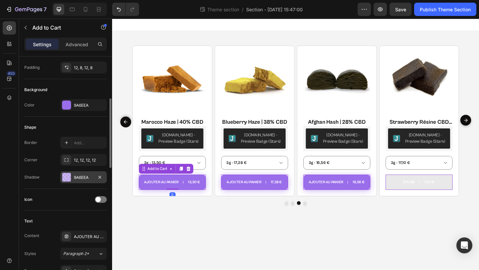
click at [78, 175] on div "9A6EEA" at bounding box center [83, 178] width 19 height 6
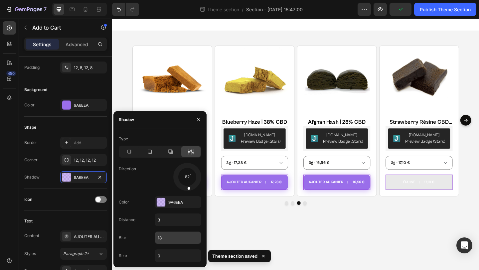
click at [167, 237] on input "18" at bounding box center [178, 238] width 46 height 12
click at [172, 218] on input "3" at bounding box center [178, 220] width 46 height 12
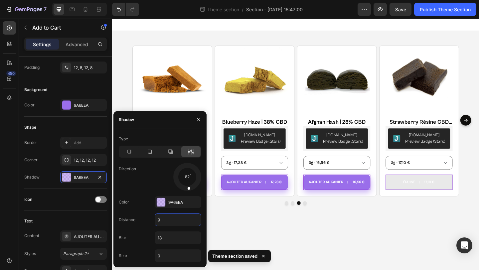
type input "10"
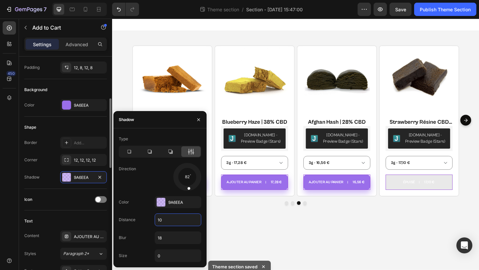
click at [105, 118] on div "Shape Border Add... Corner 12, 12, 12, 12 Shadow 9A6EEA" at bounding box center [65, 153] width 83 height 72
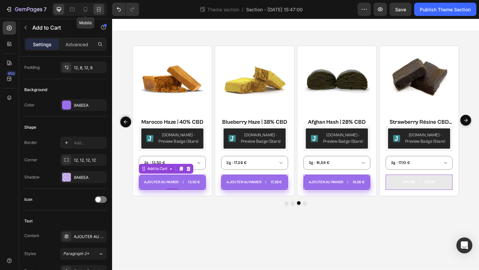
click at [97, 8] on icon at bounding box center [98, 9] width 7 height 7
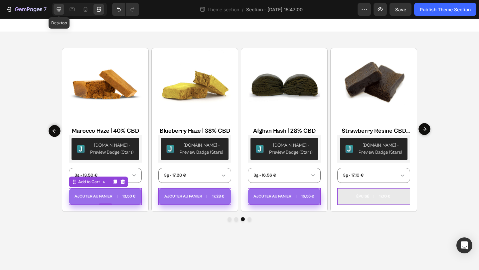
click at [59, 8] on icon at bounding box center [59, 9] width 7 height 7
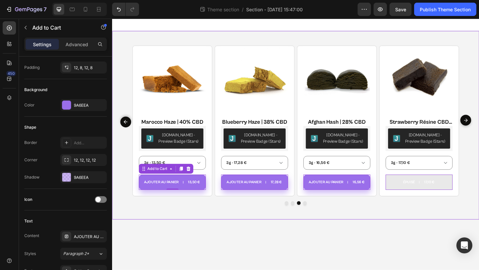
click at [134, 37] on div "Product Images Cristaux de CBD 99,8% Product Title Judge.me - Preview Badge (St…" at bounding box center [311, 134] width 399 height 205
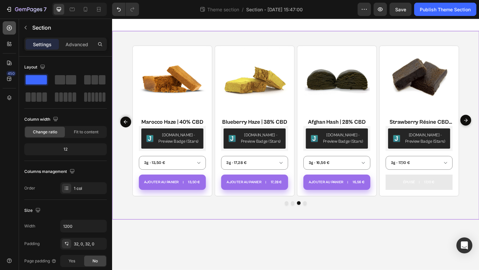
click at [8, 28] on icon at bounding box center [9, 28] width 7 height 7
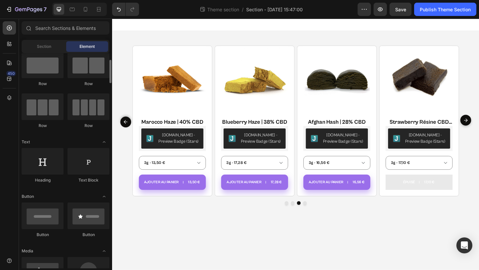
scroll to position [21, 0]
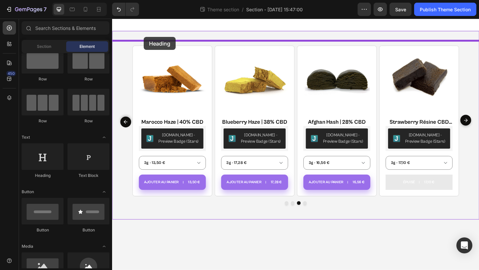
drag, startPoint x: 162, startPoint y: 172, endPoint x: 146, endPoint y: 39, distance: 134.0
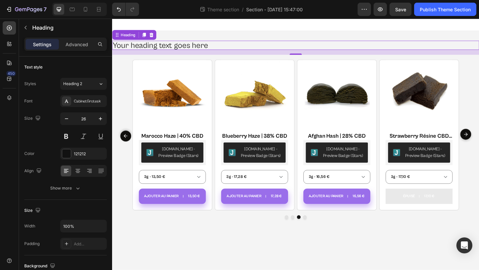
click at [178, 50] on h2 "Your heading text goes here" at bounding box center [311, 48] width 399 height 10
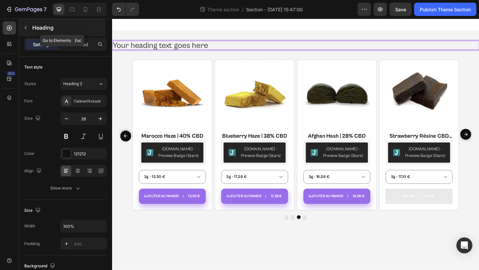
click at [24, 29] on icon "button" at bounding box center [25, 27] width 5 height 5
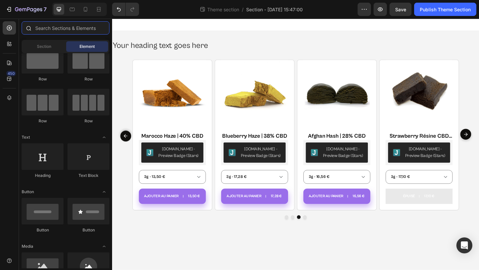
click at [69, 29] on input "text" at bounding box center [66, 27] width 88 height 13
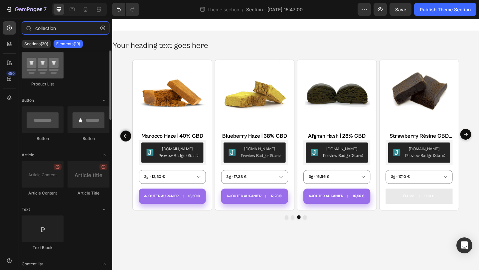
scroll to position [0, 0]
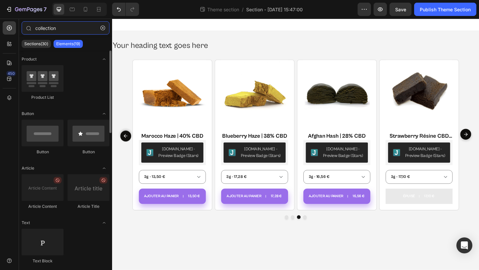
type input "collection"
click at [40, 50] on div "Sections(30) Elements(19)" at bounding box center [65, 43] width 93 height 13
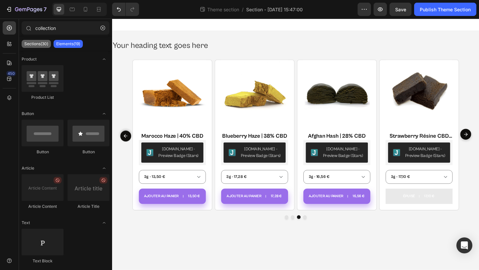
click at [41, 46] on p "Sections(30)" at bounding box center [36, 43] width 24 height 5
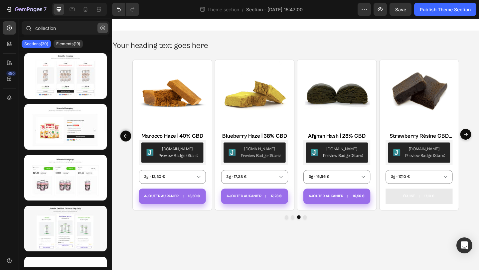
click at [105, 29] on button "button" at bounding box center [102, 28] width 11 height 11
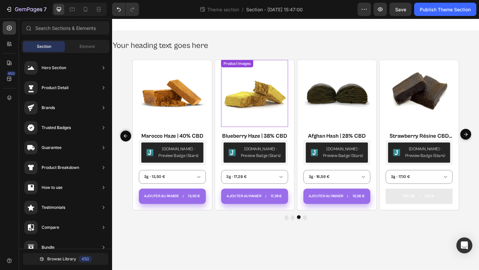
click at [295, 128] on img at bounding box center [267, 100] width 73 height 73
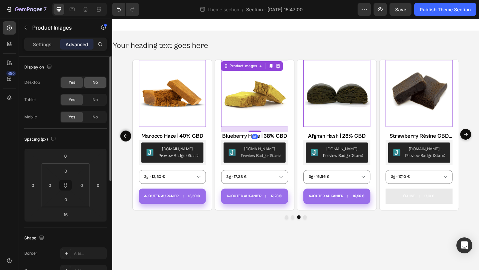
click at [96, 85] on span "No" at bounding box center [94, 83] width 5 height 6
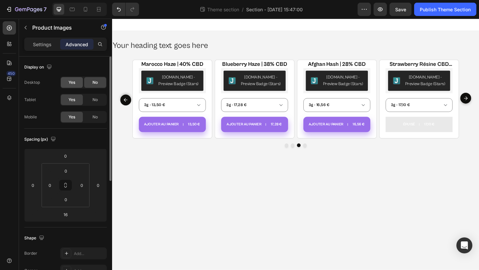
click at [70, 83] on span "Yes" at bounding box center [72, 83] width 7 height 6
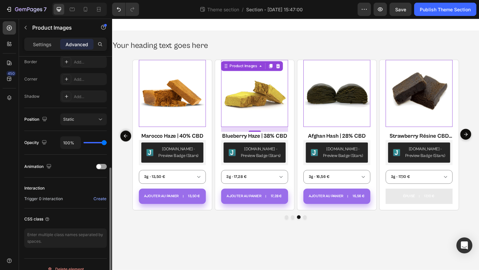
scroll to position [199, 0]
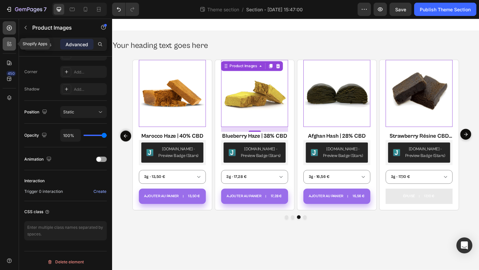
click at [9, 42] on icon at bounding box center [9, 44] width 7 height 7
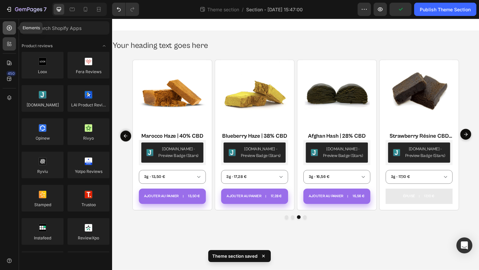
click at [8, 29] on icon at bounding box center [9, 28] width 7 height 7
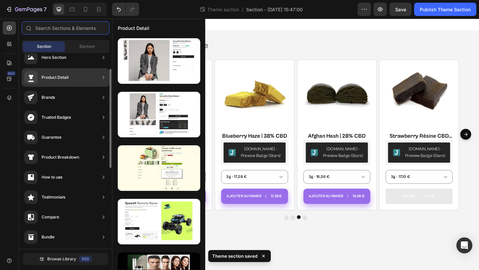
scroll to position [190, 0]
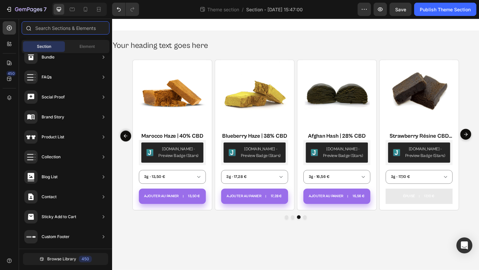
click at [76, 32] on input "text" at bounding box center [66, 27] width 88 height 13
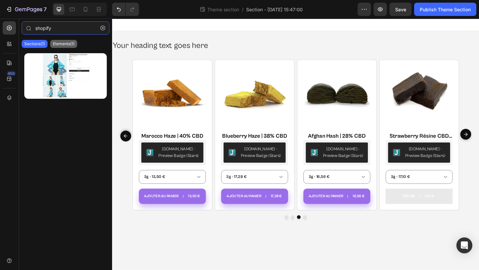
type input "shopify"
click at [69, 46] on p "Elements(1)" at bounding box center [64, 43] width 22 height 5
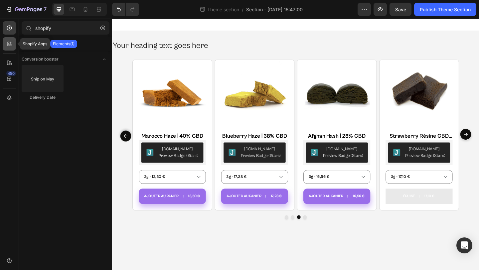
click at [5, 38] on div at bounding box center [9, 43] width 13 height 13
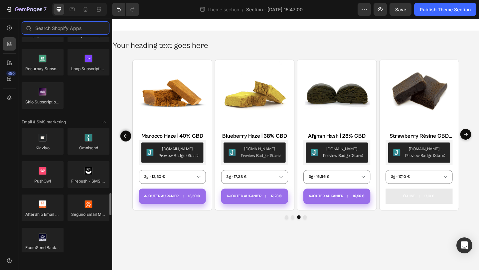
scroll to position [1360, 0]
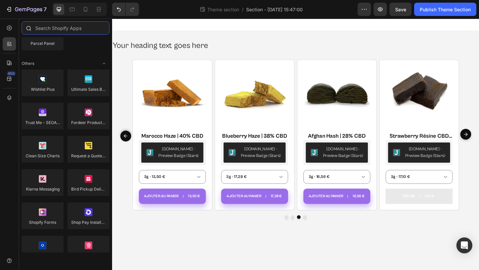
type input "c"
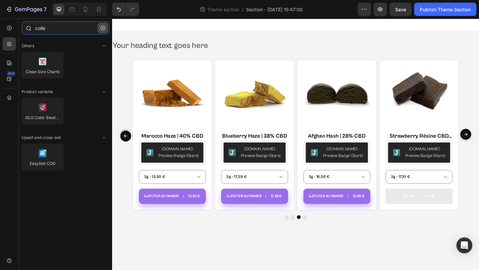
type input "colle"
click at [101, 27] on icon "button" at bounding box center [102, 28] width 5 height 5
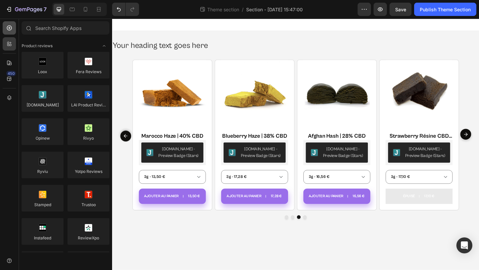
click at [7, 31] on icon at bounding box center [9, 28] width 7 height 7
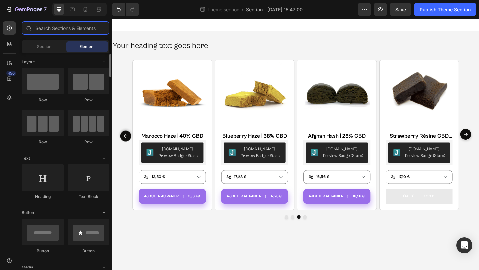
scroll to position [97, 0]
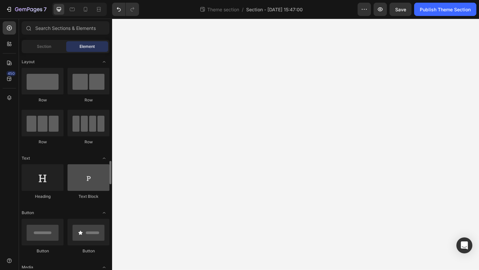
select select "580457601338049150"
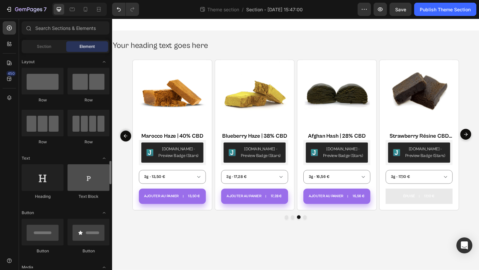
scroll to position [97, 0]
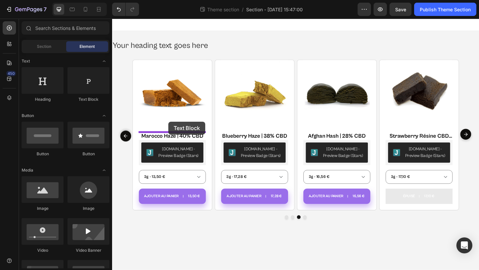
drag, startPoint x: 196, startPoint y: 102, endPoint x: 173, endPoint y: 131, distance: 36.5
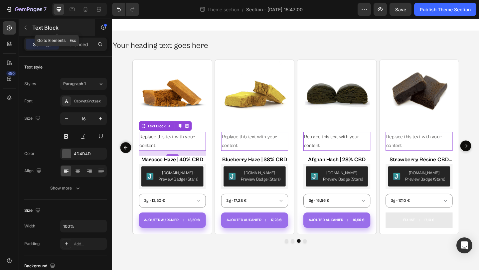
click at [25, 27] on icon "button" at bounding box center [26, 28] width 2 height 4
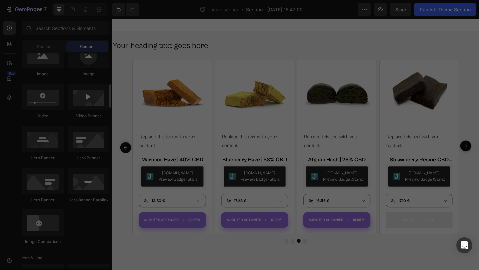
scroll to position [237, 0]
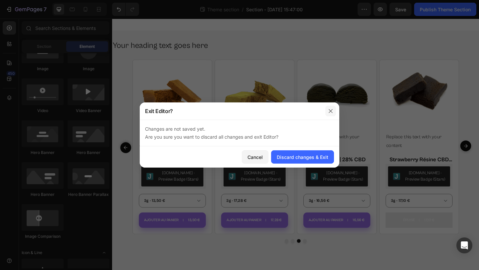
click at [330, 112] on icon "button" at bounding box center [330, 110] width 5 height 5
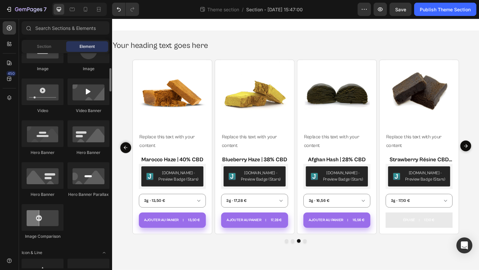
scroll to position [0, 0]
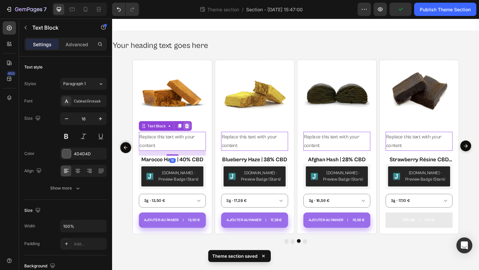
click at [112, 19] on icon at bounding box center [112, 19] width 0 height 0
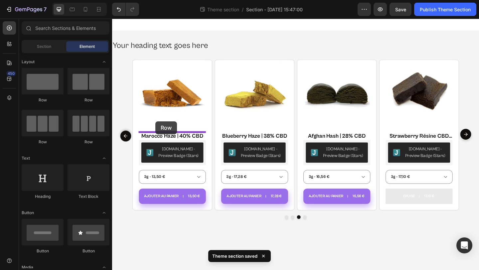
drag, startPoint x: 188, startPoint y: 98, endPoint x: 159, endPoint y: 130, distance: 43.3
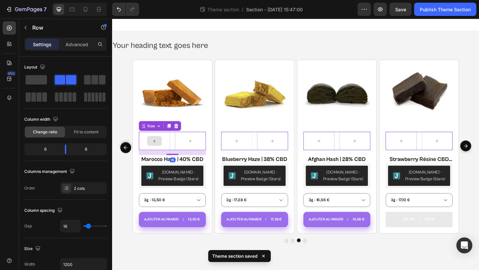
click at [161, 151] on div at bounding box center [158, 151] width 16 height 11
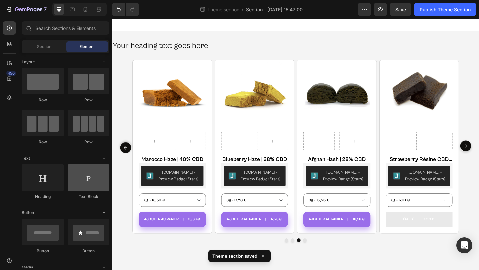
click at [77, 185] on div at bounding box center [89, 177] width 42 height 27
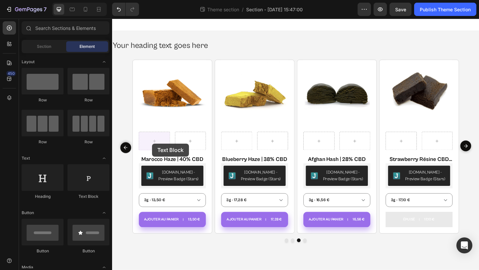
drag, startPoint x: 207, startPoint y: 197, endPoint x: 156, endPoint y: 155, distance: 66.4
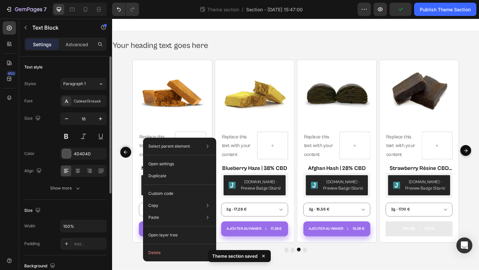
click at [36, 128] on div "Size 16" at bounding box center [65, 127] width 83 height 30
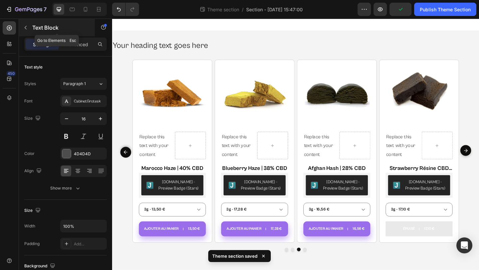
click at [25, 27] on icon "button" at bounding box center [25, 27] width 5 height 5
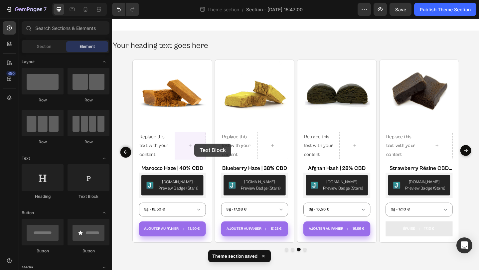
drag, startPoint x: 202, startPoint y: 208, endPoint x: 202, endPoint y: 155, distance: 53.6
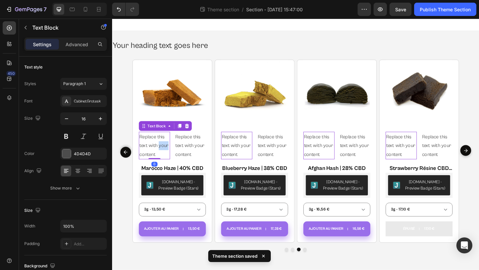
click at [163, 153] on div "Replace this text with your content" at bounding box center [158, 157] width 34 height 30
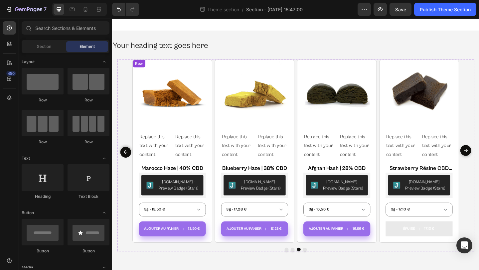
click at [162, 159] on p "Replace this text with your content" at bounding box center [158, 156] width 33 height 29
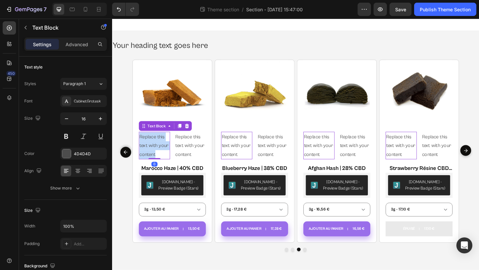
click at [162, 159] on p "Replace this text with your content" at bounding box center [158, 156] width 33 height 29
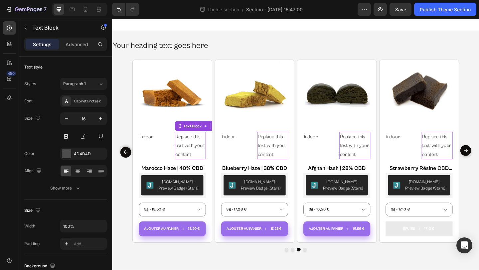
click at [190, 150] on p "Replace this text with your content" at bounding box center [197, 156] width 33 height 29
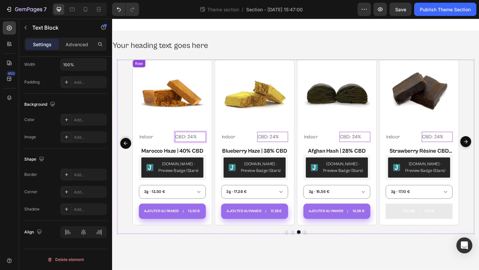
click at [149, 146] on p "indoor" at bounding box center [158, 147] width 33 height 10
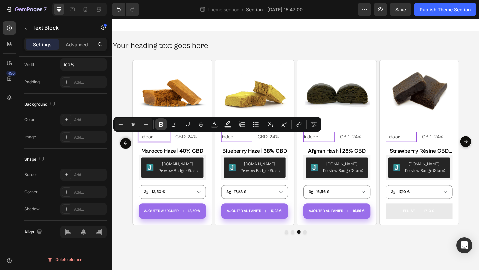
click at [163, 123] on icon "Editor contextual toolbar" at bounding box center [161, 124] width 7 height 7
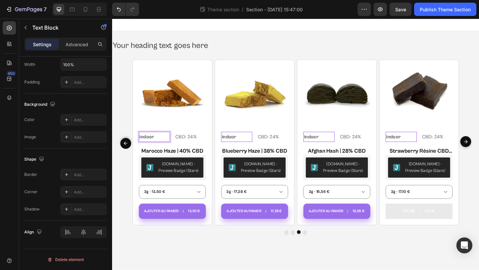
click at [159, 149] on p "indoor" at bounding box center [158, 147] width 33 height 10
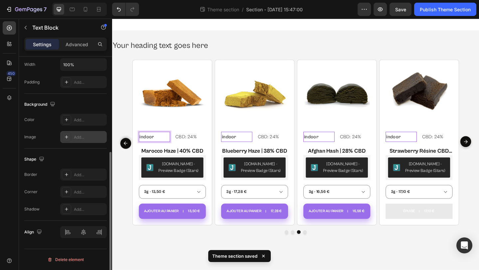
click at [85, 137] on div "Add..." at bounding box center [89, 137] width 31 height 6
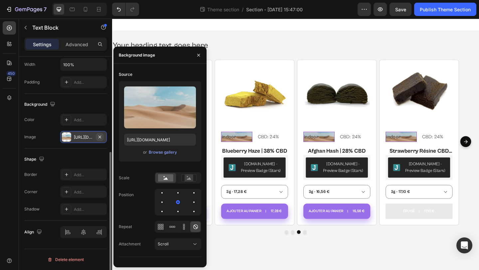
click at [101, 136] on icon "button" at bounding box center [99, 136] width 5 height 5
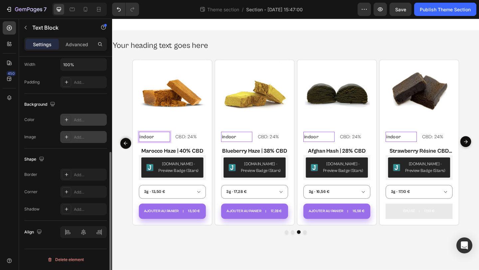
click at [84, 116] on div "Add..." at bounding box center [83, 120] width 47 height 12
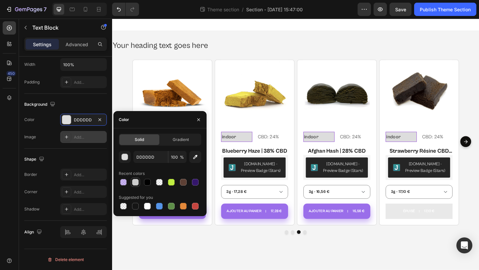
click at [136, 183] on div at bounding box center [135, 182] width 7 height 7
type input "CECECE"
click at [178, 156] on input "100" at bounding box center [177, 157] width 18 height 12
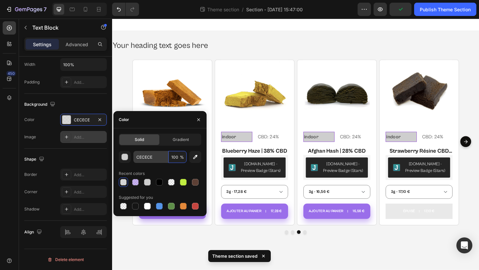
type input "100"
click at [152, 157] on input "CECECE" at bounding box center [150, 157] width 35 height 12
paste input "F4F4F4"
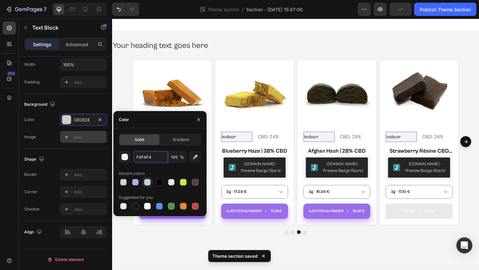
type input "F4F4F4"
click at [159, 171] on div "Recent colors" at bounding box center [160, 173] width 83 height 11
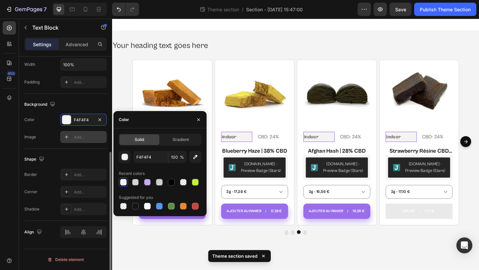
click at [87, 151] on div "Shape Border Add... Corner Add... Shadow Add..." at bounding box center [65, 185] width 83 height 72
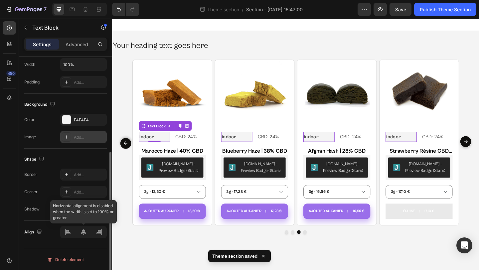
click at [84, 233] on div at bounding box center [83, 232] width 47 height 12
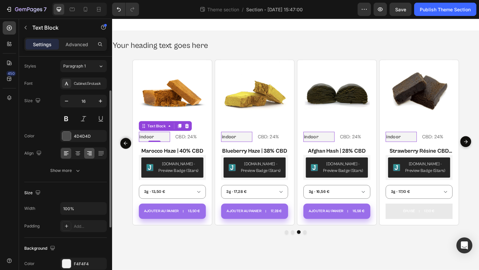
scroll to position [0, 0]
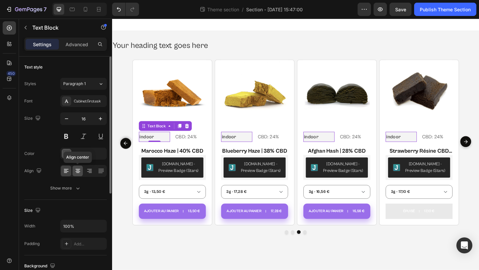
click at [79, 172] on icon at bounding box center [78, 171] width 5 height 1
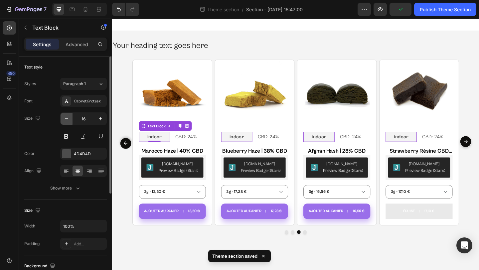
click at [65, 118] on icon "button" at bounding box center [66, 118] width 7 height 7
click at [55, 128] on div "Size 14" at bounding box center [65, 127] width 83 height 30
click at [68, 138] on button at bounding box center [66, 136] width 12 height 12
click at [83, 138] on button at bounding box center [84, 136] width 12 height 12
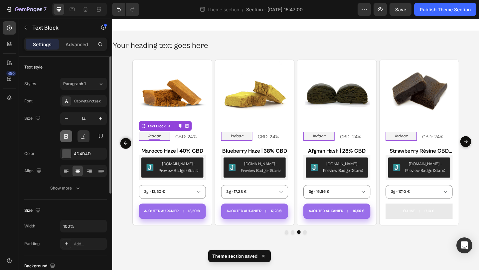
click at [72, 135] on button at bounding box center [66, 136] width 12 height 12
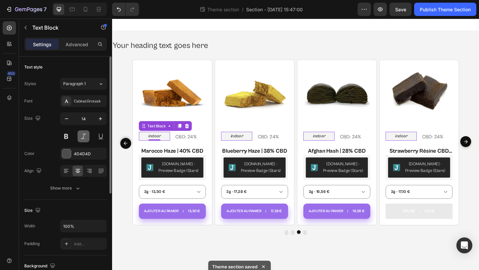
click at [81, 136] on button at bounding box center [84, 136] width 12 height 12
click at [71, 135] on button at bounding box center [66, 136] width 12 height 12
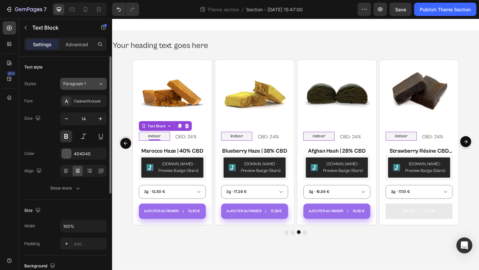
click at [88, 89] on button "Paragraph 1" at bounding box center [83, 84] width 47 height 12
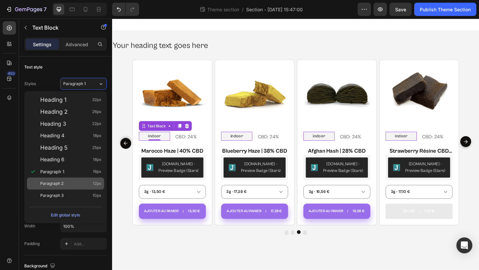
click at [77, 182] on div "Paragraph 2 12px" at bounding box center [70, 183] width 61 height 7
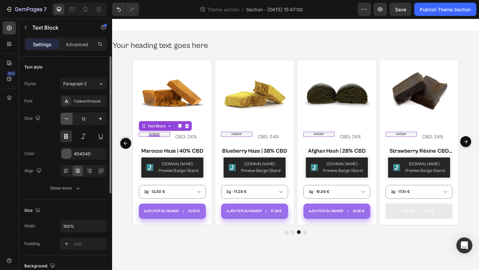
click at [70, 117] on button "button" at bounding box center [67, 119] width 12 height 12
type input "10"
click at [44, 129] on div "Size 10" at bounding box center [65, 127] width 83 height 30
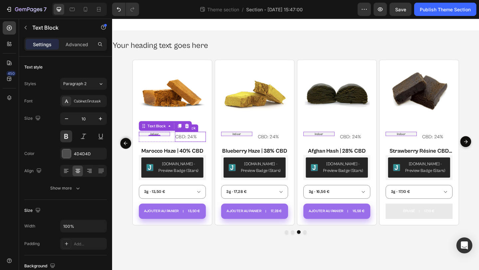
click at [195, 147] on p "CBD: 24%" at bounding box center [197, 147] width 33 height 10
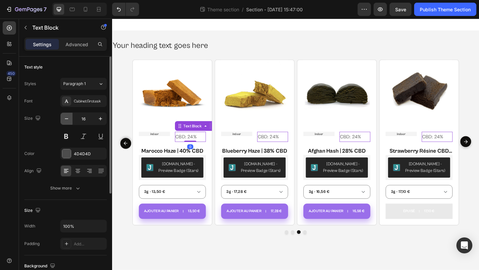
click at [67, 118] on icon "button" at bounding box center [66, 118] width 7 height 7
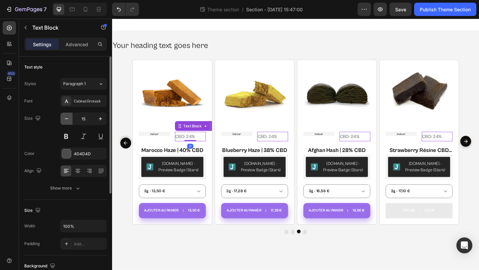
click at [67, 118] on icon "button" at bounding box center [66, 118] width 7 height 7
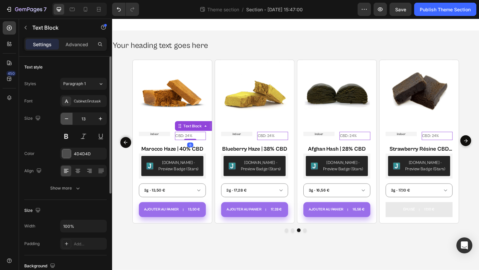
click at [67, 118] on icon "button" at bounding box center [66, 118] width 7 height 7
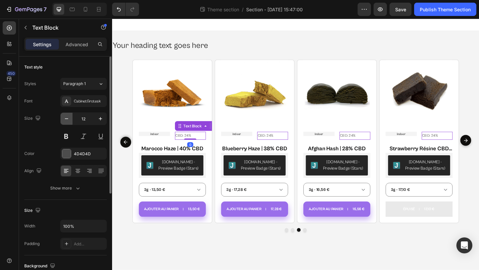
click at [67, 118] on icon "button" at bounding box center [66, 118] width 7 height 7
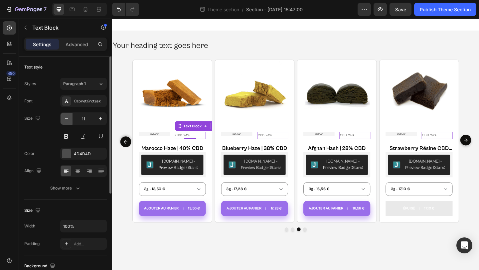
type input "10"
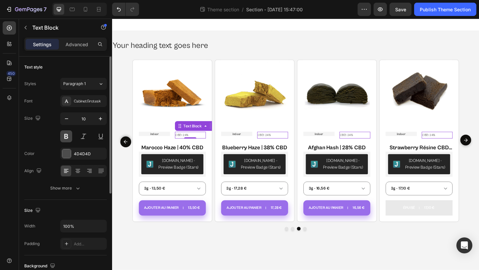
click at [72, 136] on button at bounding box center [66, 136] width 12 height 12
click at [50, 136] on div "Size 10" at bounding box center [65, 127] width 83 height 30
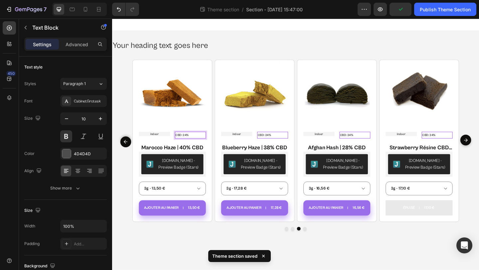
click at [187, 145] on p "CBD: 24%" at bounding box center [197, 145] width 33 height 6
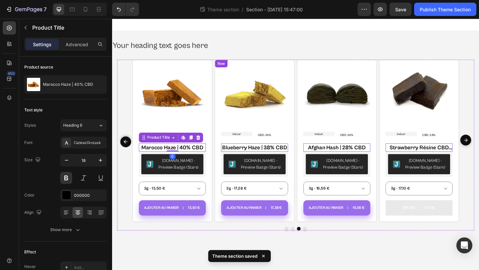
click at [222, 138] on div "Product Images indoor Text Block CBD: 24% Text Block Row Cristaux de CBD 99,8% …" at bounding box center [311, 151] width 355 height 177
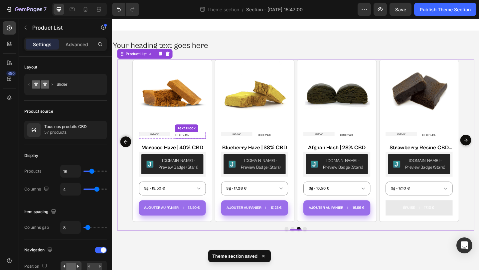
click at [199, 144] on p "CBD: 24%" at bounding box center [197, 145] width 33 height 6
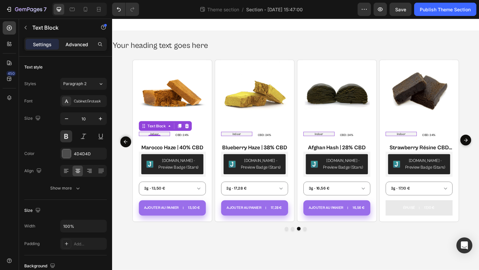
click at [83, 45] on p "Advanced" at bounding box center [77, 44] width 23 height 7
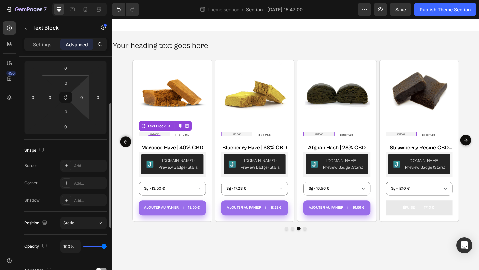
scroll to position [201, 0]
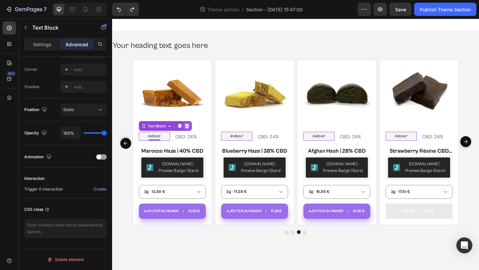
click at [112, 19] on icon at bounding box center [112, 19] width 0 height 0
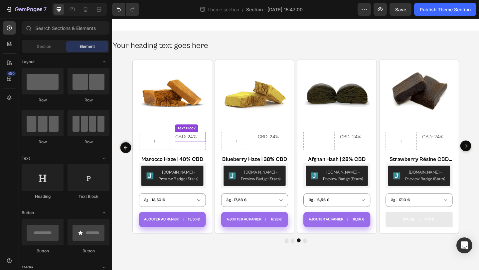
click at [186, 148] on p "CBD: 24%" at bounding box center [197, 147] width 33 height 10
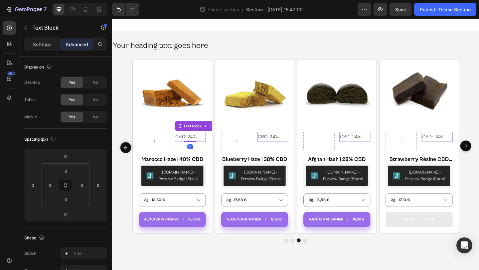
click at [112, 19] on div at bounding box center [112, 19] width 0 height 0
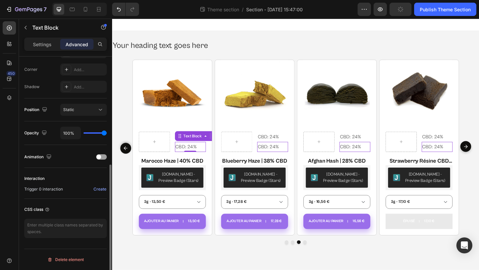
click at [202, 160] on p "CBD: 24%" at bounding box center [197, 158] width 33 height 10
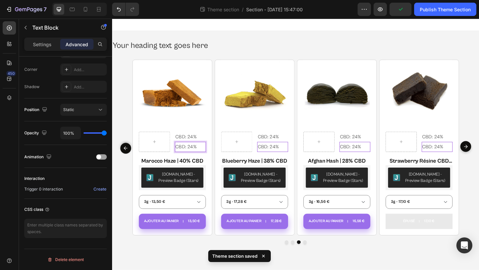
click at [211, 157] on p "CBD: 24%" at bounding box center [197, 158] width 33 height 10
click at [209, 127] on img at bounding box center [177, 100] width 73 height 73
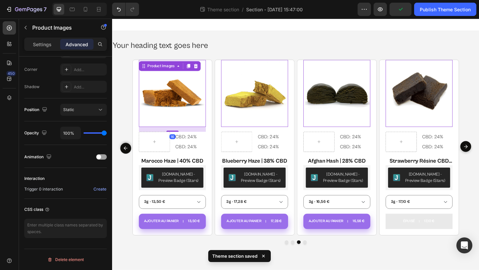
scroll to position [0, 0]
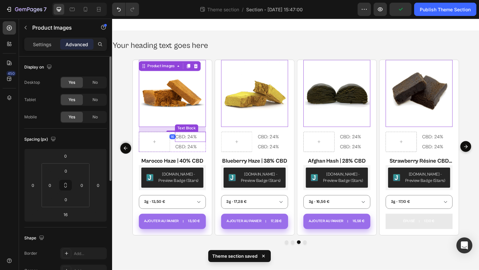
click at [198, 149] on p "CBD: 24%" at bounding box center [197, 147] width 33 height 10
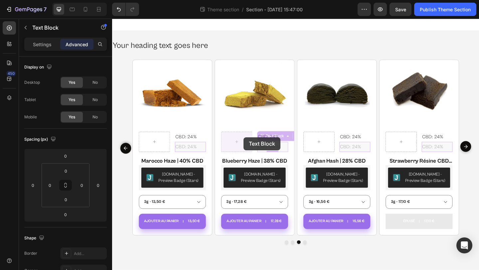
drag, startPoint x: 276, startPoint y: 147, endPoint x: 255, endPoint y: 148, distance: 20.6
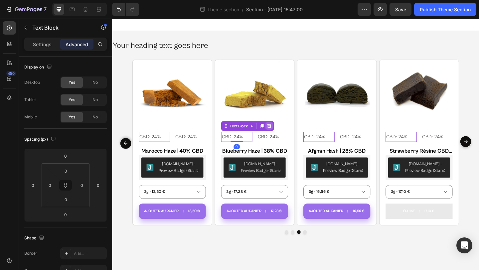
click at [112, 19] on icon at bounding box center [112, 19] width 0 height 0
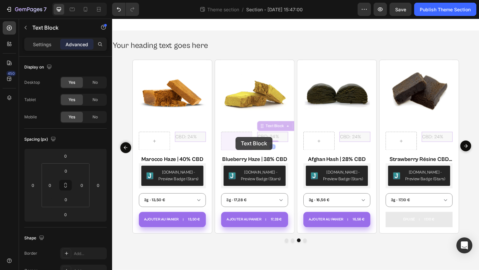
drag, startPoint x: 273, startPoint y: 146, endPoint x: 247, endPoint y: 147, distance: 27.0
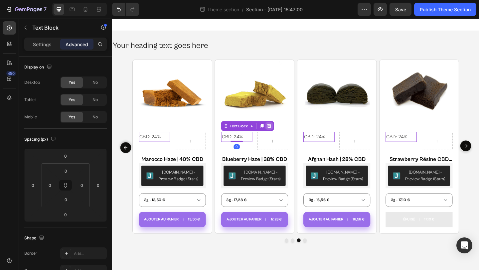
click at [112, 19] on icon at bounding box center [112, 19] width 0 height 0
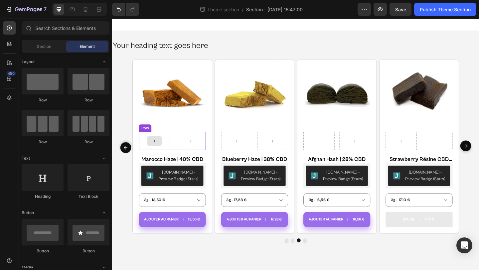
click at [159, 152] on icon at bounding box center [157, 152] width 5 height 6
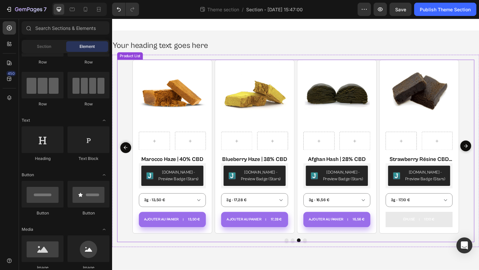
click at [322, 259] on button "Dot" at bounding box center [322, 260] width 4 height 4
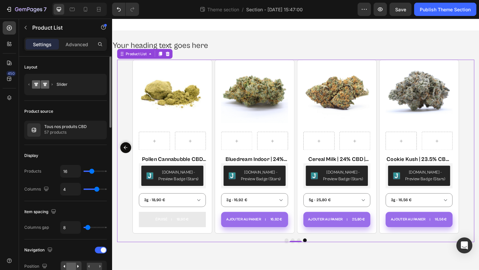
scroll to position [1, 0]
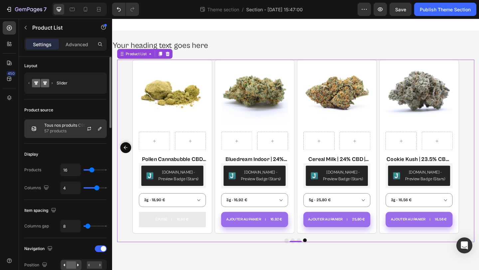
click at [67, 125] on p "Tous nos produits CBD" at bounding box center [65, 125] width 43 height 5
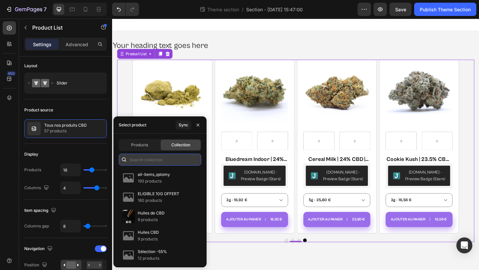
click at [149, 157] on input "text" at bounding box center [160, 160] width 83 height 12
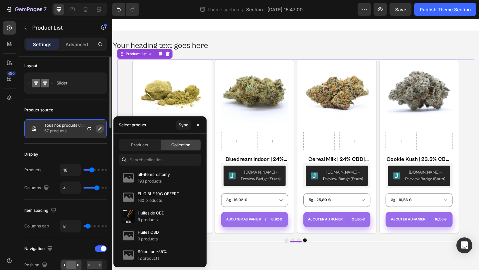
click at [96, 127] on button "button" at bounding box center [100, 129] width 8 height 8
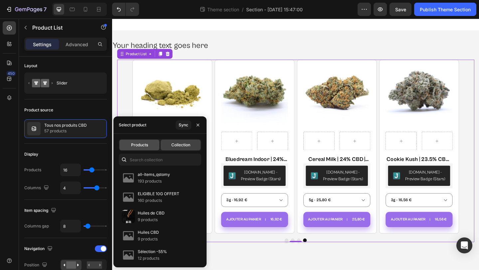
click at [143, 143] on span "Products" at bounding box center [139, 145] width 17 height 6
type input "4"
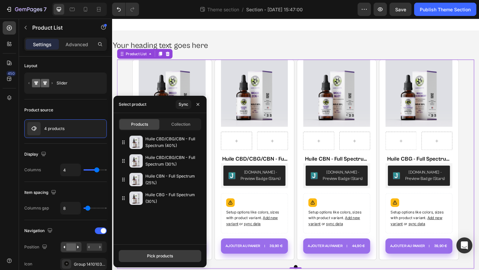
click at [146, 256] on button "Pick products" at bounding box center [160, 256] width 83 height 12
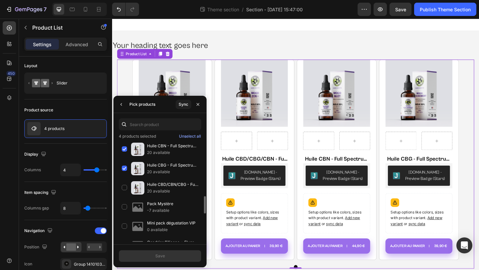
scroll to position [311, 0]
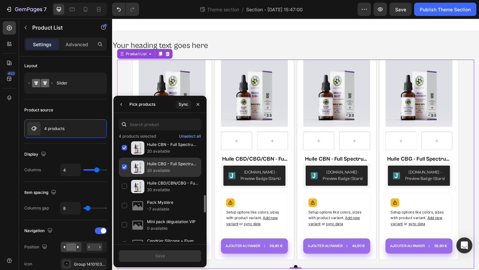
click at [126, 177] on div "Huile CBG - Full Spectrum (30%) 20 available" at bounding box center [160, 186] width 83 height 19
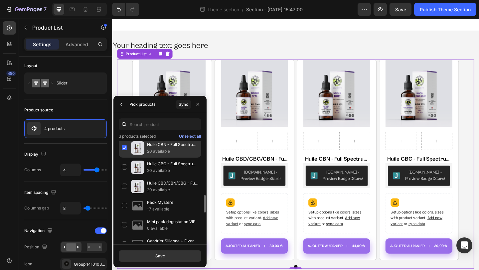
click at [124, 158] on div "Huile CBN - Full Spectrum (25%) 20 available" at bounding box center [160, 167] width 83 height 19
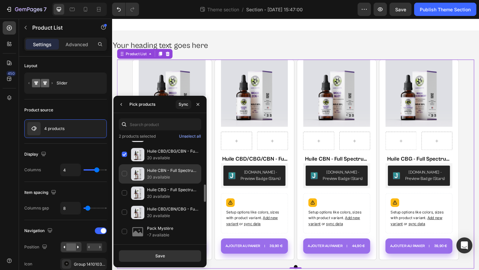
scroll to position [270, 0]
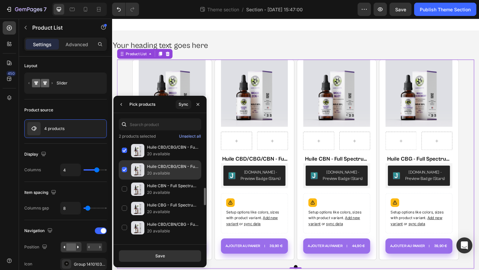
click at [124, 180] on div "Huile CBD/CBG/CBN - Full Spectrum (30%) 20 available" at bounding box center [160, 189] width 83 height 19
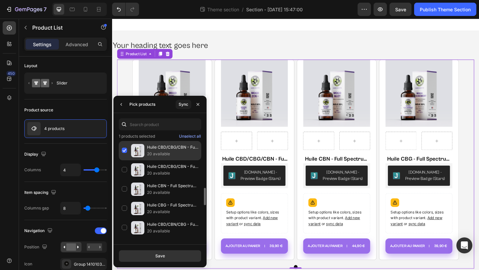
click at [125, 160] on div "Huile CBD/CBG/CBN - Full Spectrum (40%) 20 available" at bounding box center [160, 169] width 83 height 19
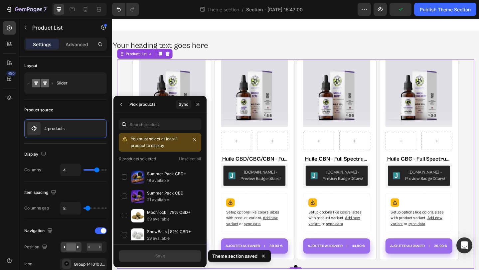
scroll to position [453, 0]
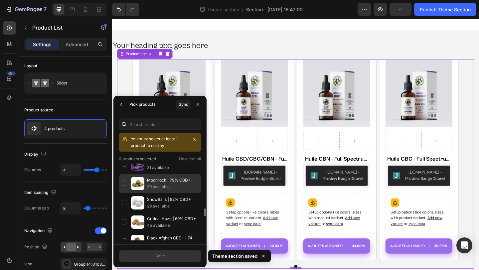
click at [124, 193] on div "Moonrock | 79% CBD+ 39 available" at bounding box center [160, 202] width 83 height 19
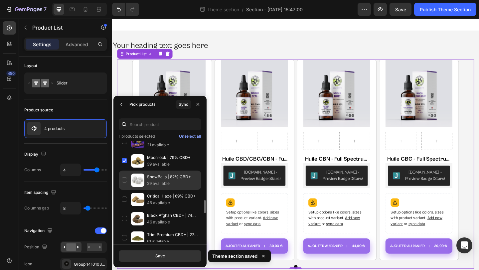
click at [126, 190] on div "SnowBalls | 82% CBD+ 29 available" at bounding box center [160, 199] width 83 height 19
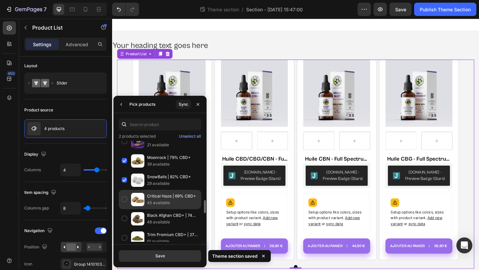
click at [126, 209] on div "Critical Haze | 69% CBD+ 45 available" at bounding box center [160, 218] width 83 height 19
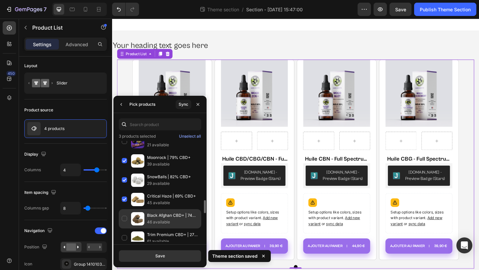
click at [125, 229] on div "Black Afghan CBD+ | 74% CBD+ 46 available" at bounding box center [160, 238] width 83 height 19
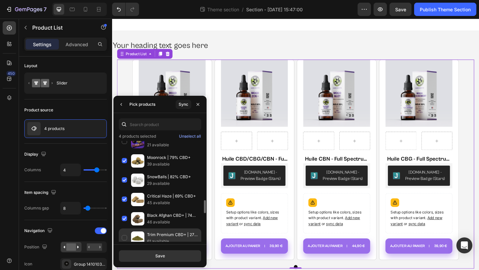
click at [126, 248] on div "Trim Premium CBD+ | 27% CBD+ | Indoor 61 available" at bounding box center [160, 257] width 83 height 19
click at [151, 253] on button "Save" at bounding box center [160, 256] width 83 height 12
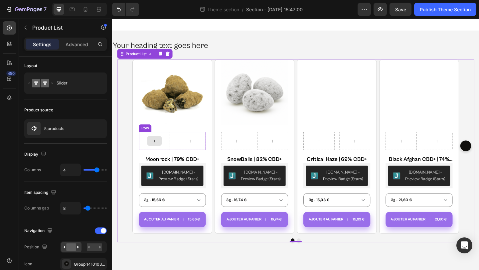
drag, startPoint x: 163, startPoint y: 152, endPoint x: 156, endPoint y: 150, distance: 7.8
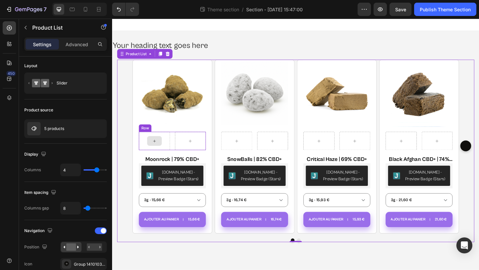
click at [156, 150] on icon at bounding box center [157, 152] width 5 height 6
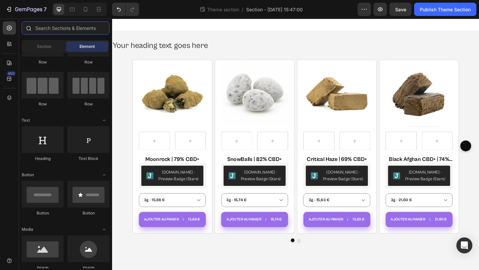
click at [64, 31] on input "text" at bounding box center [66, 27] width 88 height 13
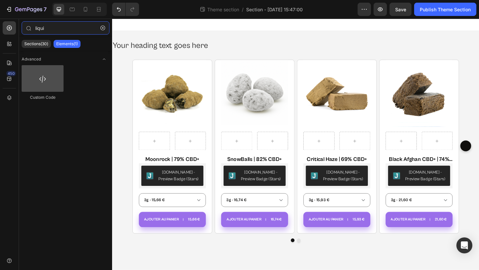
type input "liqui"
click at [44, 84] on div at bounding box center [43, 78] width 42 height 27
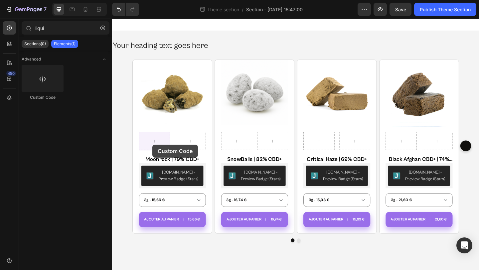
drag, startPoint x: 159, startPoint y: 103, endPoint x: 155, endPoint y: 155, distance: 52.0
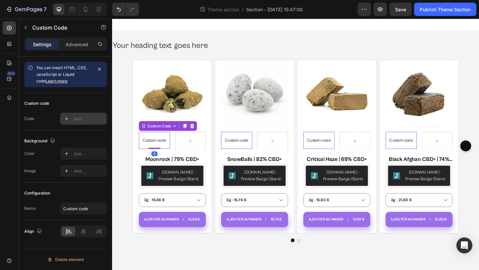
click at [68, 118] on icon at bounding box center [66, 118] width 5 height 5
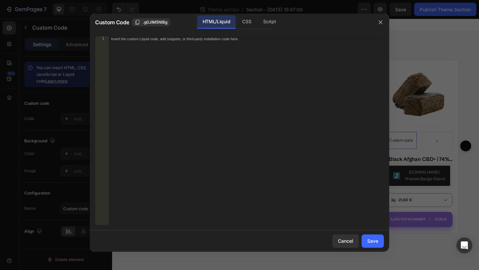
click at [144, 57] on div "Insert the custom Liquid code, add snippets, or third-party installation code h…" at bounding box center [245, 136] width 275 height 200
paste textarea "custom.badge_top_2"
type textarea "{{ product.metafields.custom.badge_top_2 }}"
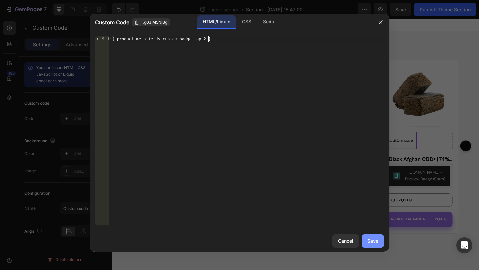
click at [370, 238] on div "Save" at bounding box center [372, 241] width 11 height 7
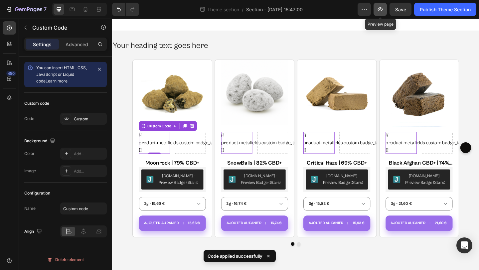
click at [378, 8] on icon "button" at bounding box center [380, 9] width 7 height 7
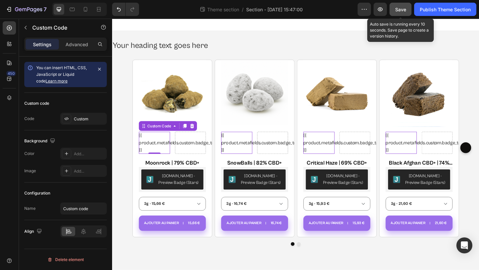
click at [391, 11] on button "Save" at bounding box center [401, 9] width 22 height 13
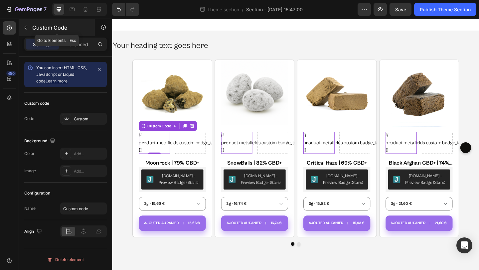
click at [28, 27] on icon "button" at bounding box center [25, 27] width 5 height 5
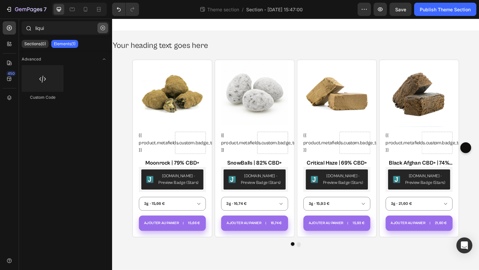
click at [104, 27] on icon "button" at bounding box center [102, 28] width 5 height 5
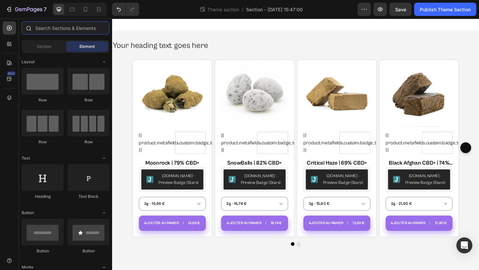
click at [104, 27] on input "text" at bounding box center [66, 27] width 88 height 13
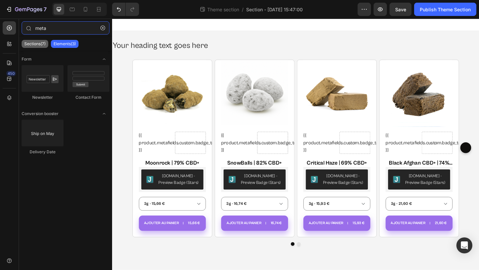
type input "meta"
click at [42, 46] on p "Sections(7)" at bounding box center [34, 43] width 21 height 5
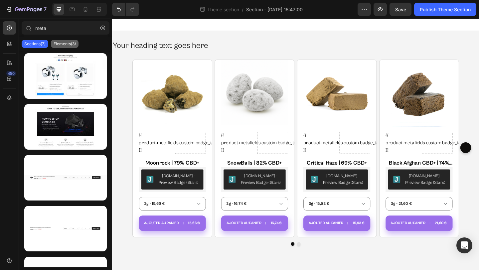
click at [54, 44] on p "Elements(3)" at bounding box center [65, 43] width 22 height 5
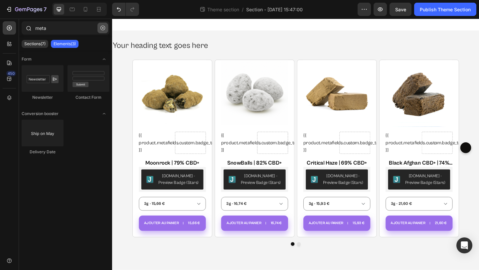
click at [101, 27] on icon "button" at bounding box center [102, 28] width 5 height 5
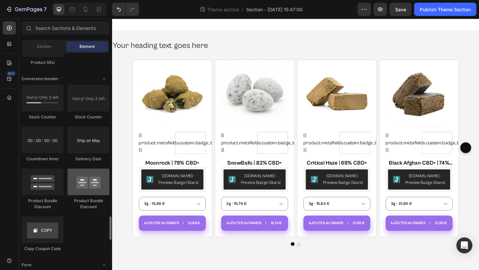
scroll to position [1303, 0]
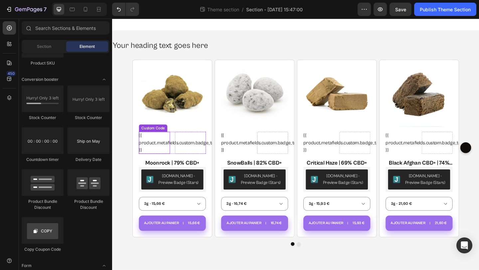
click at [165, 154] on div "{{ product.metafields.custom.badge_top_2 }}" at bounding box center [158, 154] width 34 height 24
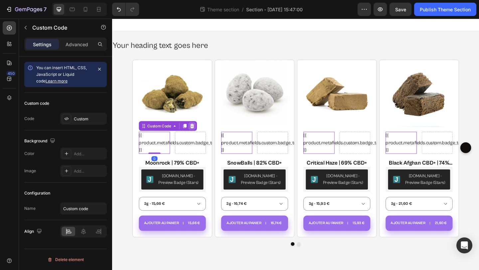
click at [200, 135] on icon at bounding box center [199, 135] width 4 height 5
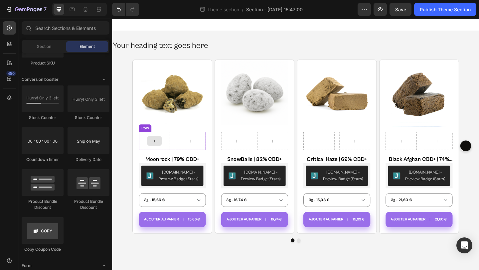
drag, startPoint x: 161, startPoint y: 151, endPoint x: 158, endPoint y: 154, distance: 3.8
click at [158, 154] on icon at bounding box center [157, 152] width 5 height 6
click at [154, 152] on div at bounding box center [158, 151] width 16 height 11
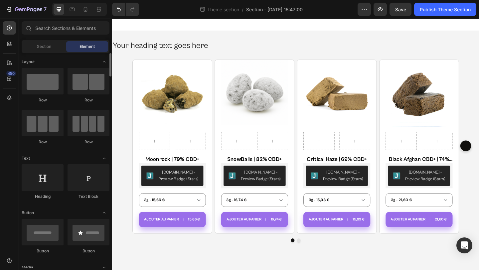
scroll to position [75, 0]
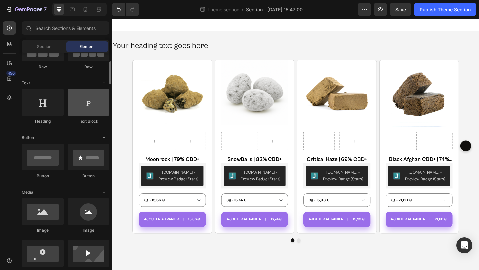
click at [88, 103] on div at bounding box center [89, 102] width 42 height 27
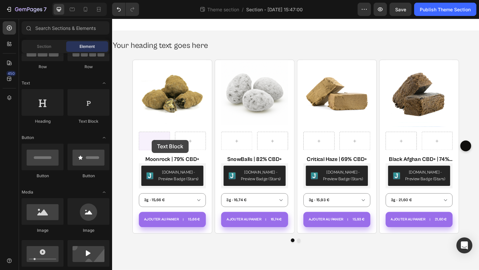
drag, startPoint x: 201, startPoint y: 122, endPoint x: 155, endPoint y: 151, distance: 53.5
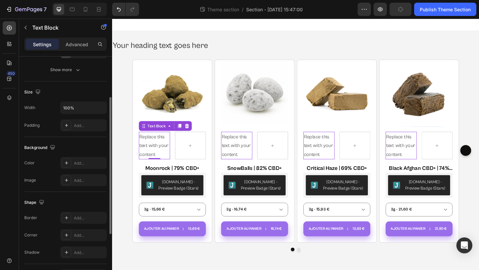
scroll to position [0, 0]
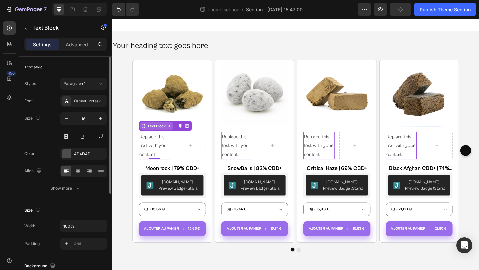
click at [163, 135] on div "Text Block" at bounding box center [160, 135] width 23 height 6
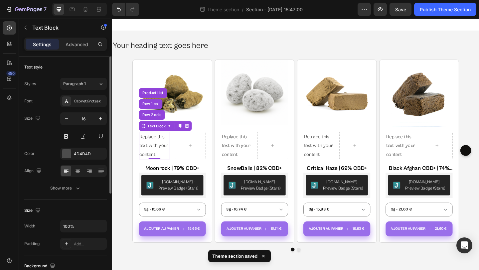
click at [54, 122] on div "Size 16" at bounding box center [65, 127] width 83 height 30
click at [81, 41] on p "Advanced" at bounding box center [77, 44] width 23 height 7
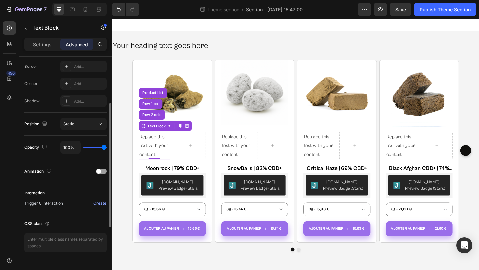
scroll to position [201, 0]
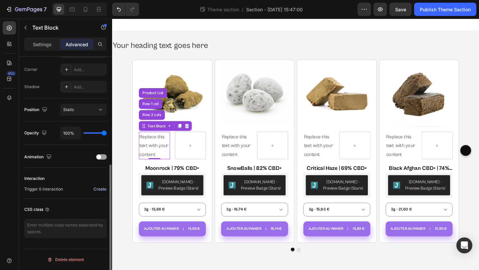
click at [98, 189] on div "Create" at bounding box center [99, 189] width 13 height 6
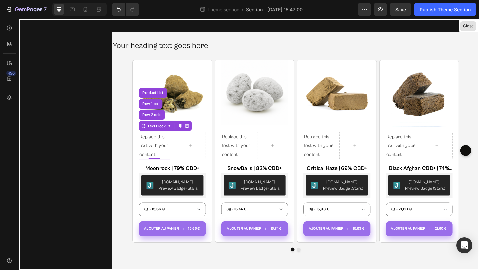
click at [463, 24] on button "Close" at bounding box center [468, 26] width 16 height 10
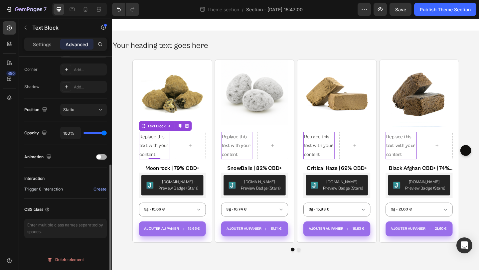
click at [101, 157] on span at bounding box center [98, 157] width 5 height 5
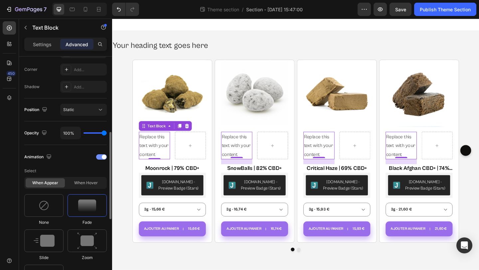
click at [101, 157] on div at bounding box center [101, 156] width 11 height 5
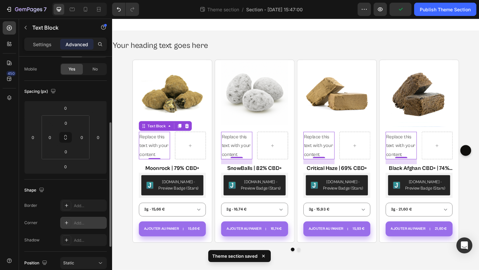
scroll to position [0, 0]
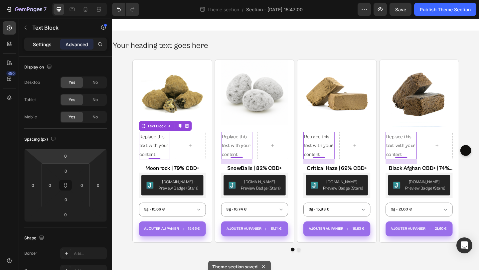
click at [49, 47] on p "Settings" at bounding box center [42, 44] width 19 height 7
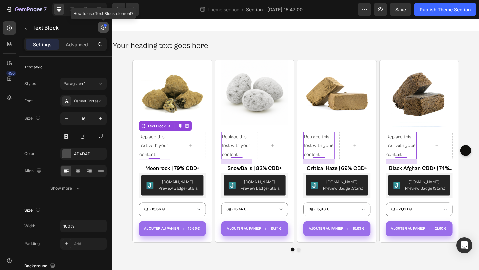
click at [105, 29] on icon "button" at bounding box center [103, 27] width 5 height 5
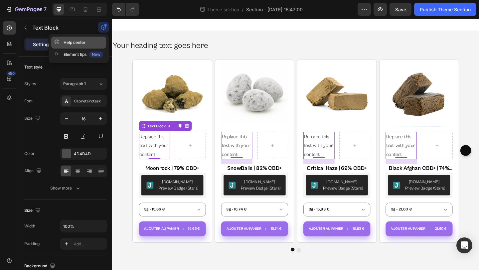
click at [84, 43] on div "Help center" at bounding box center [69, 42] width 31 height 7
click at [161, 156] on div "Replace this text with your content" at bounding box center [158, 157] width 34 height 30
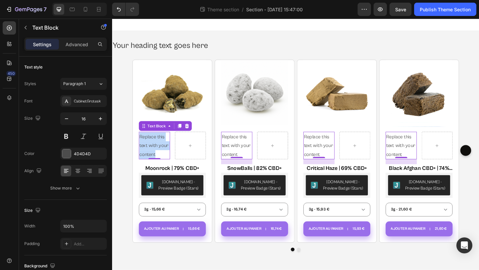
click at [161, 156] on p "Replace this text with your content" at bounding box center [158, 156] width 33 height 29
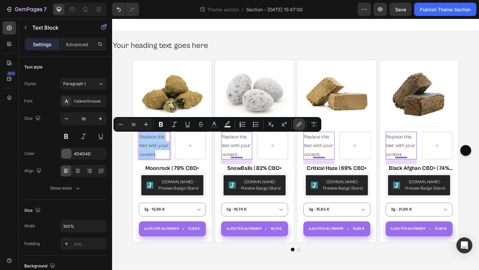
click at [299, 123] on icon "Editor contextual toolbar" at bounding box center [299, 123] width 3 height 3
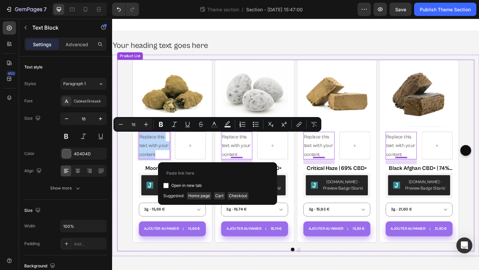
click at [121, 196] on div "Product Images Replace this text with your content Text Block 0 Row Moonrock | …" at bounding box center [311, 162] width 389 height 199
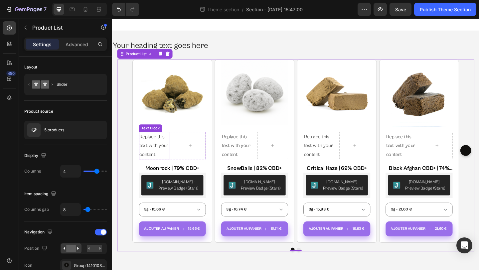
click at [152, 158] on p "Replace this text with your content" at bounding box center [158, 156] width 33 height 29
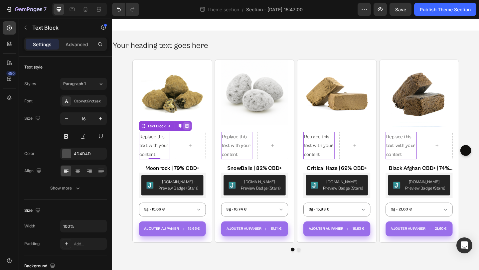
click at [194, 133] on icon at bounding box center [193, 135] width 5 height 5
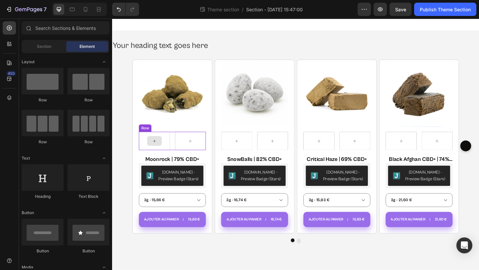
click at [162, 153] on div at bounding box center [158, 151] width 16 height 11
click at [158, 151] on icon at bounding box center [157, 152] width 5 height 6
click at [74, 30] on input "text" at bounding box center [66, 27] width 88 height 13
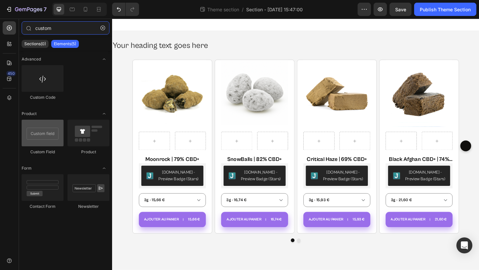
type input "custom"
click at [46, 134] on div at bounding box center [43, 133] width 42 height 27
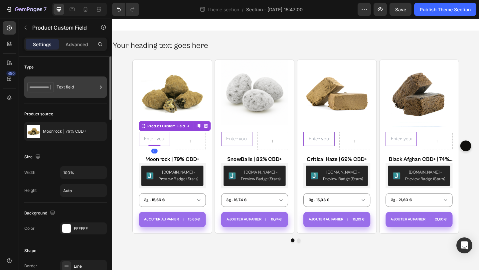
click at [67, 89] on div "Text field" at bounding box center [77, 87] width 41 height 15
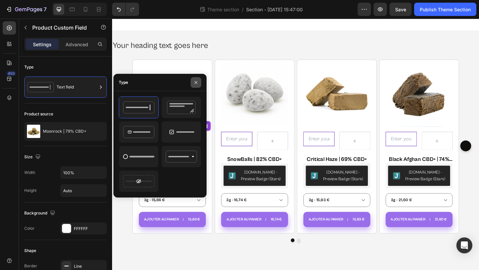
click at [197, 82] on icon "button" at bounding box center [195, 82] width 5 height 5
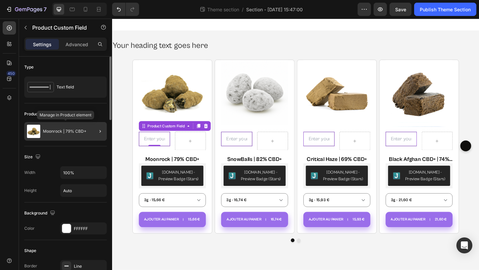
click at [69, 127] on div "Moonrock | 79% CBD+" at bounding box center [65, 131] width 83 height 19
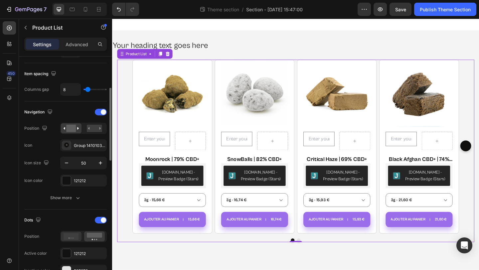
scroll to position [106, 0]
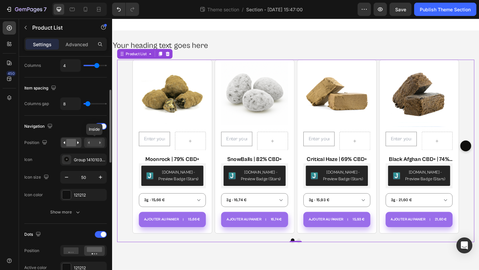
click at [88, 144] on rect at bounding box center [94, 142] width 15 height 7
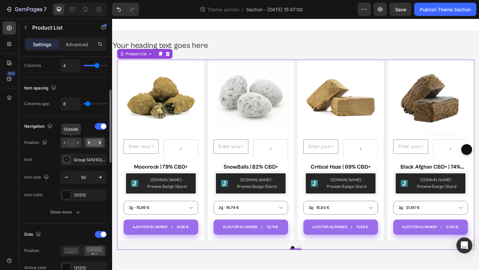
click at [78, 141] on icon at bounding box center [71, 142] width 15 height 7
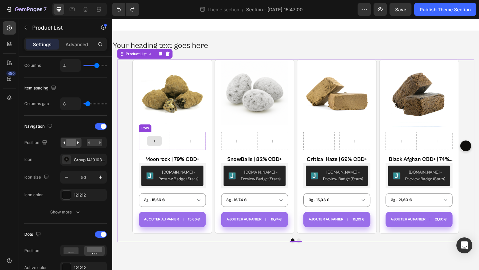
click at [166, 148] on div at bounding box center [158, 152] width 34 height 20
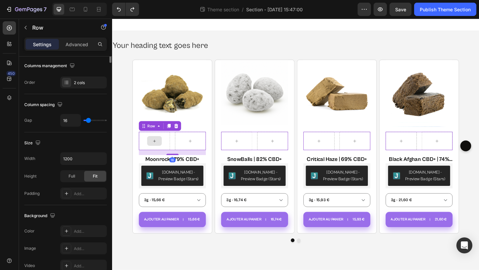
scroll to position [0, 0]
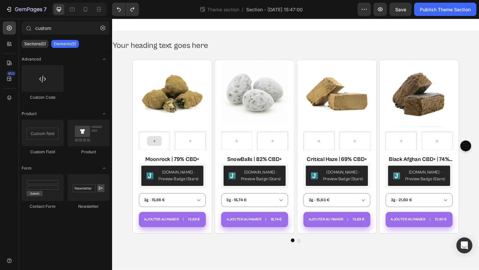
click at [156, 152] on icon at bounding box center [157, 152] width 5 height 6
click at [48, 82] on div at bounding box center [43, 78] width 42 height 27
drag, startPoint x: 158, startPoint y: 96, endPoint x: 152, endPoint y: 150, distance: 54.5
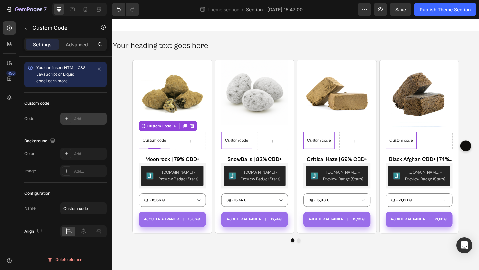
click at [79, 118] on div "Add..." at bounding box center [89, 119] width 31 height 6
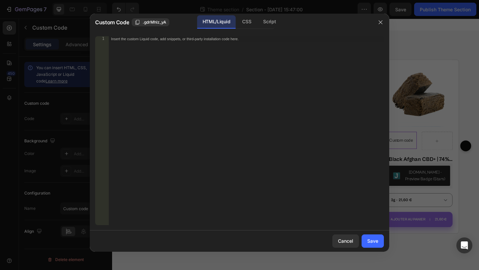
click at [215, 88] on div "Insert the custom Liquid code, add snippets, or third-party installation code h…" at bounding box center [245, 136] width 275 height 200
drag, startPoint x: 209, startPoint y: 43, endPoint x: 185, endPoint y: 43, distance: 24.6
click at [185, 43] on div "< div id = "meta-size-chart" style = "display:none;" > {{ product.metafields.cu…" at bounding box center [245, 136] width 275 height 200
drag, startPoint x: 208, startPoint y: 46, endPoint x: 185, endPoint y: 45, distance: 23.3
click at [185, 45] on div "< div id = "meta-size-chart" style = "display:none;" > {{ product.metafields.cu…" at bounding box center [245, 136] width 275 height 200
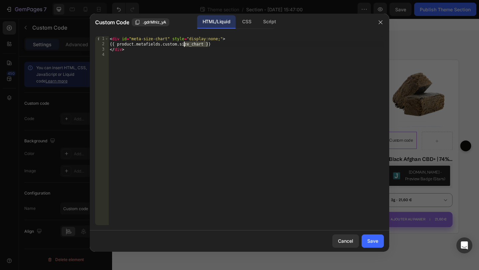
paste textarea "custom.badge_top_2"
click at [183, 45] on div "< div id = "meta-size-chart" style = "display:none;" > {{ product.metafields.cu…" at bounding box center [245, 136] width 275 height 200
type textarea "{{ product.metafields.custom.badge_top_2 }}"
click at [215, 90] on div "< div id = "meta-size-chart" style = "display:none;" > {{ product.metafields.cu…" at bounding box center [245, 136] width 275 height 200
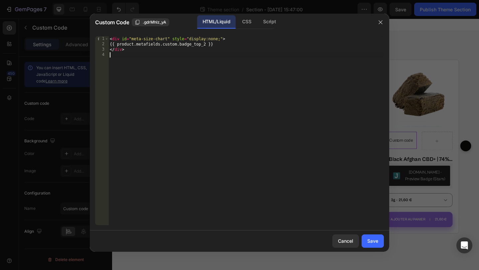
scroll to position [0, 0]
click at [271, 21] on div "Script" at bounding box center [269, 21] width 23 height 13
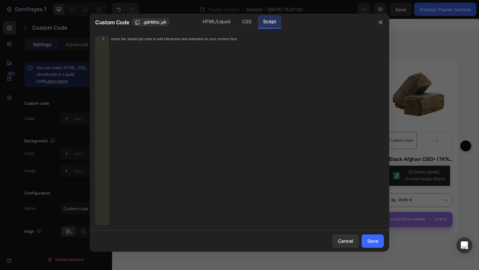
click at [217, 86] on div "Insert the Javascript code to add interaction and animation to your content her…" at bounding box center [245, 136] width 275 height 200
paste textarea "</script>"
type textarea "</script>"
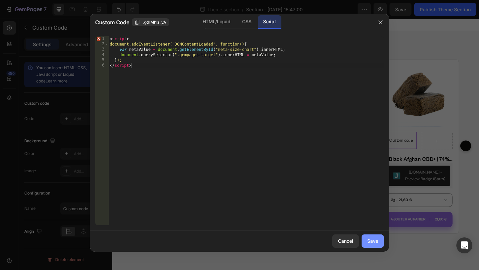
click at [367, 239] on div "Save" at bounding box center [372, 241] width 11 height 7
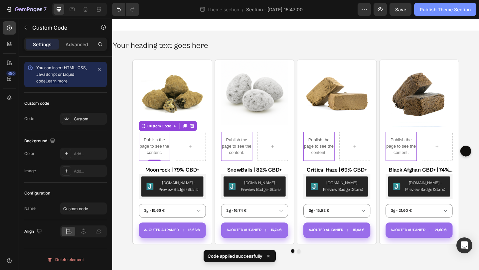
click at [448, 11] on div "Publish Theme Section" at bounding box center [445, 9] width 51 height 7
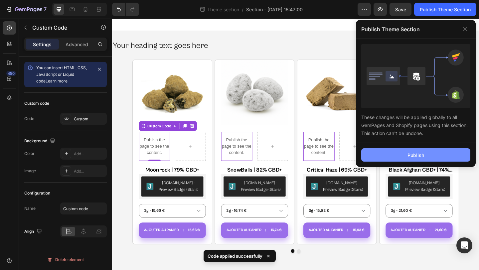
click at [419, 156] on div "Publish" at bounding box center [416, 155] width 17 height 7
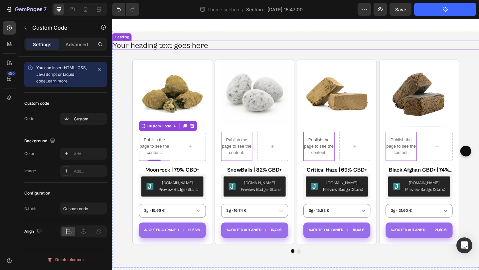
click at [209, 46] on p "Your heading text goes here" at bounding box center [312, 47] width 398 height 9
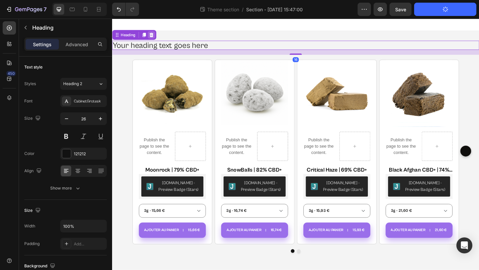
click at [153, 35] on icon at bounding box center [155, 36] width 4 height 5
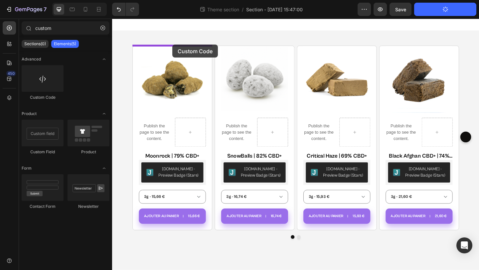
drag, startPoint x: 161, startPoint y: 93, endPoint x: 178, endPoint y: 47, distance: 49.1
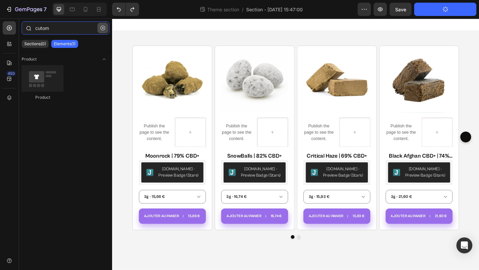
type input "cutom"
click at [104, 28] on icon "button" at bounding box center [102, 28] width 5 height 5
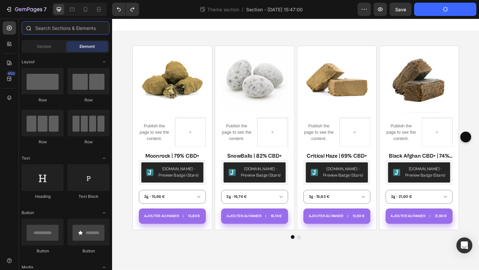
click at [77, 32] on input "text" at bounding box center [66, 27] width 88 height 13
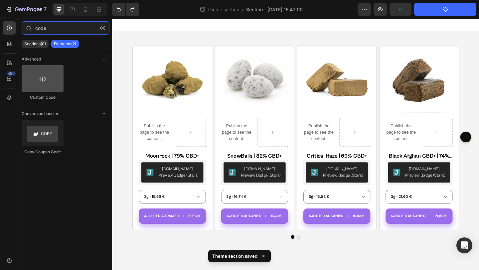
type input "code"
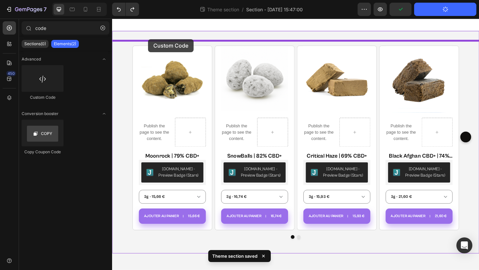
drag, startPoint x: 161, startPoint y: 105, endPoint x: 151, endPoint y: 41, distance: 65.4
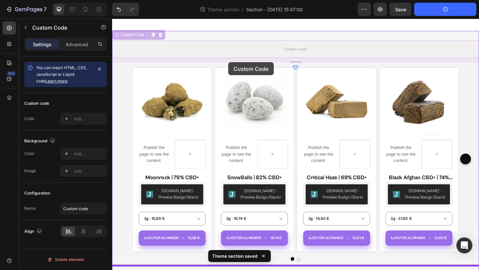
drag, startPoint x: 240, startPoint y: 50, endPoint x: 239, endPoint y: 66, distance: 16.0
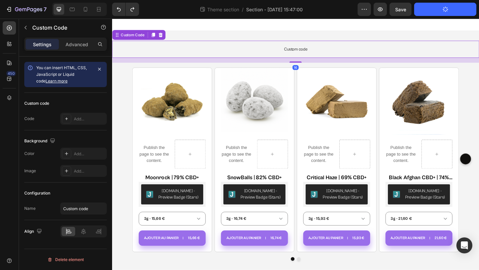
click at [195, 46] on p "Custom code" at bounding box center [311, 52] width 399 height 19
click at [63, 117] on div at bounding box center [66, 118] width 9 height 9
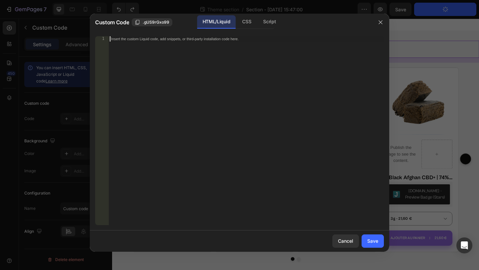
click at [180, 67] on div "Insert the custom Liquid code, add snippets, or third-party installation code h…" at bounding box center [245, 136] width 275 height 200
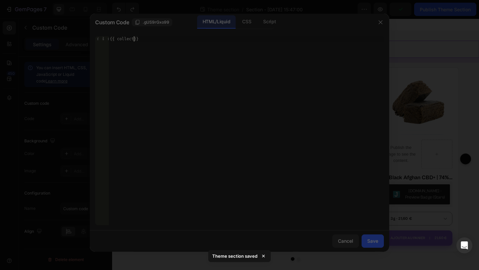
scroll to position [0, 2]
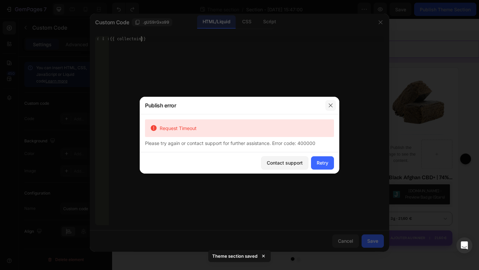
type textarea "{{ collectoin}}"
click at [328, 103] on icon "button" at bounding box center [330, 105] width 5 height 5
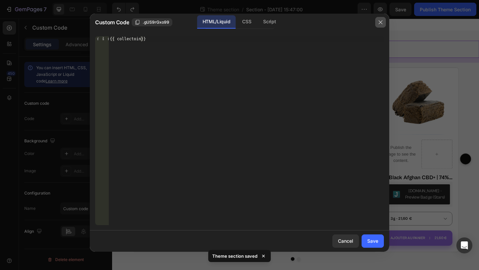
click at [376, 22] on button "button" at bounding box center [380, 22] width 11 height 11
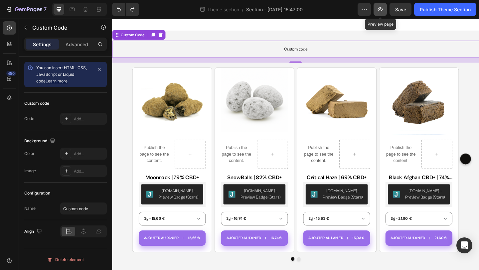
click at [379, 8] on icon "button" at bounding box center [380, 9] width 7 height 7
click at [155, 169] on p "Publish the page to see the content." at bounding box center [158, 166] width 34 height 21
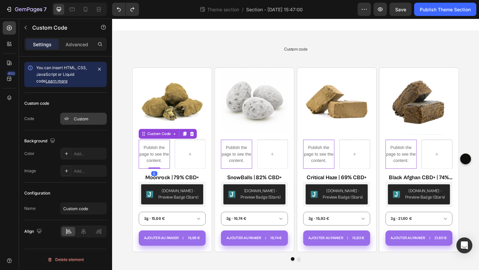
click at [83, 119] on div "Custom" at bounding box center [89, 119] width 31 height 6
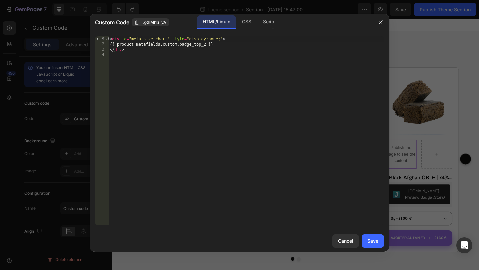
type textarea "<div id="meta-size-chart" style="display:none;">"
click at [232, 40] on div "< div id = "meta-size-chart" style = "display:none;" > {{ product.metafields.cu…" at bounding box center [245, 136] width 275 height 200
click at [219, 50] on div "< div id = "meta-size-chart" style = "display:none;" > {% liquid %} {{ product.…" at bounding box center [245, 136] width 275 height 200
type textarea "{{ product.metafields.custom.badge_top_2 }}"
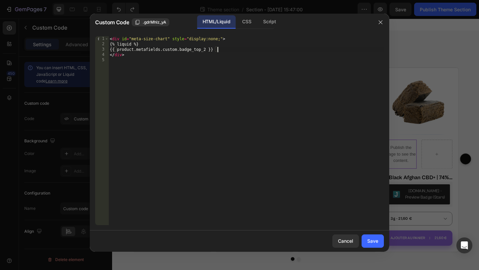
click at [219, 50] on div "< div id = "meta-size-chart" style = "display:none;" > {% liquid %} {{ product.…" at bounding box center [245, 136] width 275 height 200
click at [182, 56] on div "< div id = "meta-size-chart" style = "display:none;" > {% liquid %} </ div >" at bounding box center [245, 136] width 275 height 200
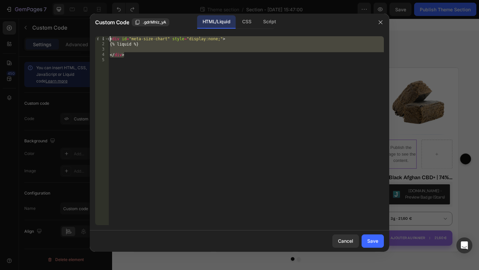
drag, startPoint x: 182, startPoint y: 56, endPoint x: 95, endPoint y: 38, distance: 89.1
click at [95, 38] on div "</div> 1 2 3 4 5 < div id = "meta-size-chart" style = "display:none;" > {% liqu…" at bounding box center [239, 131] width 299 height 200
type textarea "<div id="meta-size-chart" style="display:none;"> {% liquid %}"
paste textarea
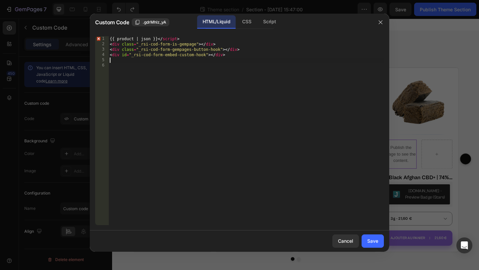
click at [169, 85] on div "{{ product | json }} </ script > < div class = "_rsi-cod-form-is-gempage" > </ …" at bounding box center [245, 136] width 275 height 200
drag, startPoint x: 180, startPoint y: 39, endPoint x: 158, endPoint y: 40, distance: 22.3
click at [158, 40] on div "{{ product | json }} </ script > < div class = "_rsi-cod-form-is-gempage" > </ …" at bounding box center [245, 136] width 275 height 200
click at [110, 39] on div "{{ product | json }} </ script > < div class = "_rsi-cod-form-is-gempage" > </ …" at bounding box center [245, 136] width 275 height 200
paste textarea "</script>"
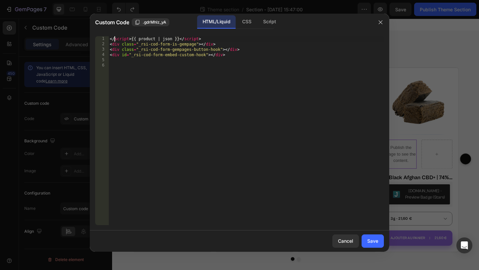
click at [116, 40] on div "</ script > {{ product | json }} </ script > < div class = "_rsi-cod-form-is-ge…" at bounding box center [245, 136] width 275 height 200
type textarea "<script>{{ product | json }}</script>"
click at [188, 106] on div "< script > {{ product | json }} </ script > < div class = "_rsi-cod-form-is-gem…" at bounding box center [245, 136] width 275 height 200
click at [372, 238] on div "Save" at bounding box center [372, 241] width 11 height 7
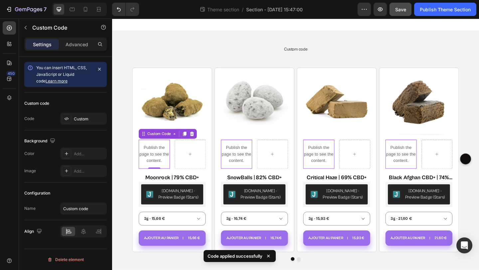
click at [403, 8] on span "Save" at bounding box center [400, 10] width 11 height 6
click at [425, 9] on div "Publish Theme Section" at bounding box center [445, 9] width 51 height 7
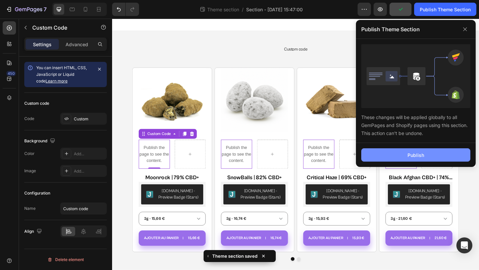
click at [414, 153] on div "Publish" at bounding box center [416, 155] width 17 height 7
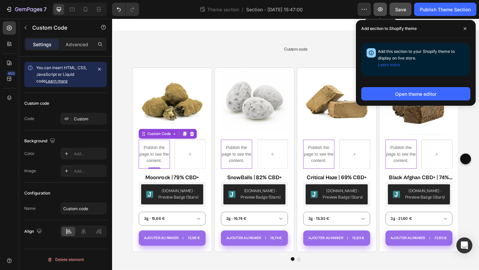
click at [379, 11] on icon "button" at bounding box center [380, 9] width 7 height 7
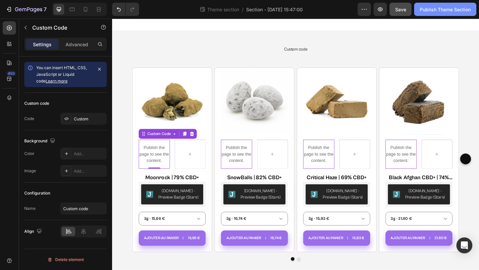
click at [435, 6] on div "Publish Theme Section" at bounding box center [445, 9] width 51 height 7
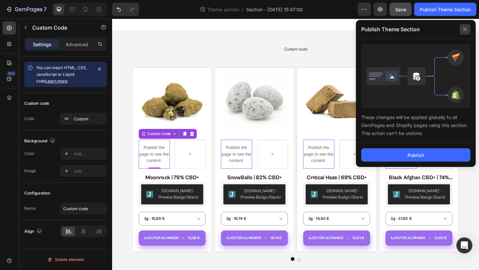
click at [463, 33] on icon at bounding box center [465, 29] width 11 height 11
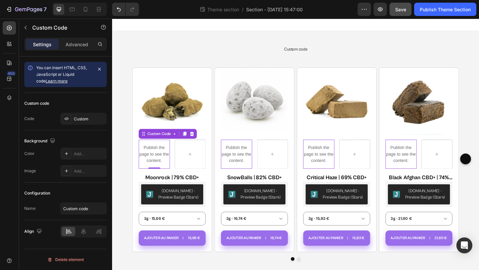
click at [162, 168] on p "Publish the page to see the content." at bounding box center [158, 166] width 34 height 21
click at [97, 67] on icon "button" at bounding box center [99, 69] width 5 height 5
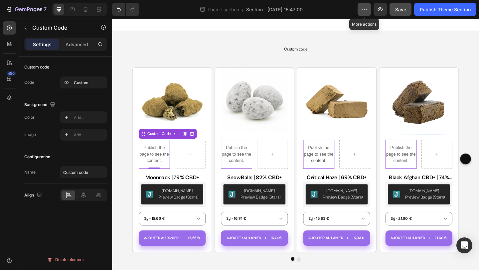
click at [364, 10] on icon "button" at bounding box center [364, 9] width 7 height 7
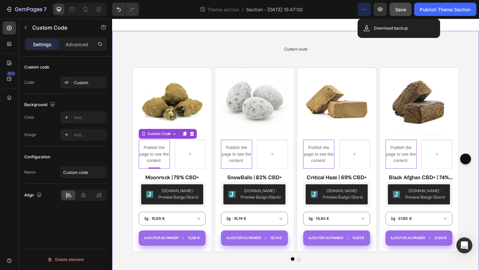
click at [311, 34] on div "Custom code Custom Code Product Images Publish the page to see the content. Cus…" at bounding box center [311, 165] width 399 height 266
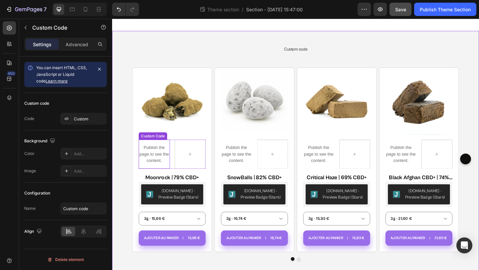
click at [165, 166] on p "Publish the page to see the content." at bounding box center [158, 166] width 34 height 21
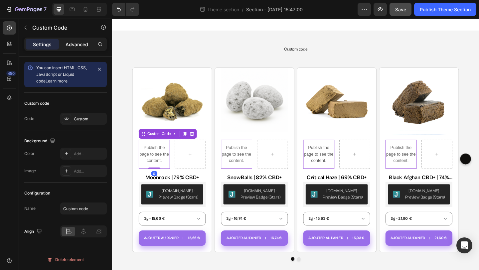
click at [79, 49] on div "Advanced" at bounding box center [76, 44] width 33 height 11
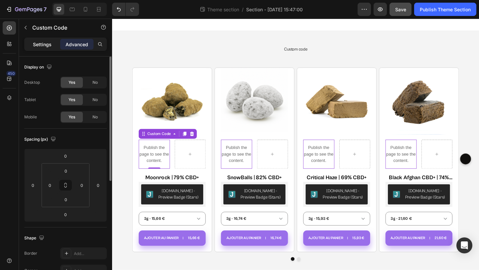
click at [53, 45] on div "Settings" at bounding box center [42, 44] width 33 height 11
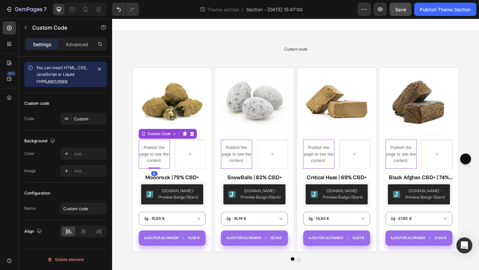
click at [50, 79] on link "Learn more" at bounding box center [57, 81] width 22 height 5
click at [461, 243] on icon "Open Intercom Messenger" at bounding box center [464, 245] width 8 height 9
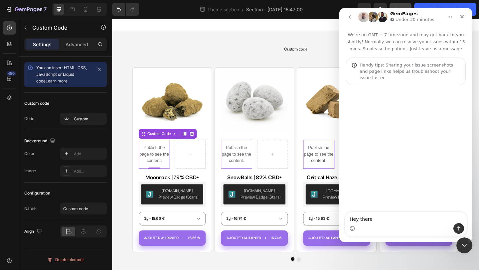
click at [383, 224] on div "Intercom messenger" at bounding box center [406, 228] width 122 height 11
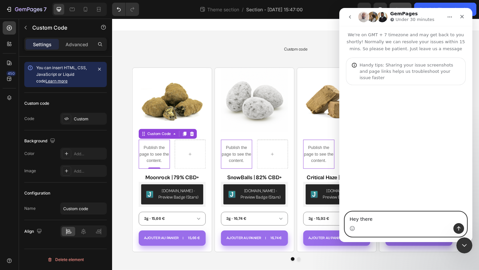
click at [384, 219] on textarea "Hey there" at bounding box center [406, 217] width 122 height 11
type textarea "Hey there !"
type textarea "Ican"
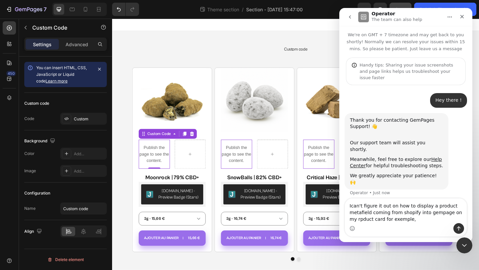
type textarea "Ican't figure it out on how to display a product metafield coming from shopify …"
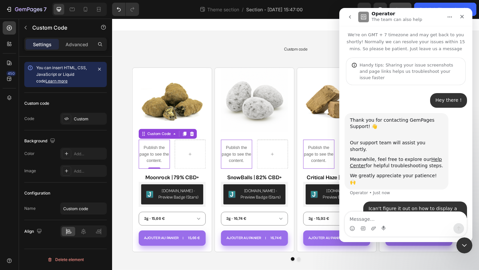
scroll to position [5, 0]
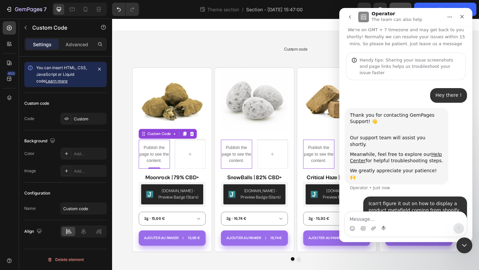
click at [462, 237] on div "Intercom messenger" at bounding box center [405, 224] width 133 height 25
click at [416, 216] on textarea "Message…" at bounding box center [406, 217] width 122 height 11
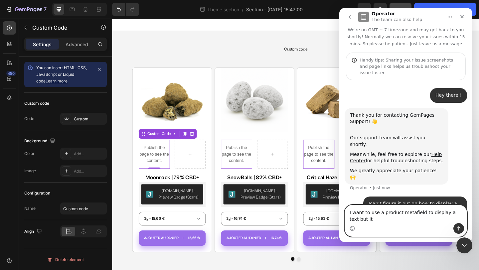
scroll to position [12, 0]
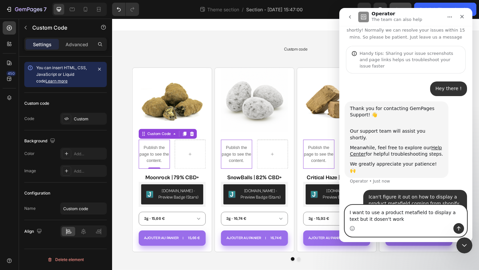
type textarea "I want to use a product metafield to display a text but it dosen't work"
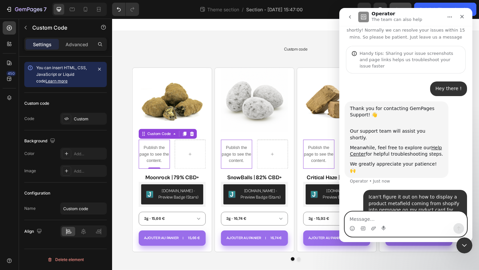
scroll to position [27, 0]
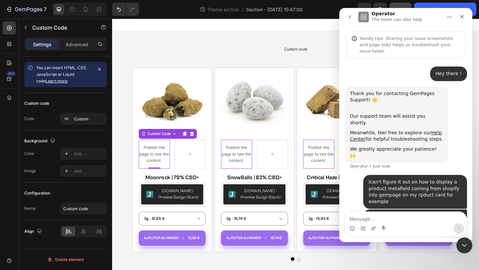
click at [155, 169] on p "Publish the page to see the content." at bounding box center [158, 166] width 34 height 21
click at [73, 49] on div "Advanced" at bounding box center [76, 44] width 33 height 11
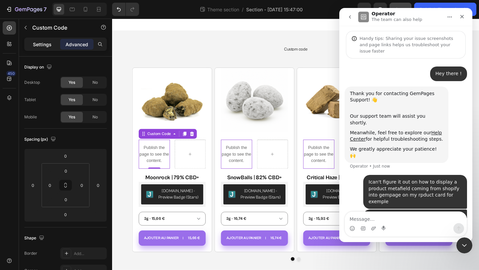
click at [50, 46] on p "Settings" at bounding box center [42, 44] width 19 height 7
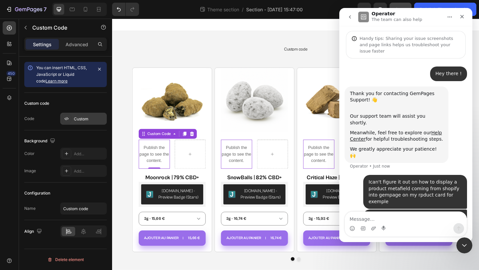
click at [76, 114] on div "Custom" at bounding box center [83, 119] width 47 height 12
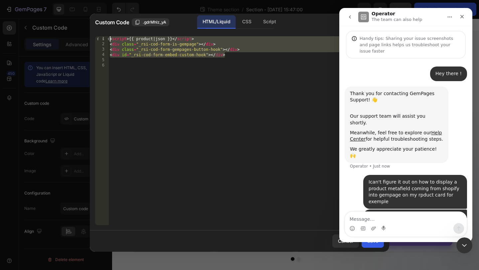
drag, startPoint x: 225, startPoint y: 53, endPoint x: 97, endPoint y: 40, distance: 128.8
click at [97, 40] on div "<div id="_rsi-cod-form-embed-custom-hook"></div> 1 2 3 4 5 6 < script > {{ prod…" at bounding box center [239, 130] width 289 height 189
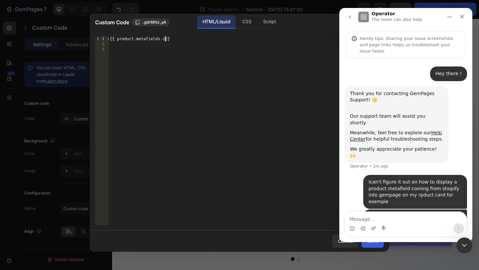
scroll to position [0, 5]
paste textarea "custom.badge_top_2"
type textarea "{{ product.metafields.custom.badge_top_2 }}"
click at [227, 61] on div "{{ product.metafields.custom.badge_top_2 }}" at bounding box center [245, 136] width 275 height 200
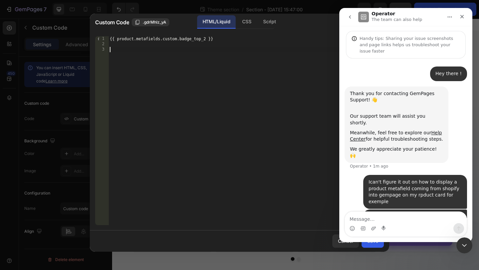
scroll to position [0, 0]
click at [460, 17] on icon "Close" at bounding box center [461, 16] width 5 height 5
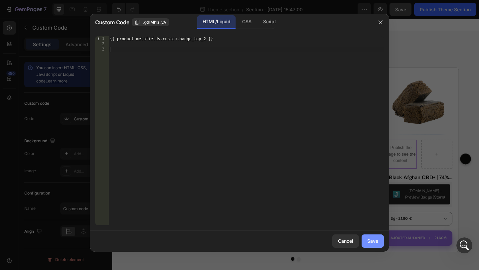
click at [373, 239] on div "Save" at bounding box center [372, 241] width 11 height 7
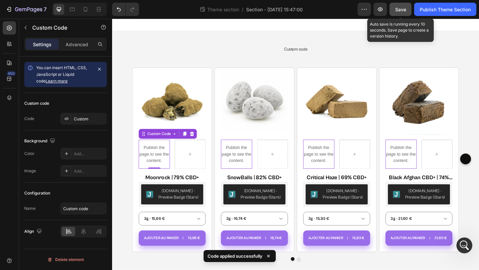
click at [396, 11] on span "Save" at bounding box center [400, 10] width 11 height 6
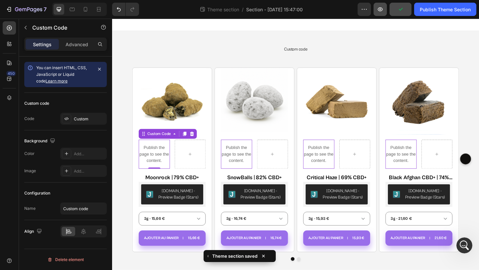
click at [377, 7] on icon "button" at bounding box center [380, 9] width 7 height 7
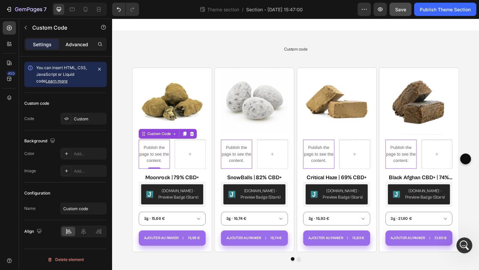
click at [86, 41] on p "Advanced" at bounding box center [77, 44] width 23 height 7
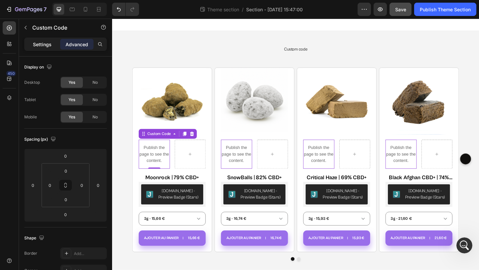
click at [56, 44] on div "Settings" at bounding box center [42, 44] width 33 height 11
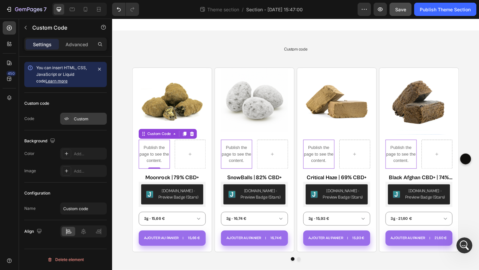
click at [86, 117] on div "Custom" at bounding box center [89, 119] width 31 height 6
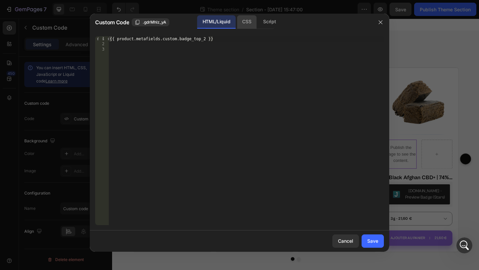
click at [258, 20] on div "CSS" at bounding box center [269, 21] width 23 height 13
click at [268, 20] on div "Script" at bounding box center [269, 21] width 23 height 13
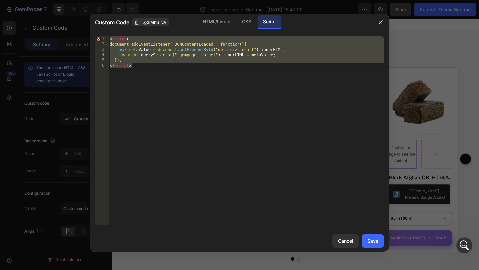
click at [187, 67] on div "< script > document.addEventListener("DOMContentLoaded", function() { var metaV…" at bounding box center [245, 136] width 275 height 200
drag, startPoint x: 187, startPoint y: 67, endPoint x: 105, endPoint y: 34, distance: 88.4
click at [105, 34] on div "</script> 1 2 3 4 5 6 < script > document.addEventListener("DOMContentLoaded", …" at bounding box center [239, 131] width 299 height 200
type textarea "<script> document.addEventListener("DOMContentLoaded", function() {"
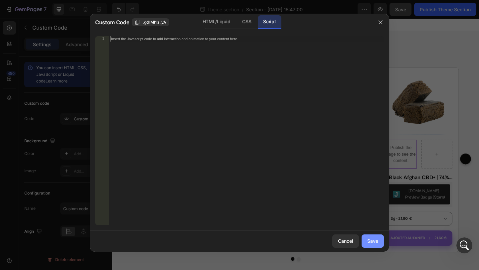
click at [377, 244] on div "Save" at bounding box center [372, 241] width 11 height 7
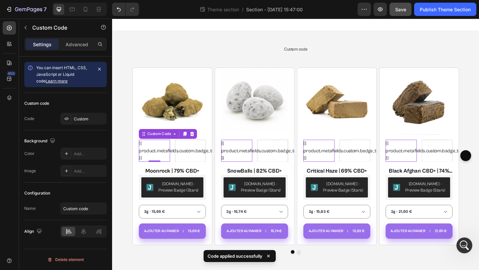
click at [374, 15] on div at bounding box center [380, 9] width 13 height 13
click at [377, 13] on button "button" at bounding box center [380, 9] width 13 height 13
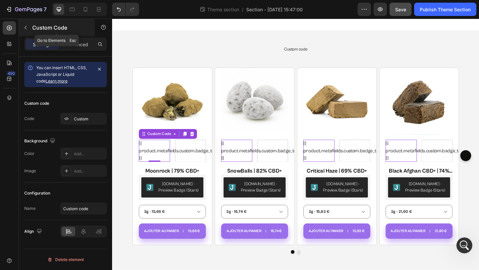
click at [27, 27] on icon "button" at bounding box center [25, 27] width 5 height 5
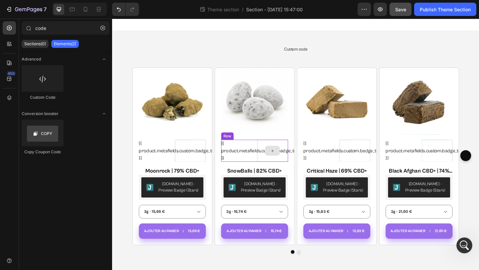
click at [298, 164] on div at bounding box center [287, 162] width 34 height 24
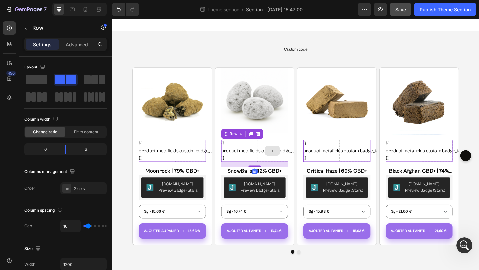
click at [283, 161] on div at bounding box center [286, 162] width 16 height 11
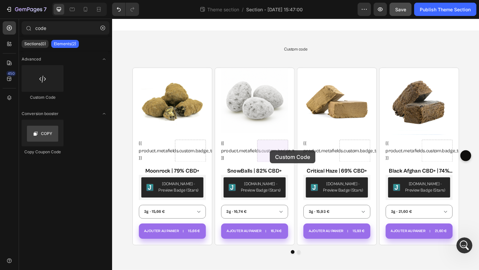
drag, startPoint x: 155, startPoint y: 101, endPoint x: 284, endPoint y: 162, distance: 142.4
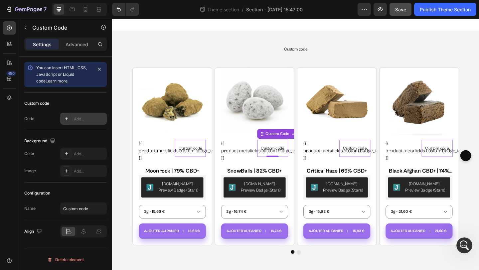
click at [89, 113] on div "Add..." at bounding box center [83, 119] width 47 height 12
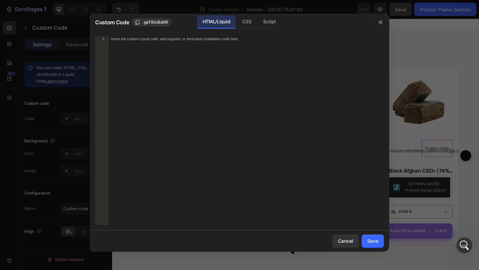
click at [171, 73] on div "Insert the custom Liquid code, add snippets, or third-party installation code h…" at bounding box center [245, 136] width 275 height 200
paste textarea "custom.type_de_culture"
click at [111, 37] on div "product.metafields.custom.type_de_culture}}" at bounding box center [245, 136] width 275 height 200
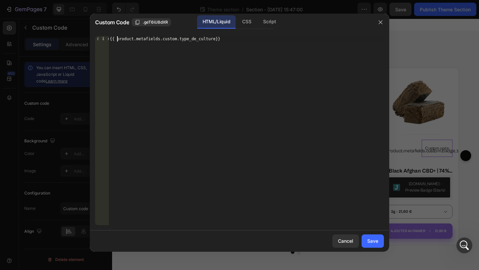
click at [215, 39] on div "{{ product.metafields.custom.type_de_culture}}" at bounding box center [245, 136] width 275 height 200
click at [242, 91] on div "{{ product.metafields.custom.type_de_culture }}" at bounding box center [245, 136] width 275 height 200
type textarea "{{ product.metafields.custom.type_de_culture }}"
click at [371, 239] on div "Save" at bounding box center [372, 241] width 11 height 7
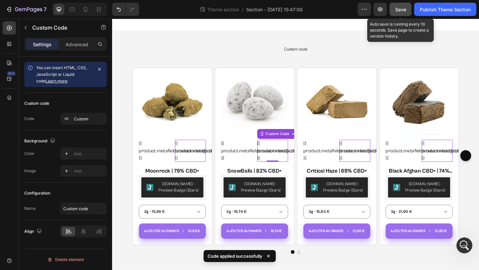
click at [397, 12] on span "Save" at bounding box center [400, 10] width 11 height 6
click at [379, 7] on icon "button" at bounding box center [380, 9] width 7 height 7
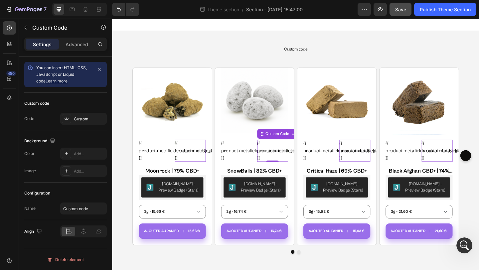
scroll to position [205, 0]
click at [185, 69] on div "Product Images {{ product.metafields.custom.badge_top_2 }} Custom Code {{ produ…" at bounding box center [311, 173] width 399 height 213
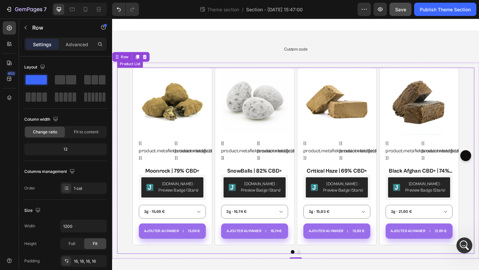
click at [223, 102] on div "Product Images {{ product.metafields.custom.badge_top_2 }} Custom Code {{ produ…" at bounding box center [311, 168] width 355 height 193
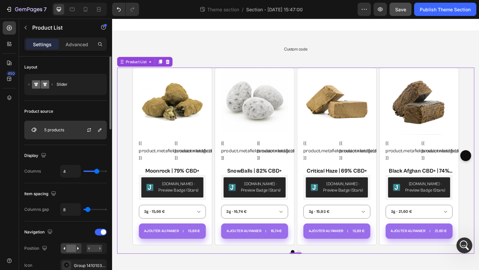
click at [65, 130] on div "5 products" at bounding box center [65, 130] width 83 height 19
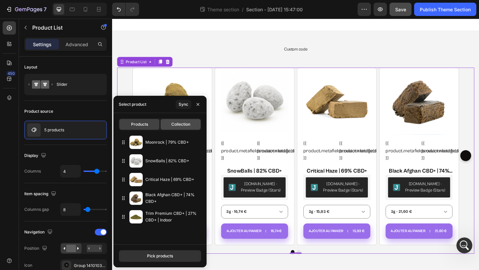
click at [172, 128] on div "Collection" at bounding box center [181, 124] width 40 height 11
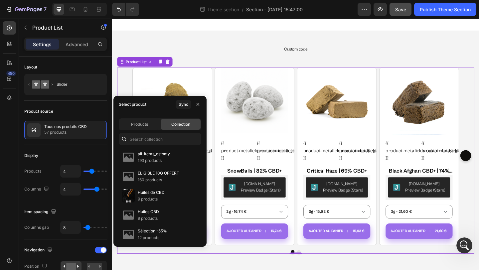
type input "16"
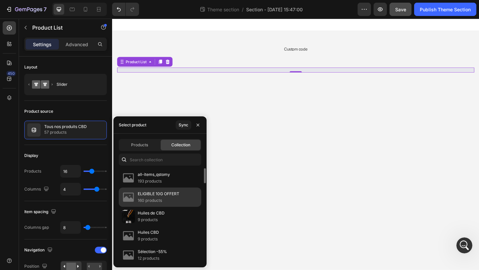
scroll to position [179, 0]
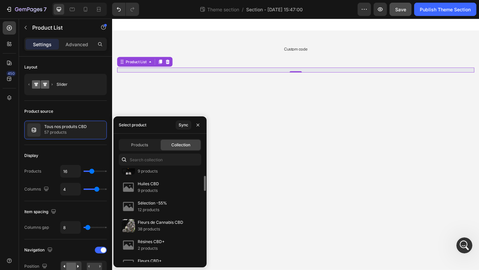
select select "580457601338049150"
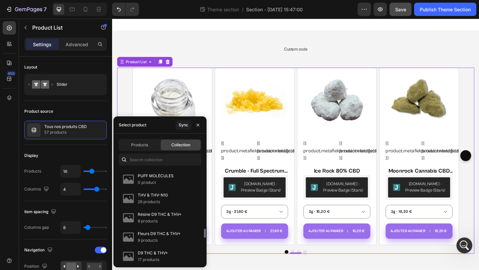
scroll to position [617, 0]
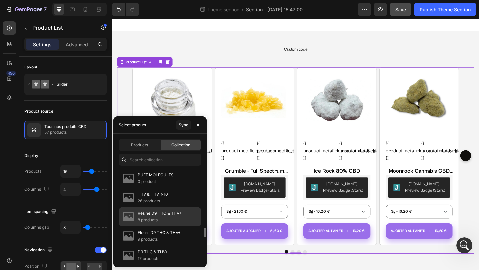
click at [170, 227] on div "Résine D9 THC & THV+ 8 products" at bounding box center [160, 236] width 83 height 19
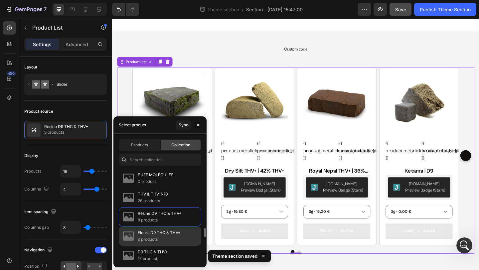
click at [181, 246] on div "Fleurs D9 THC & THV+ 9 products" at bounding box center [160, 255] width 83 height 19
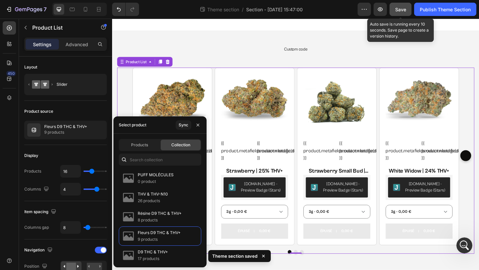
click at [395, 10] on span "Save" at bounding box center [400, 10] width 11 height 6
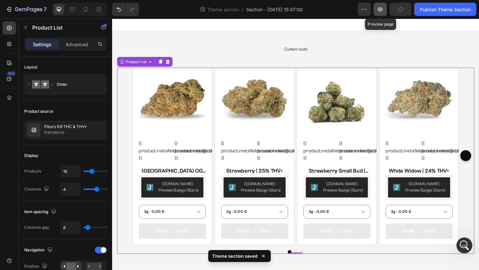
click at [382, 10] on icon "button" at bounding box center [380, 9] width 7 height 7
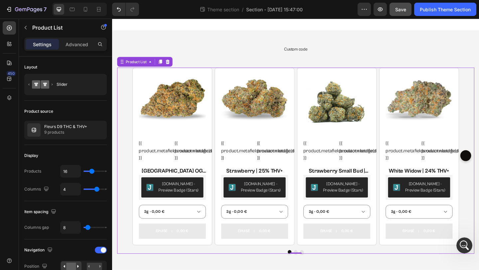
click at [380, 16] on div "7 Theme section / Section - Aug 28 15:47:00 Preview Save Publish Theme Section" at bounding box center [239, 9] width 479 height 19
click at [380, 14] on button "button" at bounding box center [380, 9] width 13 height 13
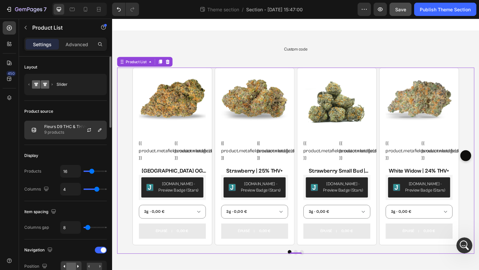
click at [84, 126] on div at bounding box center [91, 130] width 29 height 18
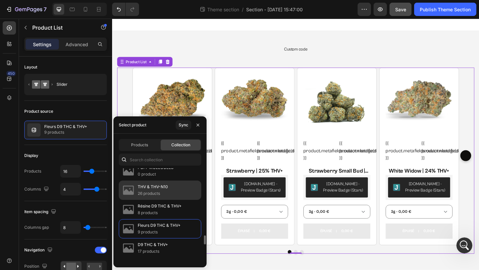
scroll to position [631, 0]
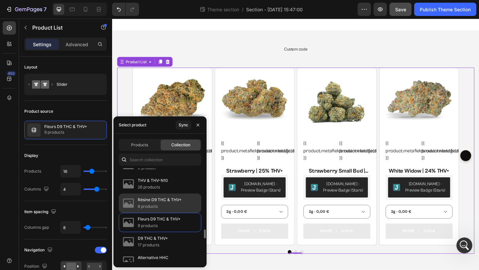
click at [173, 203] on p "Résine D9 THC & THV+" at bounding box center [160, 200] width 44 height 7
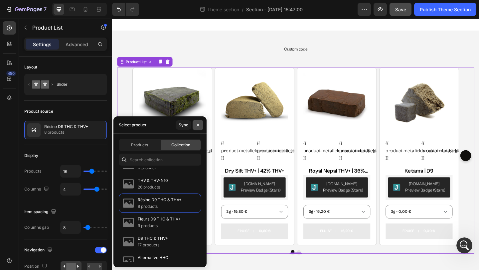
click at [198, 123] on icon "button" at bounding box center [197, 124] width 5 height 5
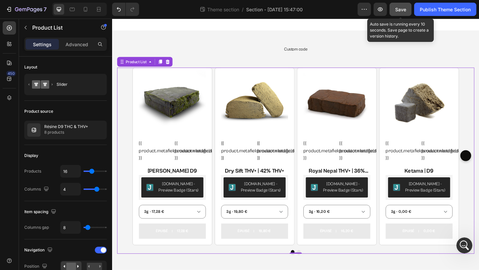
click at [398, 13] on button "Save" at bounding box center [401, 9] width 22 height 13
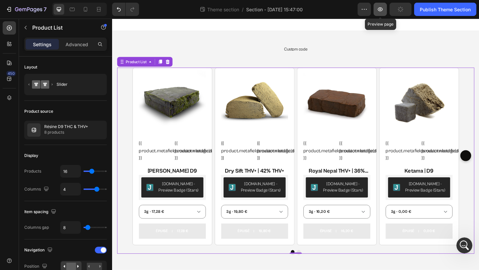
click at [382, 9] on icon "button" at bounding box center [380, 9] width 5 height 4
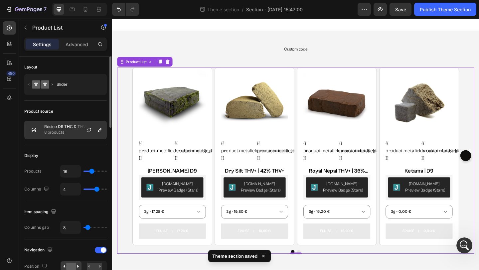
click at [86, 139] on div "Résine D9 THC & THV+ 8 products" at bounding box center [65, 130] width 83 height 19
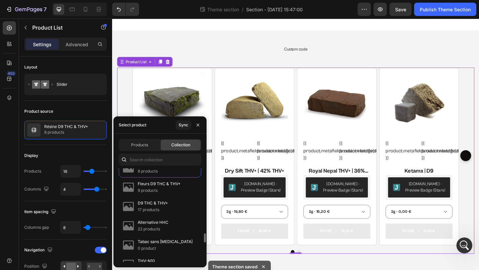
scroll to position [666, 0]
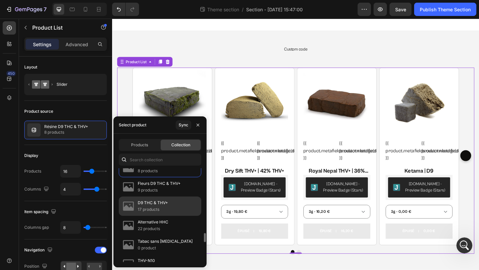
click at [156, 203] on p "D9 THC & THV+" at bounding box center [153, 203] width 30 height 7
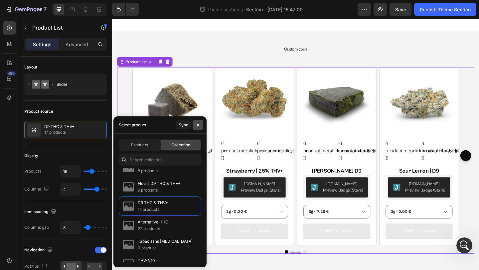
click at [200, 124] on icon "button" at bounding box center [197, 124] width 5 height 5
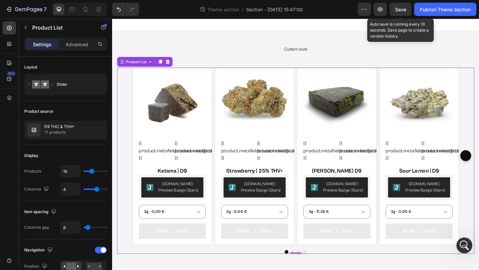
click at [400, 12] on div "Save" at bounding box center [400, 9] width 11 height 7
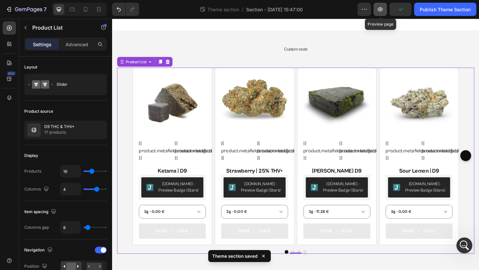
click at [383, 11] on icon "button" at bounding box center [380, 9] width 7 height 7
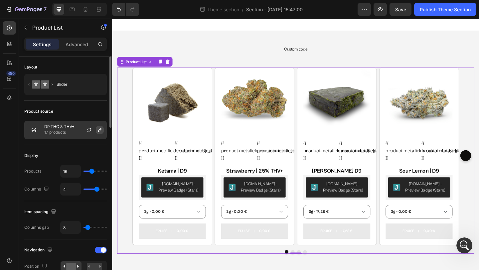
click at [101, 129] on icon "button" at bounding box center [99, 129] width 3 height 3
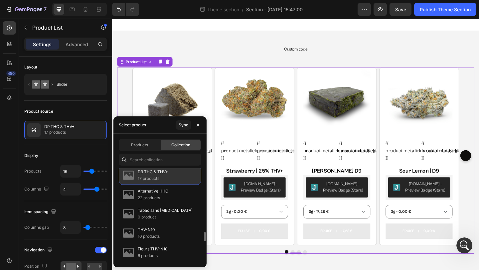
scroll to position [693, 0]
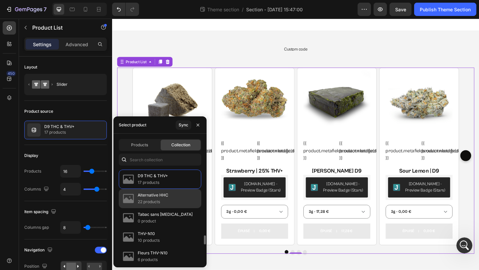
click at [173, 208] on div "Alternative HHC 22 products" at bounding box center [160, 217] width 83 height 19
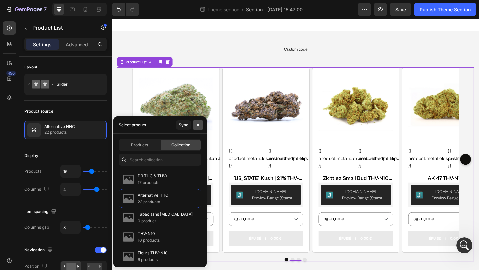
click at [199, 125] on icon "button" at bounding box center [197, 124] width 5 height 5
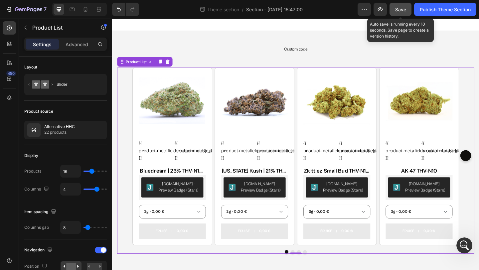
click at [395, 14] on button "Save" at bounding box center [401, 9] width 22 height 13
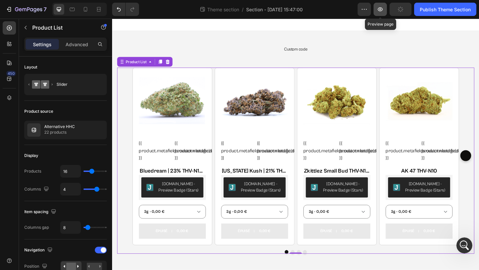
click at [381, 11] on icon "button" at bounding box center [380, 9] width 7 height 7
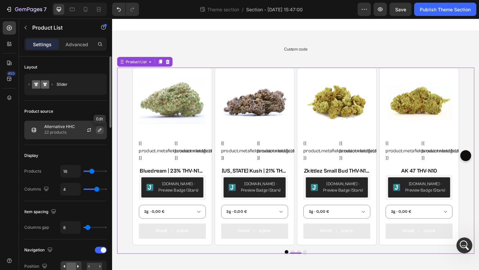
click at [102, 130] on icon "button" at bounding box center [99, 129] width 5 height 5
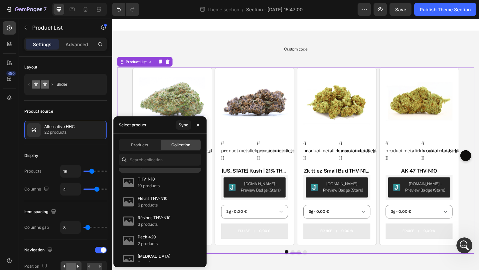
scroll to position [831, 0]
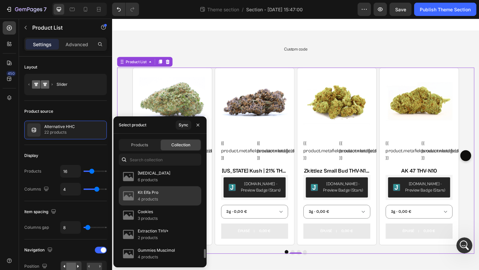
click at [166, 206] on div "Kit Elfa Pro 4 products" at bounding box center [160, 215] width 83 height 19
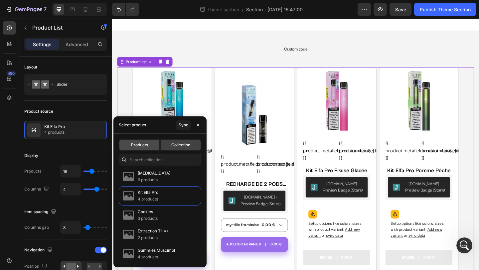
click at [155, 144] on div "Products" at bounding box center [139, 145] width 40 height 11
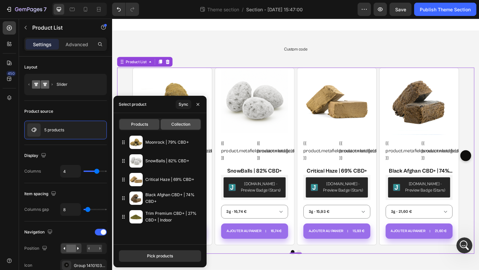
click at [189, 121] on div "Collection" at bounding box center [181, 124] width 40 height 11
type input "16"
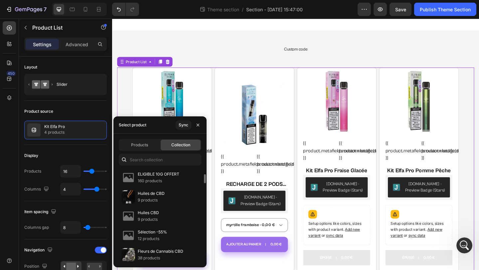
scroll to position [24, 0]
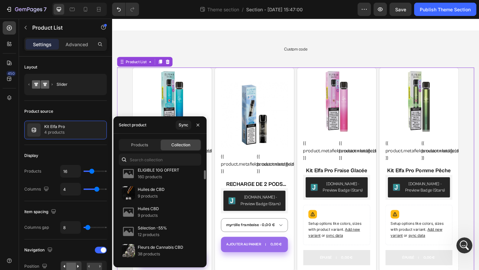
click at [172, 174] on p "160 products" at bounding box center [159, 177] width 42 height 7
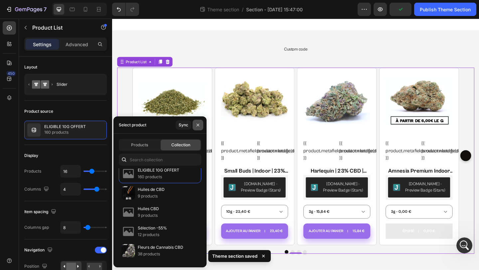
click at [200, 123] on icon "button" at bounding box center [197, 124] width 5 height 5
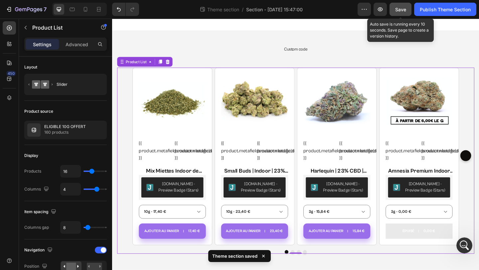
click at [402, 11] on span "Save" at bounding box center [400, 10] width 11 height 6
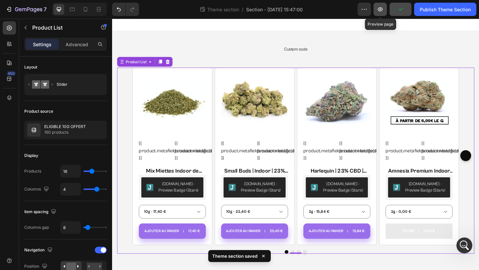
click at [380, 8] on icon "button" at bounding box center [380, 9] width 7 height 7
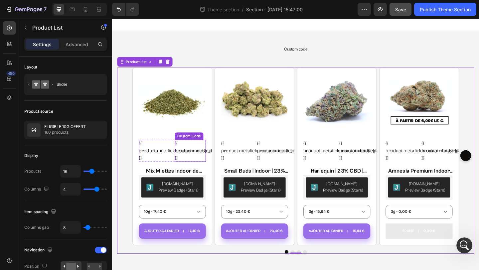
click at [207, 164] on div "{{ product.metafields.custom.type_de_culture }}" at bounding box center [197, 162] width 34 height 24
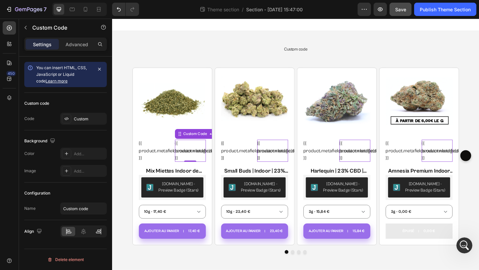
click at [100, 230] on icon at bounding box center [98, 231] width 3 height 2
click at [98, 10] on icon at bounding box center [99, 10] width 4 height 1
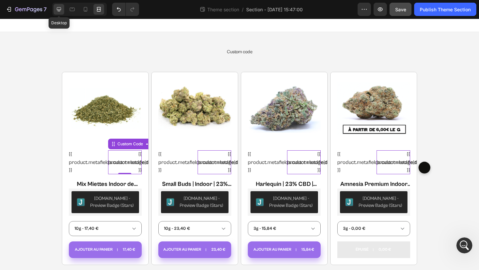
click at [64, 9] on div at bounding box center [59, 9] width 11 height 11
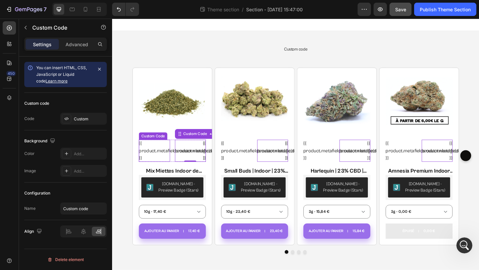
click at [162, 159] on div "{{ product.metafields.custom.badge_top_2 }}" at bounding box center [158, 162] width 34 height 24
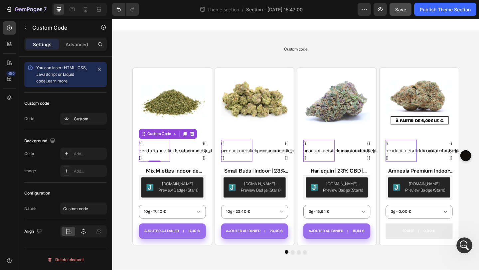
click at [82, 232] on icon at bounding box center [83, 232] width 5 height 6
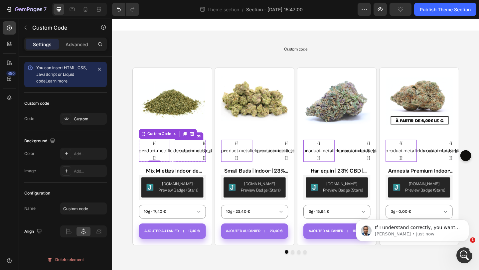
click at [209, 162] on div "{{ product.metafields.custom.type_de_culture }}" at bounding box center [197, 162] width 34 height 24
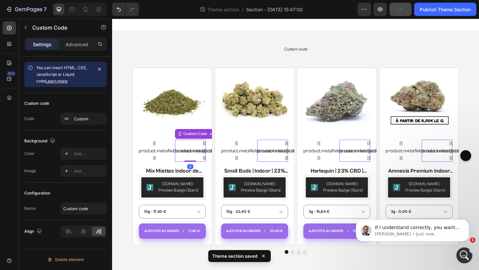
scroll to position [290, 0]
click at [83, 233] on icon at bounding box center [83, 231] width 7 height 7
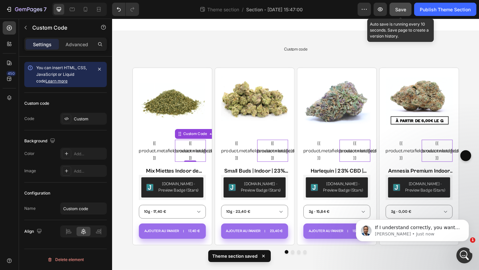
click at [394, 8] on button "Save" at bounding box center [401, 9] width 22 height 13
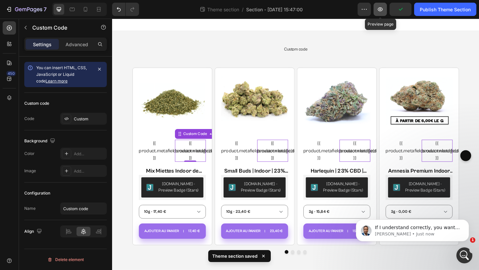
click at [379, 8] on icon "button" at bounding box center [380, 9] width 7 height 7
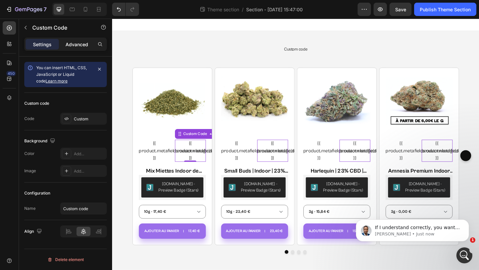
click at [76, 46] on p "Advanced" at bounding box center [77, 44] width 23 height 7
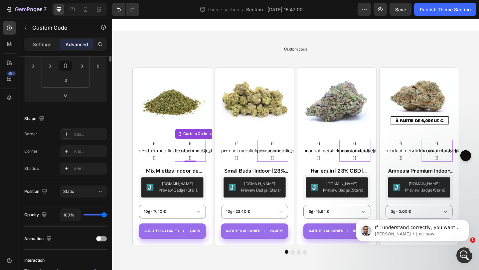
scroll to position [0, 0]
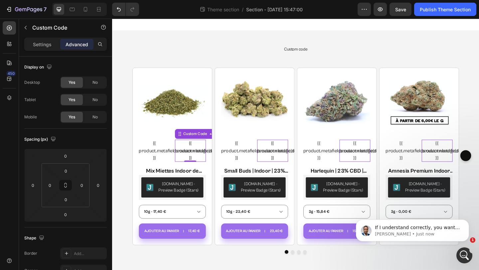
click at [50, 50] on div "Settings Advanced" at bounding box center [65, 44] width 83 height 13
click at [49, 49] on div "Settings" at bounding box center [42, 44] width 33 height 11
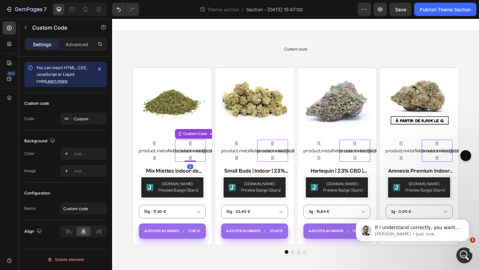
click at [53, 44] on div "Settings" at bounding box center [42, 44] width 33 height 11
click at [71, 153] on div at bounding box center [66, 153] width 9 height 9
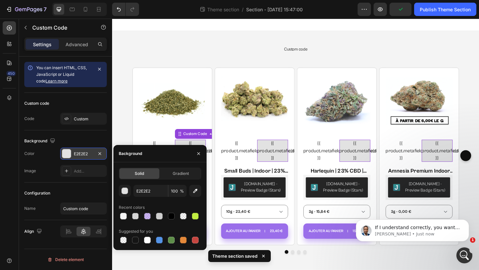
click at [98, 182] on div "Background The changes might be hidden by the video. Color E2E2E2 Image Add..." at bounding box center [65, 156] width 83 height 52
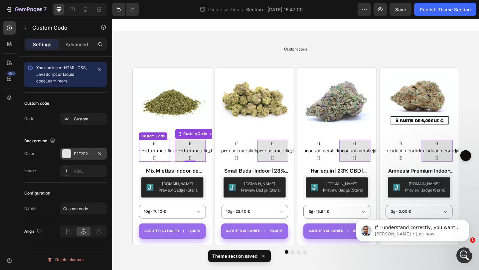
click at [166, 158] on div "{{ product.metafields.custom.badge_top_2 }}" at bounding box center [158, 162] width 34 height 24
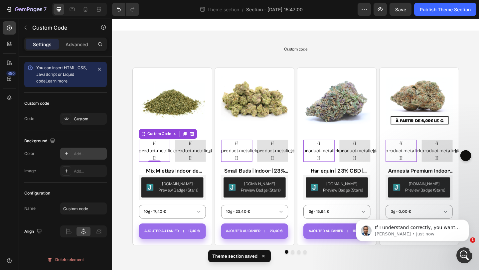
click at [80, 151] on div "Add..." at bounding box center [89, 154] width 31 height 6
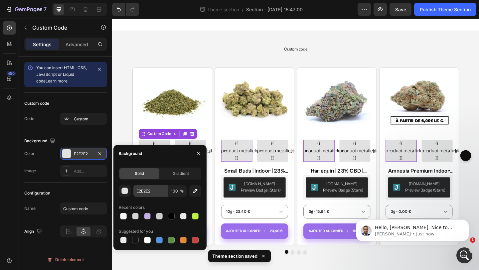
scroll to position [312, 0]
click at [73, 187] on div "Configuration Name Custom code" at bounding box center [65, 202] width 83 height 38
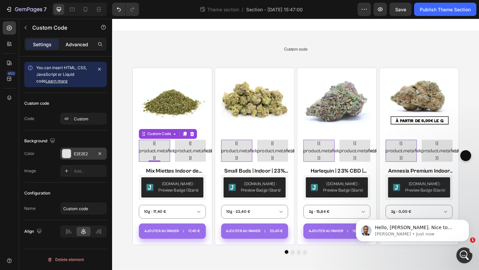
click at [81, 40] on div "Advanced" at bounding box center [76, 44] width 33 height 11
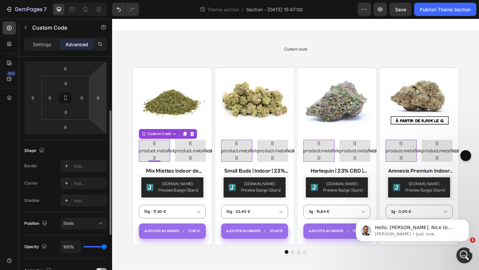
scroll to position [93, 0]
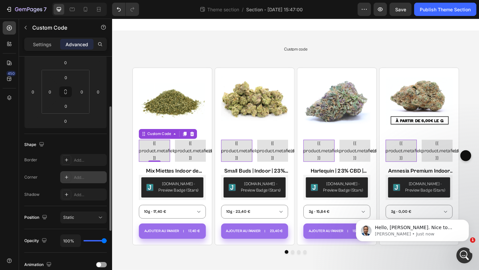
click at [67, 177] on icon at bounding box center [66, 177] width 5 height 5
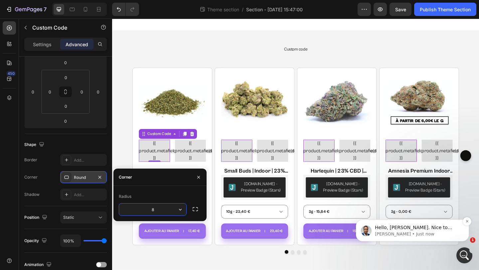
click at [444, 235] on p "[PERSON_NAME] • Just now" at bounding box center [418, 234] width 86 height 6
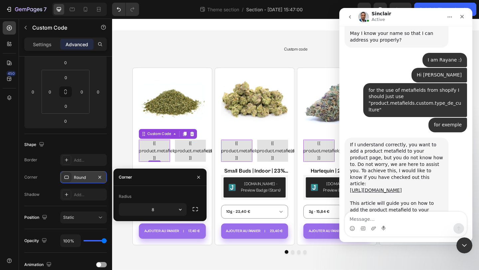
scroll to position [312, 0]
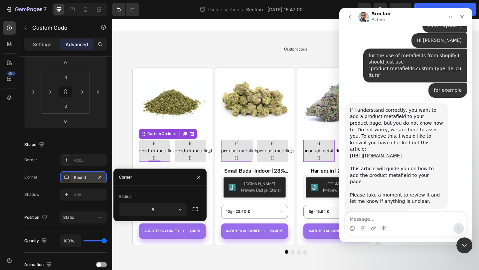
click at [421, 225] on div "Intercom messenger" at bounding box center [406, 228] width 122 height 11
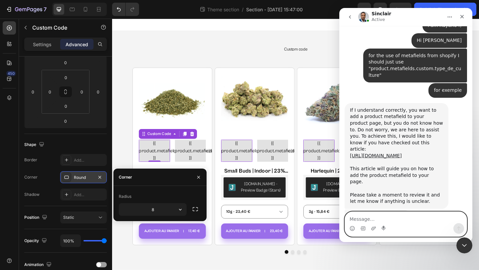
click at [418, 219] on textarea "Message…" at bounding box center [406, 217] width 122 height 11
type textarea "Thank you!"
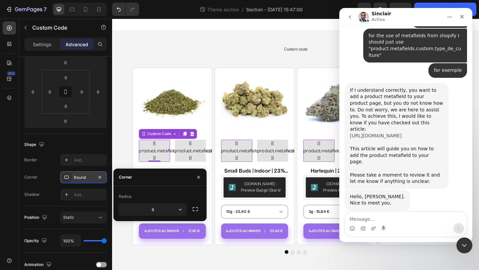
click at [392, 133] on link "[URL][DOMAIN_NAME]" at bounding box center [376, 135] width 52 height 5
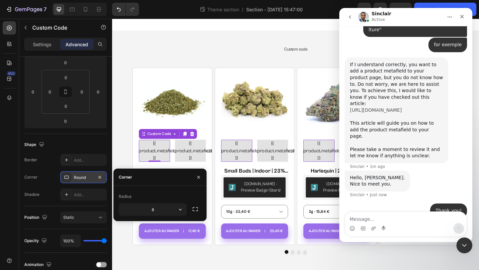
scroll to position [364, 0]
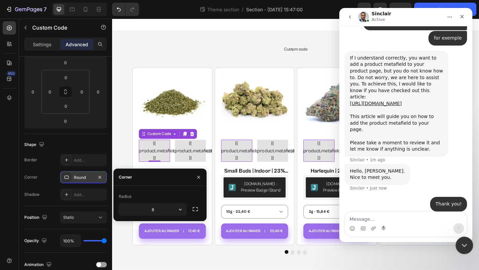
click at [467, 242] on icon "Close Intercom Messenger" at bounding box center [463, 245] width 8 height 8
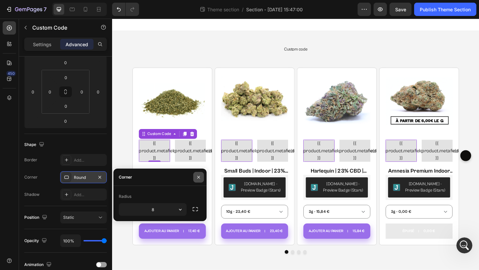
click at [200, 177] on icon "button" at bounding box center [198, 177] width 5 height 5
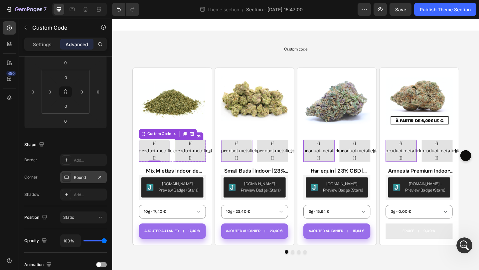
click at [208, 169] on div "{{ product.metafields.custom.type_de_culture }}" at bounding box center [197, 162] width 34 height 24
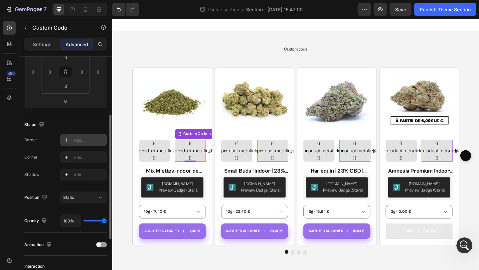
scroll to position [111, 0]
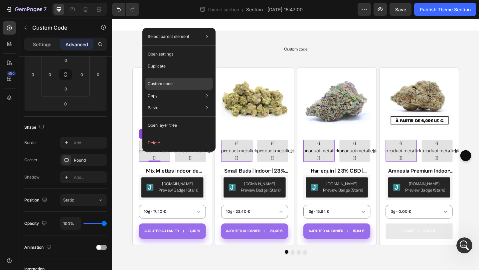
click at [181, 102] on div "Custom code" at bounding box center [179, 108] width 68 height 12
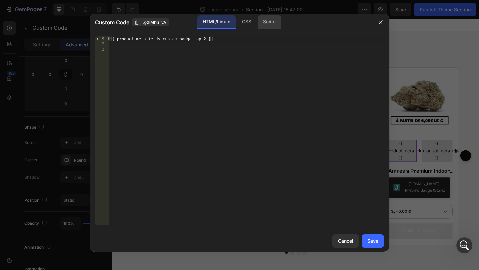
click at [263, 20] on div "Script" at bounding box center [269, 21] width 23 height 13
click at [239, 22] on div "CSS" at bounding box center [247, 21] width 20 height 13
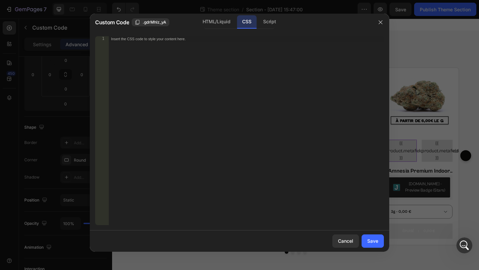
scroll to position [339, 0]
click at [201, 35] on div "1 Insert the CSS code to style your content here. ההההההההההההההההההההההההההההה…" at bounding box center [239, 131] width 299 height 200
click at [220, 22] on div "HTML/Liquid" at bounding box center [216, 21] width 38 height 13
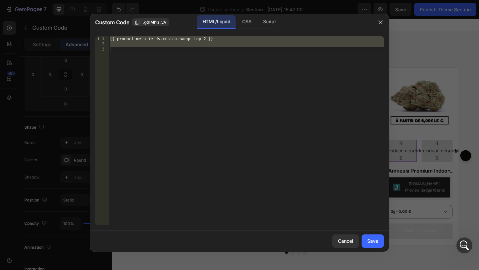
click at [208, 42] on div "{{ product.metafields.custom.badge_top_2 }}" at bounding box center [245, 136] width 275 height 200
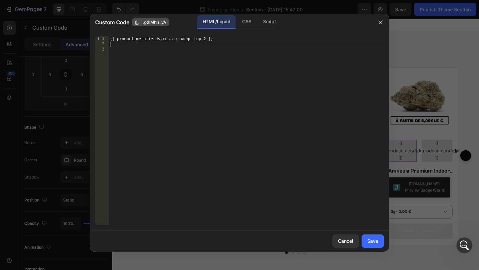
click at [161, 21] on span ".gdrMhlz_yA" at bounding box center [155, 22] width 24 height 6
click at [258, 24] on div "CSS" at bounding box center [269, 21] width 23 height 13
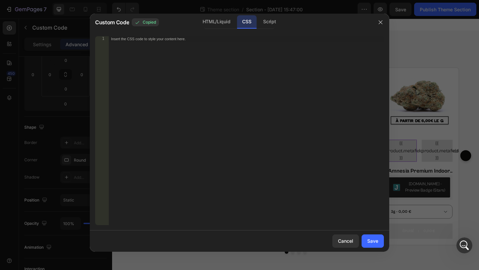
click at [193, 45] on div "Insert the CSS code to style your content here." at bounding box center [245, 136] width 275 height 200
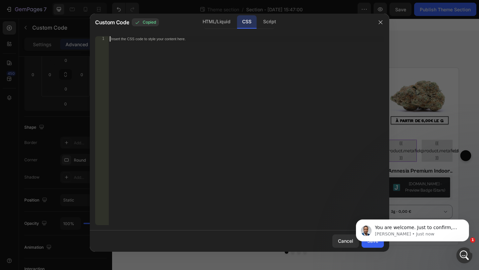
scroll to position [0, 0]
paste textarea ".gdrMhlz_yA"
type textarea ".gdrMhlz_yA{"
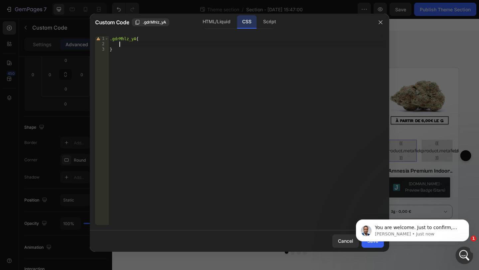
click at [460, 260] on div "Open Intercom Messenger" at bounding box center [463, 255] width 22 height 22
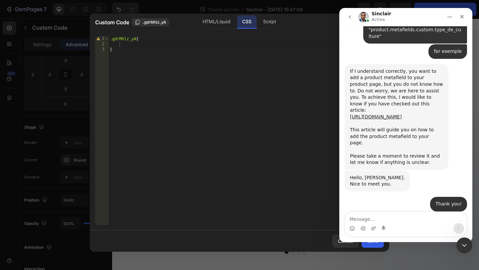
scroll to position [358, 0]
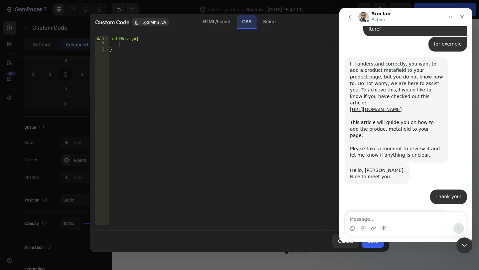
click at [415, 215] on textarea "Message…" at bounding box center [406, 217] width 122 height 11
type textarea "yes!"
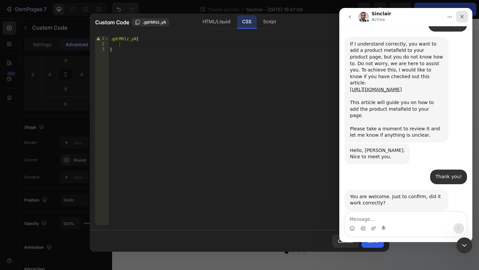
click at [458, 18] on div "Close" at bounding box center [462, 17] width 12 height 12
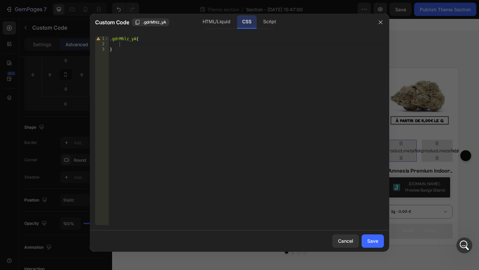
click at [167, 46] on div ".gdrMhlz_yA { }" at bounding box center [245, 136] width 275 height 200
click at [192, 71] on div ".gdrMhlz_yA { font-size : 10 px ; }" at bounding box center [245, 136] width 275 height 200
type textarea "}"
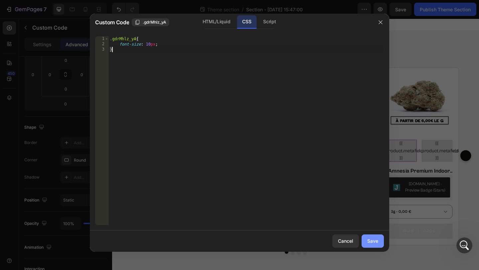
click at [368, 244] on div "Save" at bounding box center [372, 241] width 11 height 7
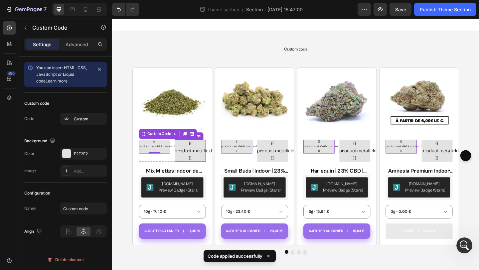
click at [202, 157] on div "{{ product.metafields.custom.type_de_culture }}" at bounding box center [197, 162] width 34 height 24
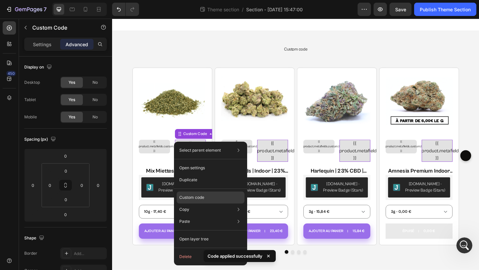
click at [215, 216] on div "Custom code" at bounding box center [211, 222] width 68 height 12
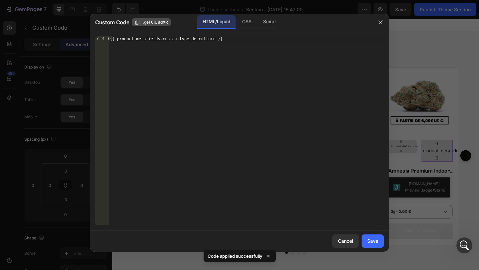
click at [163, 24] on span ".geT6iU8dXR" at bounding box center [155, 22] width 25 height 6
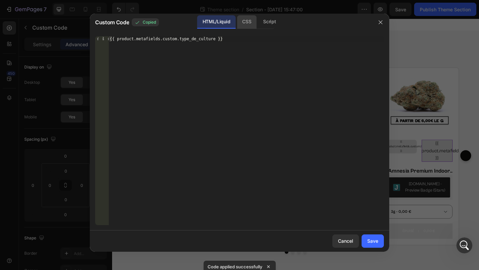
click at [258, 24] on div "CSS" at bounding box center [269, 21] width 23 height 13
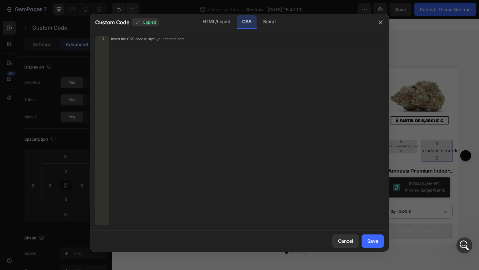
click at [190, 44] on div "Insert the CSS code to style your content here." at bounding box center [245, 136] width 275 height 200
paste textarea ".geT6iU8dXR"
type textarea ".geT6iU8dXR{"
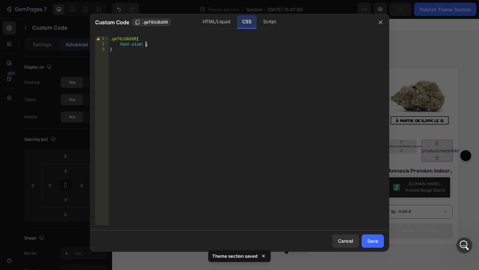
scroll to position [0, 3]
type textarea "font-size: 10px;"
click at [376, 239] on div "Save" at bounding box center [372, 241] width 11 height 7
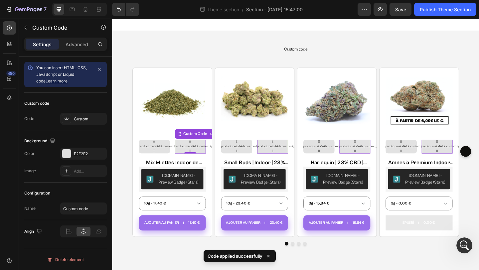
click at [214, 160] on div "{{ product.metafields.custom.type_de_culture }}" at bounding box center [197, 157] width 34 height 15
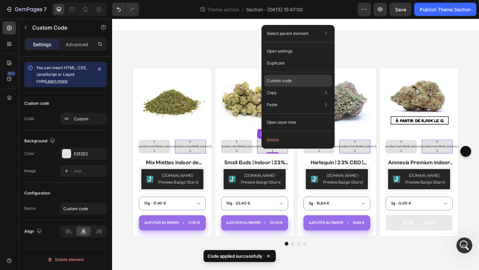
click at [290, 81] on p "Custom code" at bounding box center [279, 81] width 25 height 6
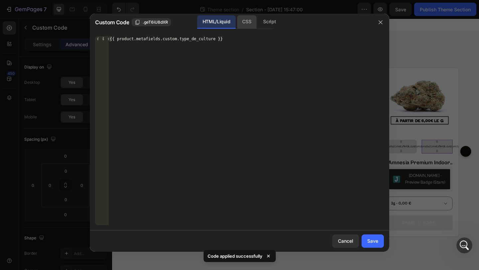
click at [258, 23] on div "CSS" at bounding box center [269, 21] width 23 height 13
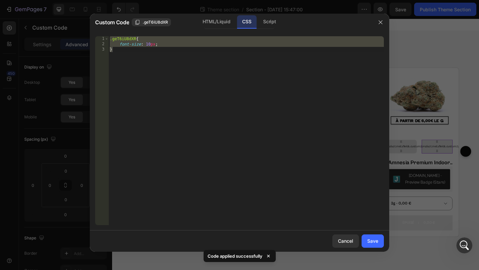
scroll to position [378, 0]
click at [192, 38] on div ".geT6iU8dXR { font-size : 10 px ; }" at bounding box center [245, 136] width 275 height 200
type textarea ".geT6iU8dXR{"
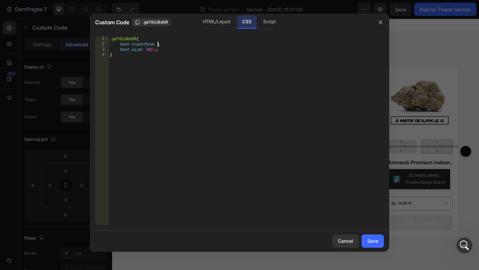
scroll to position [0, 4]
type textarea "text-transform: uppercase;"
click at [375, 243] on div "Save" at bounding box center [372, 241] width 11 height 7
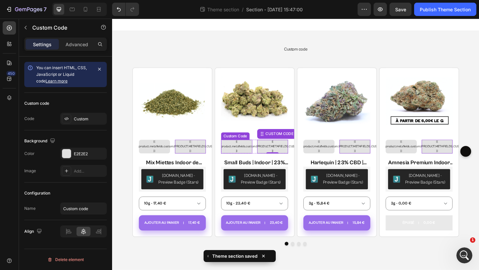
click at [175, 153] on div "{{ product.metafields.custom.badge_top_2 }}" at bounding box center [158, 157] width 34 height 15
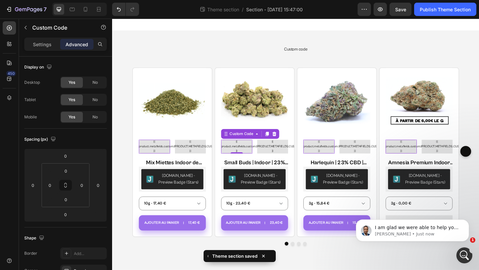
scroll to position [506, 0]
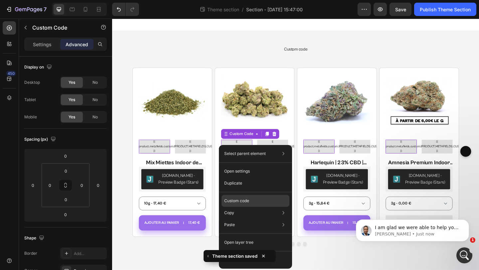
click at [247, 202] on p "Custom code" at bounding box center [236, 201] width 25 height 6
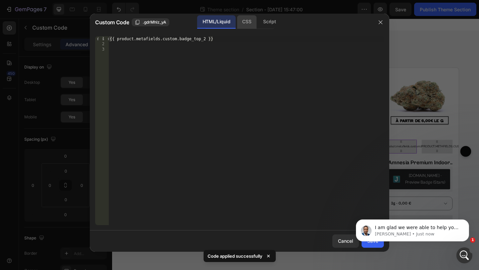
click at [258, 23] on div "CSS" at bounding box center [269, 21] width 23 height 13
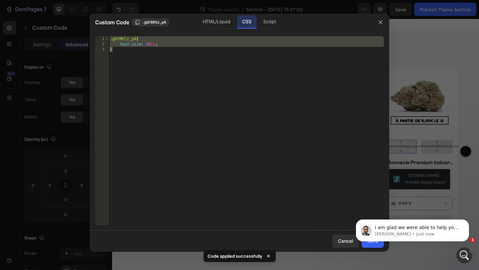
click at [151, 40] on div ".gdrMhlz_yA { font-size : 10 px ; }" at bounding box center [245, 136] width 275 height 200
type textarea ".gdrMhlz_yA{"
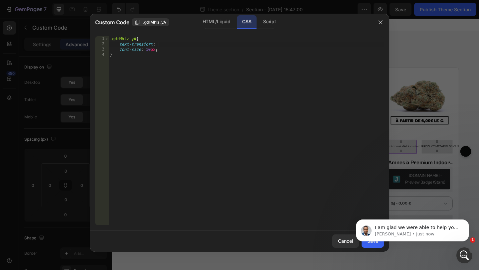
scroll to position [0, 4]
type textarea "text-transform: uppercase;"
click at [371, 243] on body "I am glad we were able to help you fix this. May I ask you for a quick favor? 🥰…" at bounding box center [413, 228] width 128 height 41
click at [371, 245] on body "I am glad we were able to help you fix this. May I ask you for a quick favor? 🥰…" at bounding box center [413, 228] width 128 height 41
click at [469, 220] on button "Dismiss notification" at bounding box center [467, 221] width 9 height 9
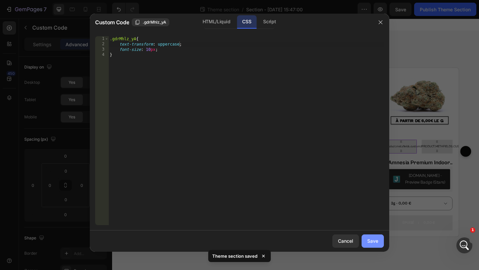
click at [366, 238] on button "Save" at bounding box center [373, 241] width 22 height 13
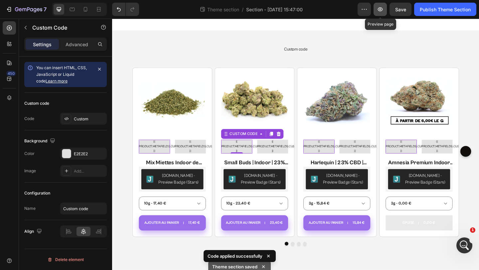
click at [383, 11] on button "button" at bounding box center [380, 9] width 13 height 13
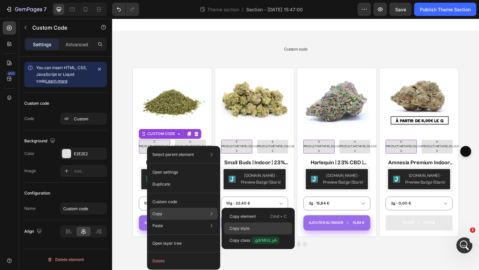
click at [244, 226] on p "Copy style" at bounding box center [240, 229] width 20 height 6
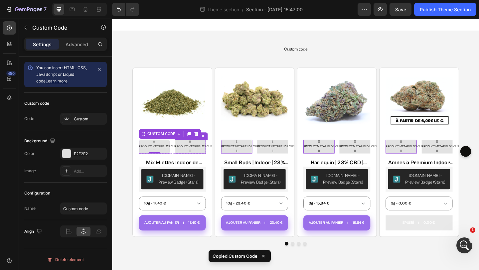
click at [208, 161] on div "{{ product.metafields.custom.type_de_culture }}" at bounding box center [197, 157] width 34 height 15
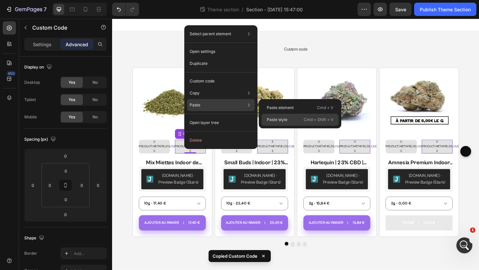
click at [288, 120] on div "Paste style Cmd + Shift + V" at bounding box center [299, 120] width 77 height 12
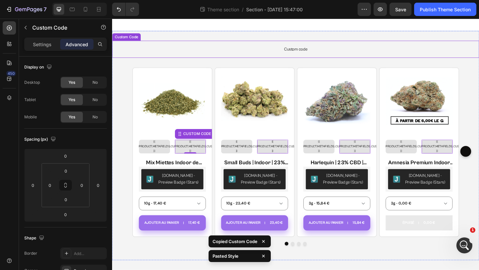
click at [243, 55] on span "Custom code" at bounding box center [311, 52] width 399 height 8
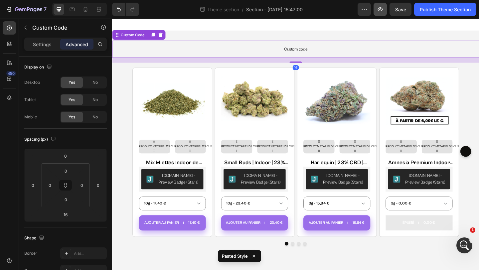
click at [380, 8] on icon "button" at bounding box center [380, 9] width 5 height 4
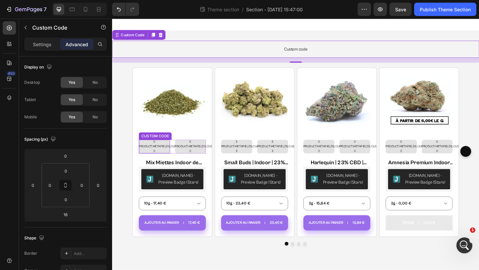
click at [173, 160] on div "{{ product.metafields.custom.badge_top_2 }}" at bounding box center [158, 157] width 34 height 15
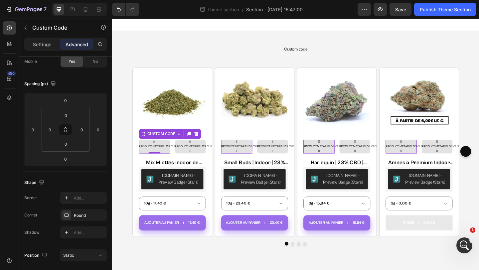
scroll to position [175, 0]
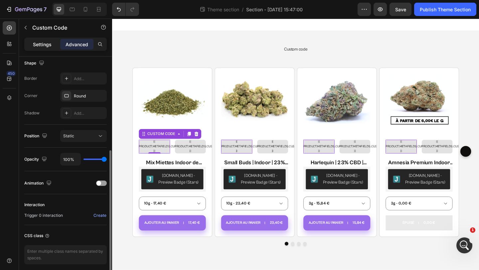
click at [53, 42] on div "Settings" at bounding box center [42, 44] width 33 height 11
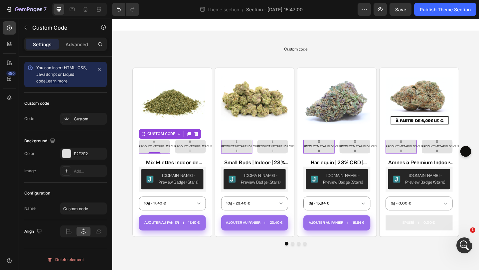
scroll to position [0, 0]
click at [72, 39] on div "Advanced" at bounding box center [76, 44] width 33 height 11
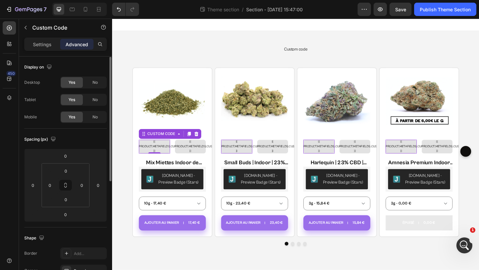
scroll to position [0, 0]
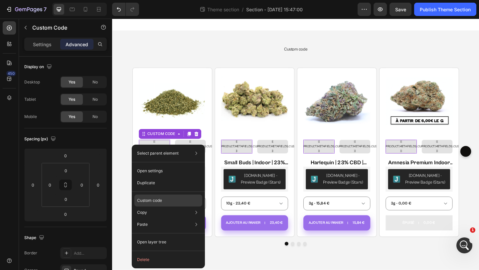
click at [160, 198] on p "Custom code" at bounding box center [149, 201] width 25 height 6
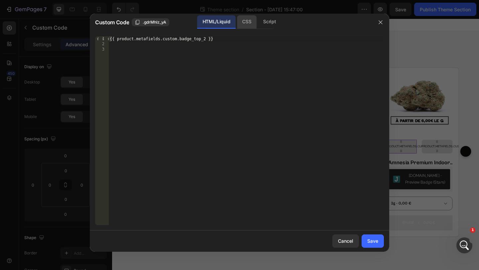
click at [258, 24] on div "CSS" at bounding box center [269, 21] width 23 height 13
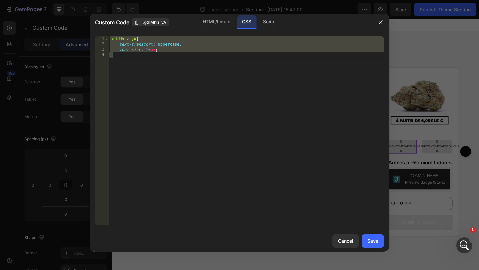
click at [197, 44] on div ".gdrMhlz_yA { text-transform : uppercase ; font-size : 10 px ; }" at bounding box center [245, 136] width 275 height 200
type textarea "text-transform: uppercase;"
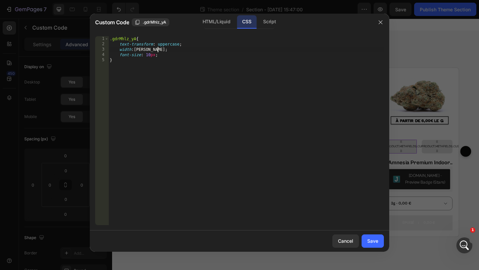
scroll to position [0, 4]
click at [191, 75] on div ".gdrMhlz_yA { text-transform : uppercase ; width : max-content ; font-size : 10…" at bounding box center [245, 136] width 275 height 200
type textarea "}"
click at [367, 242] on button "Save" at bounding box center [373, 241] width 22 height 13
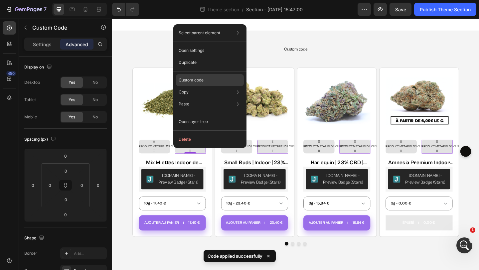
click at [217, 98] on div "Custom code" at bounding box center [210, 104] width 68 height 12
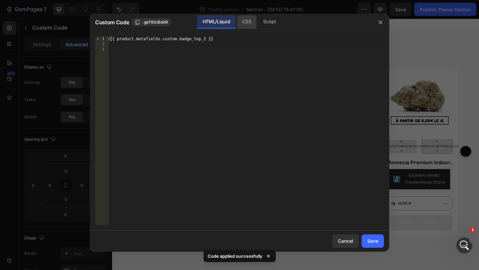
click at [258, 21] on div "CSS" at bounding box center [269, 21] width 23 height 13
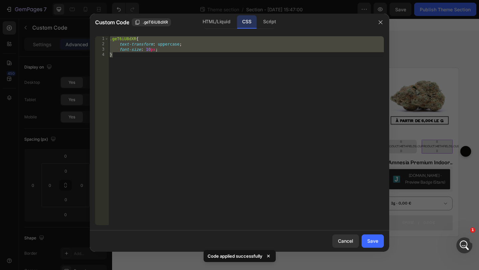
click at [194, 39] on div ".geT6iU8dXR { text-transform : uppercase ; font-size : 10 px ; }" at bounding box center [245, 136] width 275 height 200
type textarea ".geT6iU8dXR{"
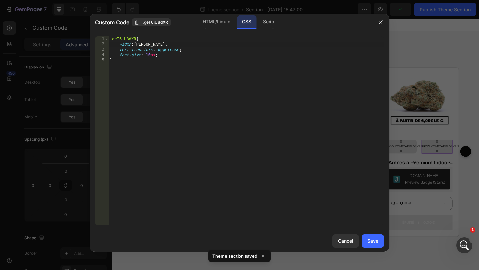
scroll to position [0, 4]
type textarea "width: max-content"
click at [383, 240] on button "Save" at bounding box center [373, 241] width 22 height 13
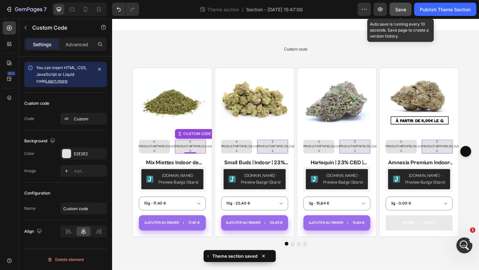
click at [396, 15] on button "Save" at bounding box center [401, 9] width 22 height 13
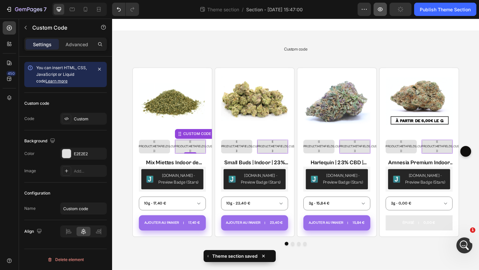
click at [384, 9] on button "button" at bounding box center [380, 9] width 13 height 13
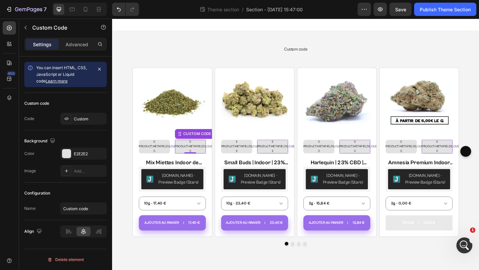
click at [206, 157] on div "{{ product.metafields.custom.badge_top_2 }}" at bounding box center [197, 157] width 34 height 15
click at [73, 42] on p "Advanced" at bounding box center [77, 44] width 23 height 7
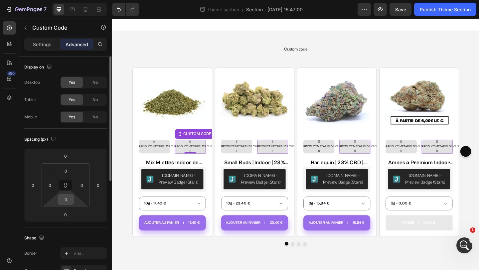
click at [72, 200] on input "0" at bounding box center [65, 200] width 13 height 10
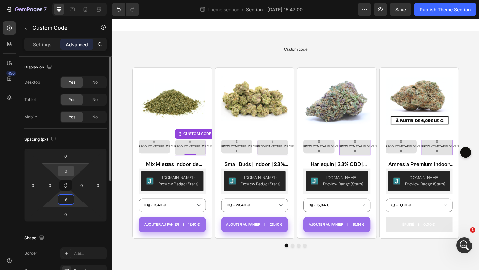
type input "6"
click at [68, 171] on input "0" at bounding box center [65, 171] width 13 height 10
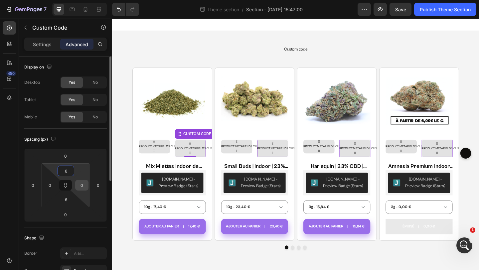
type input "6"
click at [82, 186] on input "0" at bounding box center [82, 185] width 10 height 10
type input "5"
click at [51, 187] on input "0" at bounding box center [50, 185] width 10 height 10
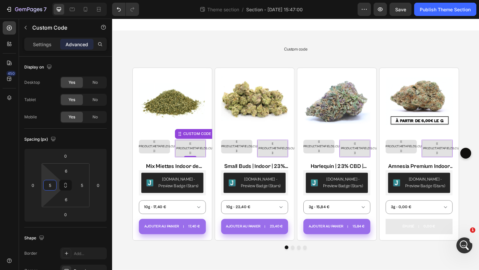
type input "5"
click at [82, 186] on input "5" at bounding box center [82, 185] width 10 height 10
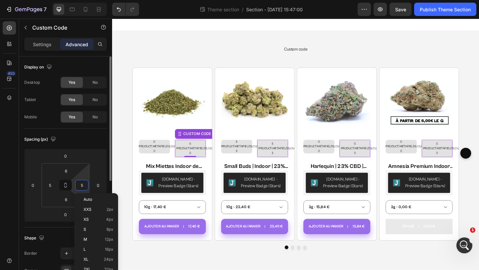
type input "6"
click at [49, 187] on input "5" at bounding box center [50, 185] width 10 height 10
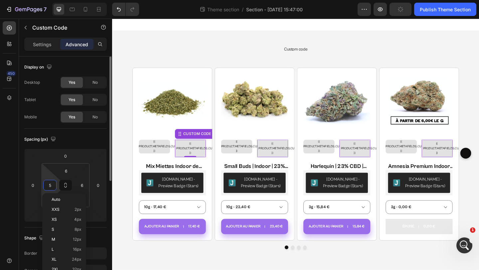
type input "6"
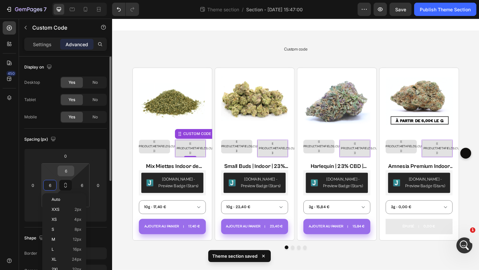
click at [66, 172] on input "6" at bounding box center [65, 171] width 13 height 10
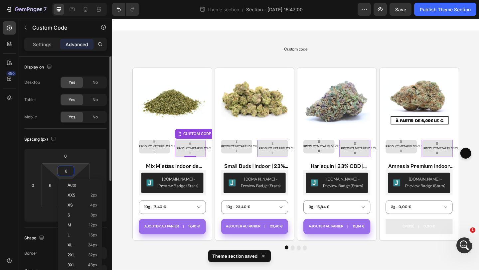
type input "5"
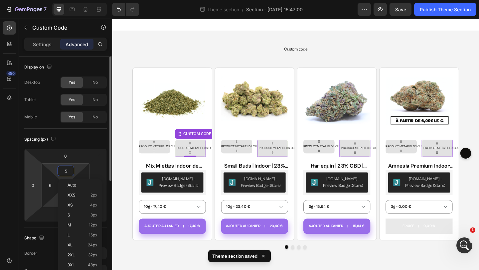
click at [47, 0] on html "7 Theme section / Section - Aug 28 15:47:00 Preview Save Publish Theme Section …" at bounding box center [239, 0] width 479 height 0
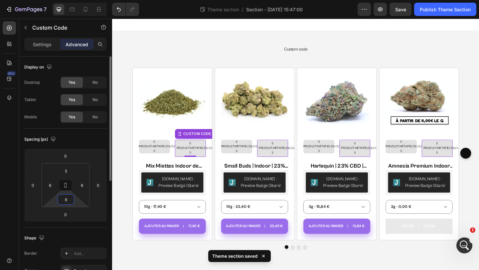
type input "5"
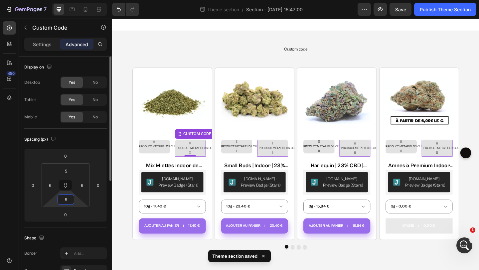
click at [86, 235] on div "Shape" at bounding box center [65, 238] width 83 height 11
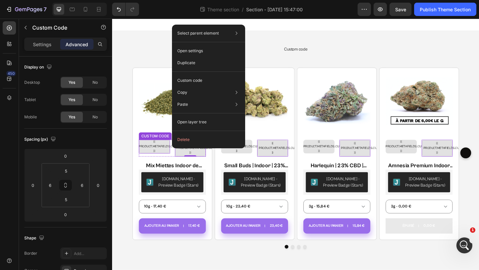
click at [160, 158] on div "{{ product.metafields.custom.badge_top_2 }}" at bounding box center [158, 157] width 34 height 15
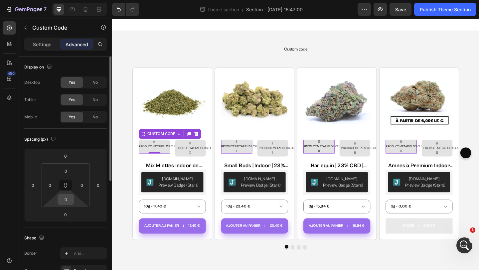
click at [67, 200] on input "0" at bounding box center [65, 200] width 13 height 10
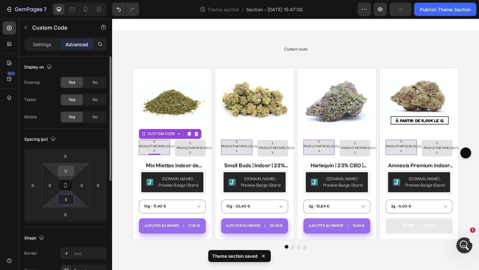
type input "5"
click at [66, 172] on input "0" at bounding box center [65, 171] width 13 height 10
type input "5"
click at [85, 184] on input "0" at bounding box center [82, 185] width 10 height 10
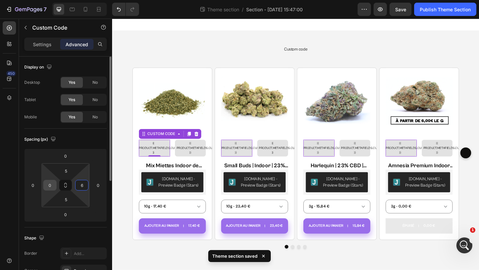
type input "6"
click at [48, 185] on input "0" at bounding box center [50, 185] width 10 height 10
type input "6"
click at [100, 144] on div "Spacing (px)" at bounding box center [65, 139] width 83 height 11
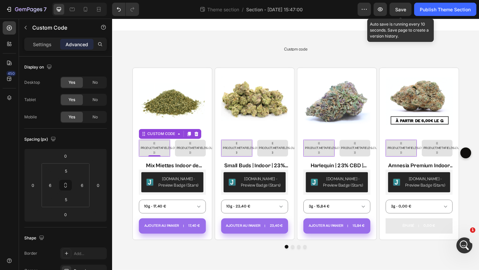
click at [406, 8] on span "Save" at bounding box center [400, 10] width 11 height 6
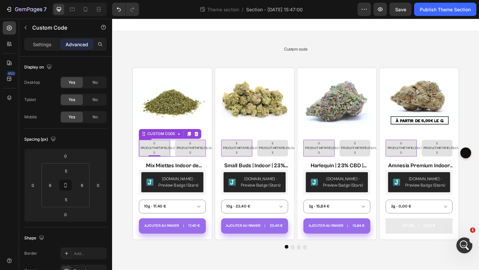
click at [178, 163] on div "{{ product.metafields.custom.badge_top_2 }} Custom Code 0 {{ product.metafields…" at bounding box center [177, 159] width 73 height 18
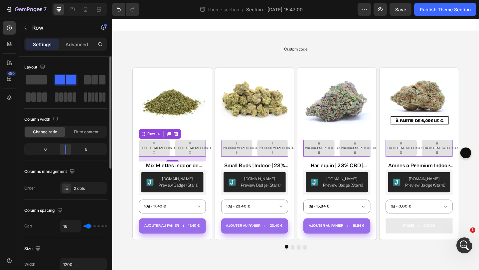
click at [67, 153] on div at bounding box center [66, 149] width 12 height 9
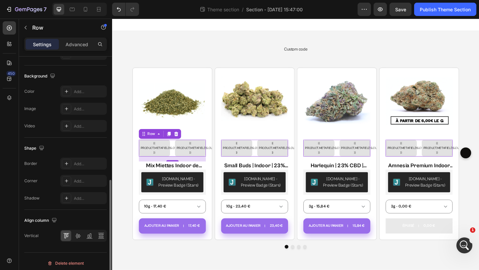
scroll to position [249, 0]
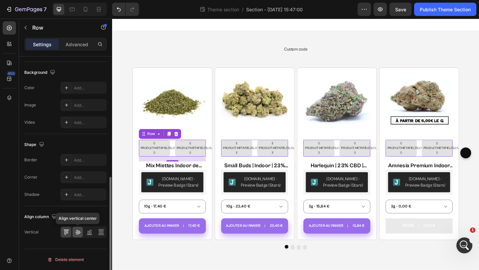
click at [79, 230] on icon at bounding box center [78, 232] width 7 height 7
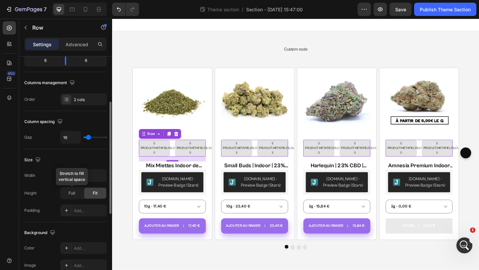
scroll to position [88, 0]
click at [77, 191] on div "Full" at bounding box center [72, 194] width 22 height 11
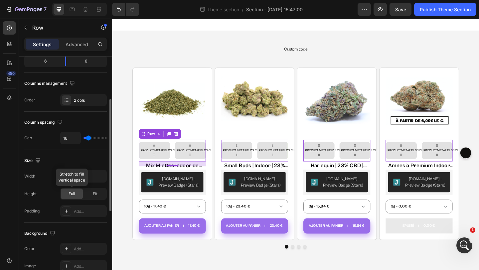
click at [77, 191] on div "Full" at bounding box center [72, 194] width 22 height 11
click at [105, 177] on button "button" at bounding box center [100, 176] width 12 height 12
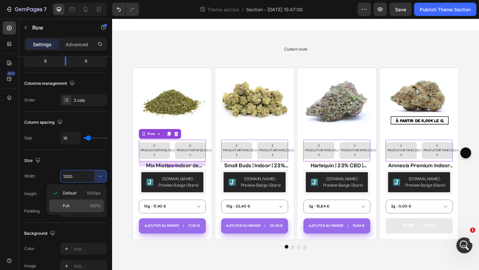
click at [88, 203] on p "Full 100%" at bounding box center [82, 206] width 38 height 6
type input "100%"
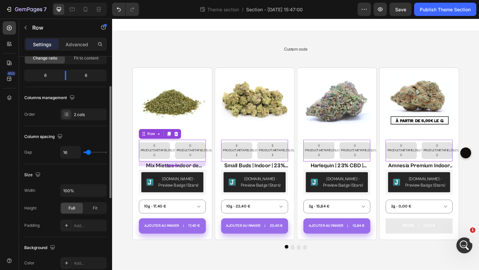
scroll to position [0, 0]
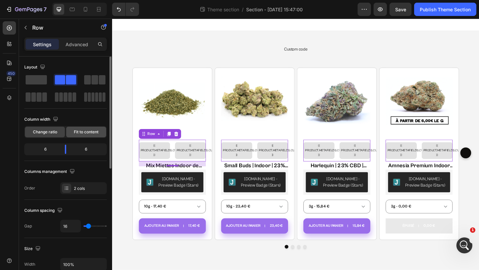
click at [79, 132] on span "Fit to content" at bounding box center [86, 132] width 25 height 6
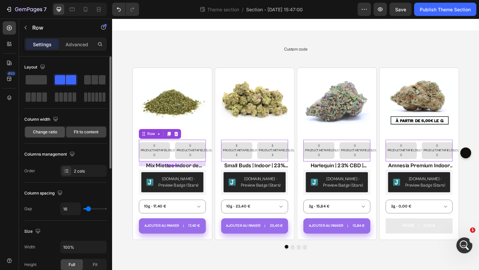
click at [57, 133] on span "Change ratio" at bounding box center [45, 132] width 24 height 6
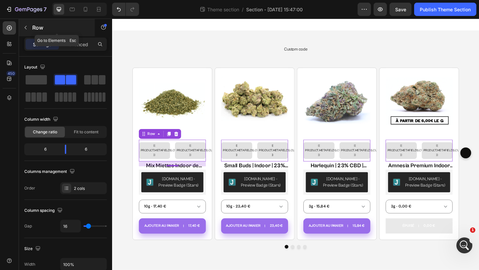
click at [79, 34] on div "Row" at bounding box center [57, 27] width 76 height 17
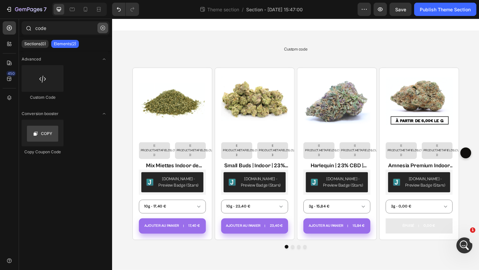
click at [104, 29] on icon "button" at bounding box center [102, 28] width 5 height 5
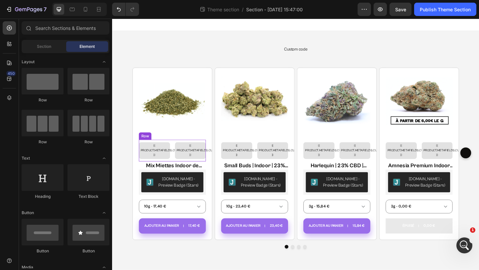
click at [178, 167] on div "{{ product.metafields.custom.badge_top_2 }} Custom Code {{ product.metafields.c…" at bounding box center [177, 162] width 73 height 24
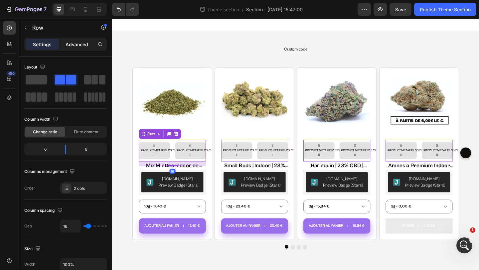
click at [84, 45] on p "Advanced" at bounding box center [77, 44] width 23 height 7
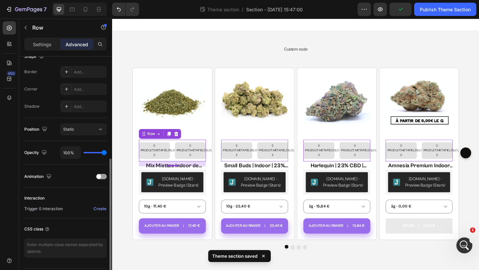
scroll to position [201, 0]
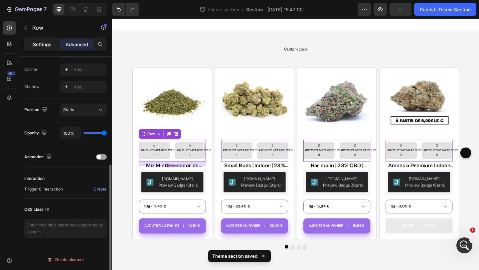
click at [44, 42] on p "Settings" at bounding box center [42, 44] width 19 height 7
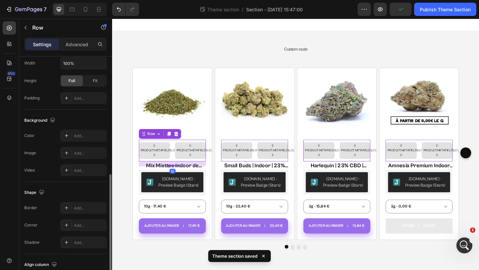
scroll to position [249, 0]
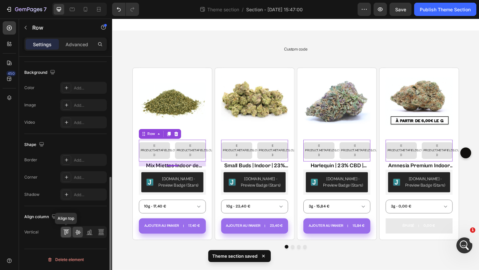
click at [70, 232] on div at bounding box center [66, 232] width 10 height 11
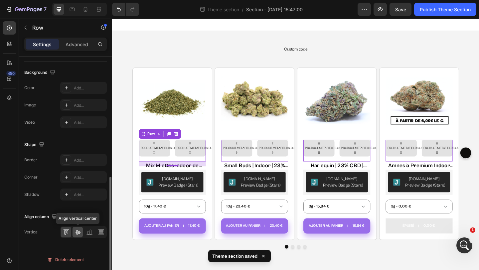
click at [78, 232] on icon at bounding box center [77, 232] width 5 height 5
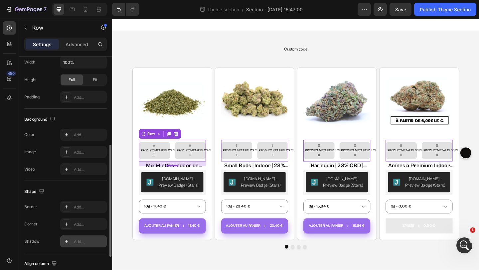
scroll to position [152, 0]
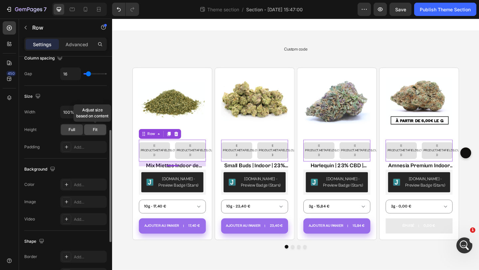
click at [93, 127] on span "Fit" at bounding box center [95, 130] width 5 height 6
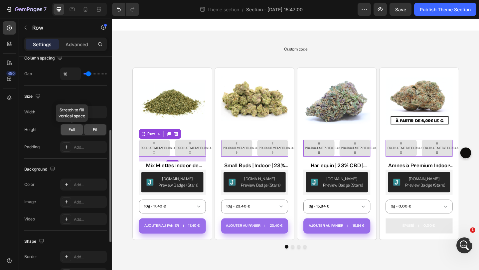
click at [76, 130] on div "Full" at bounding box center [72, 129] width 22 height 11
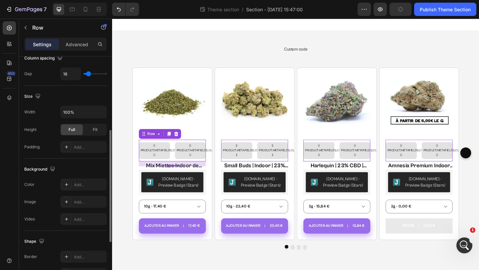
click at [53, 137] on div "Width 100% Height Full Fit Padding Add..." at bounding box center [65, 129] width 83 height 47
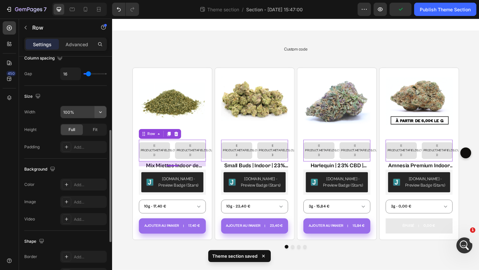
click at [99, 113] on icon "button" at bounding box center [100, 112] width 7 height 7
click at [31, 109] on div "Width" at bounding box center [29, 112] width 11 height 6
click at [92, 111] on input "100%" at bounding box center [84, 112] width 46 height 12
click at [103, 112] on icon "button" at bounding box center [100, 112] width 7 height 7
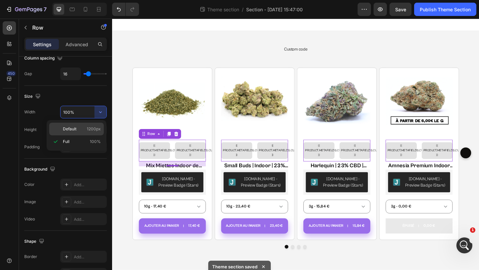
click at [89, 129] on span "1200px" at bounding box center [94, 129] width 14 height 6
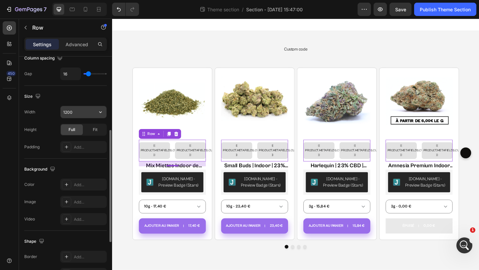
click at [101, 114] on icon "button" at bounding box center [100, 112] width 7 height 7
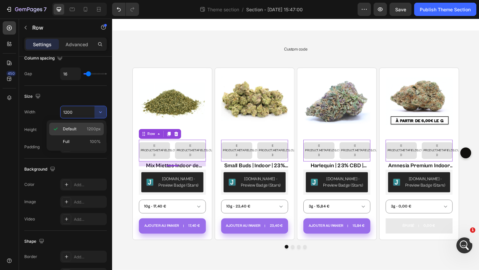
click at [97, 126] on span "1200px" at bounding box center [94, 129] width 14 height 6
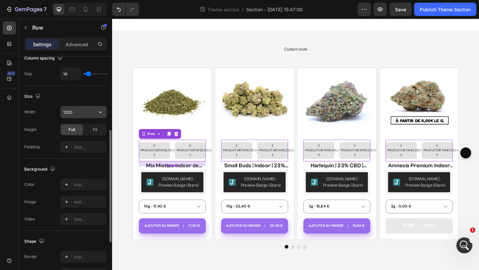
click at [104, 111] on button "button" at bounding box center [100, 112] width 12 height 12
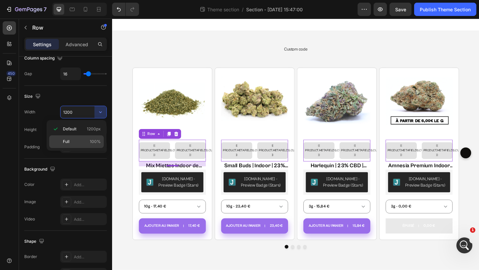
click at [96, 138] on div "Full 100%" at bounding box center [76, 141] width 55 height 13
type input "100%"
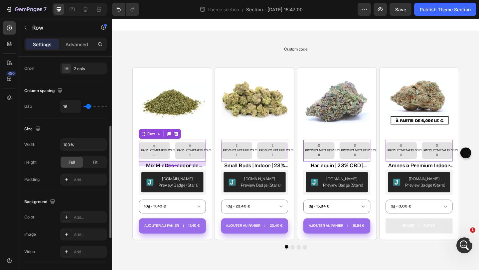
scroll to position [114, 0]
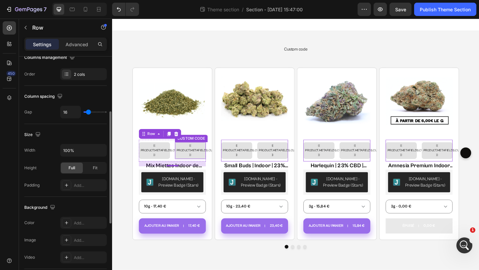
click at [198, 159] on div "{{ product.metafields.custom.badge_top_2 }}" at bounding box center [197, 162] width 30 height 15
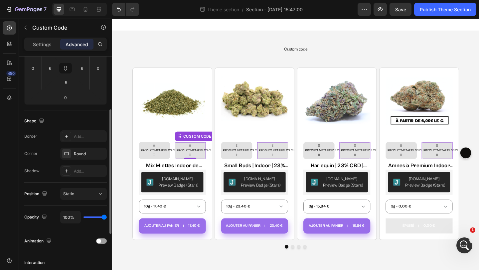
scroll to position [111, 0]
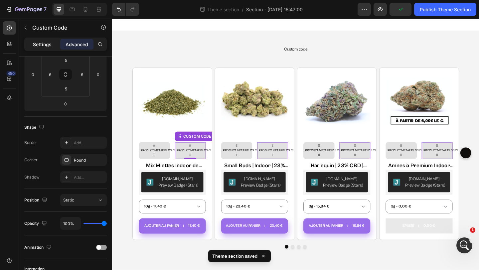
click at [47, 44] on p "Settings" at bounding box center [42, 44] width 19 height 7
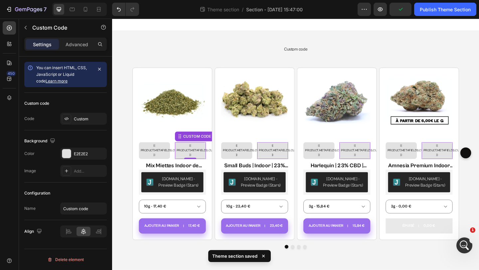
scroll to position [0, 0]
click at [72, 232] on div at bounding box center [69, 231] width 14 height 9
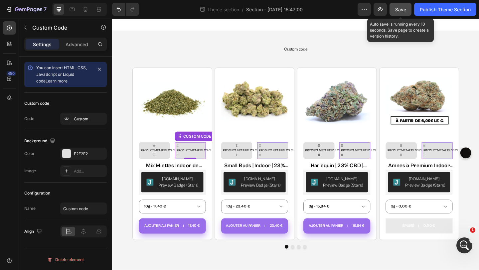
click at [391, 12] on button "Save" at bounding box center [401, 9] width 22 height 13
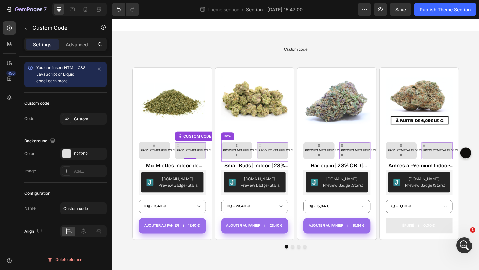
click at [214, 169] on div "{{ product.metafields.custom.badge_top_2 }} Custom Code {{ product.metafields.c…" at bounding box center [177, 162] width 73 height 24
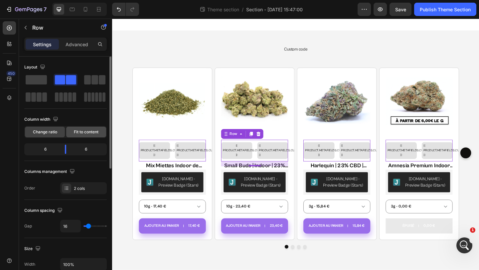
click at [88, 134] on span "Fit to content" at bounding box center [86, 132] width 25 height 6
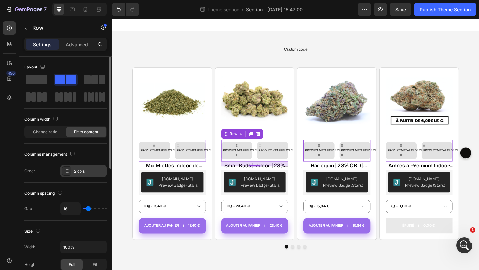
click at [70, 173] on div at bounding box center [66, 170] width 9 height 9
click at [41, 169] on div "Order 2 cols" at bounding box center [65, 171] width 83 height 12
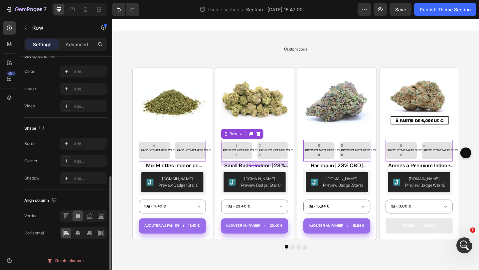
scroll to position [249, 0]
click at [77, 232] on icon at bounding box center [78, 232] width 5 height 6
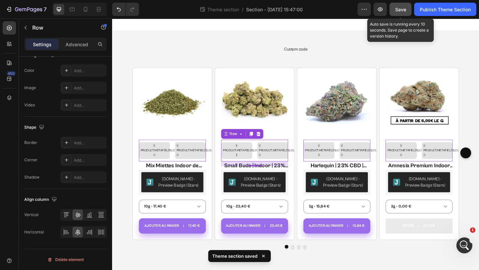
click at [394, 12] on button "Save" at bounding box center [401, 9] width 22 height 13
click at [383, 12] on icon "button" at bounding box center [380, 9] width 7 height 7
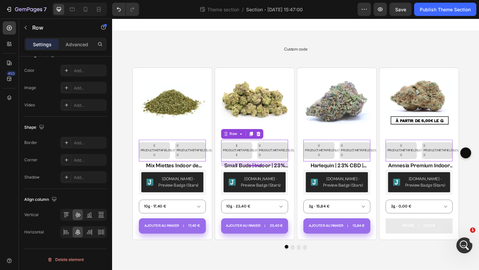
click at [179, 168] on div "{{ product.metafields.custom.badge_top_2 }} Custom Code {{ product.metafields.c…" at bounding box center [177, 162] width 73 height 24
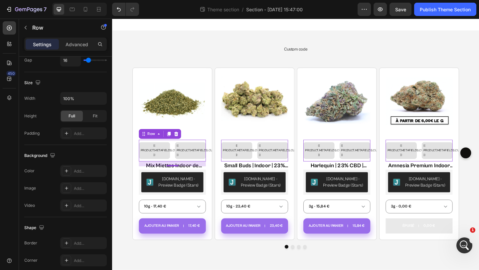
scroll to position [0, 0]
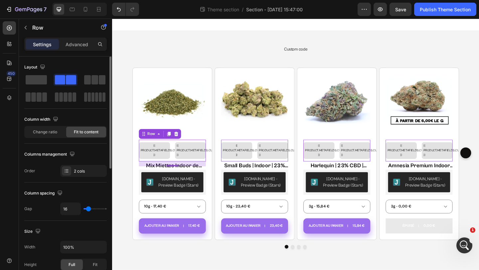
type input "0"
type input "1"
type input "6"
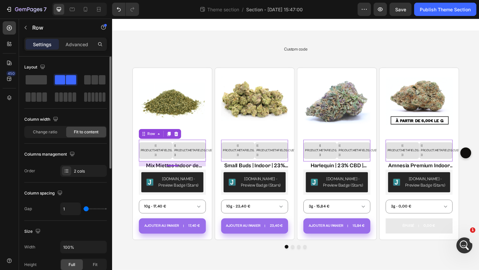
type input "6"
type input "7"
type input "8"
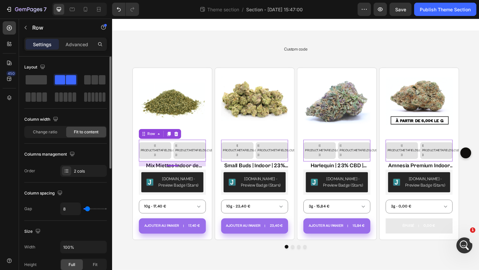
type input "9"
type input "10"
type input "8"
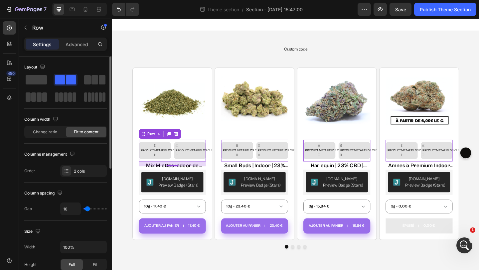
type input "8"
type input "6"
type input "5"
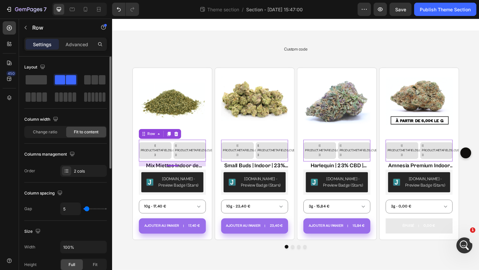
type input "4"
type input "5"
click at [87, 210] on input "range" at bounding box center [94, 208] width 23 height 1
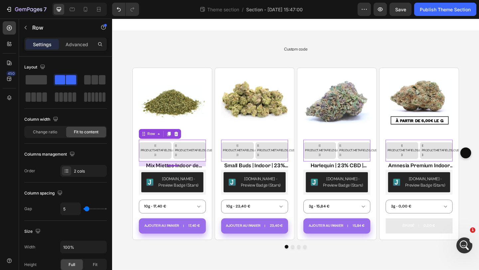
click at [404, 9] on span "Save" at bounding box center [400, 10] width 11 height 6
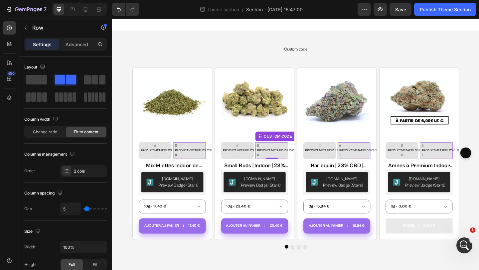
click at [212, 163] on div "{{ product.metafields.custom.badge_top_2 }}" at bounding box center [196, 162] width 32 height 15
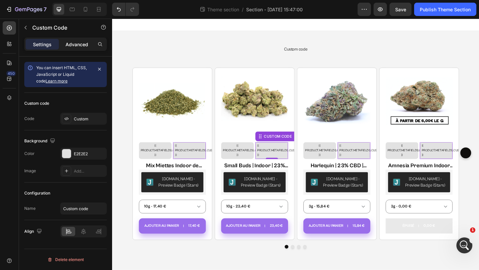
click at [84, 46] on p "Advanced" at bounding box center [77, 44] width 23 height 7
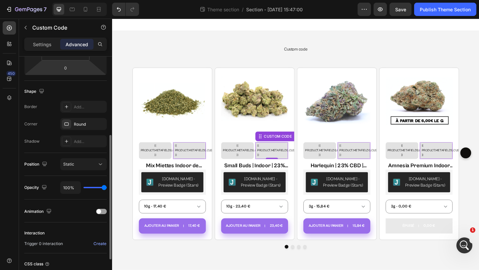
scroll to position [146, 0]
click at [77, 123] on div "Round" at bounding box center [83, 125] width 19 height 6
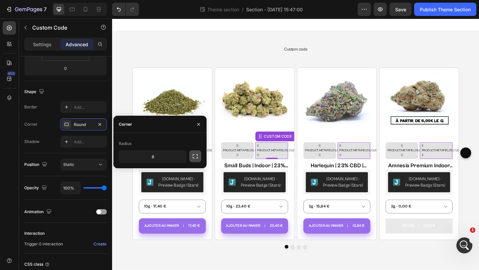
click at [193, 153] on button "button" at bounding box center [195, 156] width 12 height 12
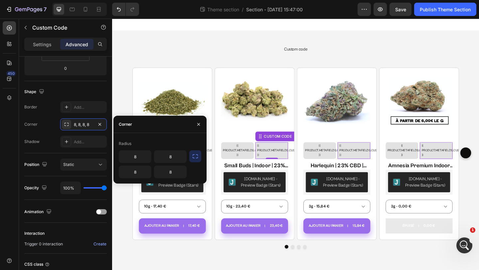
click at [196, 157] on icon "button" at bounding box center [195, 156] width 7 height 7
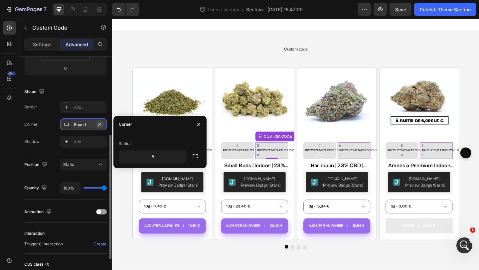
click at [101, 125] on icon "button" at bounding box center [99, 124] width 3 height 3
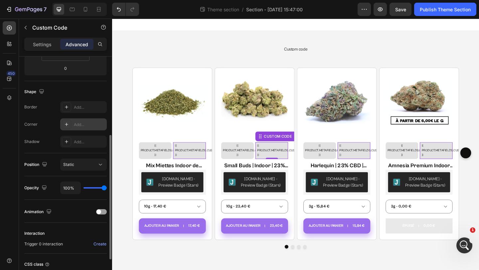
click at [66, 124] on icon at bounding box center [66, 124] width 3 height 3
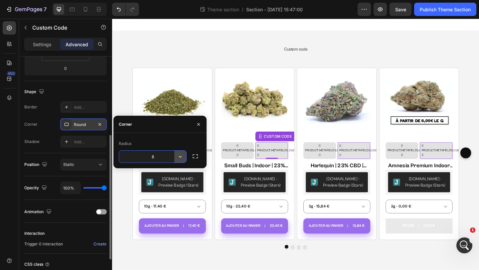
click at [182, 157] on icon "button" at bounding box center [180, 156] width 7 height 7
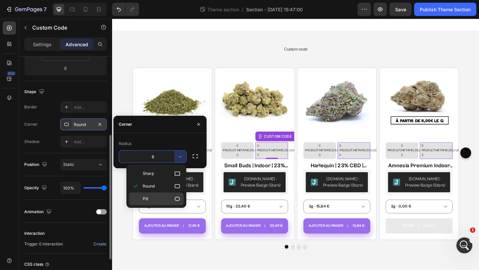
click at [173, 198] on p "Pill" at bounding box center [162, 199] width 38 height 7
type input "9999"
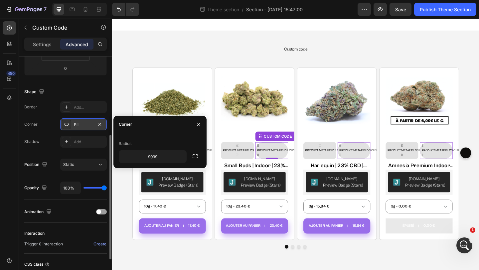
click at [175, 163] on div "{{ product.metafields.custom.badge_top_2 }}" at bounding box center [159, 162] width 32 height 15
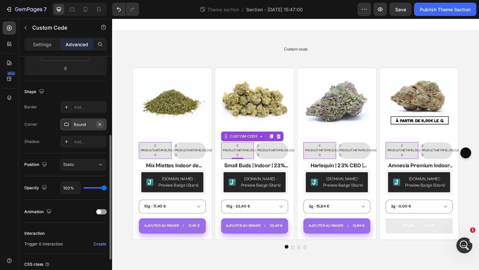
click at [99, 124] on icon "button" at bounding box center [99, 124] width 3 height 3
click at [67, 124] on icon at bounding box center [66, 124] width 5 height 5
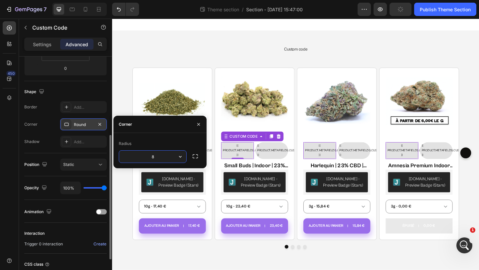
click at [87, 123] on div "Round" at bounding box center [83, 125] width 19 height 6
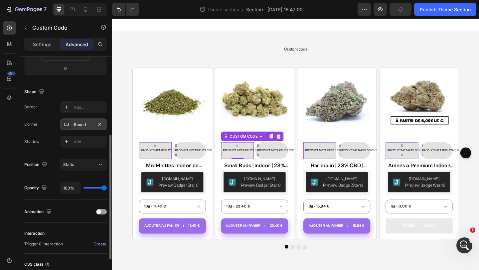
click at [87, 125] on div "Round" at bounding box center [83, 125] width 19 height 6
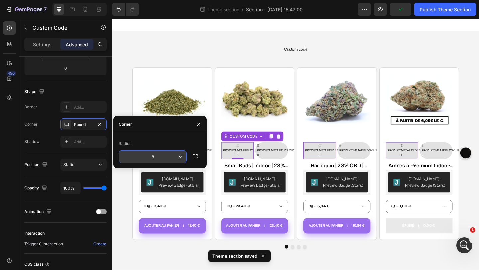
click at [181, 155] on icon "button" at bounding box center [180, 156] width 7 height 7
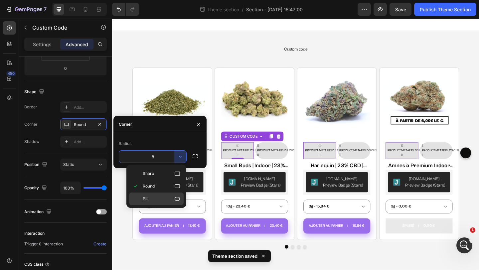
click at [167, 197] on p "Pill" at bounding box center [162, 199] width 38 height 7
type input "9999"
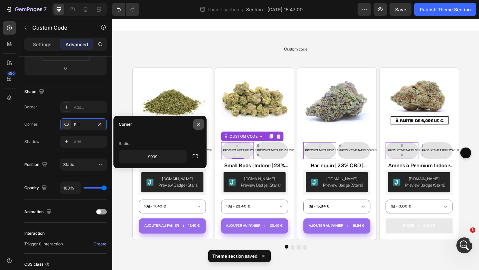
click at [198, 120] on button "button" at bounding box center [198, 124] width 11 height 11
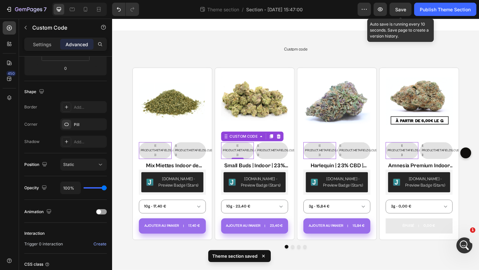
click at [395, 10] on span "Save" at bounding box center [400, 10] width 11 height 6
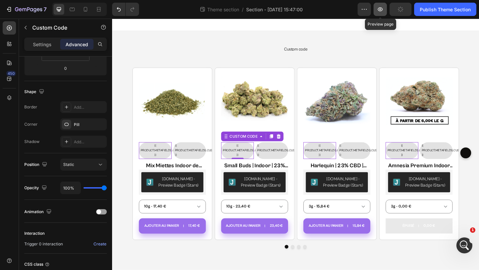
click at [384, 8] on button "button" at bounding box center [380, 9] width 13 height 13
click at [221, 80] on div "Product Images {{ product.metafields.custom.badge_top_2 }} Custom Code 0 {{ pro…" at bounding box center [177, 166] width 87 height 188
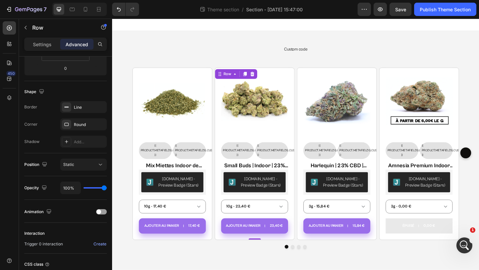
scroll to position [0, 0]
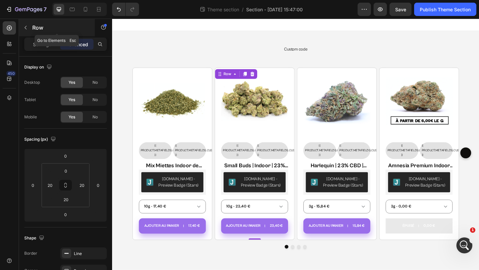
click at [23, 26] on icon "button" at bounding box center [25, 27] width 5 height 5
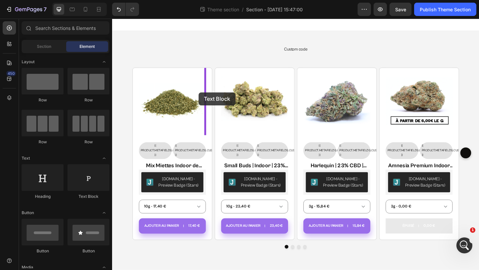
drag, startPoint x: 208, startPoint y: 198, endPoint x: 206, endPoint y: 99, distance: 99.5
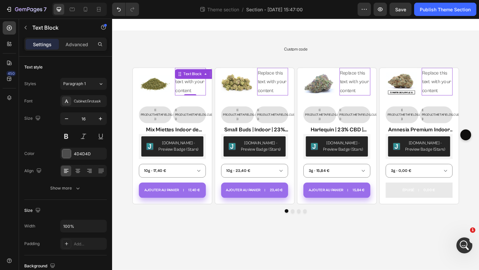
click at [193, 90] on div "Replace this text with your content" at bounding box center [197, 87] width 34 height 30
click at [193, 90] on p "Replace this text with your content" at bounding box center [197, 87] width 33 height 29
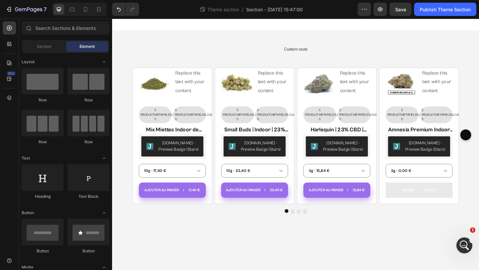
click at [228, 246] on div "Close" at bounding box center [311, 246] width 399 height 0
click at [204, 90] on p "Replace this text with your content" at bounding box center [197, 87] width 33 height 29
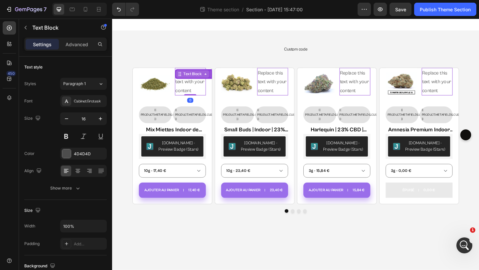
click at [185, 79] on icon at bounding box center [185, 78] width 5 height 5
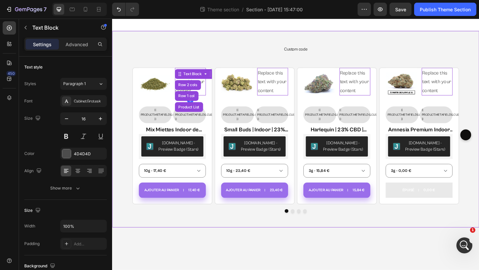
click at [190, 40] on div "Custom code Custom Code Product Images Replace this text with your content Text…" at bounding box center [311, 139] width 399 height 214
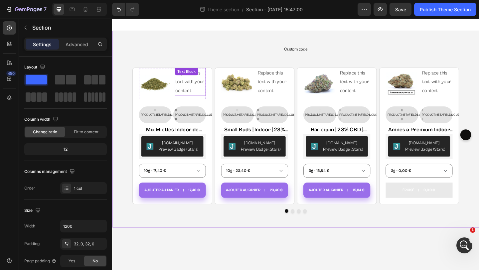
click at [191, 89] on p "Replace this text with your content" at bounding box center [197, 87] width 33 height 29
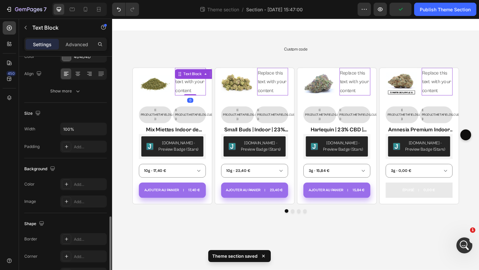
scroll to position [162, 0]
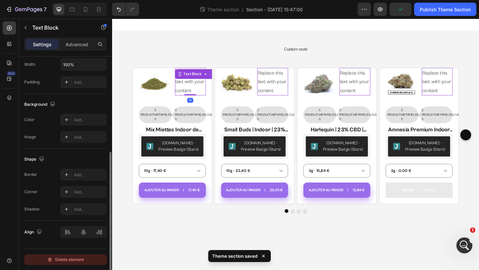
click at [68, 257] on div "Delete element" at bounding box center [65, 260] width 37 height 8
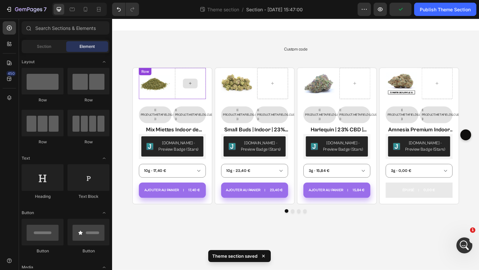
click at [200, 90] on icon at bounding box center [196, 89] width 5 height 6
click at [56, 31] on input "text" at bounding box center [66, 27] width 88 height 13
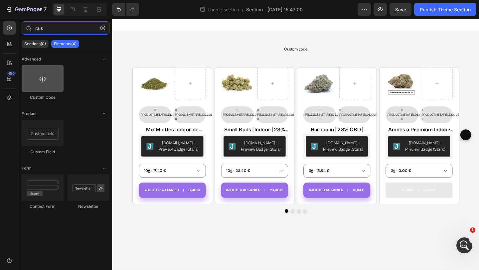
type input "cus"
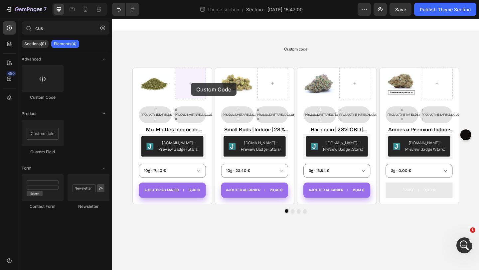
drag, startPoint x: 151, startPoint y: 95, endPoint x: 198, endPoint y: 88, distance: 47.7
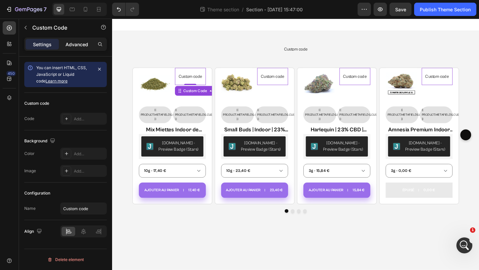
click at [67, 42] on p "Advanced" at bounding box center [77, 44] width 23 height 7
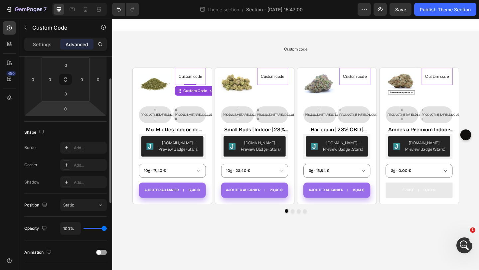
scroll to position [138, 0]
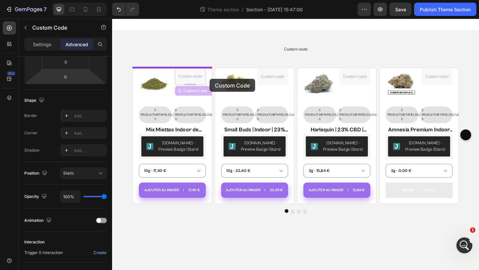
drag, startPoint x: 205, startPoint y: 79, endPoint x: 218, endPoint y: 84, distance: 14.5
type input "16"
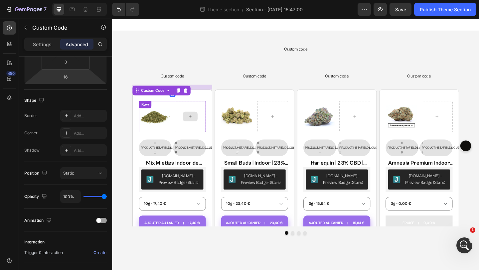
click at [186, 121] on div at bounding box center [197, 125] width 34 height 34
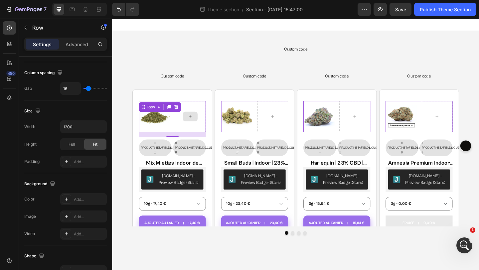
scroll to position [0, 0]
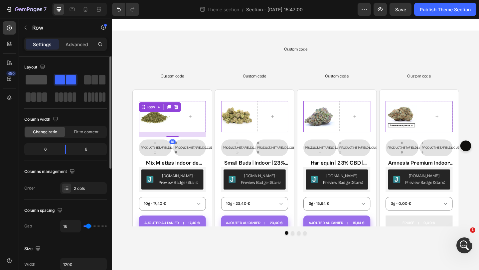
click at [54, 74] on div at bounding box center [66, 80] width 24 height 12
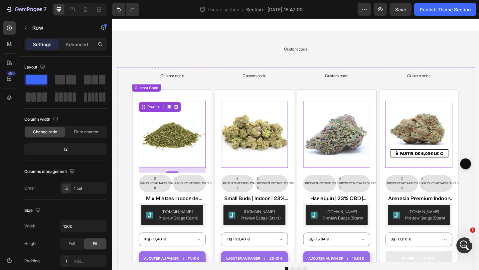
click at [182, 79] on span "Custom code" at bounding box center [177, 81] width 87 height 8
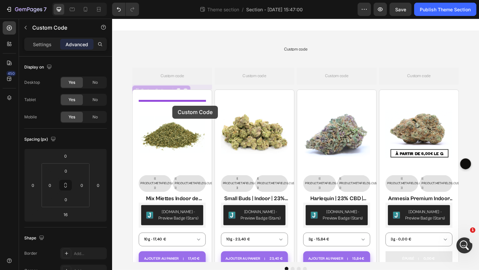
drag, startPoint x: 182, startPoint y: 79, endPoint x: 178, endPoint y: 113, distance: 34.5
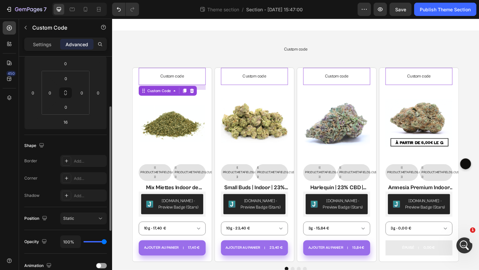
scroll to position [114, 0]
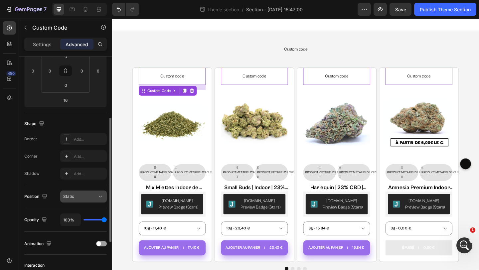
click at [80, 196] on div "Static" at bounding box center [80, 197] width 34 height 6
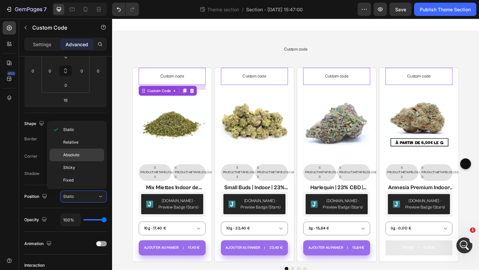
click at [81, 155] on p "Absolute" at bounding box center [82, 155] width 38 height 6
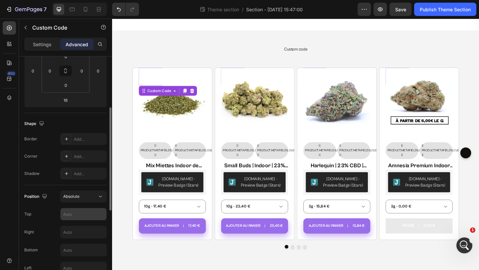
click at [73, 214] on input "text" at bounding box center [84, 214] width 46 height 12
type input "0"
click at [69, 230] on input "text" at bounding box center [84, 232] width 46 height 12
type input "0"
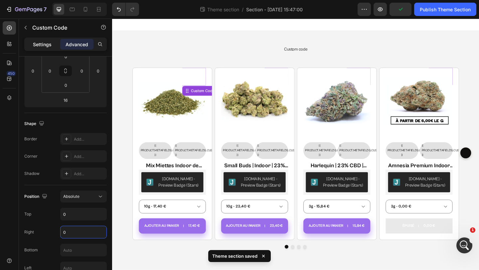
click at [41, 43] on p "Settings" at bounding box center [42, 44] width 19 height 7
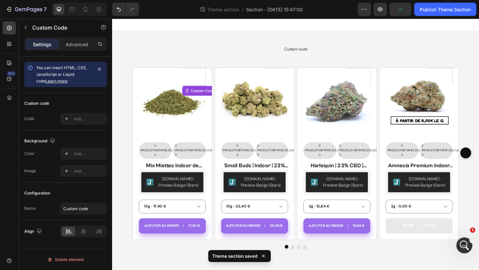
scroll to position [0, 0]
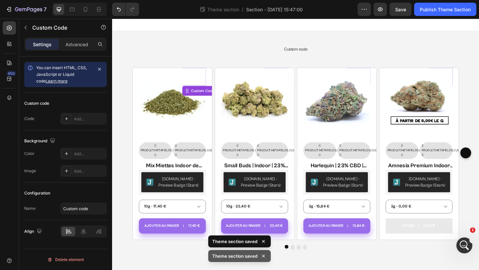
scroll to position [506, 0]
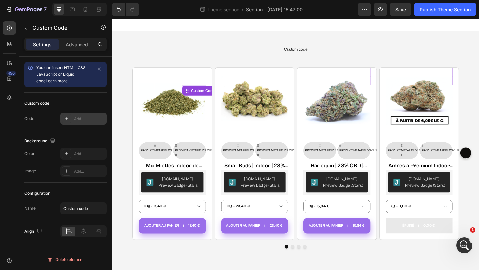
click at [73, 114] on div "Add..." at bounding box center [83, 119] width 47 height 12
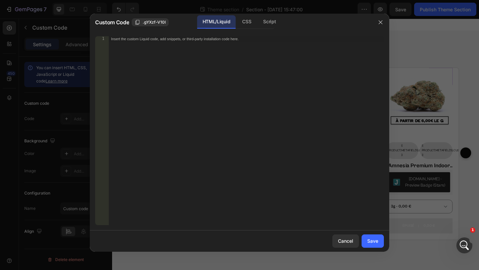
click at [150, 62] on div "Insert the custom Liquid code, add snippets, or third-party installation code h…" at bounding box center [245, 136] width 275 height 200
paste textarea "custom.effet"
click at [115, 39] on div "{{product.metafields.custom.effet}}" at bounding box center [245, 136] width 275 height 200
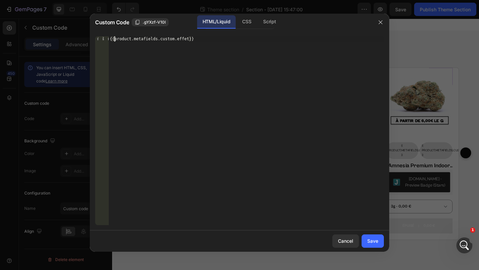
scroll to position [0, 1]
click at [191, 40] on div "{{ product.metafields.custom.effet}}" at bounding box center [245, 136] width 275 height 200
type textarea "{{ product.metafields.custom.effet }}"
click at [375, 244] on div "Save" at bounding box center [372, 241] width 11 height 7
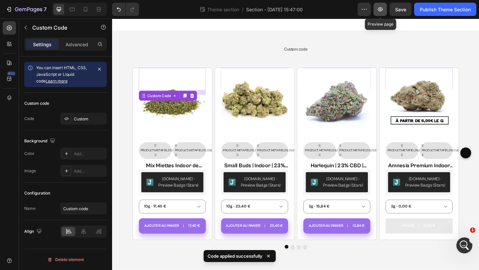
click at [383, 8] on button "button" at bounding box center [380, 9] width 13 height 13
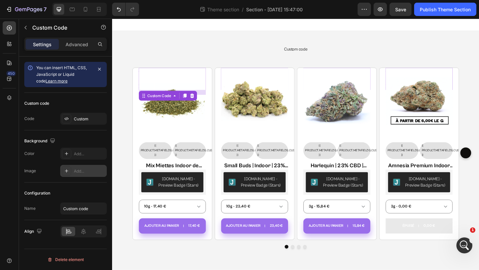
click at [67, 167] on div at bounding box center [66, 170] width 9 height 9
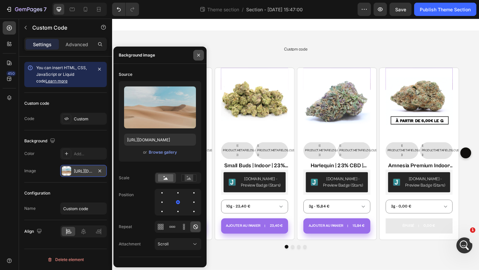
click at [201, 55] on icon "button" at bounding box center [198, 55] width 5 height 5
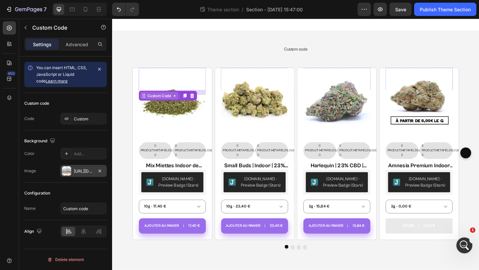
click at [169, 104] on div "Custom Code" at bounding box center [163, 102] width 28 height 6
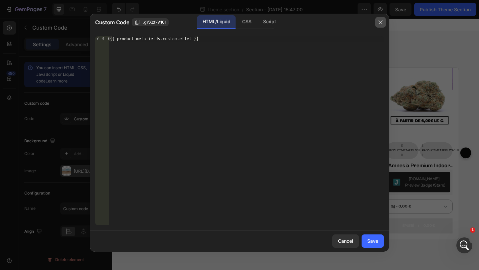
click at [379, 22] on icon "button" at bounding box center [380, 22] width 5 height 5
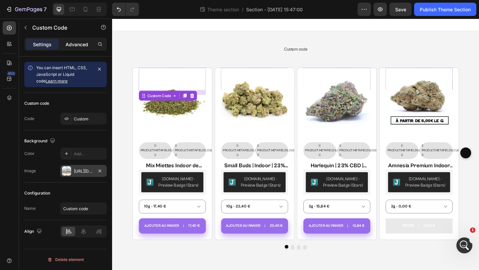
click at [81, 43] on p "Advanced" at bounding box center [77, 44] width 23 height 7
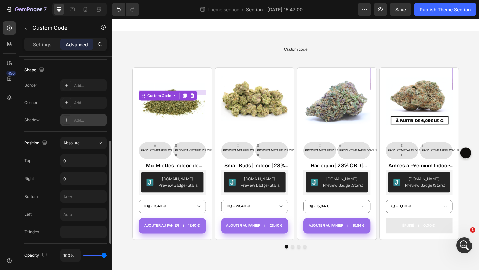
scroll to position [175, 0]
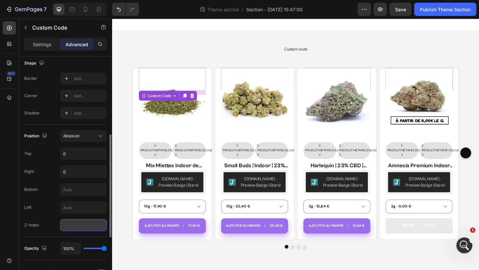
click at [76, 222] on input "number" at bounding box center [83, 225] width 47 height 12
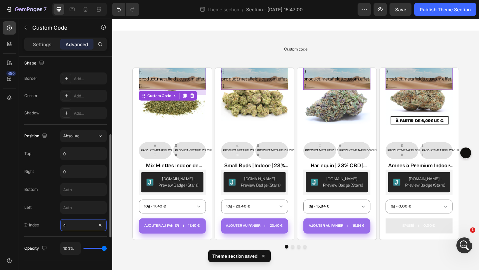
type input "4"
click at [54, 216] on div "Position Absolute Top 0 Right 0 Bottom Left Z-Index 4" at bounding box center [65, 180] width 83 height 101
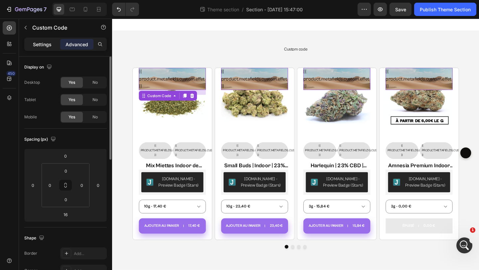
click at [46, 43] on p "Settings" at bounding box center [42, 44] width 19 height 7
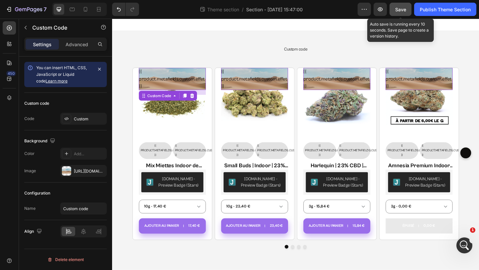
click at [403, 6] on div "Save" at bounding box center [400, 9] width 11 height 7
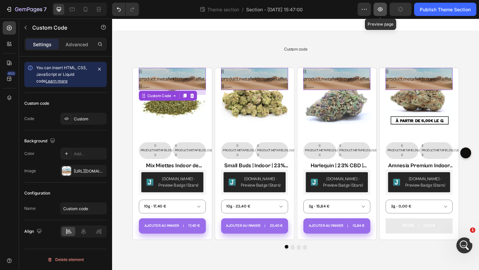
click at [382, 10] on icon "button" at bounding box center [380, 9] width 5 height 4
click at [179, 85] on div "{{ product.metafields.custom.effet }}" at bounding box center [177, 84] width 73 height 24
click at [80, 41] on p "Advanced" at bounding box center [77, 44] width 23 height 7
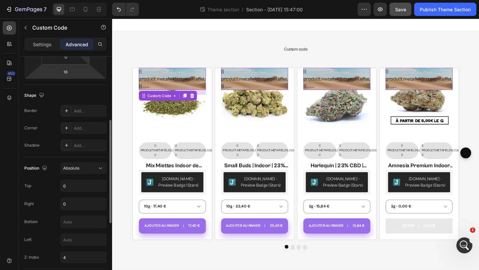
scroll to position [82, 0]
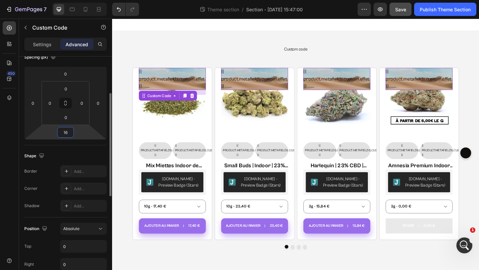
click at [68, 134] on input "16" at bounding box center [65, 132] width 13 height 10
type input "0"
click at [63, 157] on div "Shape" at bounding box center [65, 156] width 83 height 11
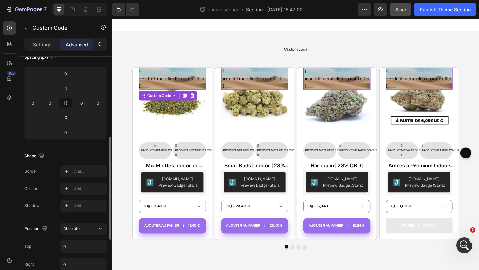
scroll to position [195, 0]
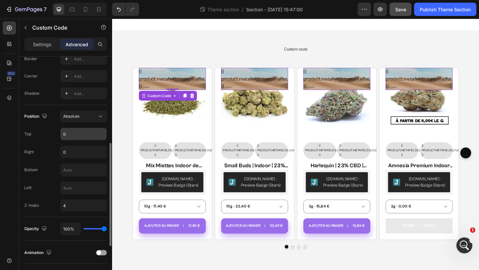
click at [76, 136] on input "0" at bounding box center [84, 134] width 46 height 12
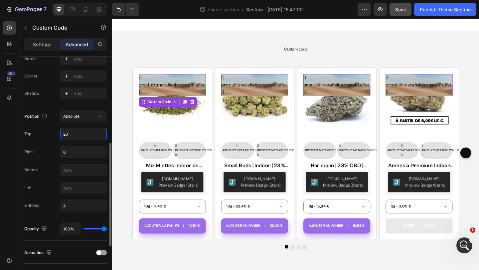
type input "20"
click at [54, 139] on div "Top 20" at bounding box center [65, 134] width 83 height 13
click at [69, 205] on input "4" at bounding box center [83, 206] width 47 height 12
type input "2"
click at [54, 199] on div "Position Absolute Top 20 Right 0 Bottom Left Z-Index 2" at bounding box center [65, 160] width 83 height 101
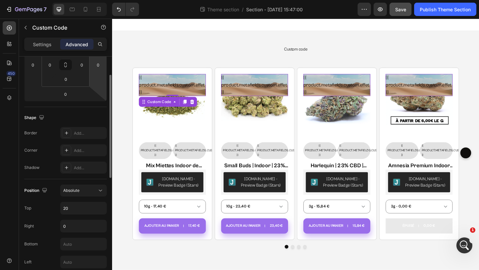
scroll to position [96, 0]
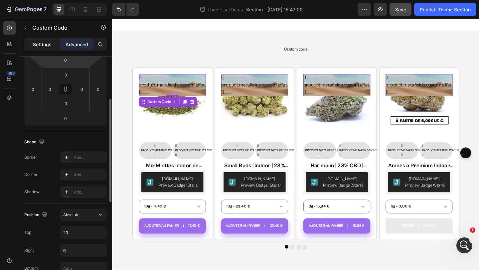
click at [49, 40] on div "Settings" at bounding box center [42, 44] width 33 height 11
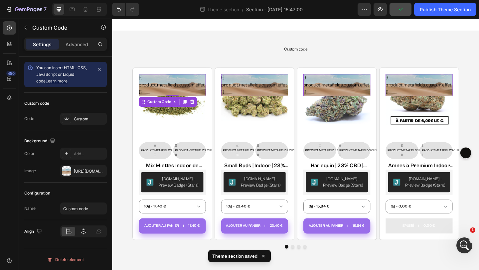
click at [82, 233] on icon at bounding box center [83, 232] width 5 height 6
click at [99, 169] on icon "button" at bounding box center [99, 170] width 5 height 5
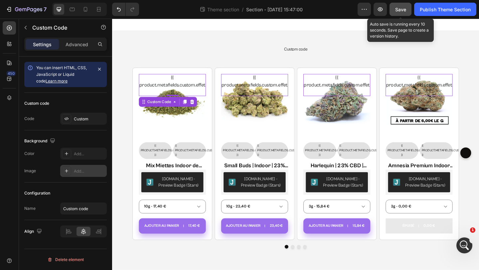
click at [396, 10] on span "Save" at bounding box center [400, 10] width 11 height 6
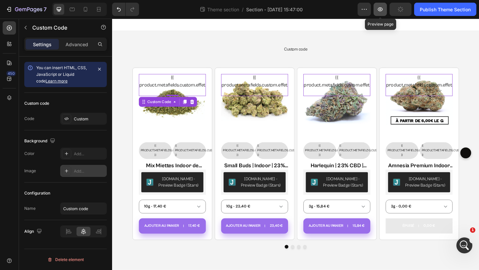
click at [381, 10] on icon "button" at bounding box center [380, 9] width 7 height 7
click at [80, 46] on p "Advanced" at bounding box center [77, 44] width 23 height 7
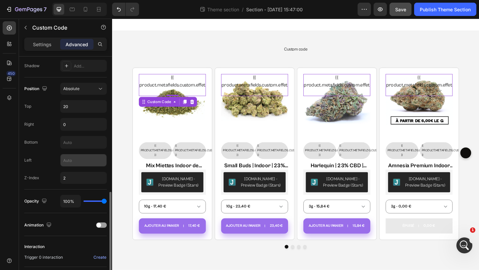
scroll to position [223, 0]
click at [79, 99] on div "20" at bounding box center [83, 105] width 47 height 13
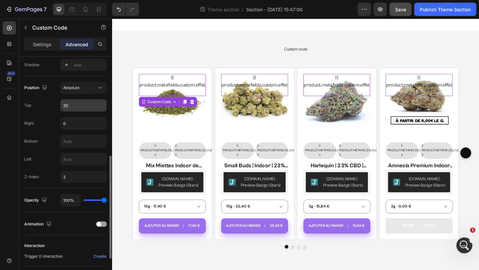
click at [69, 104] on input "20" at bounding box center [84, 105] width 46 height 12
type input "2"
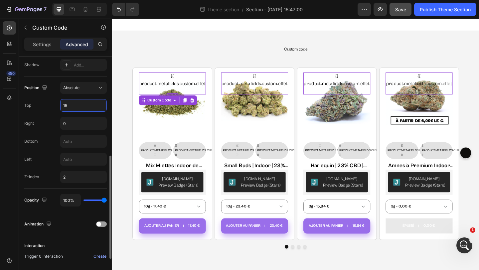
type input "15"
click at [48, 112] on div "Position Absolute Top 15 Right 0 Bottom Left Z-Index 2" at bounding box center [65, 132] width 83 height 101
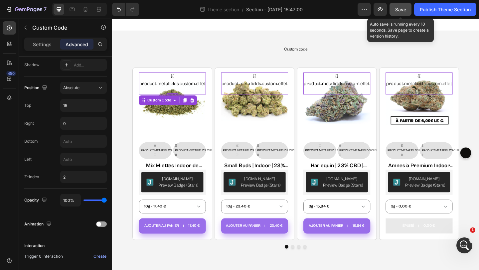
click at [405, 13] on button "Save" at bounding box center [401, 9] width 22 height 13
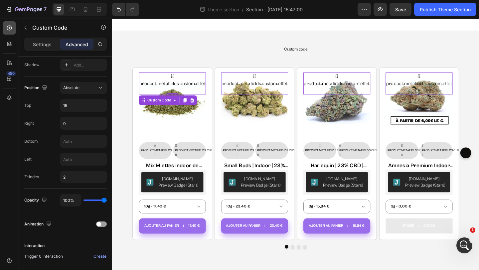
click at [9, 23] on div at bounding box center [9, 27] width 13 height 13
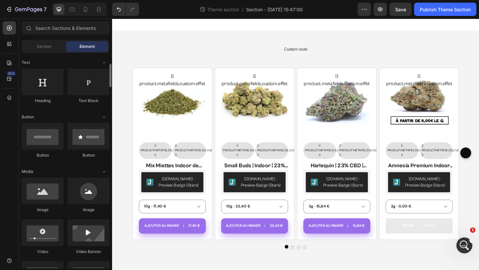
scroll to position [134, 0]
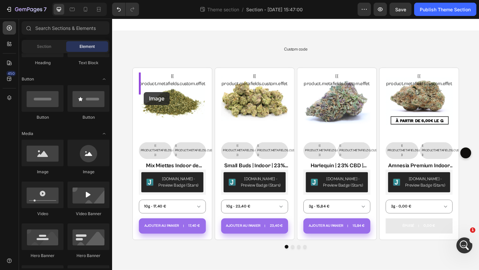
drag, startPoint x: 205, startPoint y: 171, endPoint x: 146, endPoint y: 98, distance: 93.4
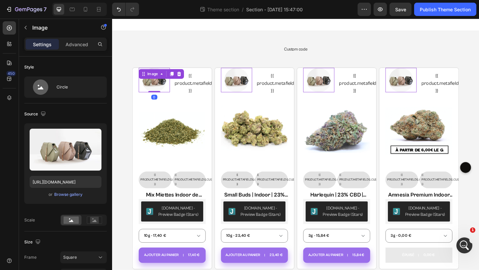
scroll to position [169, 0]
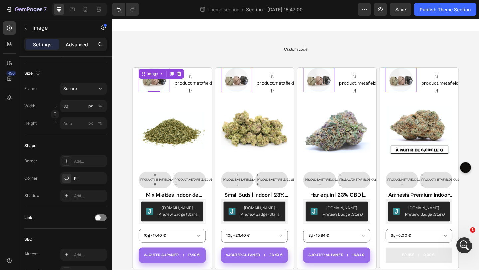
click at [76, 41] on p "Advanced" at bounding box center [77, 44] width 23 height 7
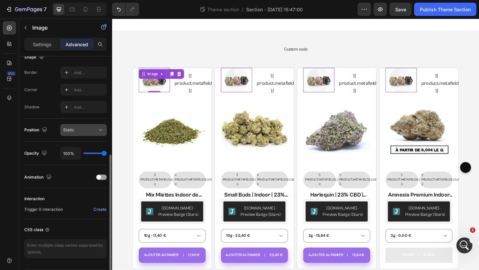
scroll to position [182, 0]
click at [76, 132] on div "Static" at bounding box center [83, 129] width 41 height 7
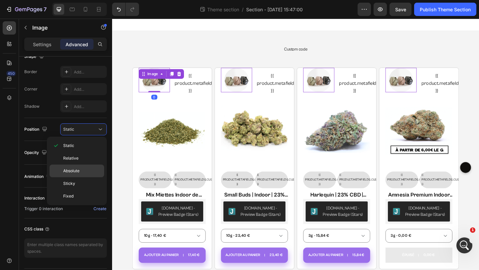
click at [78, 177] on div "Absolute" at bounding box center [77, 183] width 55 height 13
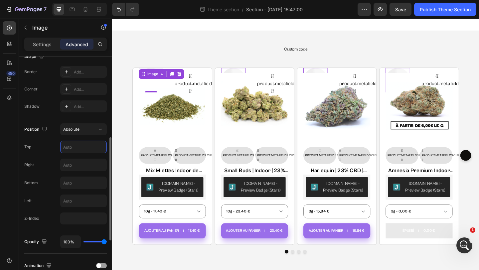
click at [81, 150] on input "text" at bounding box center [84, 147] width 46 height 12
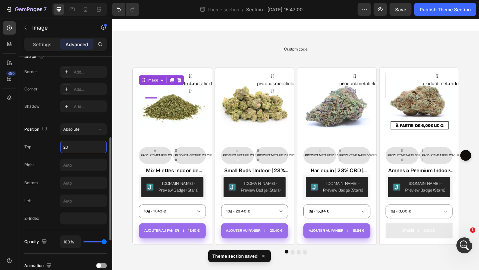
type input "2"
type input "15"
click at [78, 165] on input "text" at bounding box center [84, 165] width 46 height 12
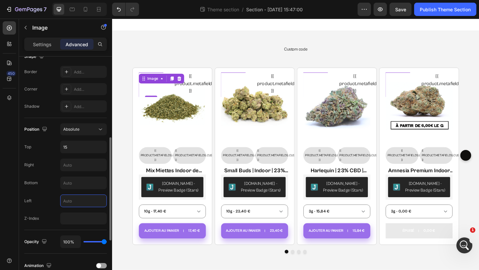
click at [67, 195] on input "text" at bounding box center [84, 201] width 46 height 12
type input "0"
type input "15"
click at [49, 202] on div "Left 15" at bounding box center [65, 201] width 83 height 13
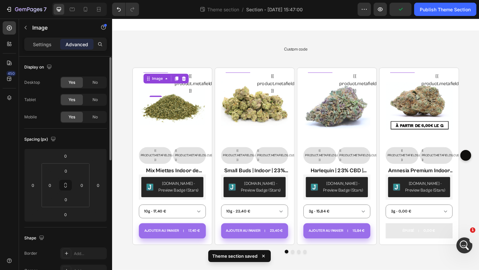
scroll to position [290, 0]
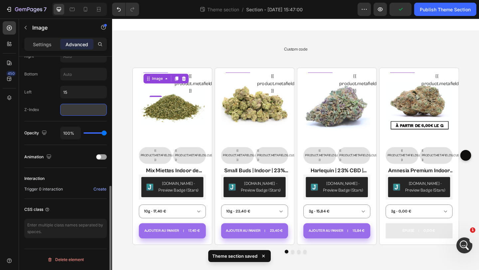
click at [72, 111] on input "number" at bounding box center [83, 110] width 47 height 12
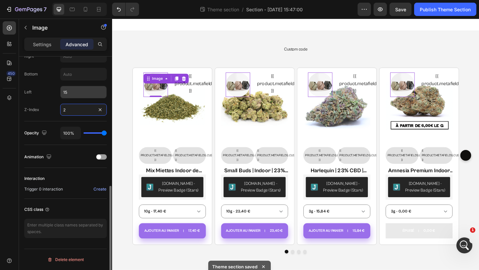
type input "2"
click at [68, 97] on input "15" at bounding box center [84, 92] width 46 height 12
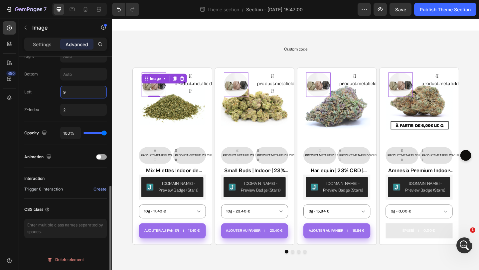
type input "10"
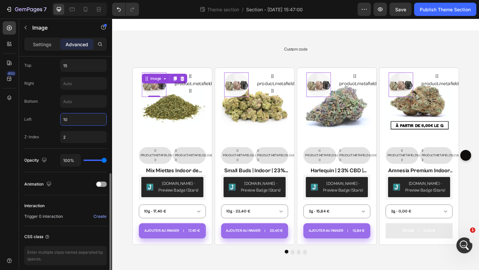
scroll to position [257, 0]
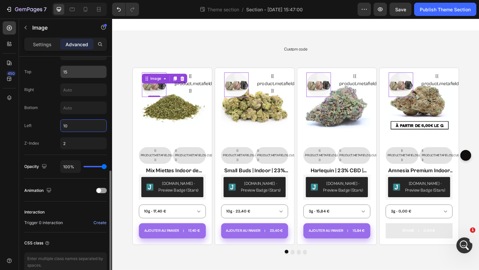
click at [67, 72] on input "15" at bounding box center [84, 72] width 46 height 12
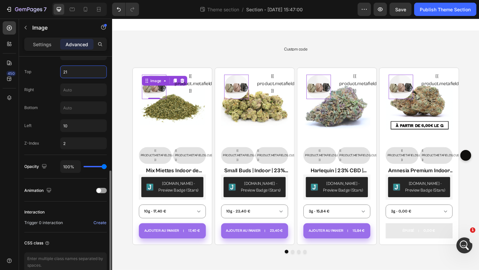
type input "20"
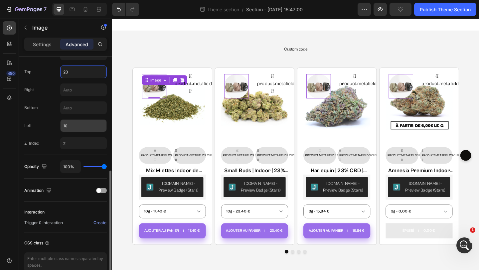
click at [71, 126] on input "10" at bounding box center [84, 126] width 46 height 12
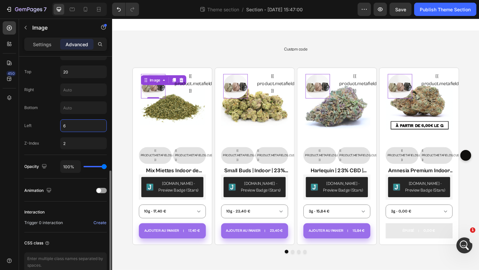
type input "5"
click at [37, 139] on div "Z-Index" at bounding box center [31, 143] width 15 height 11
click at [47, 47] on p "Settings" at bounding box center [42, 44] width 19 height 7
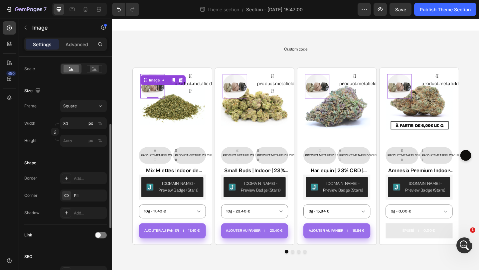
scroll to position [55, 0]
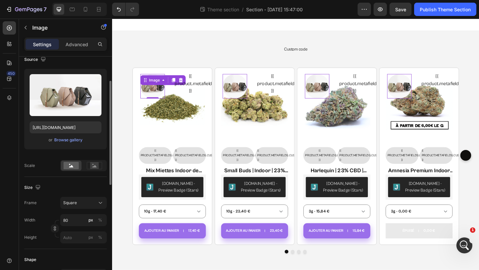
click at [61, 90] on label at bounding box center [66, 95] width 72 height 42
click at [61, 100] on input "file" at bounding box center [66, 105] width 46 height 11
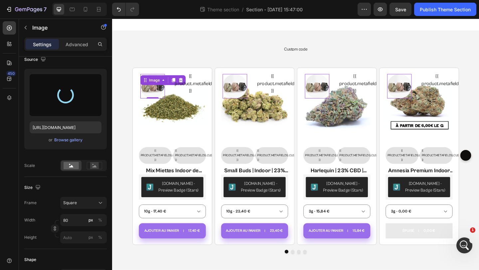
type input "[URL][DOMAIN_NAME]"
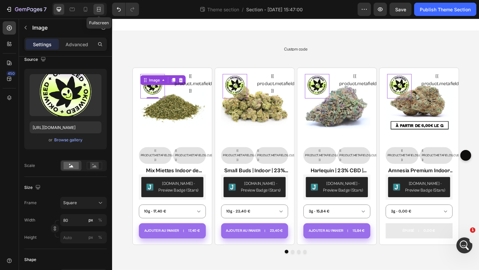
click at [98, 9] on icon at bounding box center [98, 9] width 7 height 7
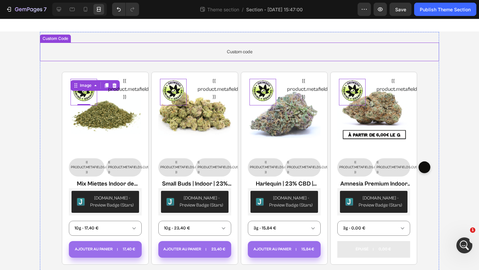
click at [231, 54] on span "Custom code" at bounding box center [239, 52] width 399 height 8
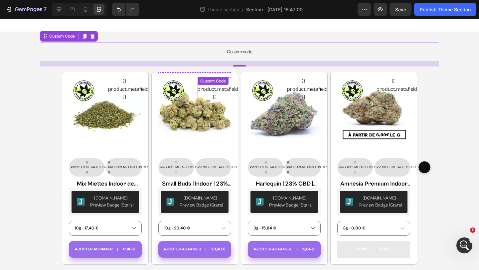
click at [142, 86] on div "{{ product.metafields.custom.effet }} Custom Code" at bounding box center [125, 89] width 34 height 24
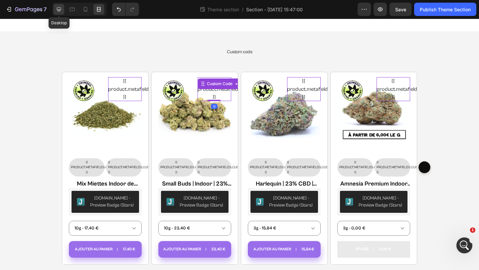
click at [61, 6] on icon at bounding box center [59, 9] width 7 height 7
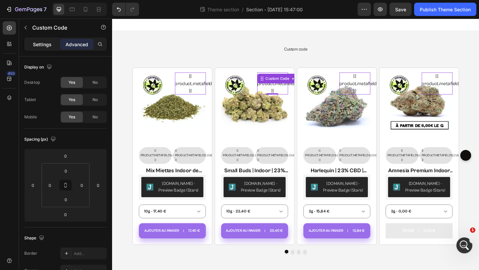
click at [45, 49] on div "Settings" at bounding box center [42, 44] width 33 height 11
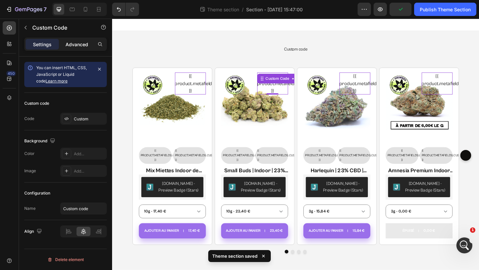
click at [80, 42] on p "Advanced" at bounding box center [77, 44] width 23 height 7
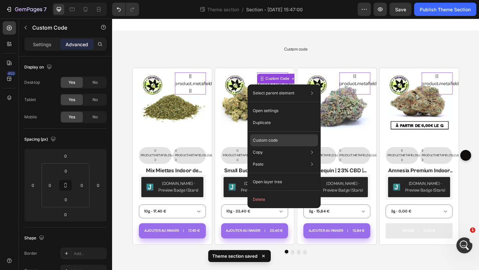
click at [274, 139] on p "Custom code" at bounding box center [265, 140] width 25 height 6
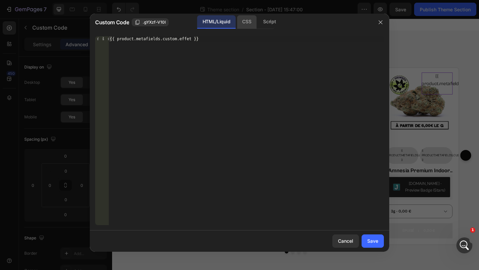
click at [258, 24] on div "CSS" at bounding box center [269, 21] width 23 height 13
click at [153, 23] on span ".gYXzf-V10I" at bounding box center [154, 22] width 23 height 6
click at [151, 42] on div "Insert the CSS code to style your content here." at bounding box center [245, 136] width 275 height 200
paste textarea ".gYXzf-V10I"
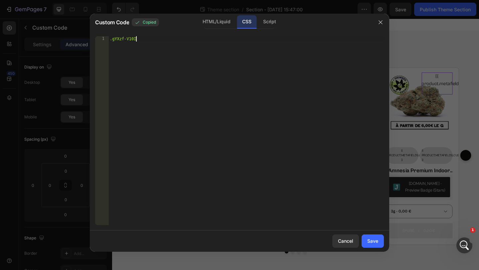
type textarea ".gYXzf-V10I{"
click at [159, 65] on div ".gYXzf-V10I { font-size : 12 px ; }" at bounding box center [245, 136] width 275 height 200
click at [155, 44] on div ".gYXzf-V10I { font-size : 12 px ; }" at bounding box center [245, 136] width 275 height 200
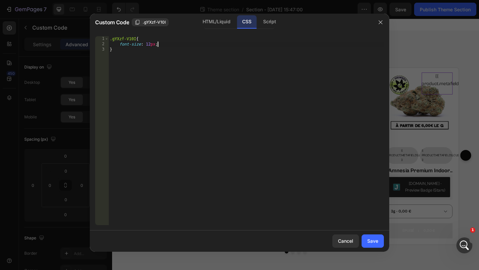
click at [158, 44] on div ".gYXzf-V10I { font-size : 12 px ; }" at bounding box center [245, 136] width 275 height 200
type textarea "font-size: 12px;"
click at [368, 235] on button "Save" at bounding box center [373, 241] width 22 height 13
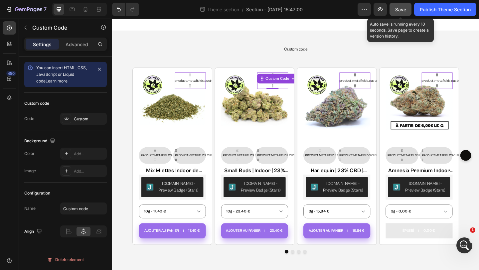
click at [395, 14] on button "Save" at bounding box center [401, 9] width 22 height 13
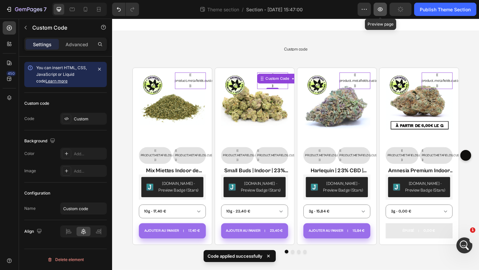
click at [382, 12] on icon "button" at bounding box center [380, 9] width 7 height 7
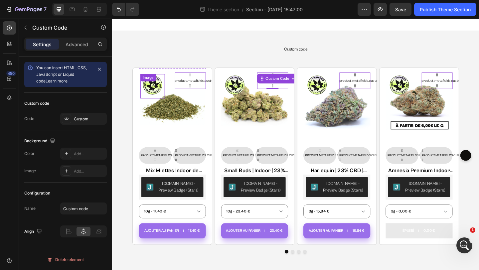
click at [151, 94] on img at bounding box center [156, 92] width 27 height 27
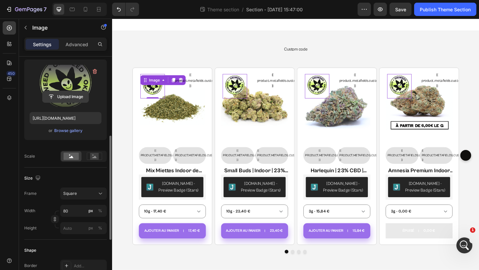
scroll to position [106, 0]
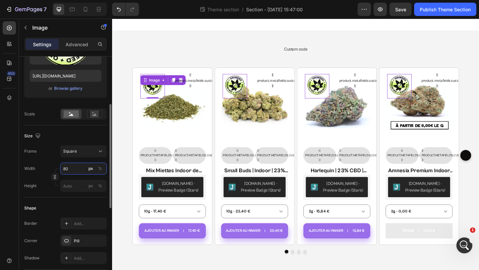
click at [68, 170] on input "80" at bounding box center [83, 169] width 47 height 12
type input "0"
type input "70"
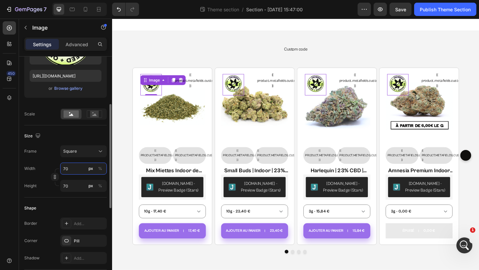
type input "70"
click at [56, 163] on div "Width 70 px %" at bounding box center [65, 169] width 83 height 12
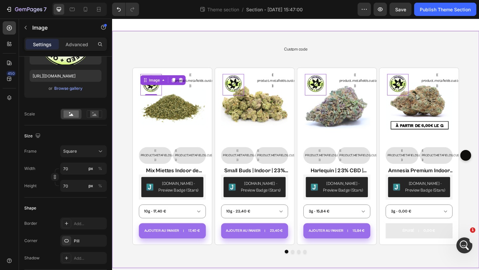
click at [257, 47] on p "Custom code" at bounding box center [311, 52] width 399 height 19
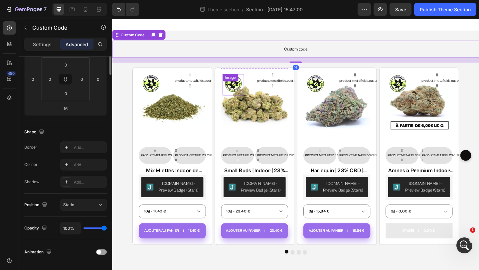
scroll to position [0, 0]
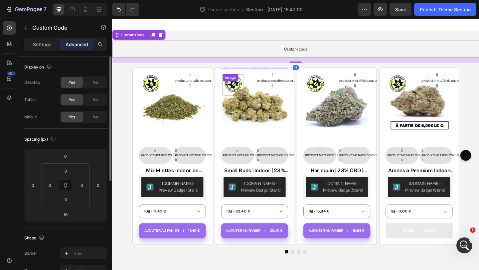
click at [166, 94] on img at bounding box center [154, 90] width 23 height 23
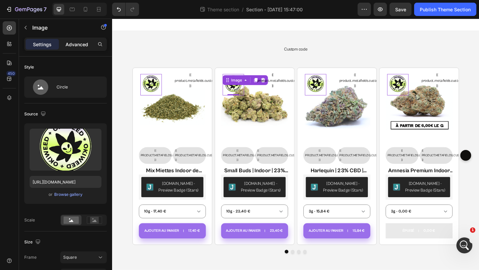
click at [78, 44] on p "Advanced" at bounding box center [77, 44] width 23 height 7
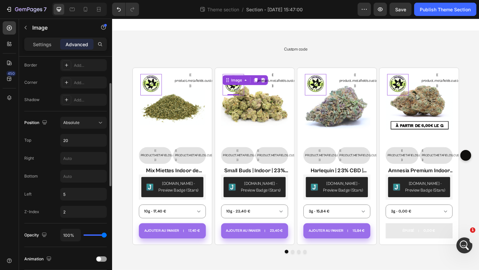
scroll to position [207, 0]
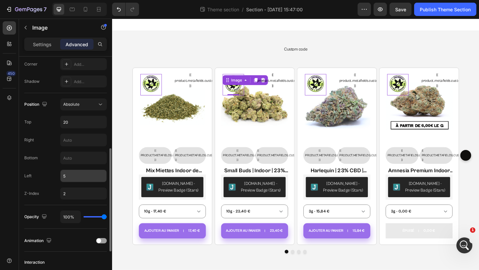
click at [67, 174] on input "5" at bounding box center [84, 176] width 46 height 12
type input "0"
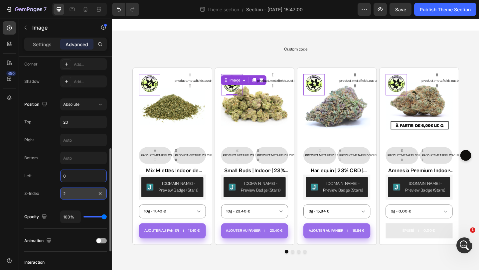
click at [71, 195] on input "2" at bounding box center [83, 194] width 47 height 12
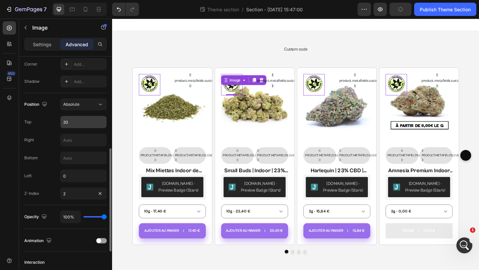
click at [76, 120] on input "20" at bounding box center [84, 122] width 46 height 12
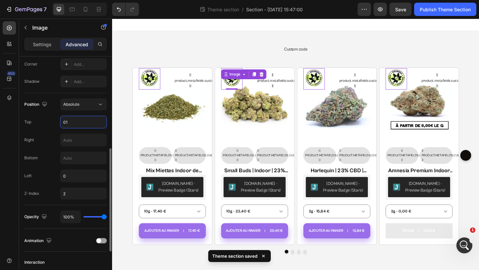
type input "0"
type input "20"
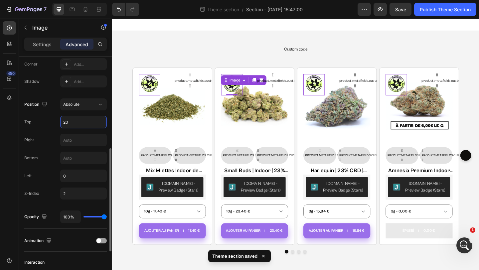
click at [49, 135] on div "Right" at bounding box center [65, 140] width 83 height 13
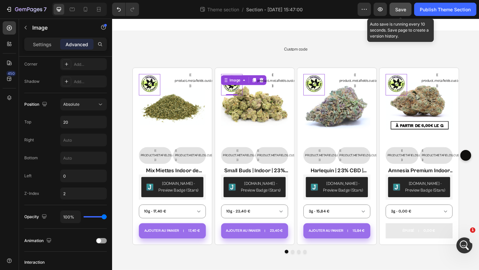
click at [400, 15] on button "Save" at bounding box center [401, 9] width 22 height 13
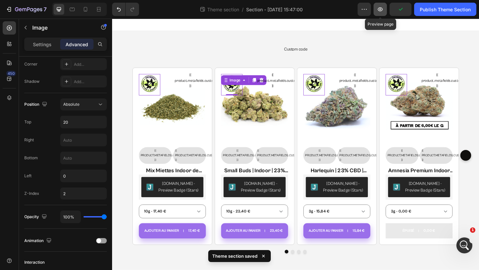
click at [380, 11] on icon "button" at bounding box center [380, 9] width 5 height 4
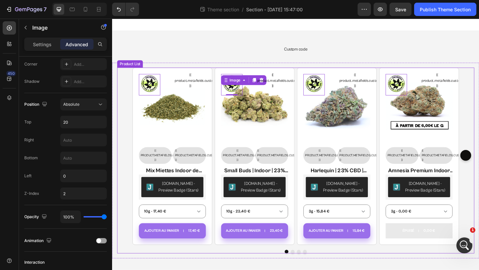
click at [221, 141] on div "Image 0 {{ product.metafields.custom.effet }} Custom Code Row Product Images Ro…" at bounding box center [311, 168] width 355 height 193
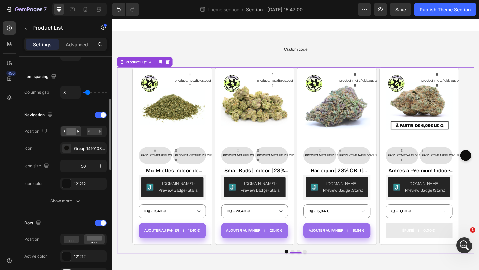
scroll to position [136, 0]
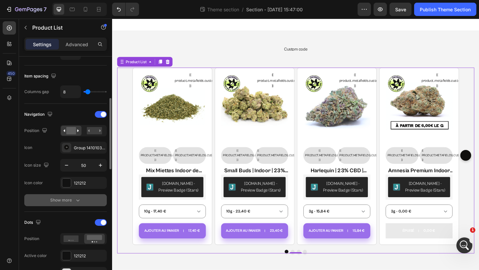
click at [70, 199] on div "Show more" at bounding box center [65, 200] width 31 height 7
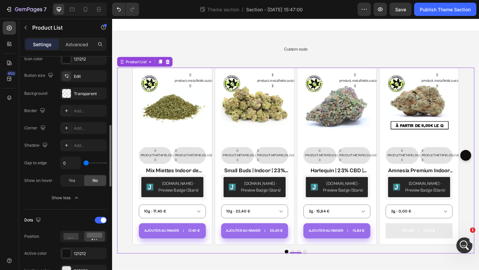
scroll to position [312, 0]
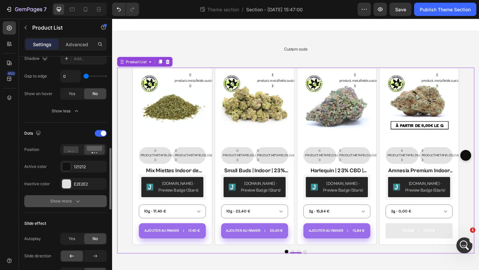
click at [51, 203] on div "Show more" at bounding box center [65, 201] width 31 height 7
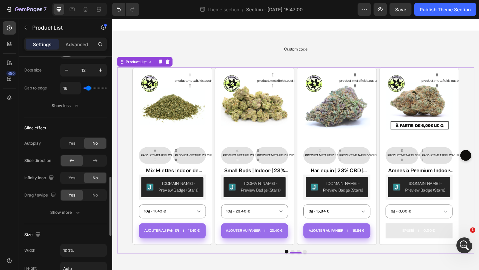
scroll to position [481, 0]
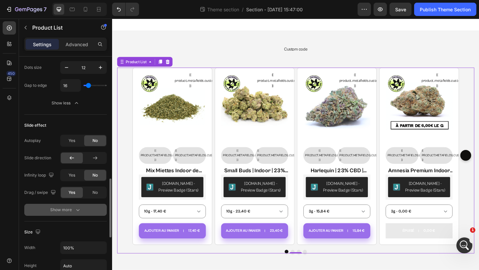
click at [71, 206] on button "Show more" at bounding box center [65, 210] width 83 height 12
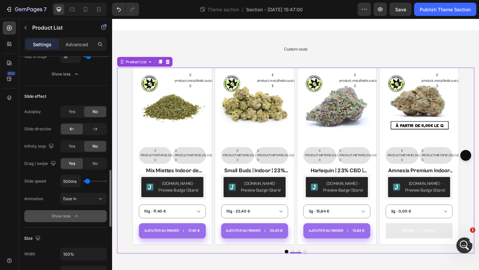
scroll to position [510, 0]
type input "3850ms"
type input "3850"
type input "1500ms"
type input "1500"
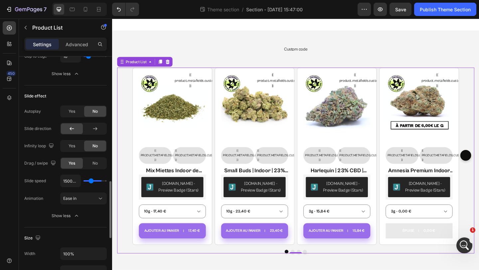
type input "100ms"
drag, startPoint x: 87, startPoint y: 182, endPoint x: 78, endPoint y: 183, distance: 9.3
type input "100"
click at [83, 182] on input "range" at bounding box center [94, 180] width 23 height 1
click at [75, 198] on span "Ease in" at bounding box center [69, 198] width 13 height 5
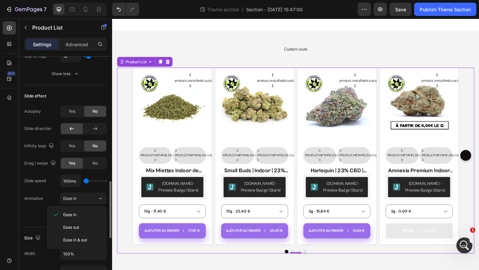
click at [44, 206] on div "Slide speed 100ms Animation Ease in Show less" at bounding box center [65, 198] width 83 height 47
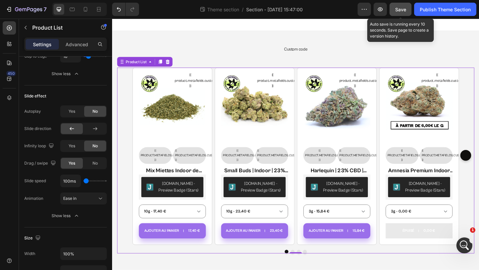
click at [399, 13] on button "Save" at bounding box center [401, 9] width 22 height 13
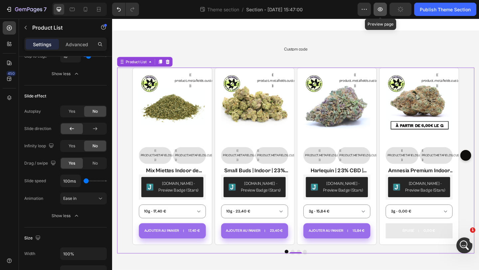
click at [379, 10] on icon "button" at bounding box center [380, 9] width 7 height 7
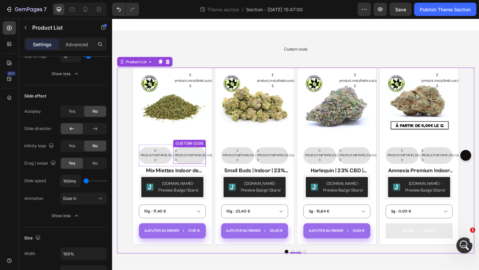
click at [200, 171] on div "{{ product.metafields.custom.badge_top_2 }}" at bounding box center [196, 167] width 32 height 15
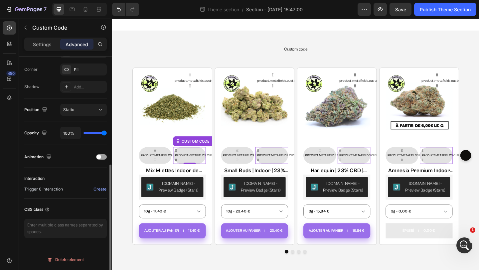
scroll to position [0, 0]
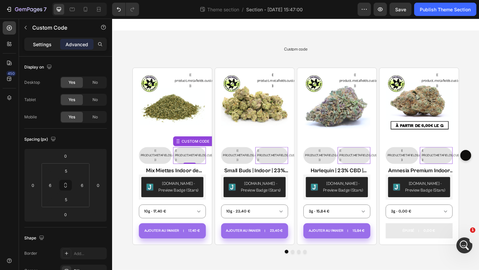
click at [40, 48] on div "Settings" at bounding box center [42, 44] width 33 height 11
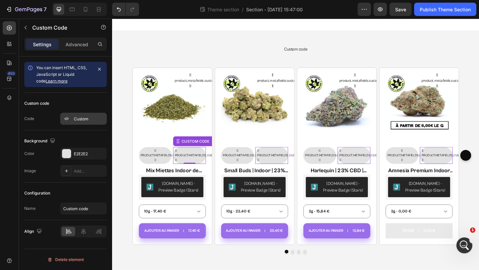
click at [73, 121] on div "Custom" at bounding box center [83, 119] width 47 height 12
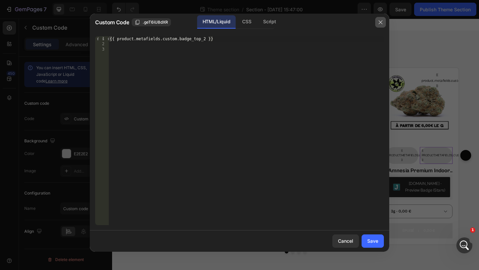
click at [380, 21] on icon "button" at bounding box center [380, 22] width 5 height 5
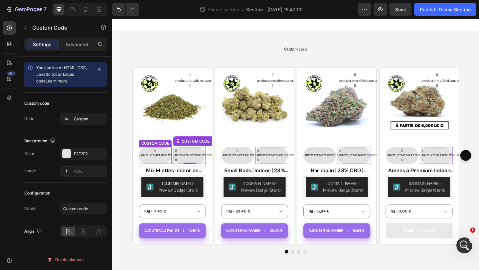
click at [164, 164] on div "{{ product.metafields.custom.badge_top_2 }}" at bounding box center [159, 167] width 32 height 15
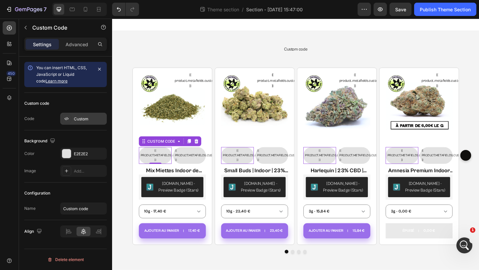
click at [84, 122] on div "Custom" at bounding box center [83, 119] width 47 height 12
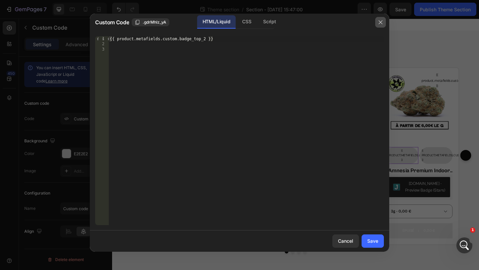
click at [380, 22] on icon "button" at bounding box center [380, 22] width 5 height 5
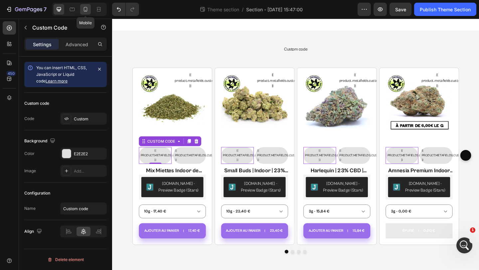
click at [88, 9] on icon at bounding box center [85, 9] width 7 height 7
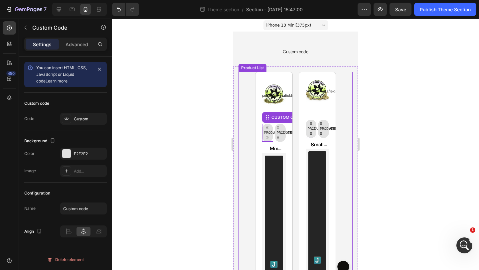
click at [341, 129] on div "Image {{ product.metafields.custom.effet }} Custom Code Row Product Images Row …" at bounding box center [296, 268] width 114 height 392
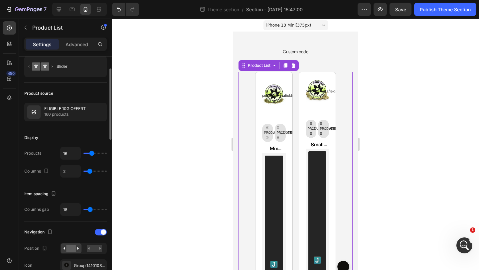
scroll to position [23, 0]
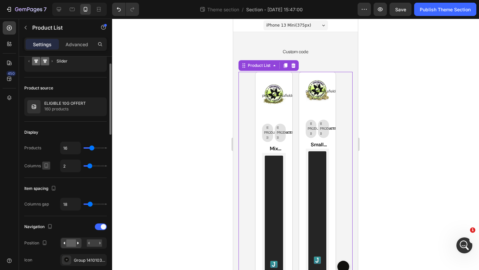
click at [47, 167] on icon "button" at bounding box center [46, 165] width 7 height 7
drag, startPoint x: 89, startPoint y: 203, endPoint x: 85, endPoint y: 203, distance: 4.3
type input "0"
click at [84, 204] on input "range" at bounding box center [94, 204] width 23 height 1
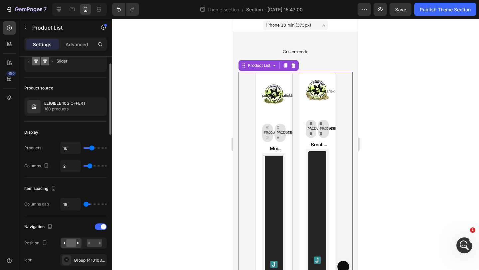
type input "0"
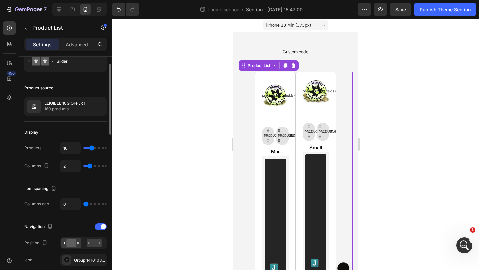
type input "40"
click at [95, 204] on input "range" at bounding box center [94, 204] width 23 height 1
type input "40"
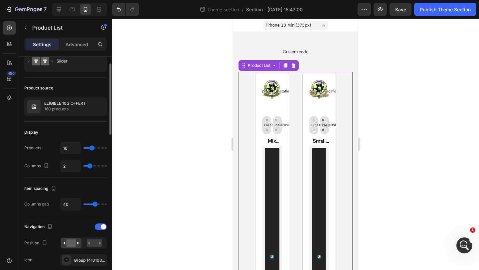
type input "22"
click at [91, 204] on input "range" at bounding box center [94, 204] width 23 height 1
click at [89, 204] on input "range" at bounding box center [94, 204] width 23 height 1
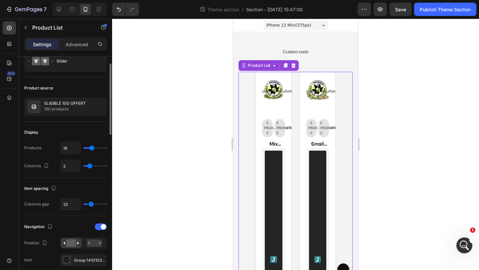
type input "6"
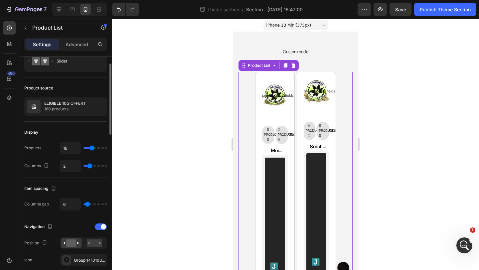
type input "6"
click at [87, 205] on input "range" at bounding box center [94, 204] width 23 height 1
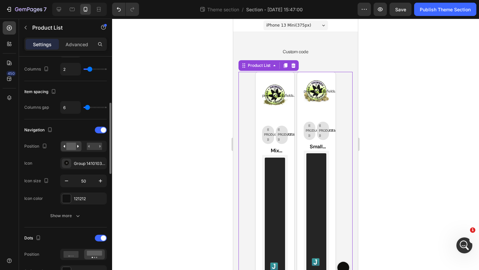
scroll to position [129, 0]
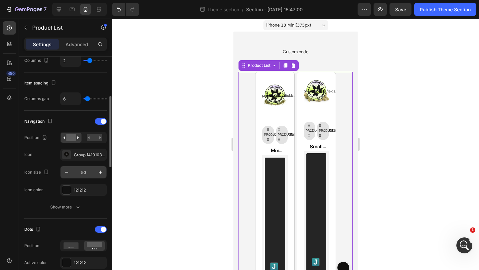
click at [84, 175] on input "50" at bounding box center [84, 172] width 22 height 12
type input "20"
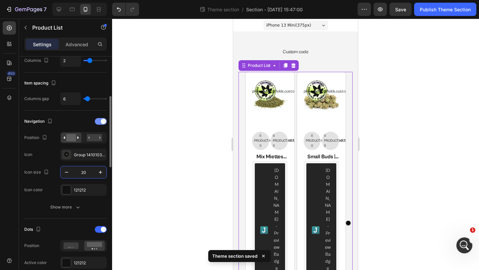
click at [100, 121] on div at bounding box center [101, 121] width 12 height 7
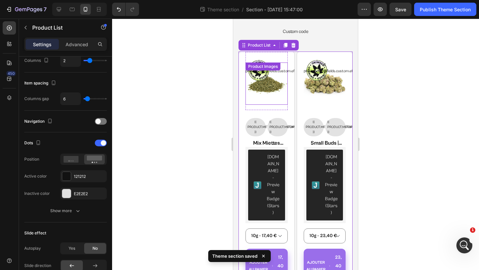
scroll to position [52, 0]
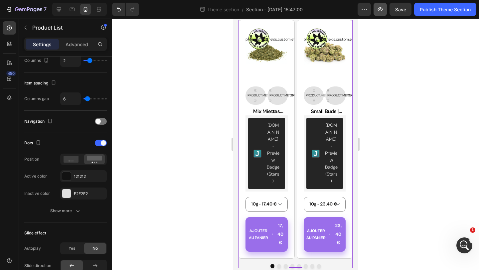
click at [380, 11] on icon "button" at bounding box center [380, 9] width 7 height 7
click at [272, 70] on img at bounding box center [267, 52] width 42 height 42
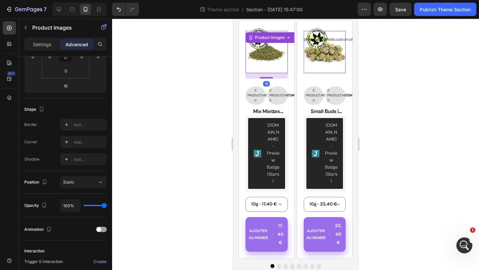
scroll to position [0, 0]
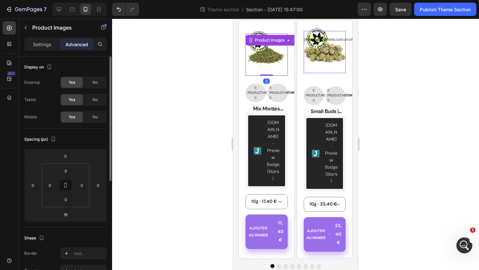
drag, startPoint x: 271, startPoint y: 82, endPoint x: 271, endPoint y: 71, distance: 11.6
click at [271, 71] on div "Product Images 0" at bounding box center [267, 55] width 42 height 42
type input "0"
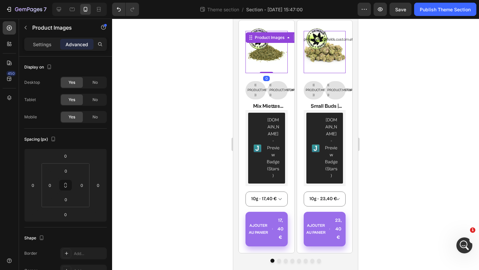
scroll to position [47, 0]
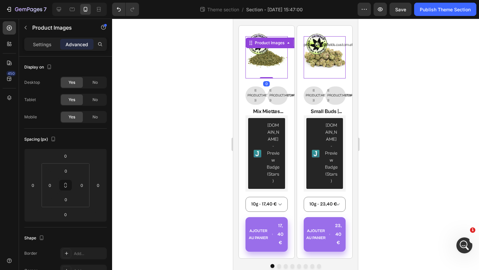
click at [330, 76] on img at bounding box center [325, 57] width 42 height 42
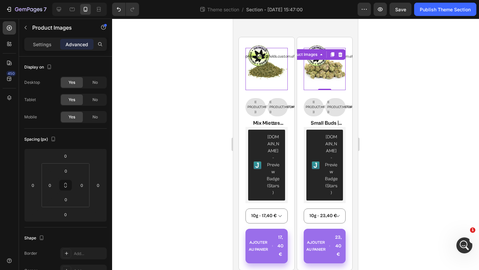
scroll to position [35, 0]
click at [288, 123] on h2 "Small Buds | Indoor | 23% CBD" at bounding box center [267, 123] width 42 height 8
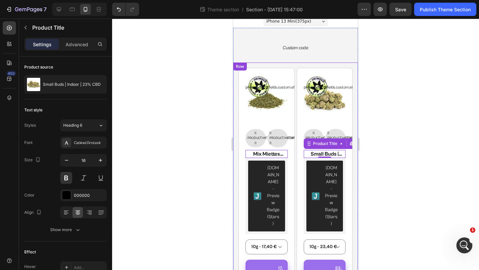
scroll to position [4, 0]
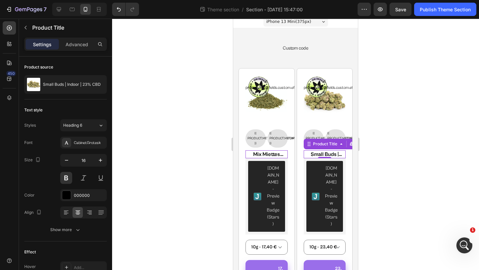
click at [65, 8] on div at bounding box center [79, 9] width 55 height 13
click at [62, 8] on icon at bounding box center [59, 9] width 7 height 7
type input "18"
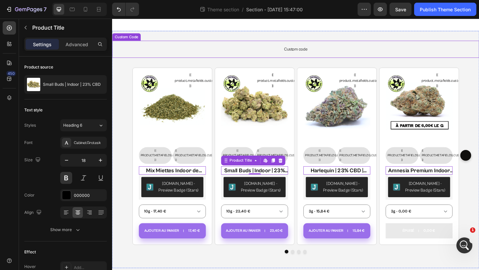
click at [286, 56] on span "Custom code" at bounding box center [311, 52] width 399 height 8
